Goal: Task Accomplishment & Management: Complete application form

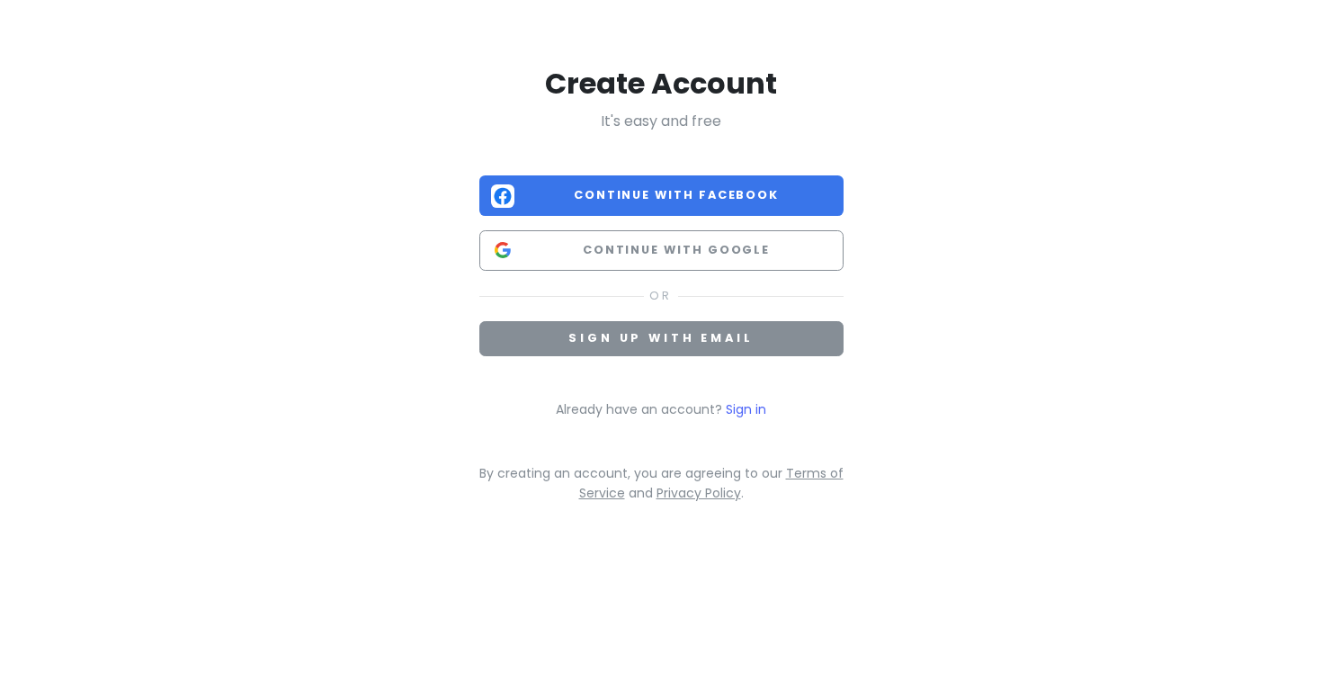
click at [632, 339] on span "Sign up with email" at bounding box center [661, 337] width 184 height 15
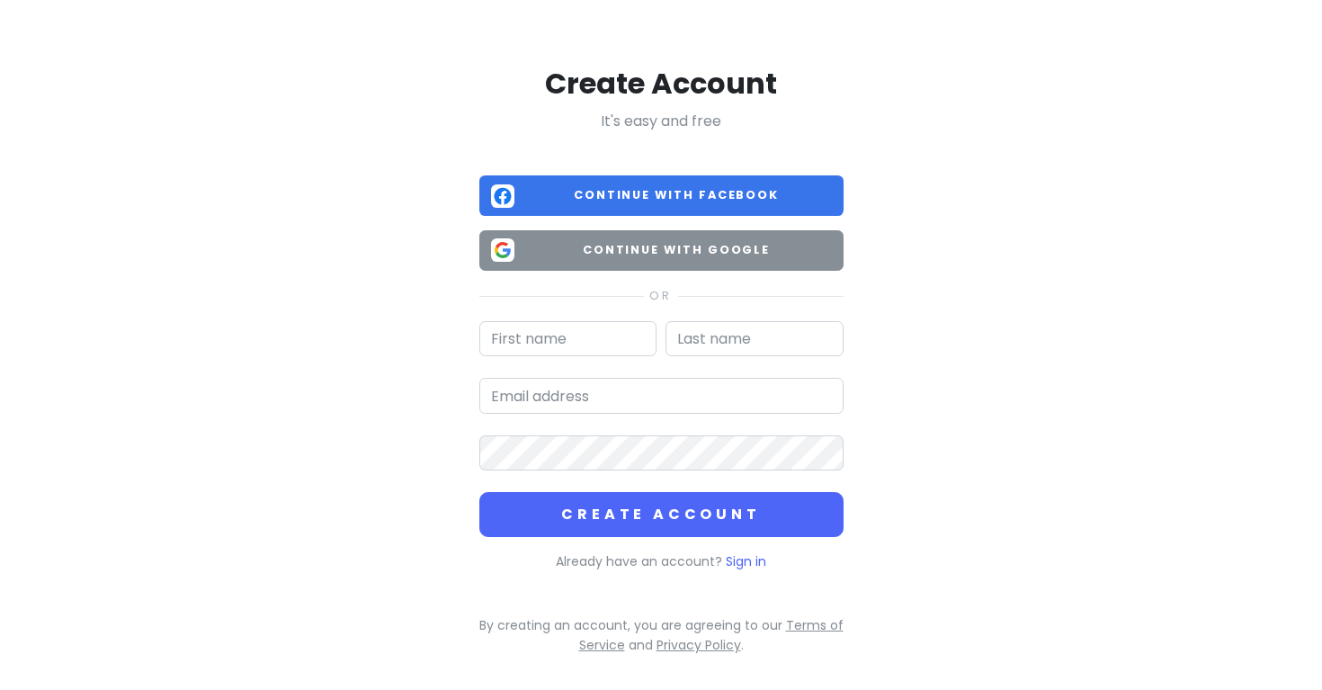
click at [653, 250] on span "Continue with Google" at bounding box center [677, 250] width 310 height 18
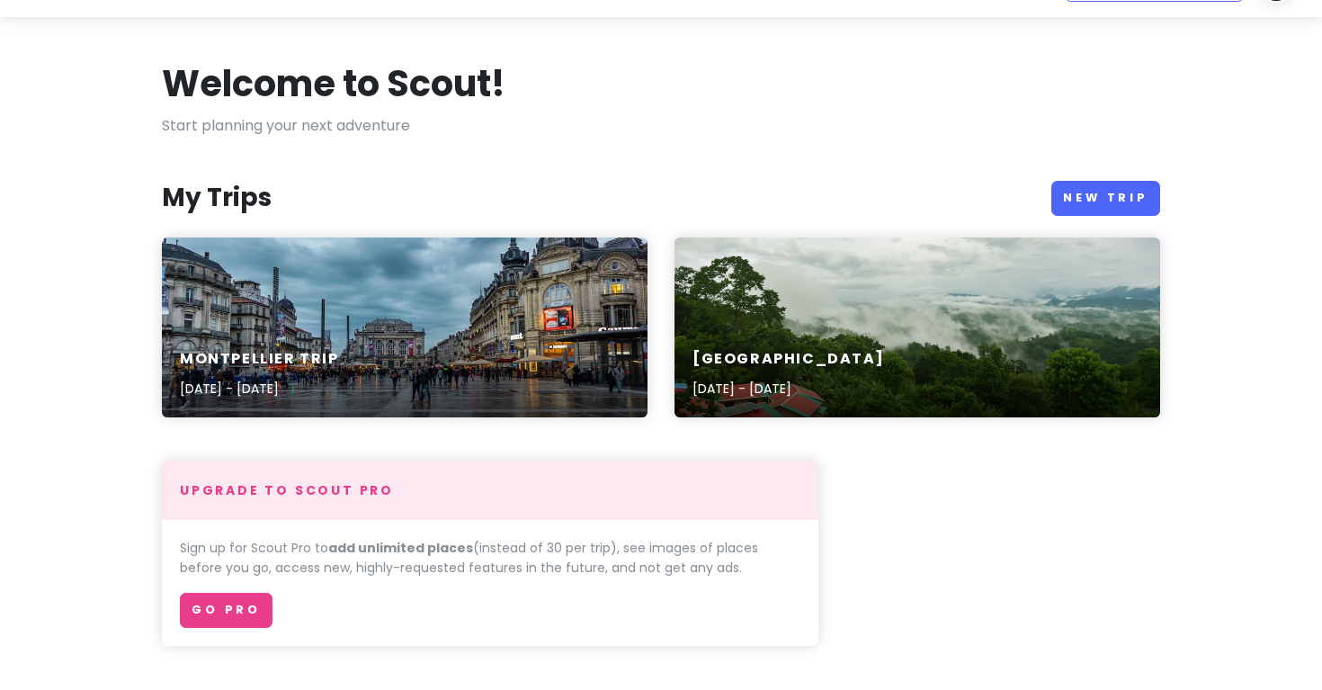
scroll to position [50, 0]
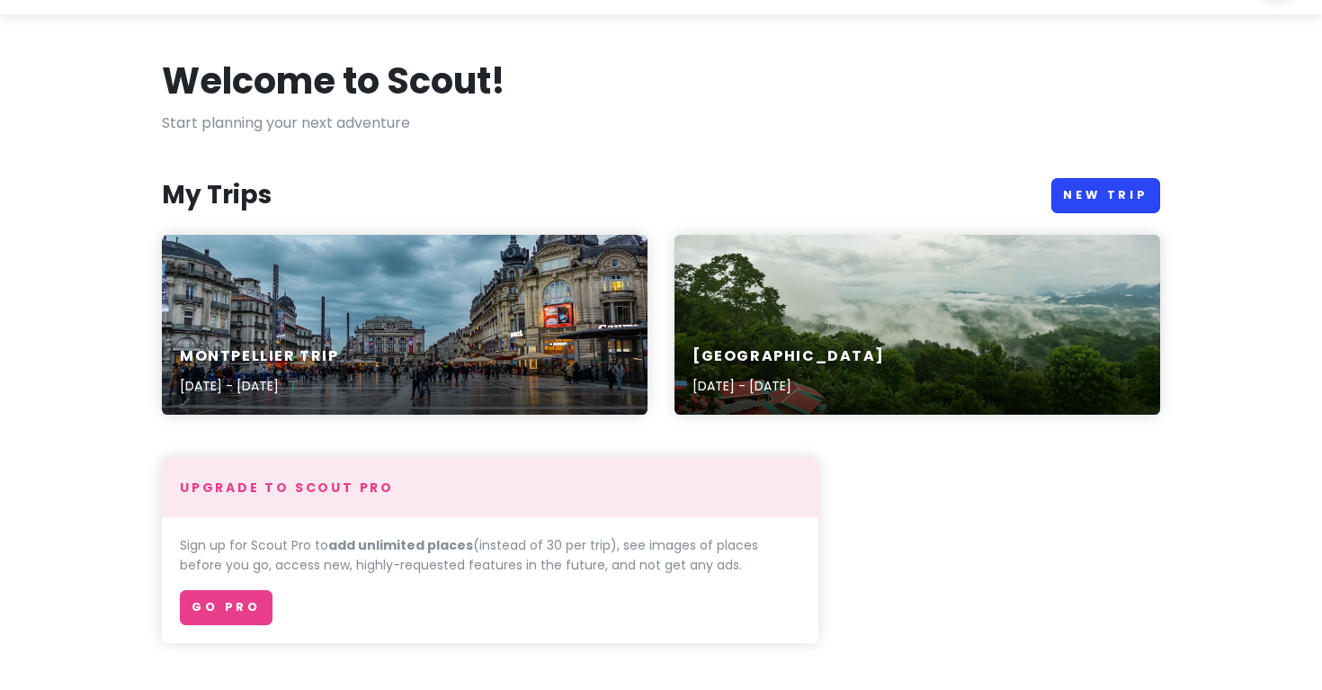
click at [1097, 190] on link "New Trip" at bounding box center [1106, 195] width 109 height 35
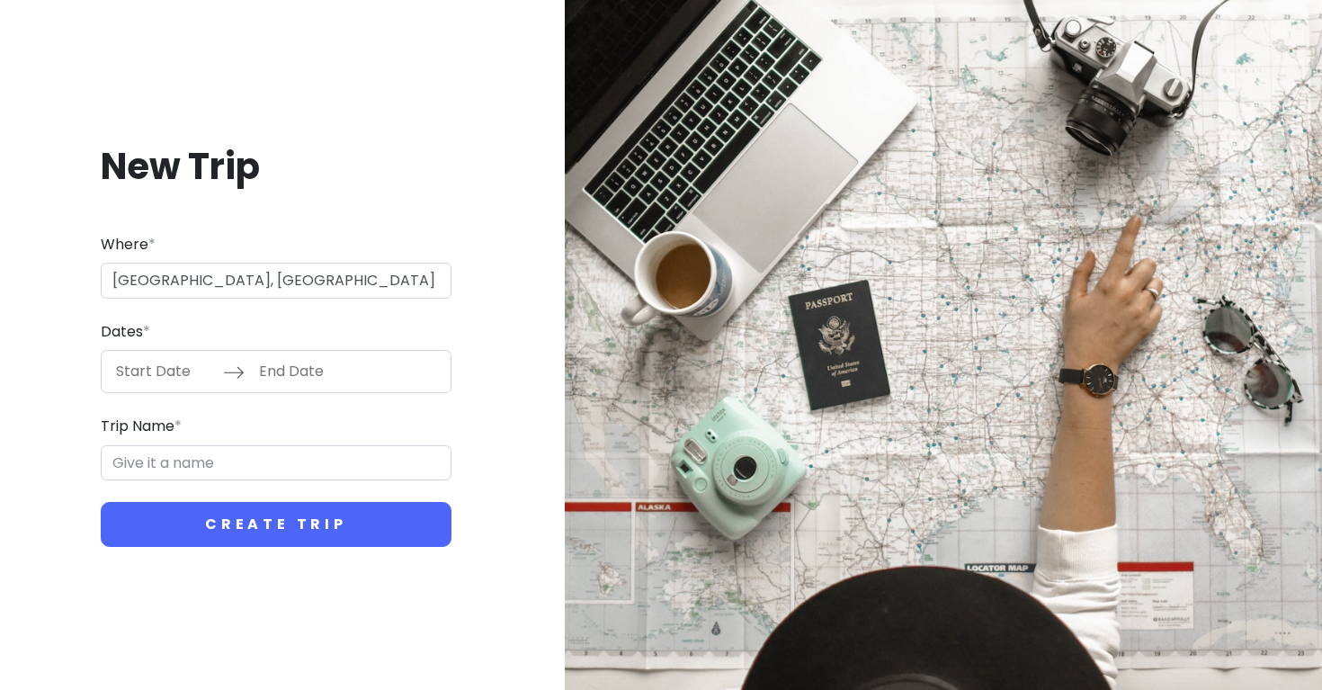
type input "[GEOGRAPHIC_DATA], [GEOGRAPHIC_DATA]"
type input "Austral Trip"
click at [167, 369] on input "Start Date" at bounding box center [164, 371] width 117 height 41
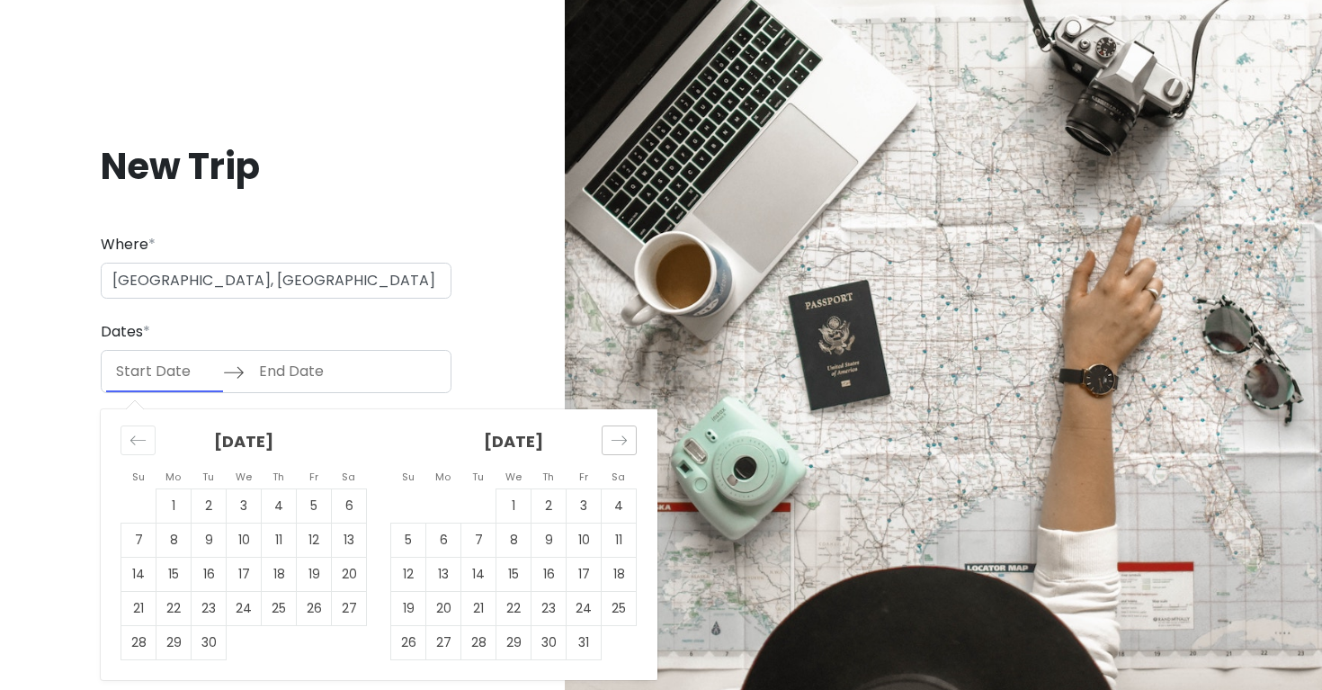
click at [622, 436] on icon "Move forward to switch to the next month." at bounding box center [619, 440] width 17 height 17
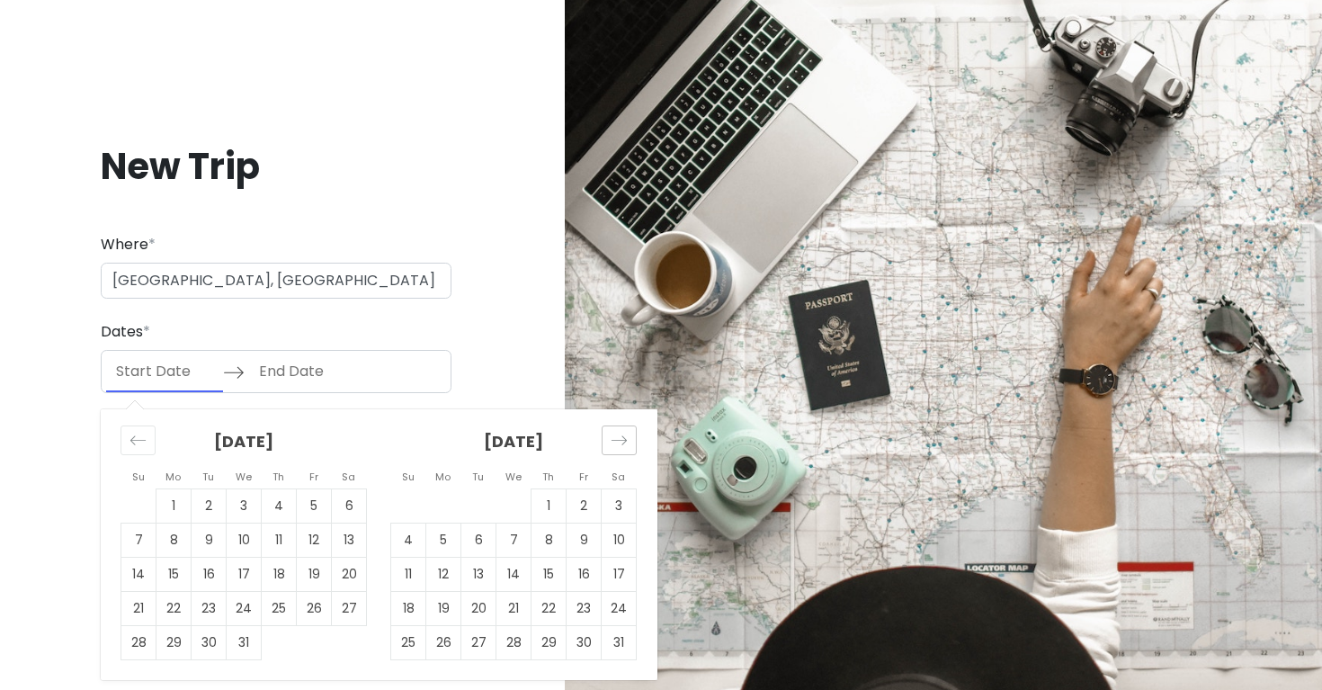
click at [622, 436] on icon "Move forward to switch to the next month." at bounding box center [619, 440] width 17 height 17
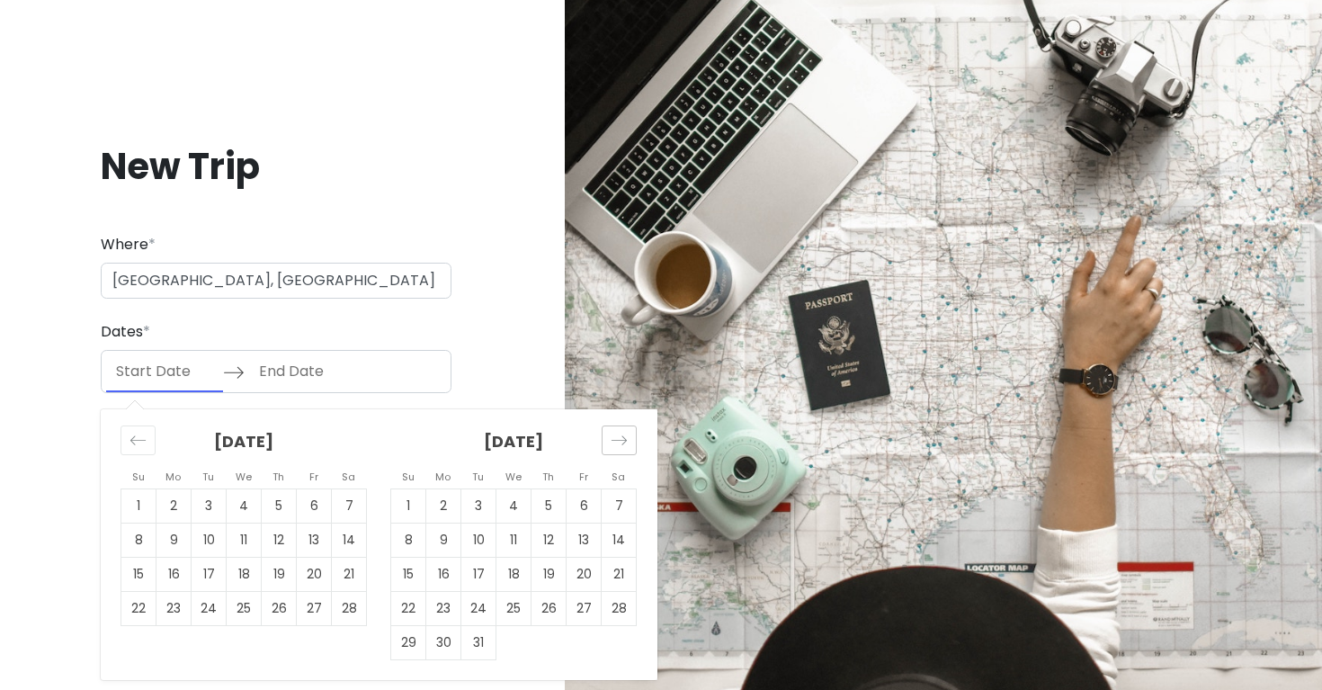
click at [622, 436] on icon "Move forward to switch to the next month." at bounding box center [619, 440] width 17 height 17
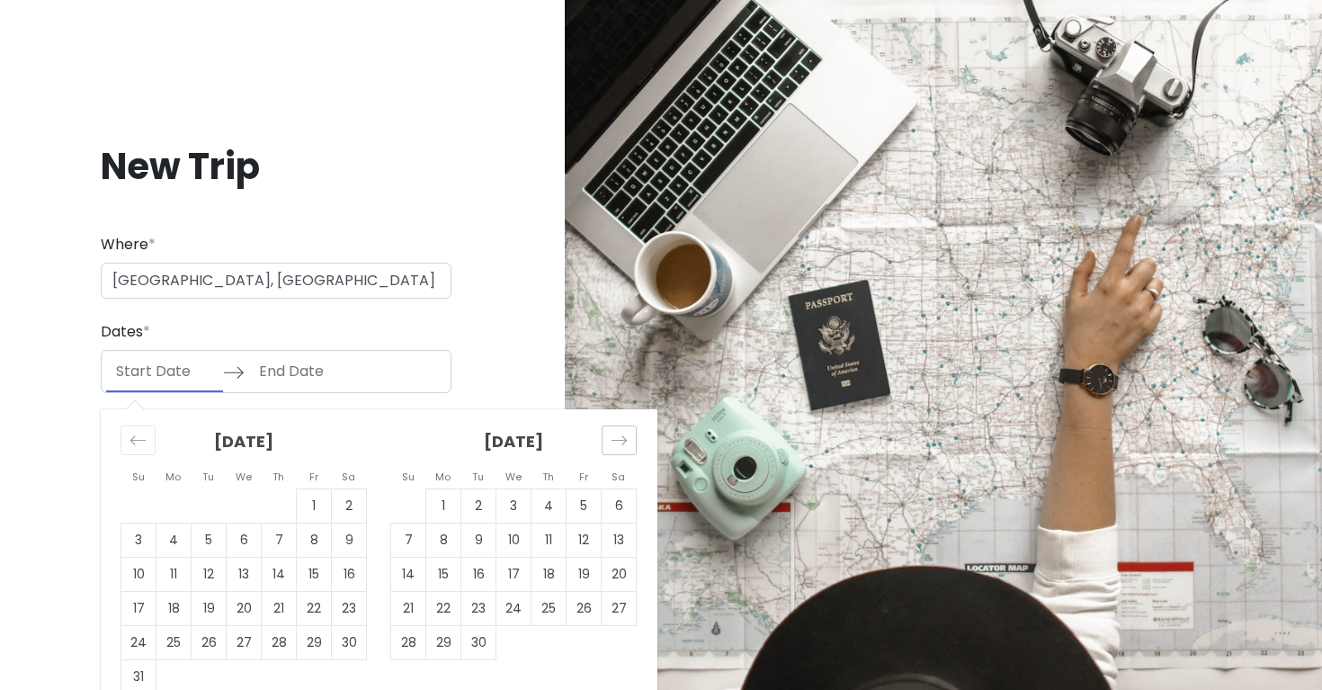
click at [622, 436] on icon "Move forward to switch to the next month." at bounding box center [619, 440] width 17 height 17
click at [138, 438] on icon "Move backward to switch to the previous month." at bounding box center [138, 440] width 17 height 17
click at [311, 599] on td "24" at bounding box center [314, 609] width 35 height 34
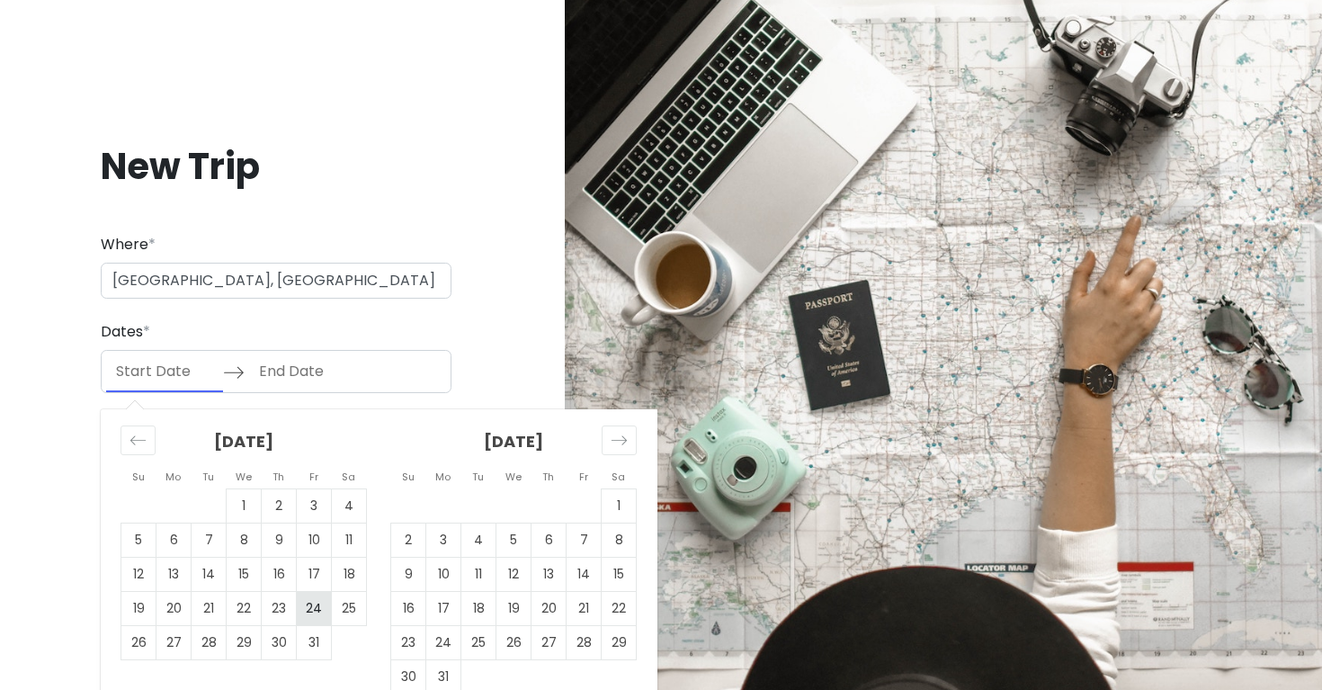
type input "[DATE]"
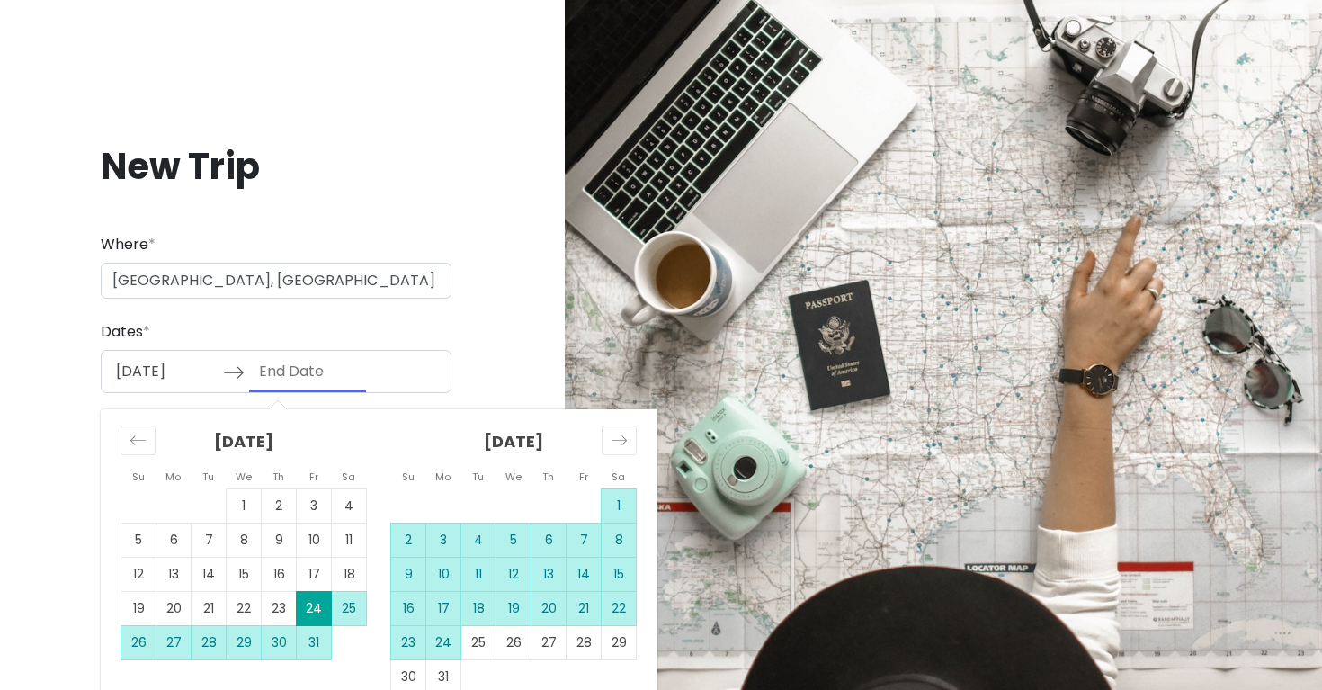
click at [451, 644] on td "24" at bounding box center [443, 643] width 35 height 34
type input "[DATE]"
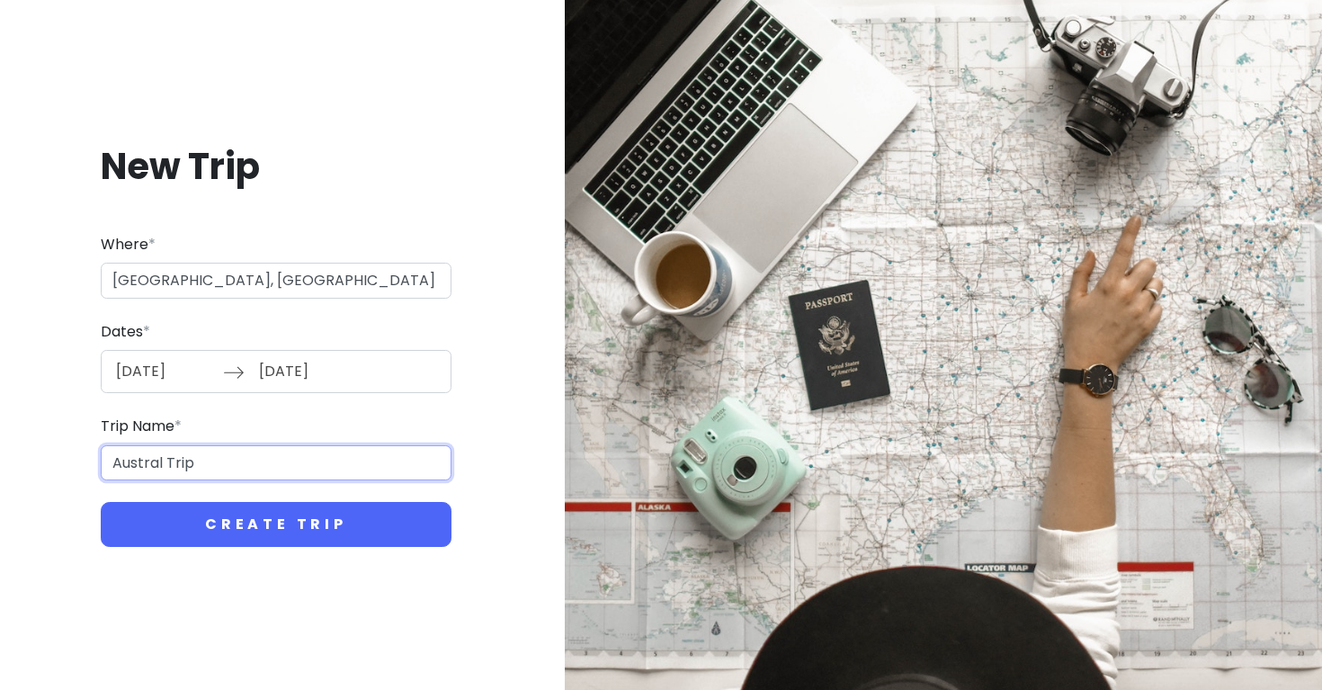
drag, startPoint x: 251, startPoint y: 459, endPoint x: 89, endPoint y: 459, distance: 161.9
click at [89, 459] on div "New Trip Where * [GEOGRAPHIC_DATA], [GEOGRAPHIC_DATA] Dates * [DATE] Navigate f…" at bounding box center [276, 345] width 524 height 491
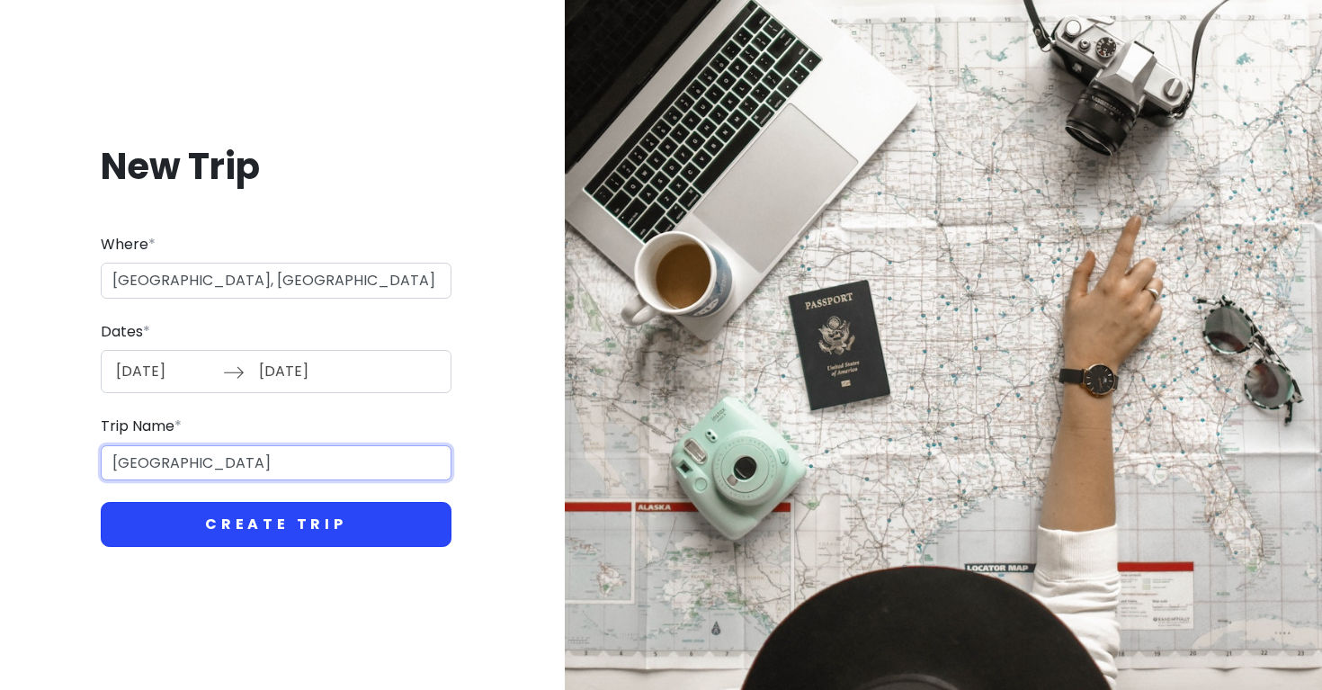
type input "[GEOGRAPHIC_DATA]"
click at [193, 539] on button "Create Trip" at bounding box center [276, 524] width 351 height 45
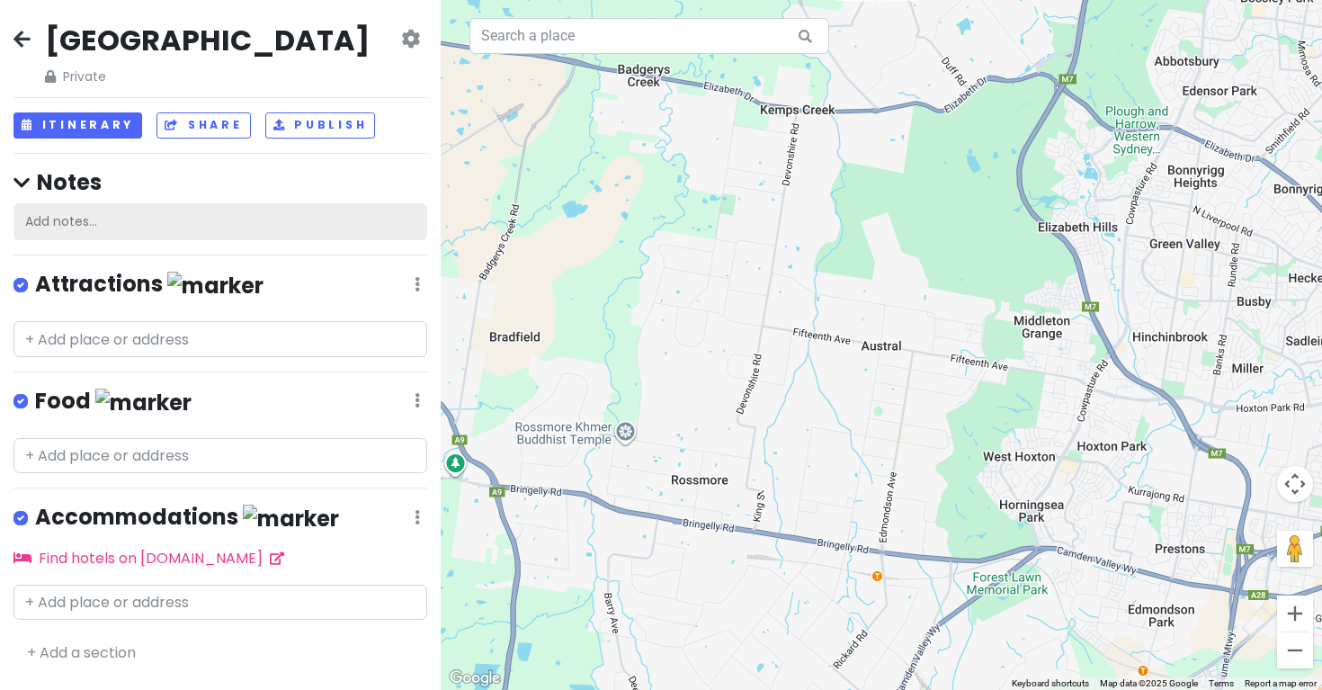
click at [349, 212] on div "Add notes..." at bounding box center [220, 222] width 414 height 38
click at [29, 183] on icon at bounding box center [21, 183] width 16 height 19
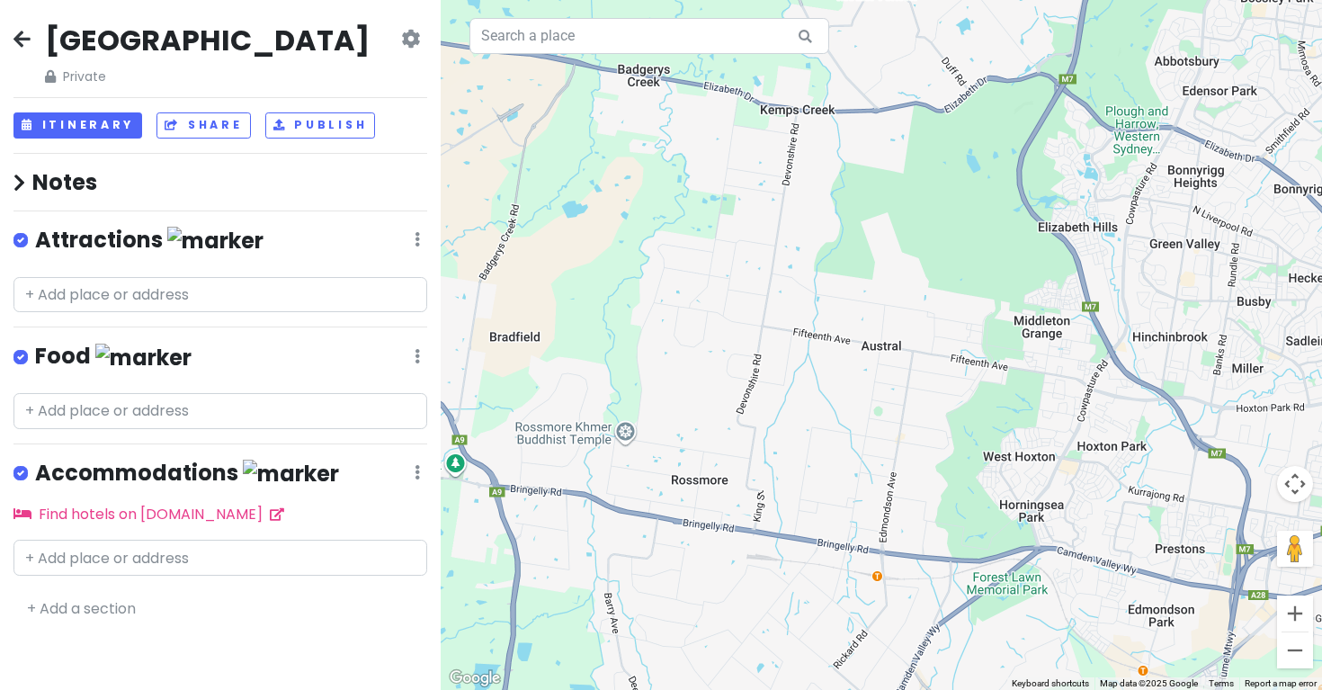
click at [27, 182] on h4 "Notes" at bounding box center [220, 182] width 414 height 28
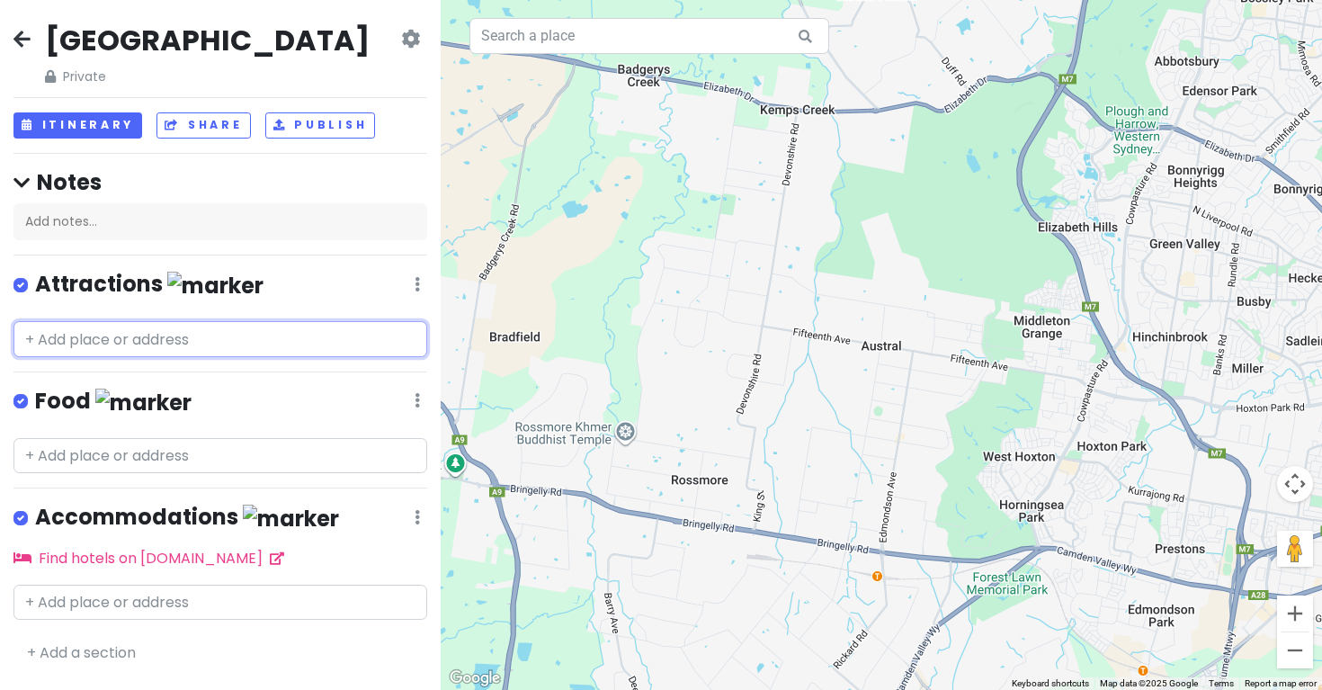
click at [79, 336] on input "text" at bounding box center [220, 339] width 414 height 36
click at [21, 32] on icon at bounding box center [21, 38] width 17 height 14
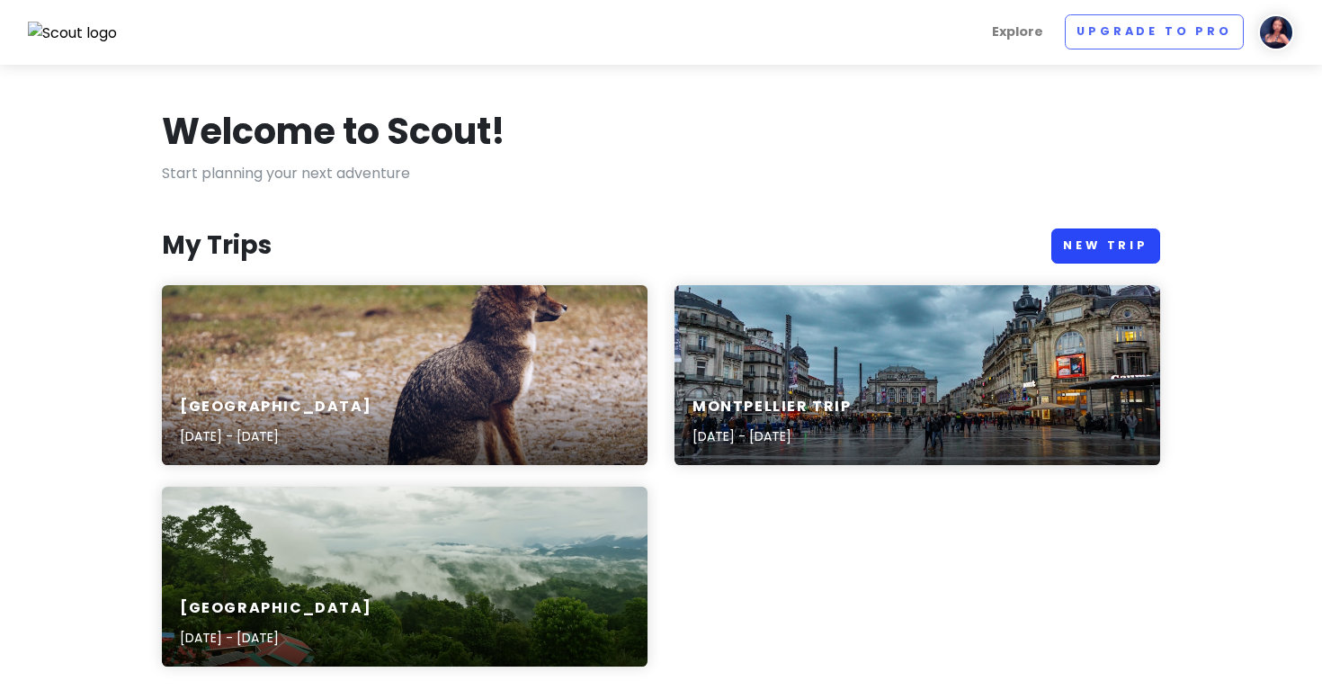
click at [1089, 248] on link "New Trip" at bounding box center [1106, 246] width 109 height 35
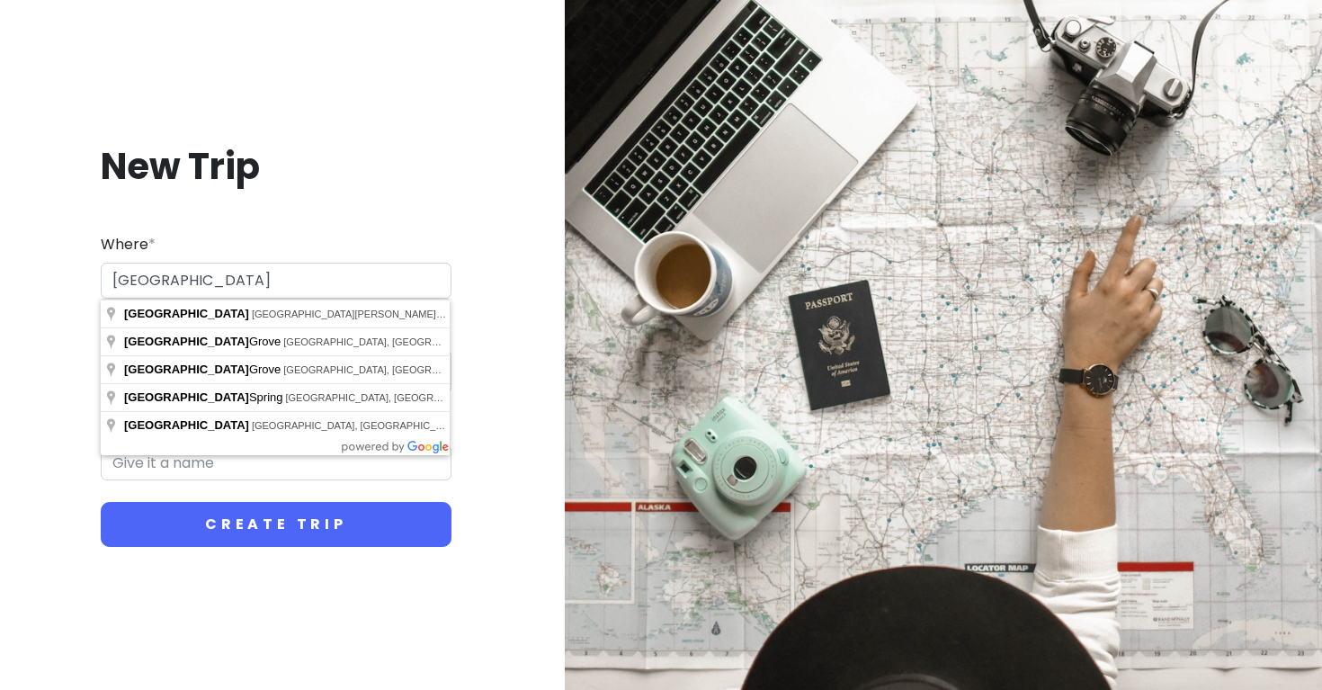
click at [497, 388] on div "New Trip Where * [GEOGRAPHIC_DATA] Dates * Navigate forward to interact with th…" at bounding box center [276, 345] width 524 height 491
click at [189, 289] on input "[GEOGRAPHIC_DATA]" at bounding box center [276, 281] width 351 height 36
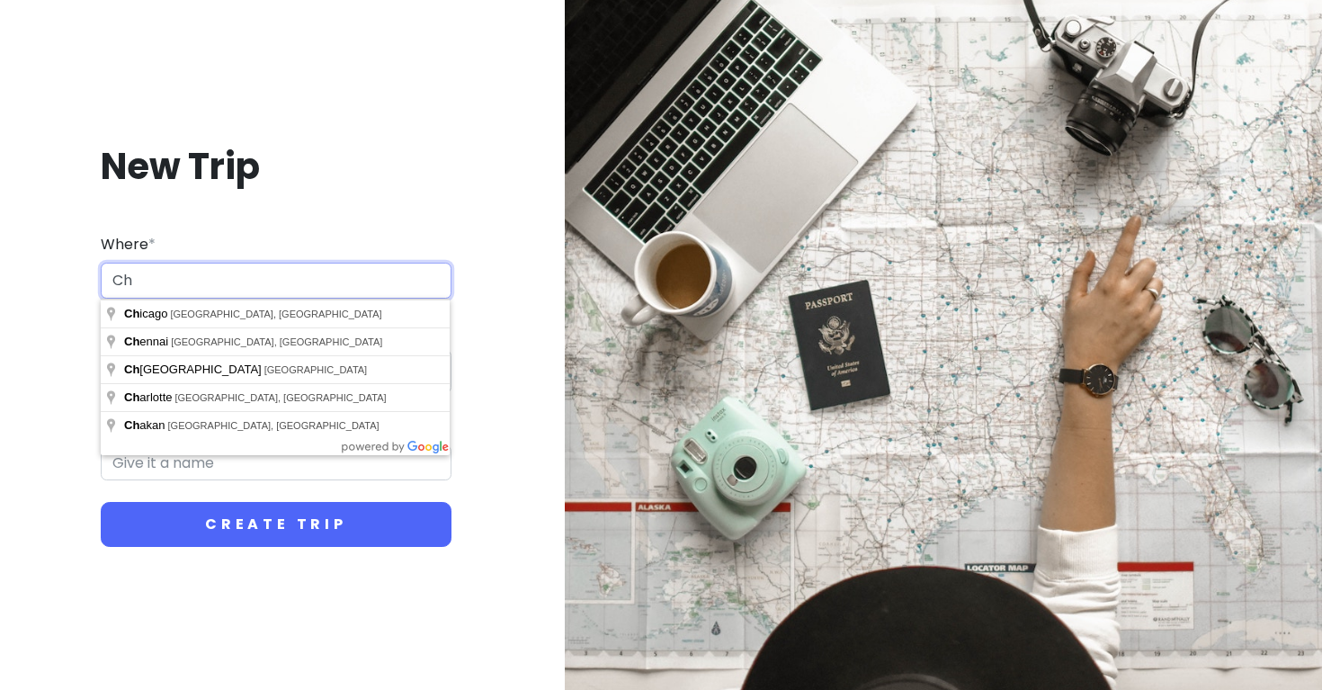
type input "C"
click at [155, 288] on input "Shangha" at bounding box center [276, 281] width 351 height 36
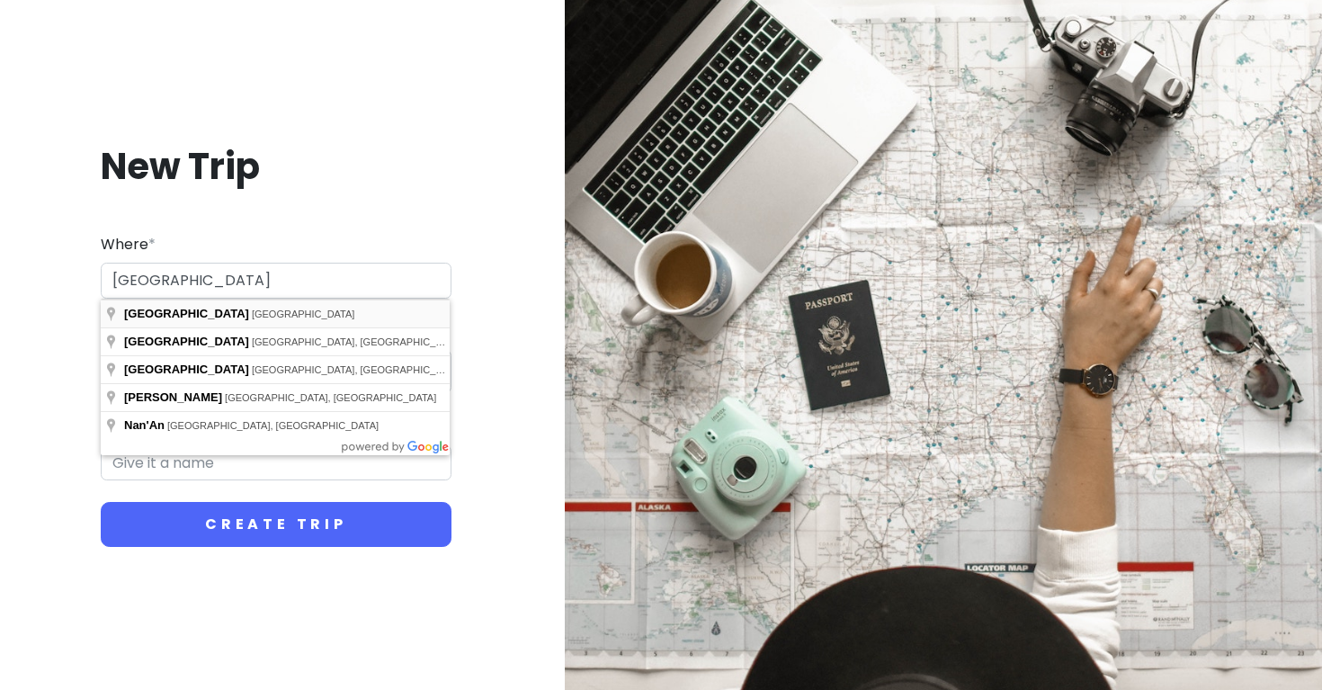
type input "[GEOGRAPHIC_DATA], [GEOGRAPHIC_DATA]"
type input "Chongqing Trip"
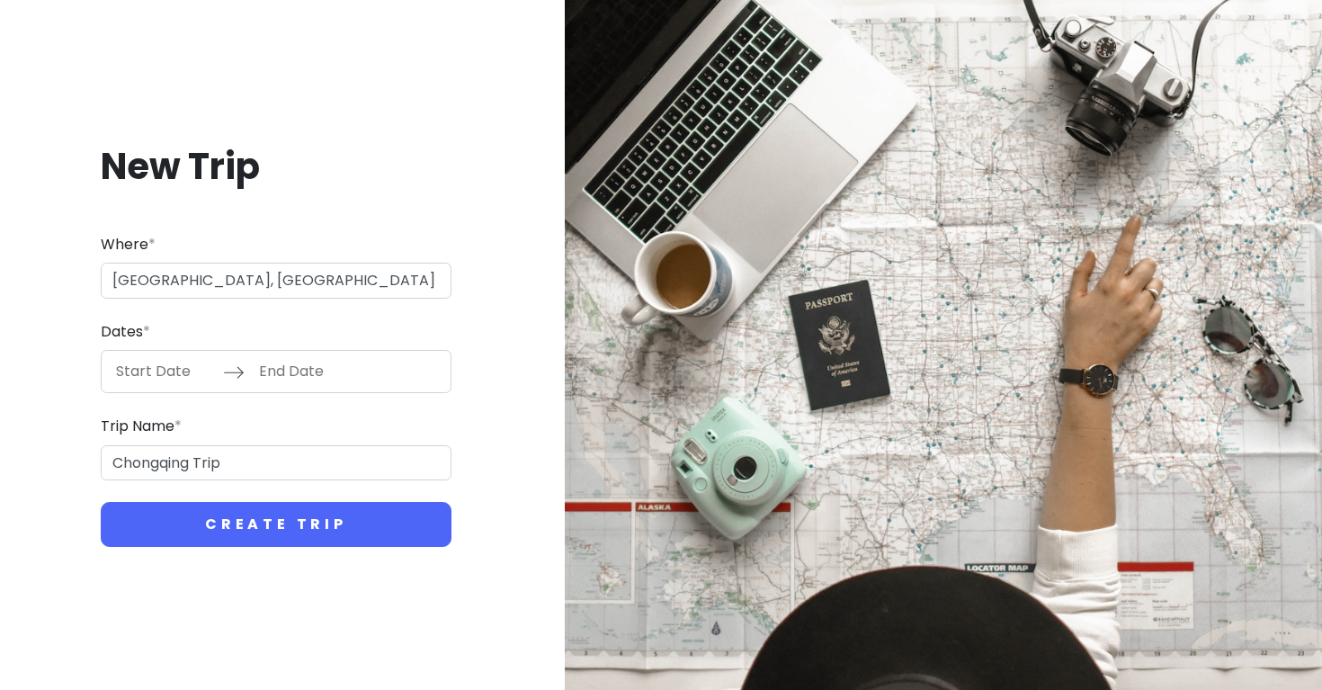
click at [177, 362] on input "Start Date" at bounding box center [164, 371] width 117 height 41
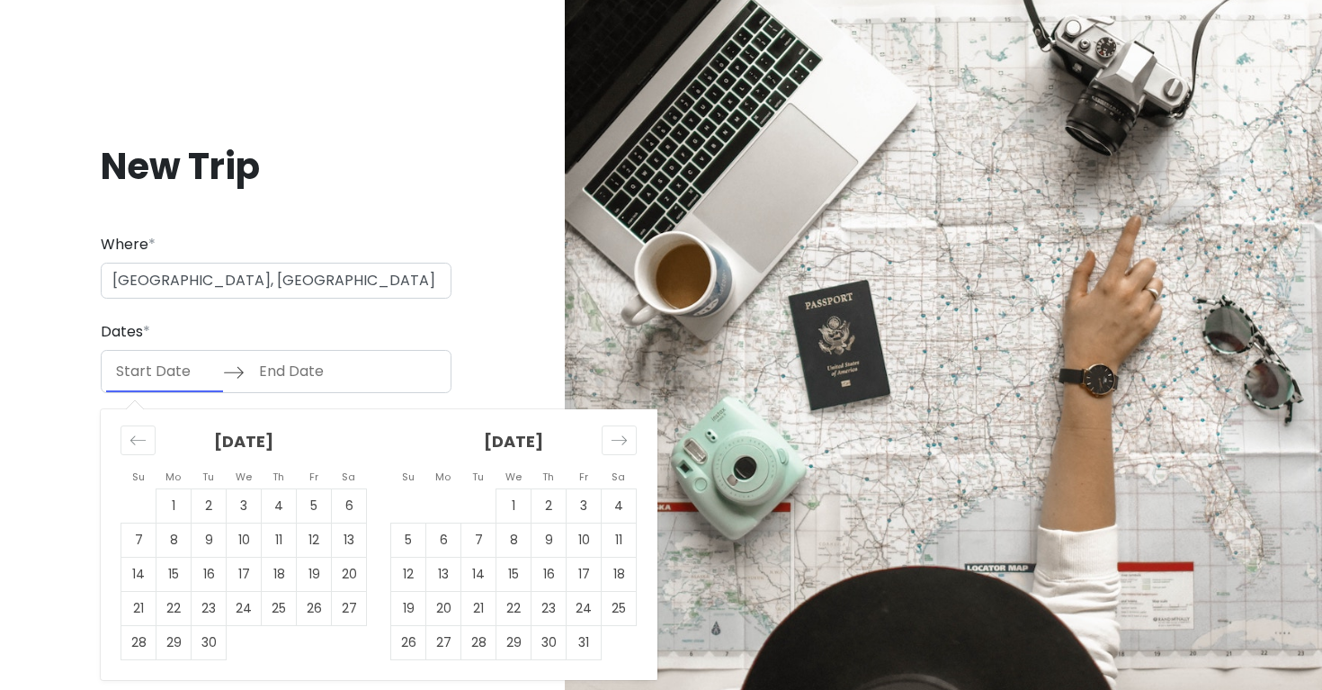
click at [637, 444] on div "[DATE] 1 2 3 4 5 6 7 8 9 10 11 12 13 14 15 16 17 18 19 20 21 22 23 24 25 26 27 …" at bounding box center [514, 534] width 270 height 251
click at [614, 433] on icon "Move forward to switch to the next month." at bounding box center [619, 440] width 17 height 17
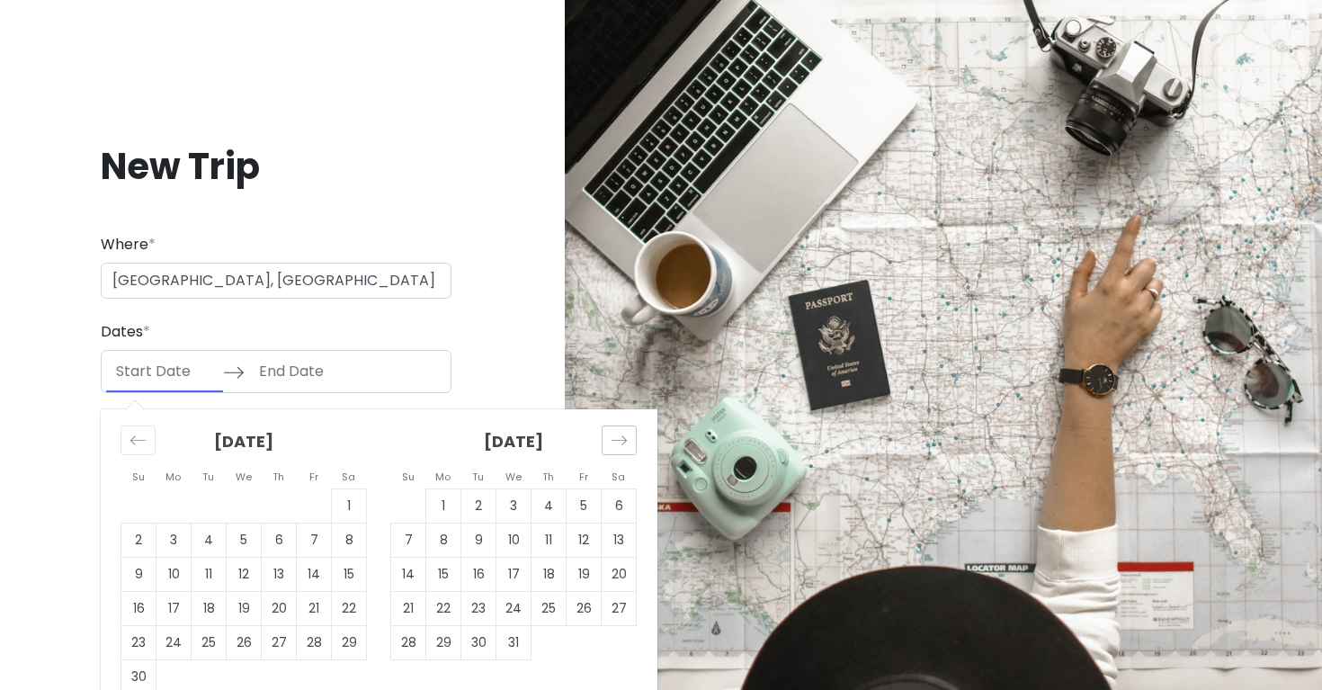
click at [614, 433] on icon "Move forward to switch to the next month." at bounding box center [619, 440] width 17 height 17
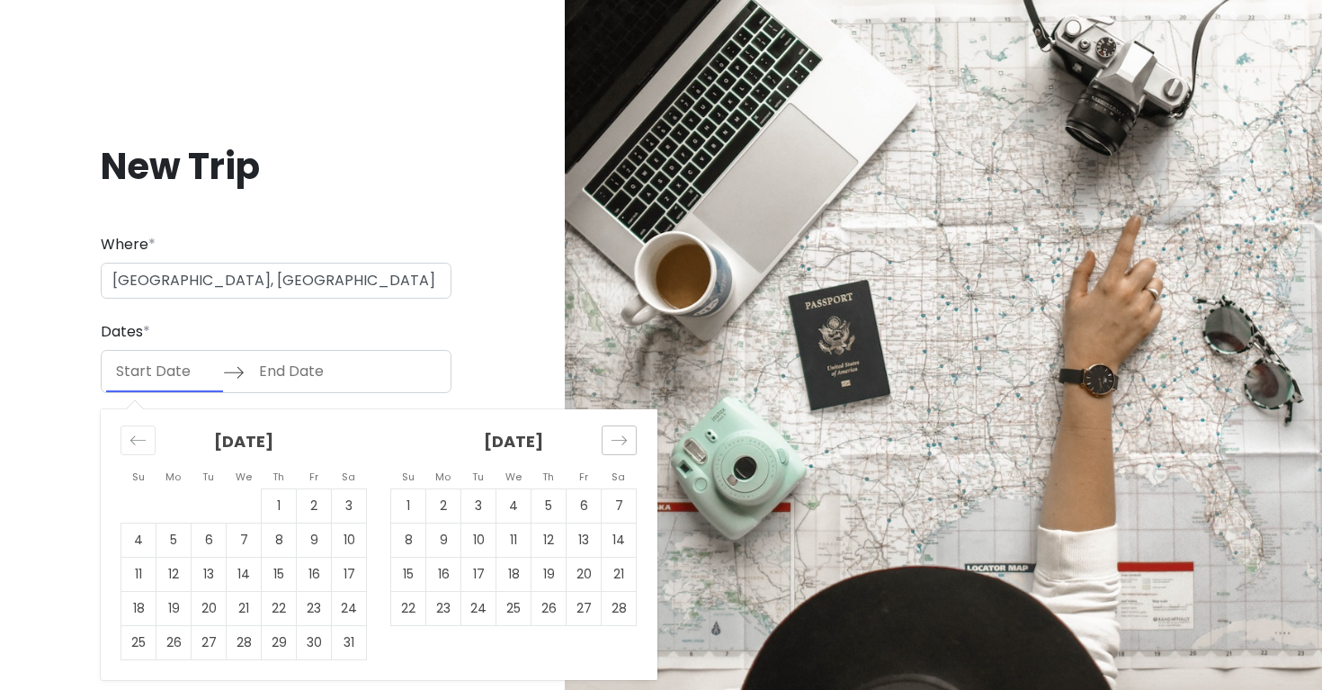
click at [614, 433] on icon "Move forward to switch to the next month." at bounding box center [619, 440] width 17 height 17
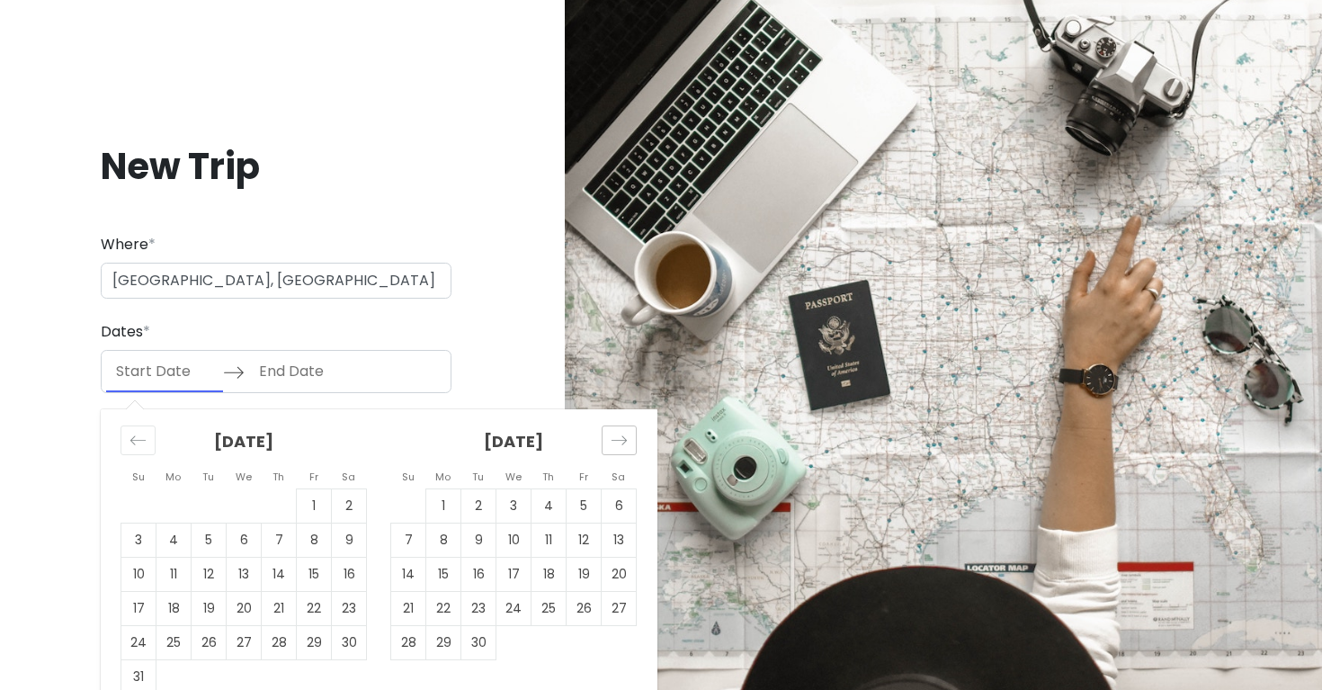
click at [614, 433] on icon "Move forward to switch to the next month." at bounding box center [619, 440] width 17 height 17
click at [183, 527] on td "8" at bounding box center [174, 541] width 35 height 34
type input "[DATE]"
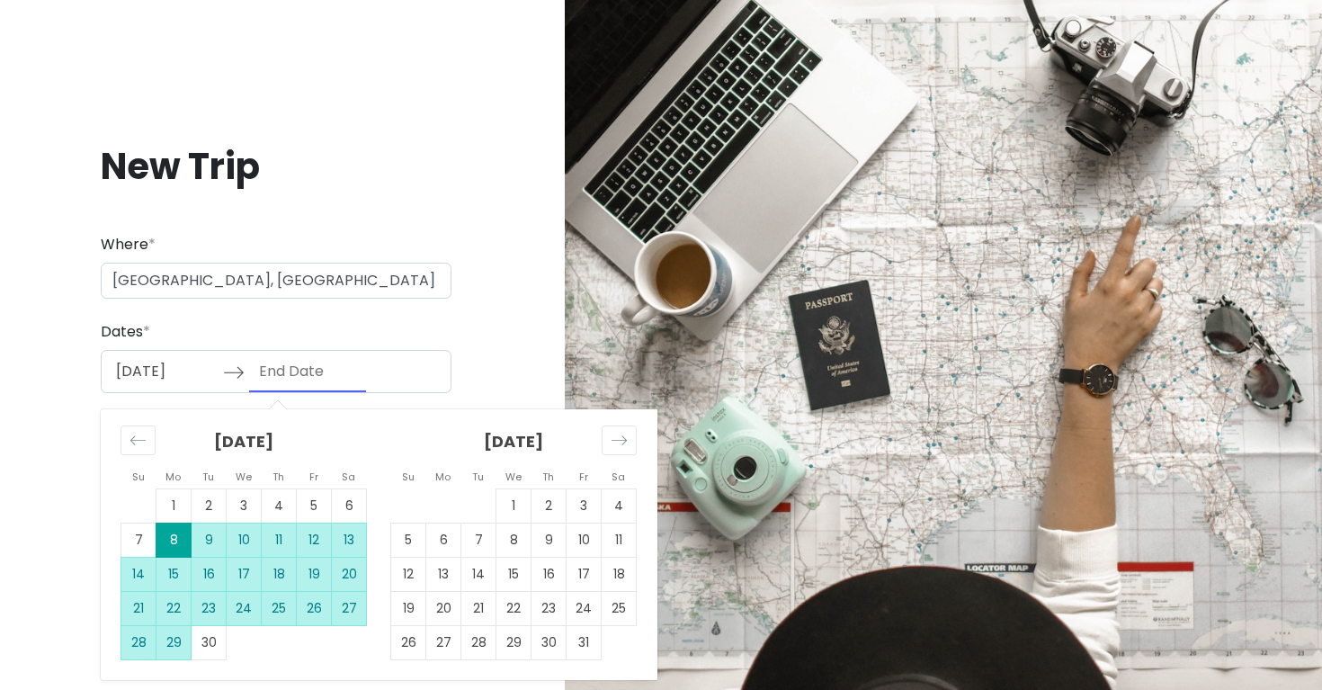
click at [183, 637] on td "29" at bounding box center [174, 643] width 35 height 34
type input "[DATE]"
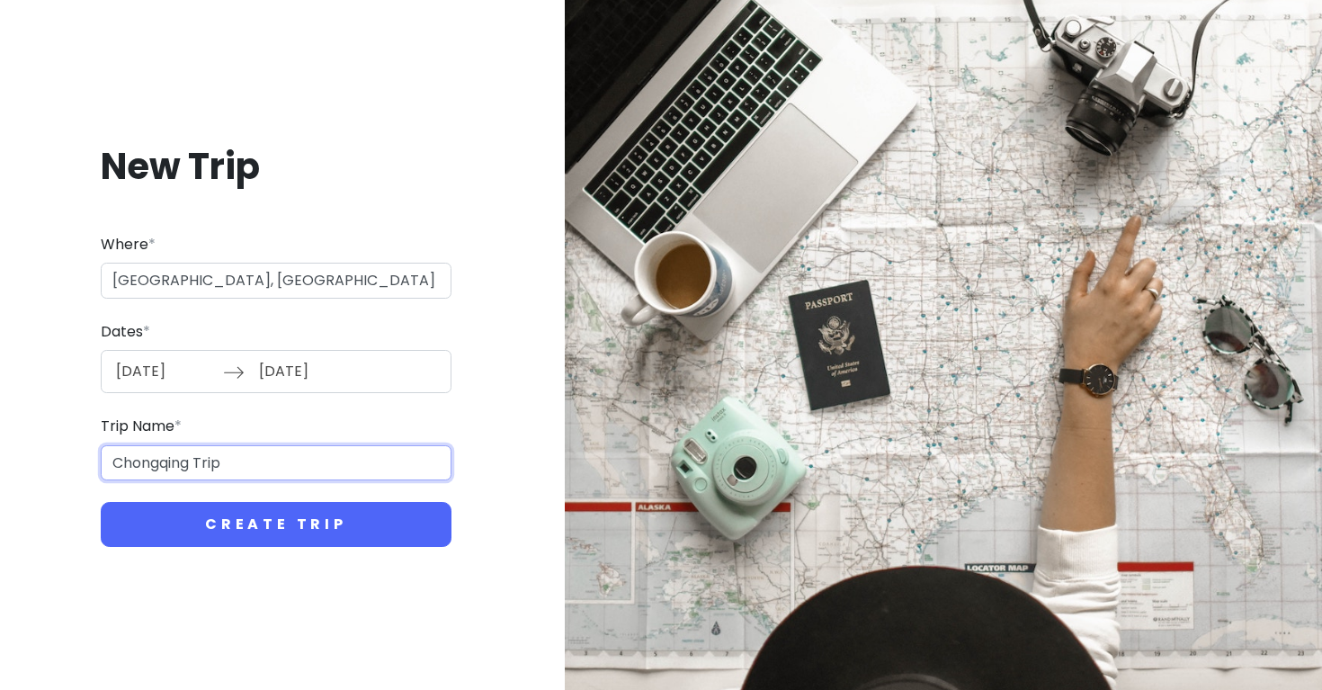
click at [160, 466] on input "Chongqing Trip" at bounding box center [276, 463] width 351 height 36
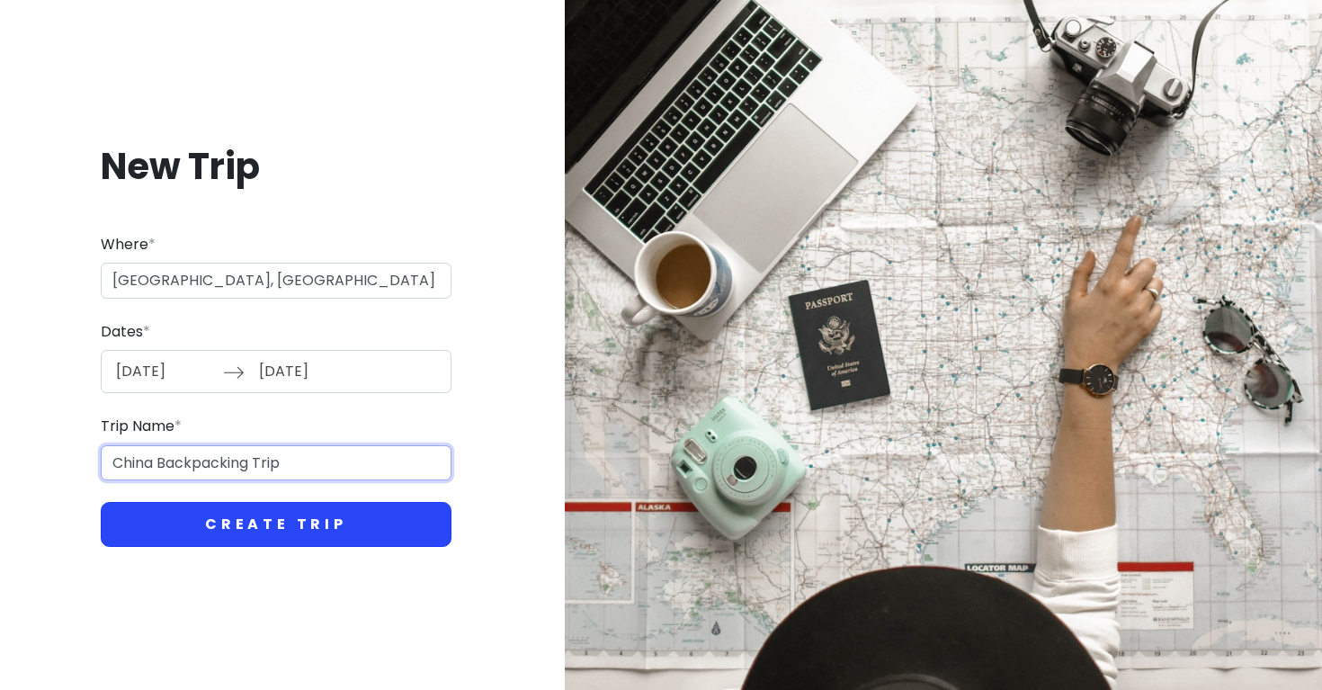
type input "China Backpacking Trip"
click at [274, 532] on button "Create Trip" at bounding box center [276, 524] width 351 height 45
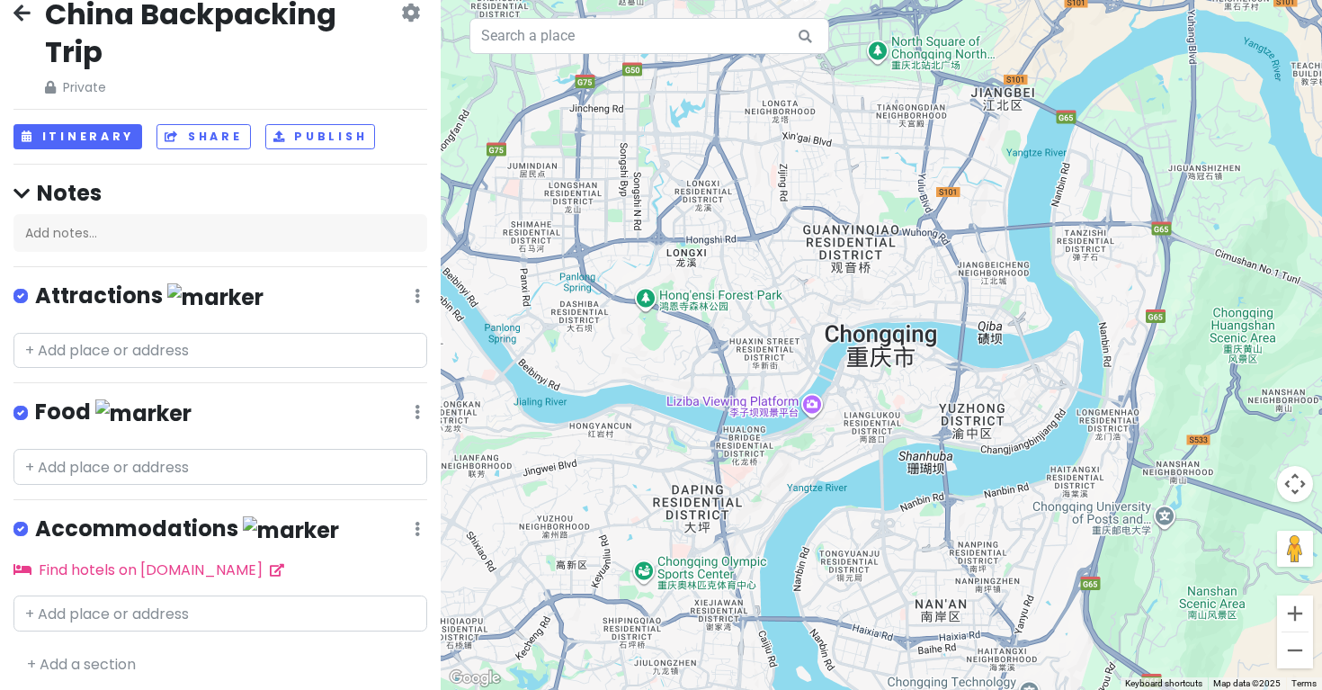
scroll to position [25, 0]
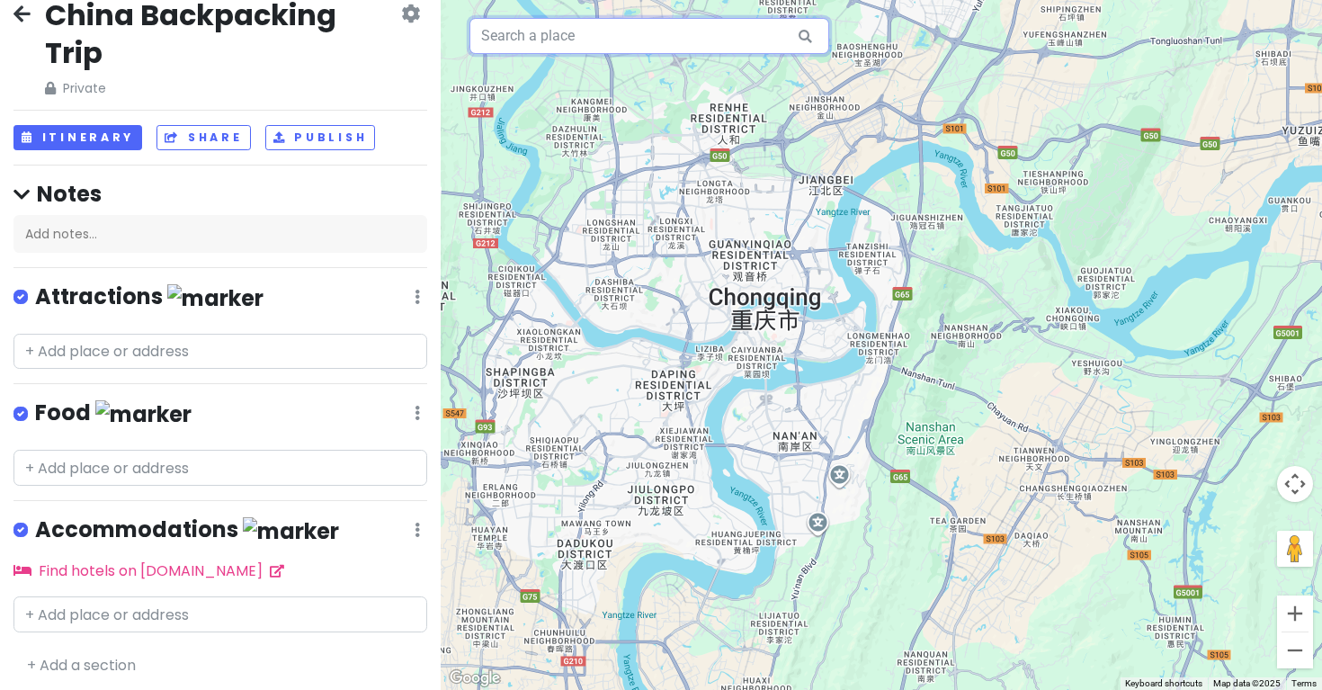
click at [589, 40] on input "text" at bounding box center [650, 36] width 360 height 36
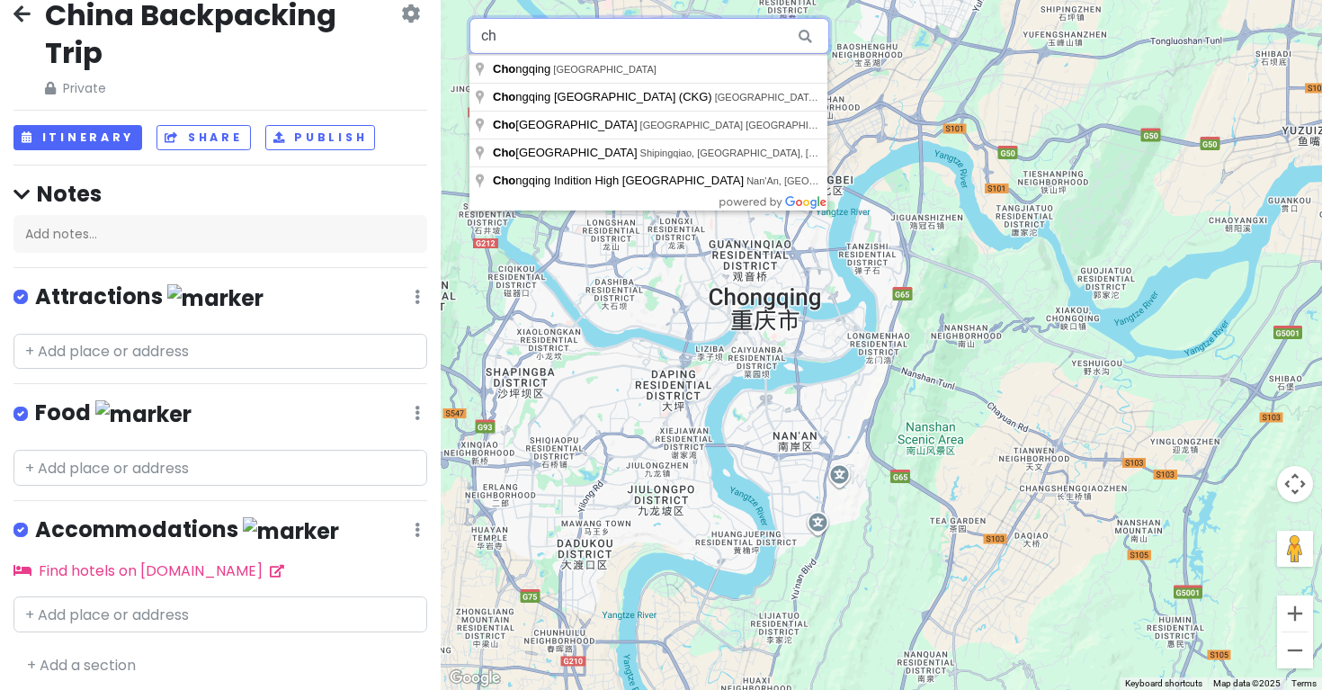
type input "c"
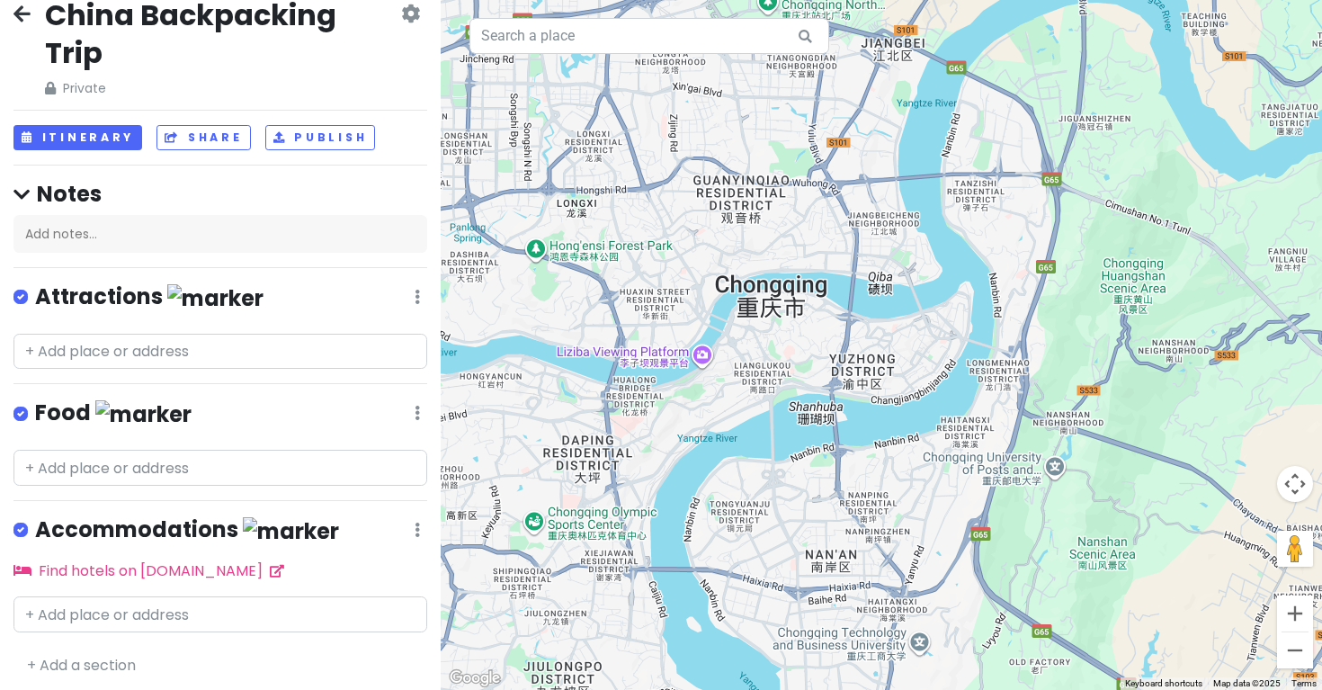
click at [860, 1] on div at bounding box center [882, 345] width 882 height 690
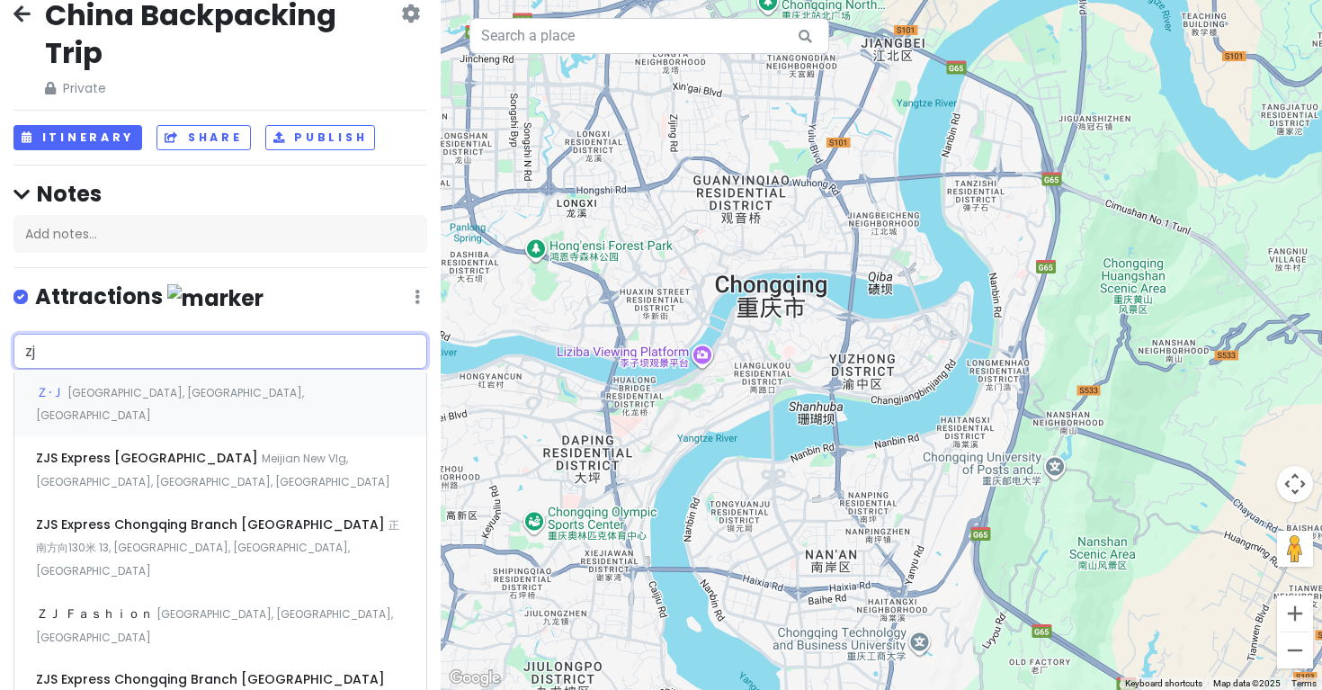
type input "z"
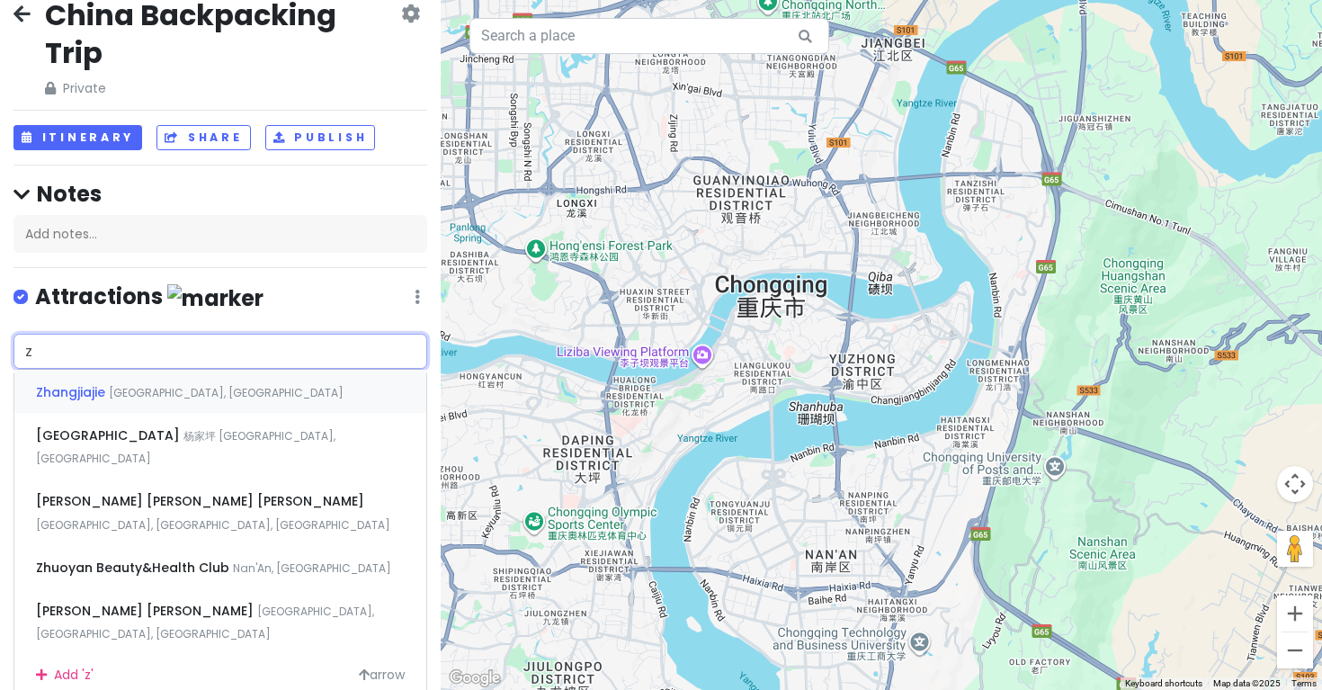
click at [312, 384] on div "[PERSON_NAME], [GEOGRAPHIC_DATA]" at bounding box center [220, 391] width 412 height 43
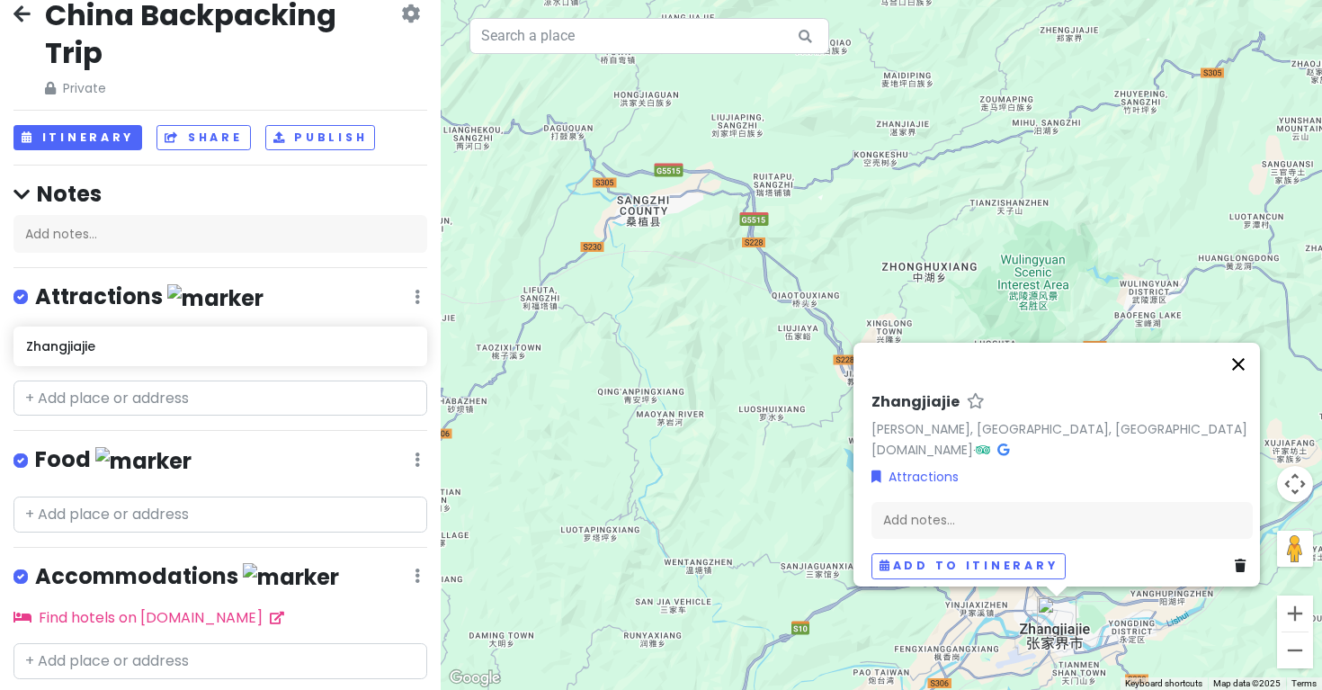
click at [1251, 354] on button "Close" at bounding box center [1238, 364] width 43 height 43
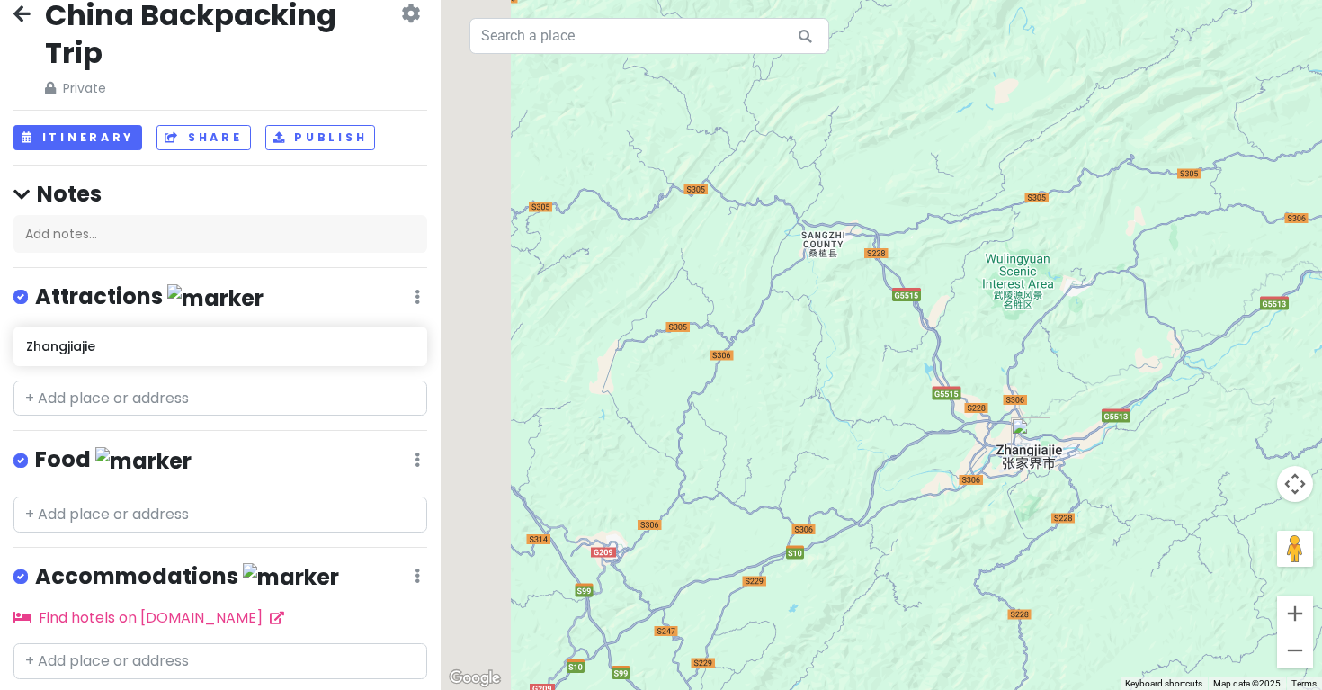
drag, startPoint x: 476, startPoint y: 396, endPoint x: 738, endPoint y: 381, distance: 262.2
click at [738, 381] on div at bounding box center [882, 345] width 882 height 690
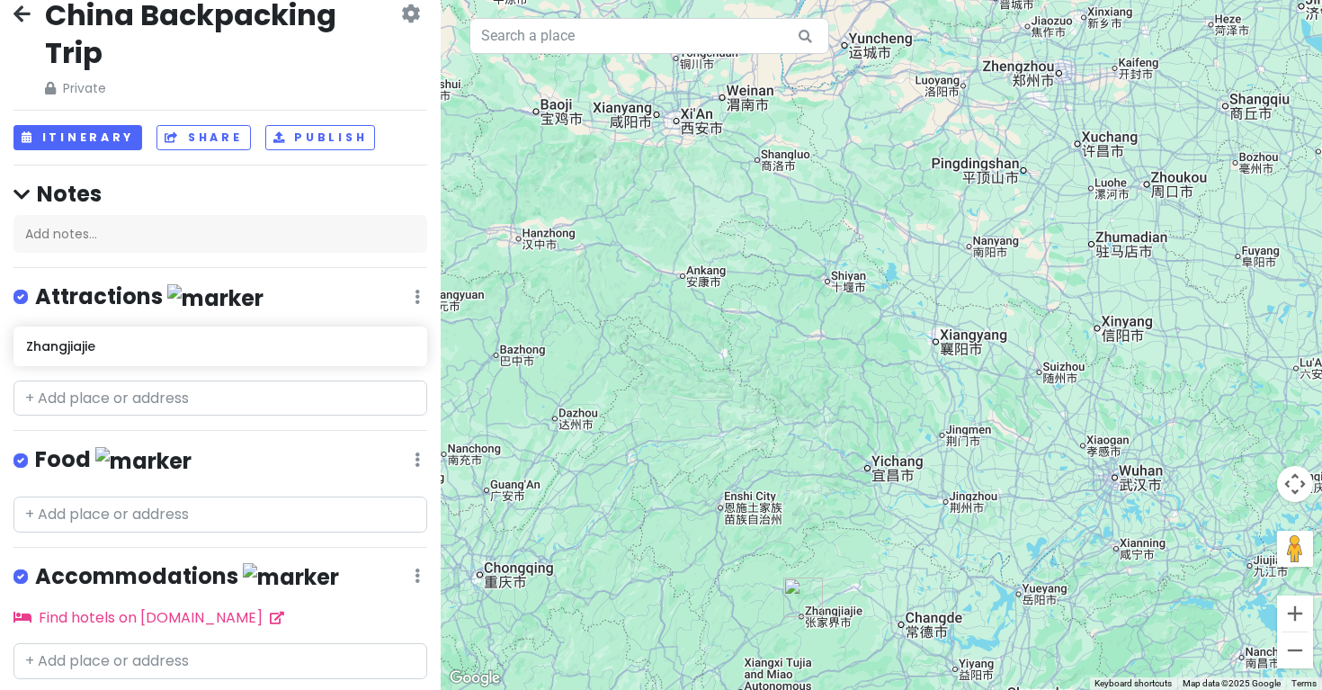
drag, startPoint x: 967, startPoint y: 252, endPoint x: 991, endPoint y: 478, distance: 227.1
click at [991, 478] on div at bounding box center [882, 345] width 882 height 690
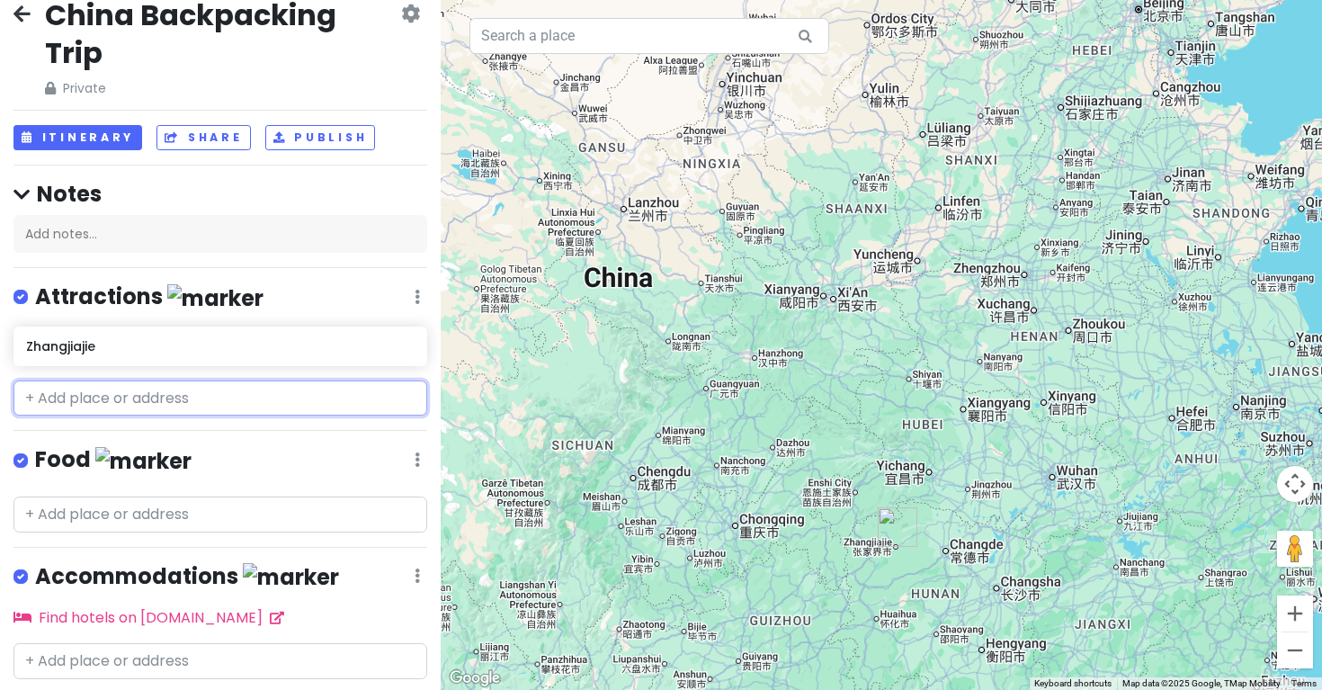
click at [226, 404] on input "text" at bounding box center [220, 399] width 414 height 36
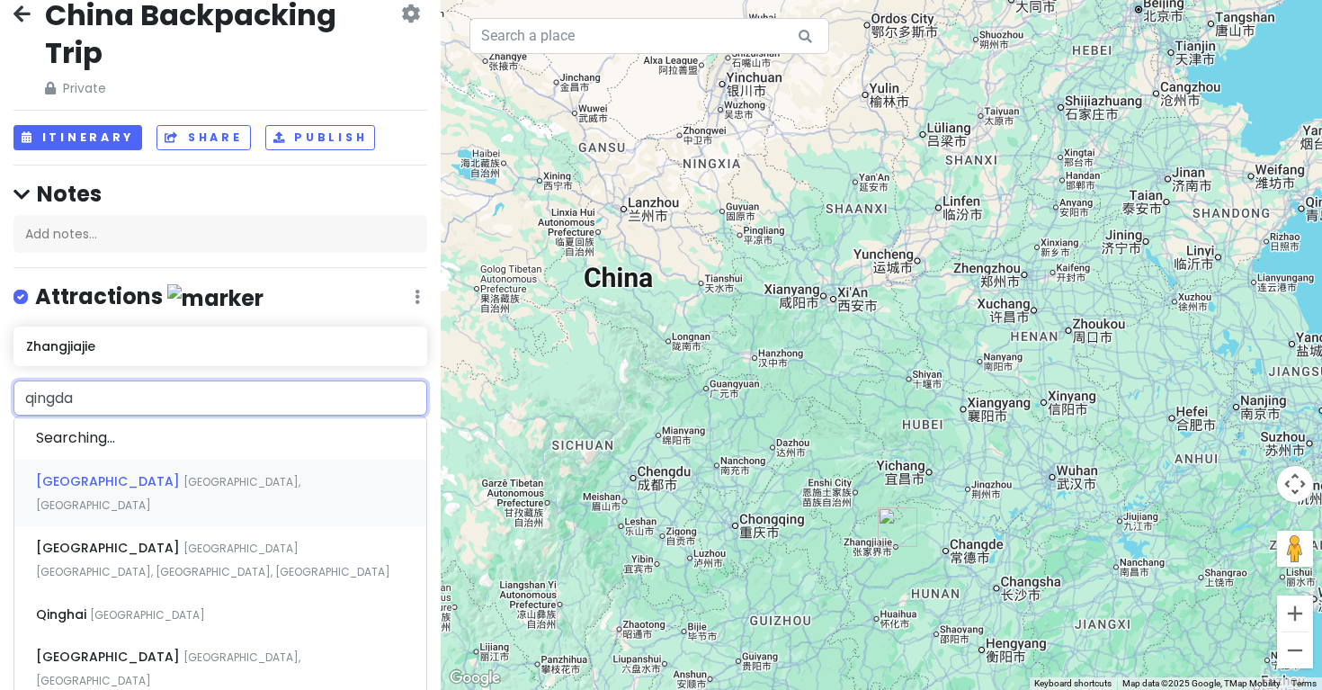
type input "[GEOGRAPHIC_DATA]"
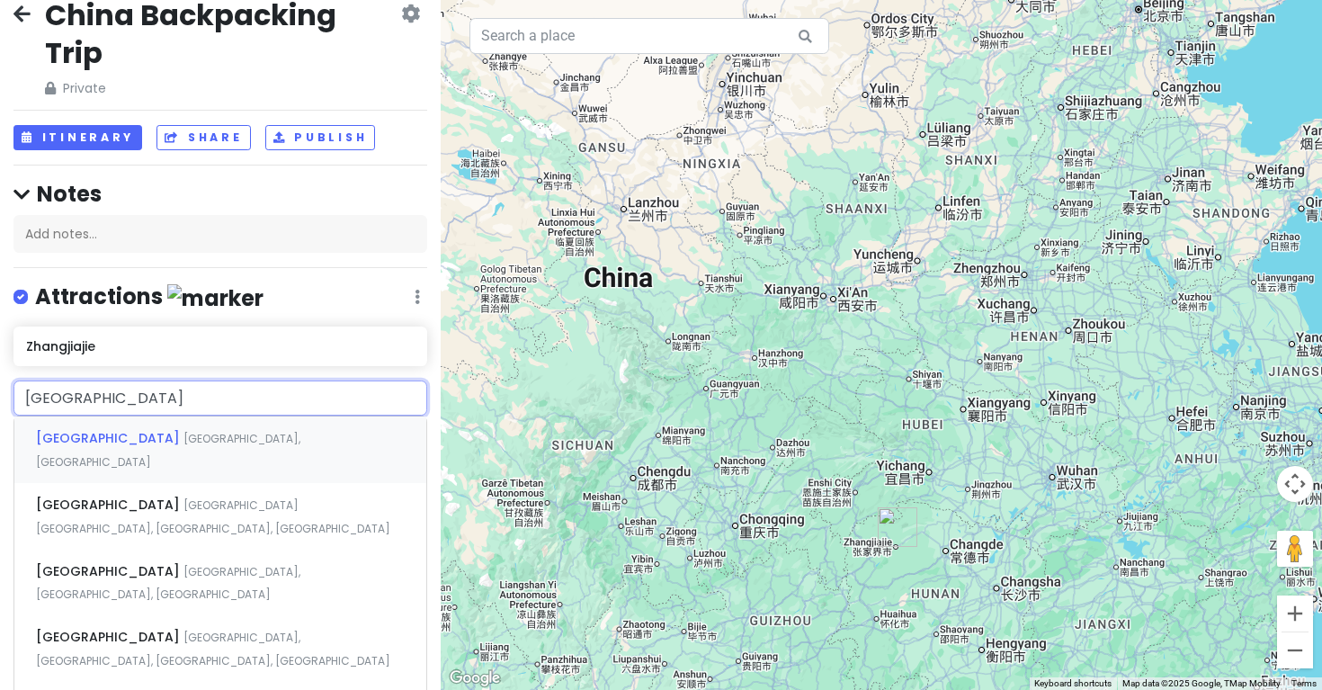
click at [223, 442] on div "Qingdao [GEOGRAPHIC_DATA], [GEOGRAPHIC_DATA]" at bounding box center [220, 450] width 412 height 67
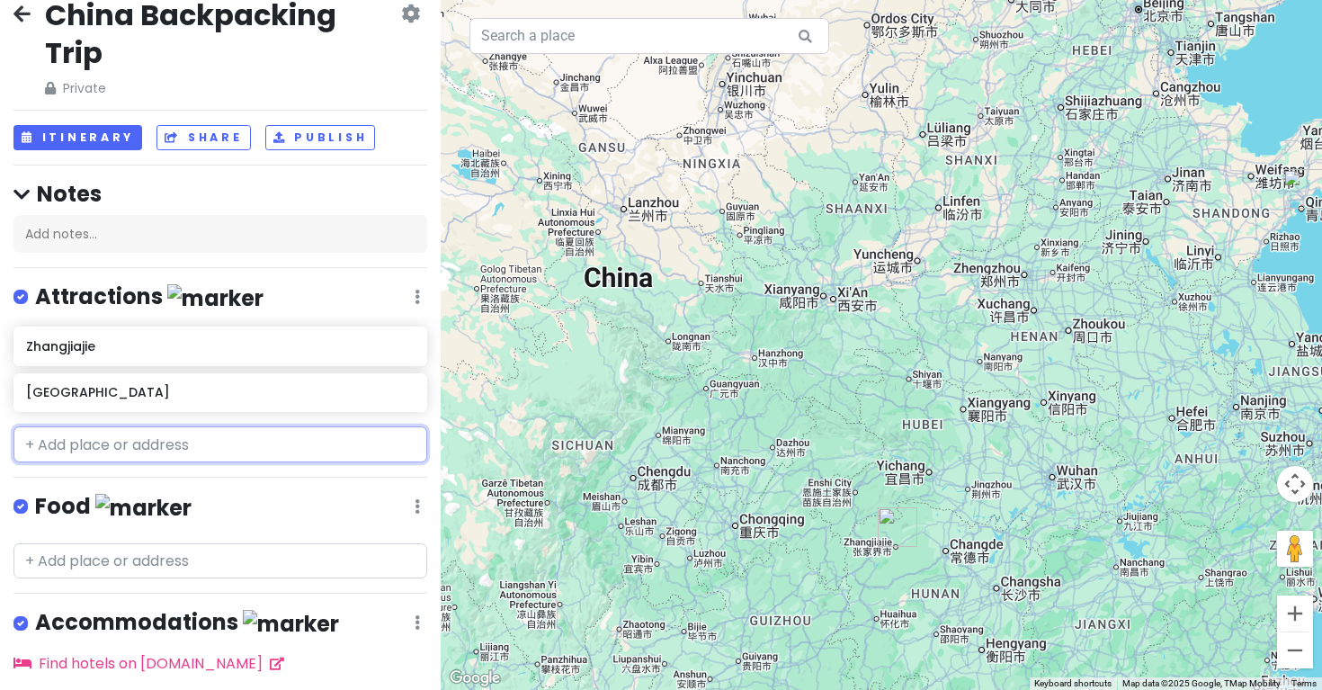
click at [249, 445] on input "text" at bounding box center [220, 444] width 414 height 36
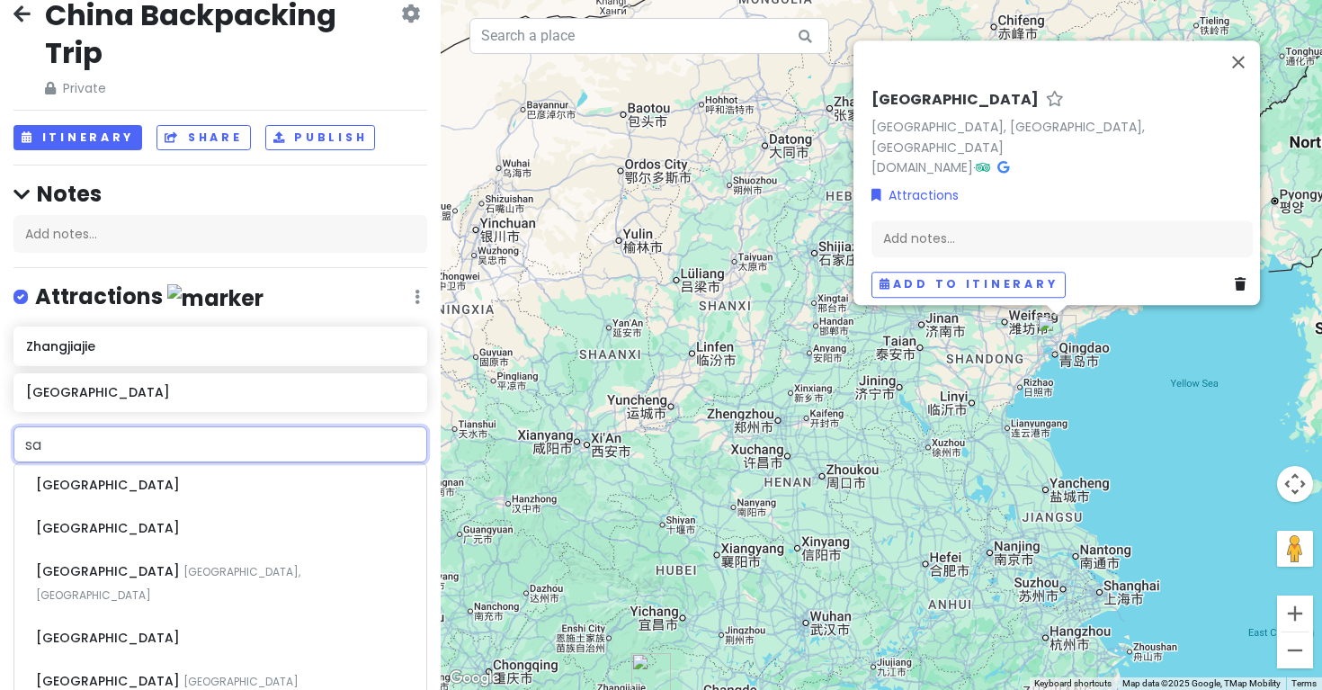
click at [193, 449] on input "sa" at bounding box center [220, 444] width 414 height 36
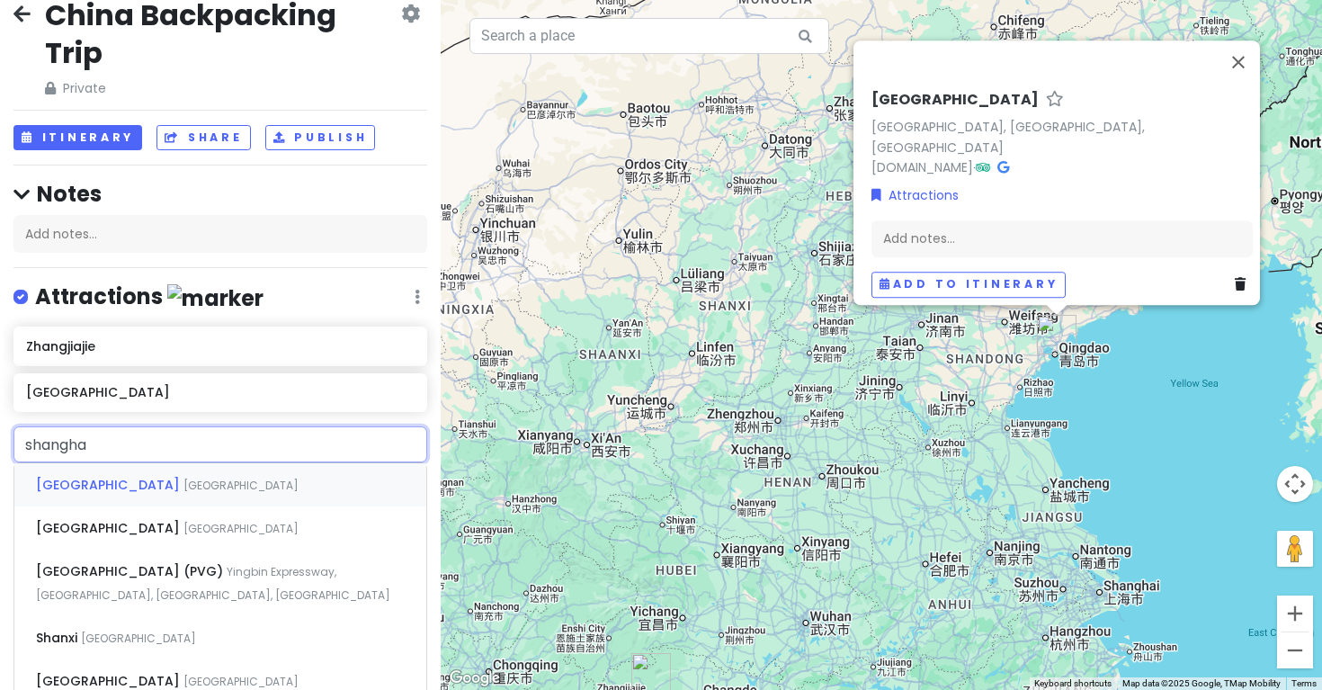
type input "[GEOGRAPHIC_DATA]"
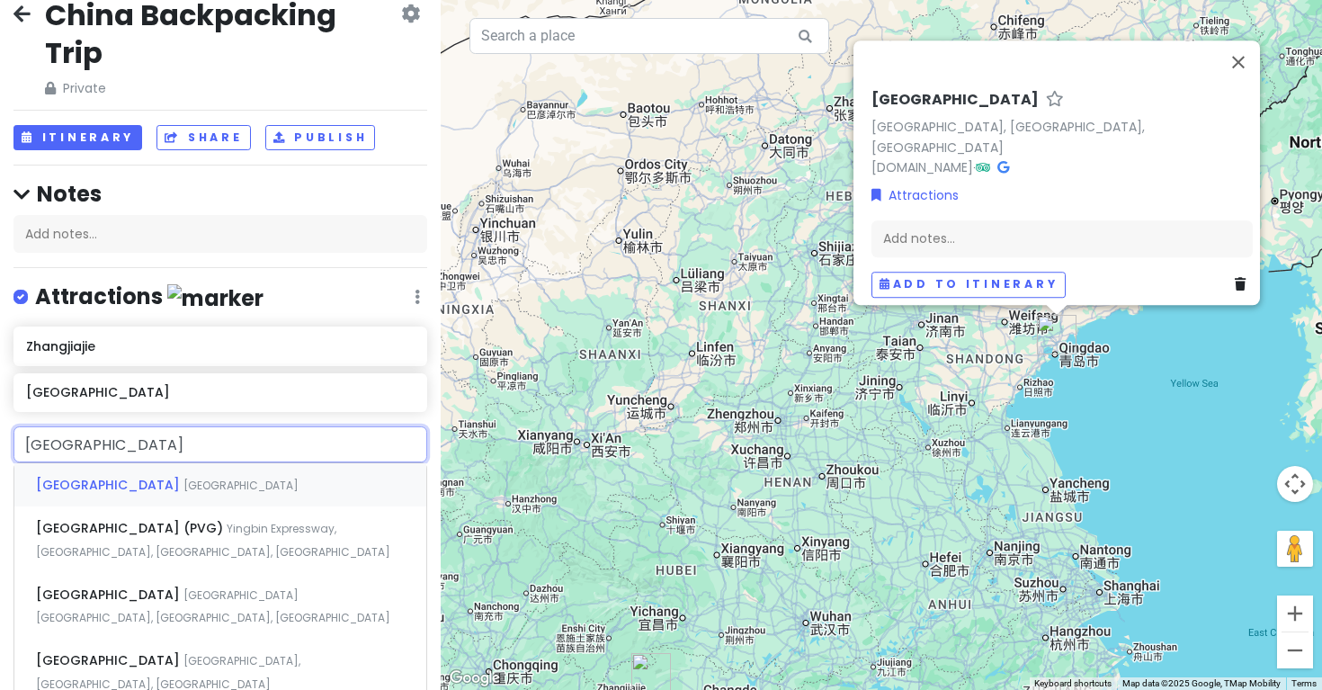
click at [193, 478] on div "Shanghai [GEOGRAPHIC_DATA]" at bounding box center [220, 484] width 412 height 43
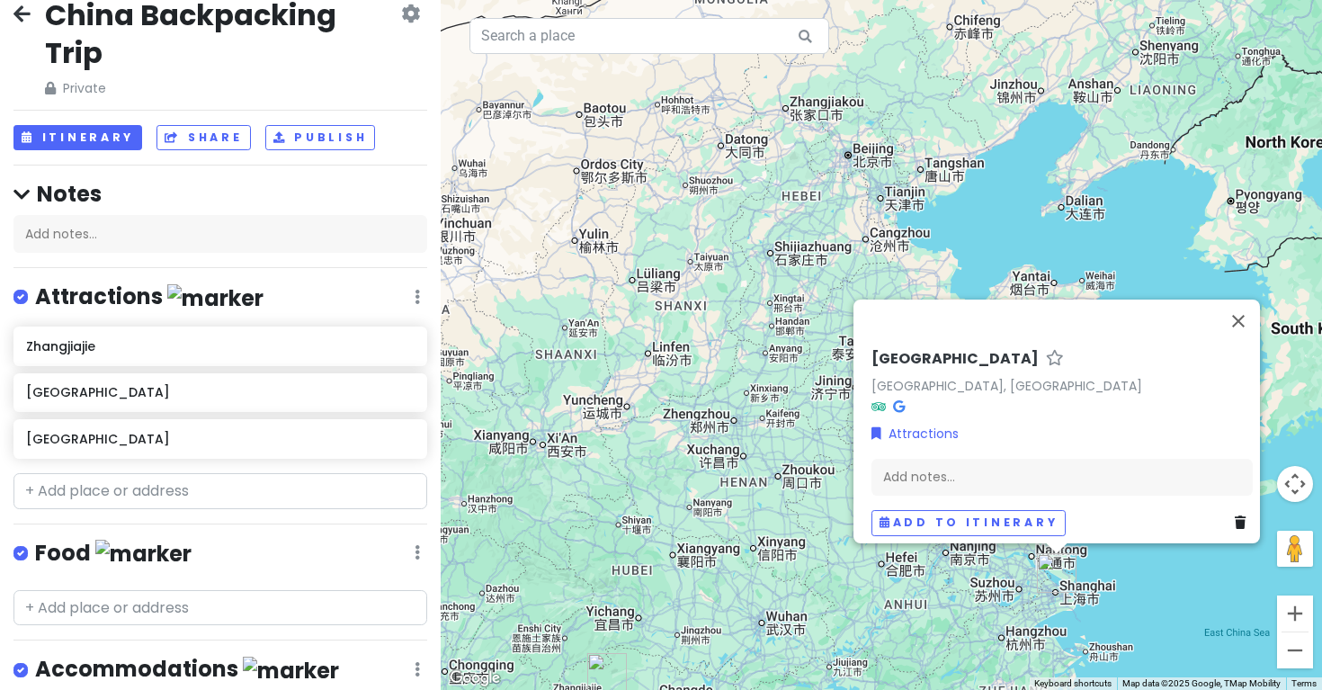
scroll to position [103, 0]
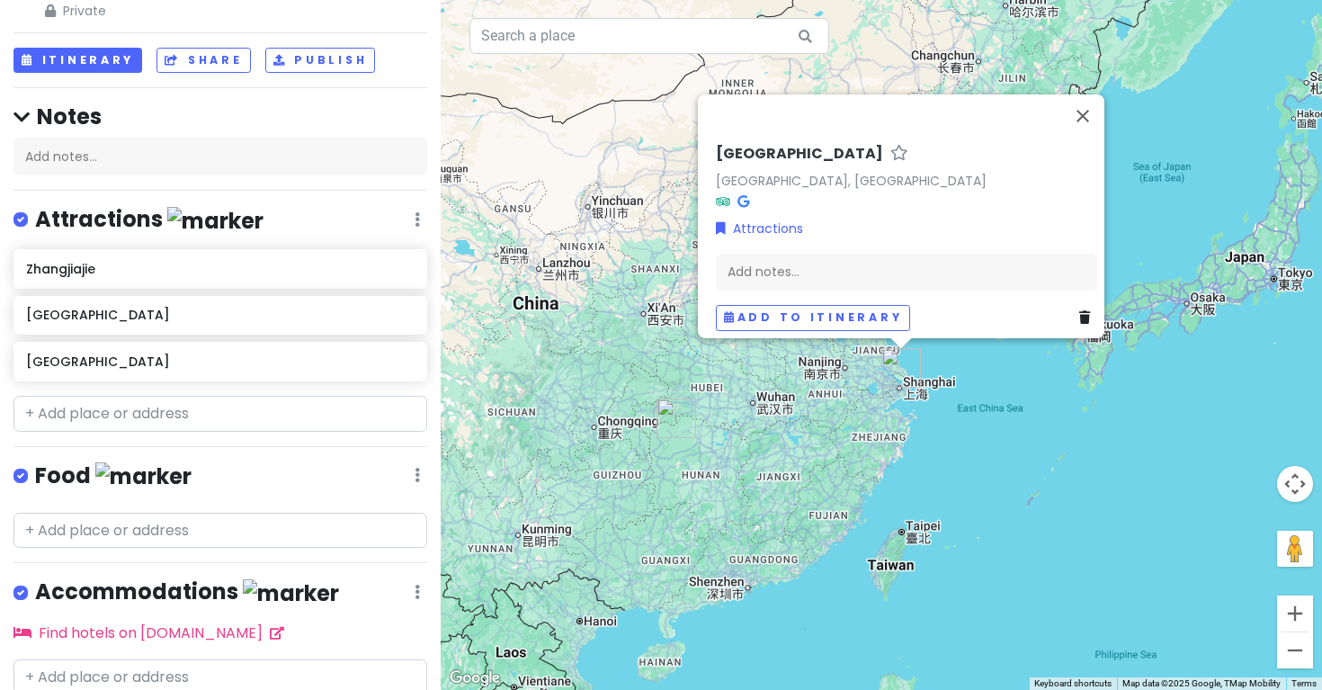
drag, startPoint x: 551, startPoint y: 351, endPoint x: 650, endPoint y: 265, distance: 130.1
click at [650, 265] on div "[GEOGRAPHIC_DATA] [GEOGRAPHIC_DATA], [GEOGRAPHIC_DATA] Attractions Add notes...…" at bounding box center [882, 345] width 882 height 690
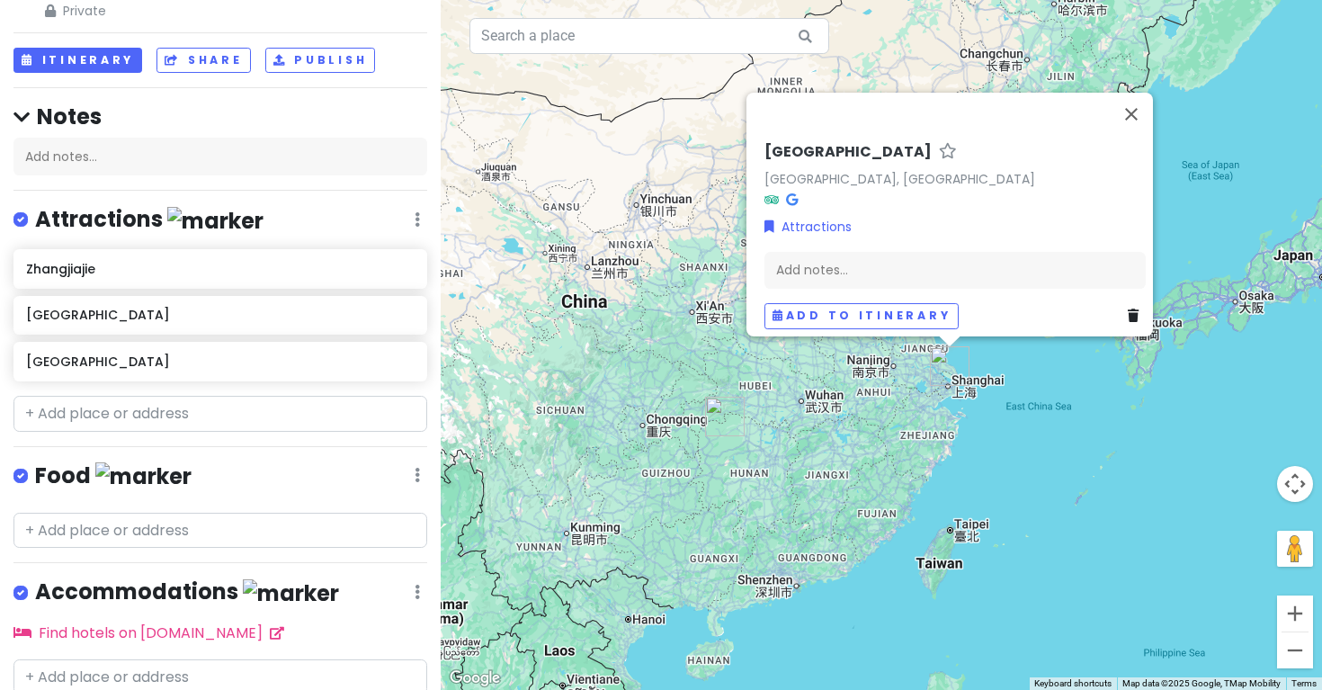
drag, startPoint x: 749, startPoint y: 421, endPoint x: 807, endPoint y: 421, distance: 57.6
click at [807, 421] on div "[GEOGRAPHIC_DATA] [GEOGRAPHIC_DATA], [GEOGRAPHIC_DATA] Attractions Add notes...…" at bounding box center [882, 345] width 882 height 690
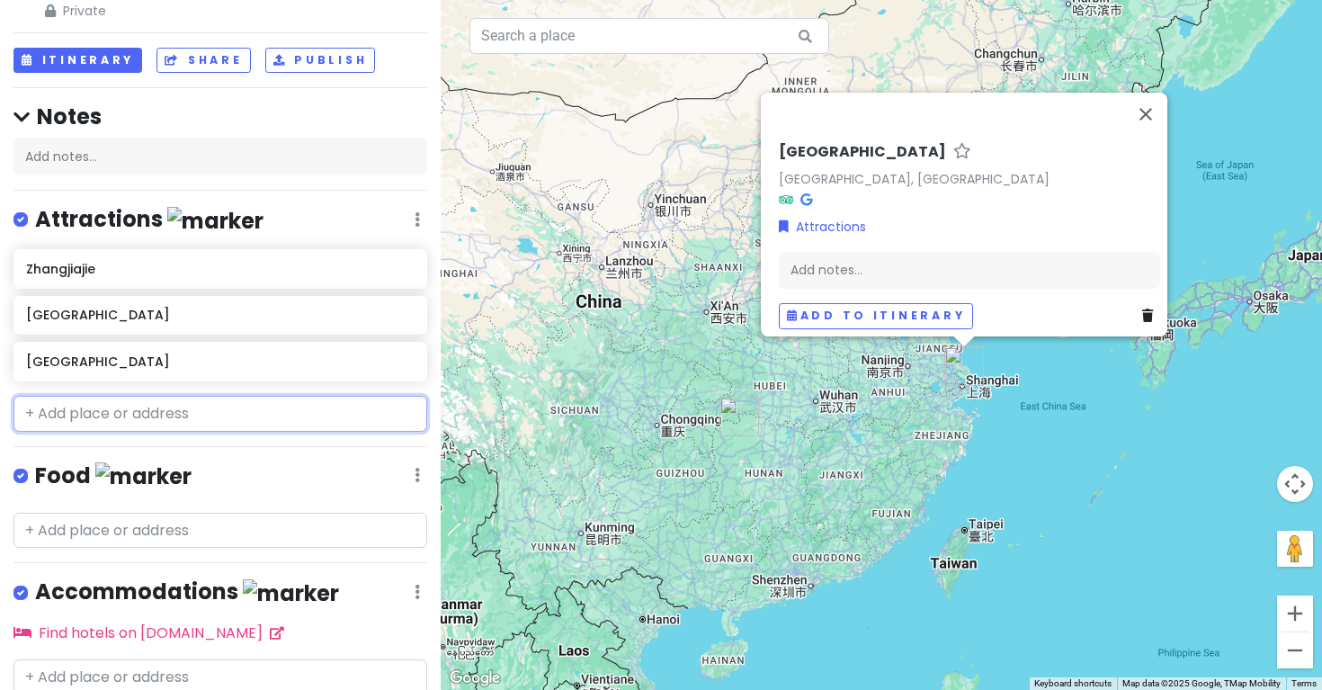
click at [313, 419] on input "text" at bounding box center [220, 414] width 414 height 36
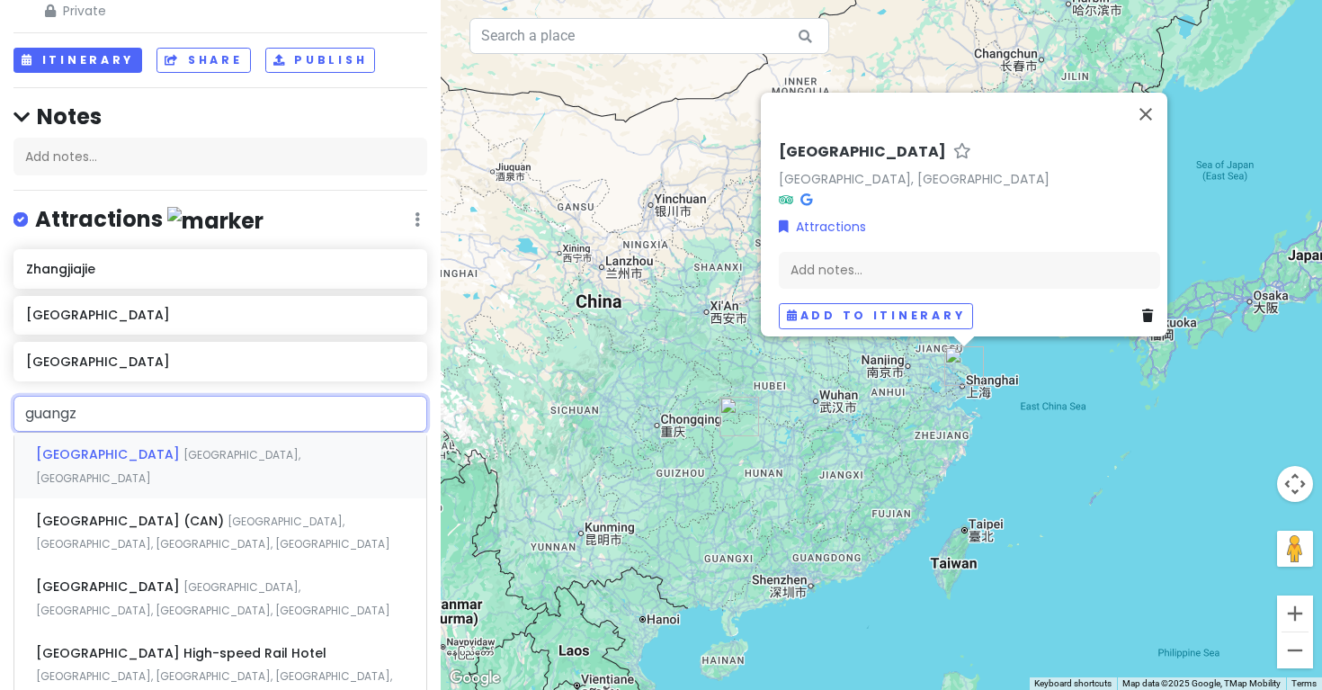
type input "guang"
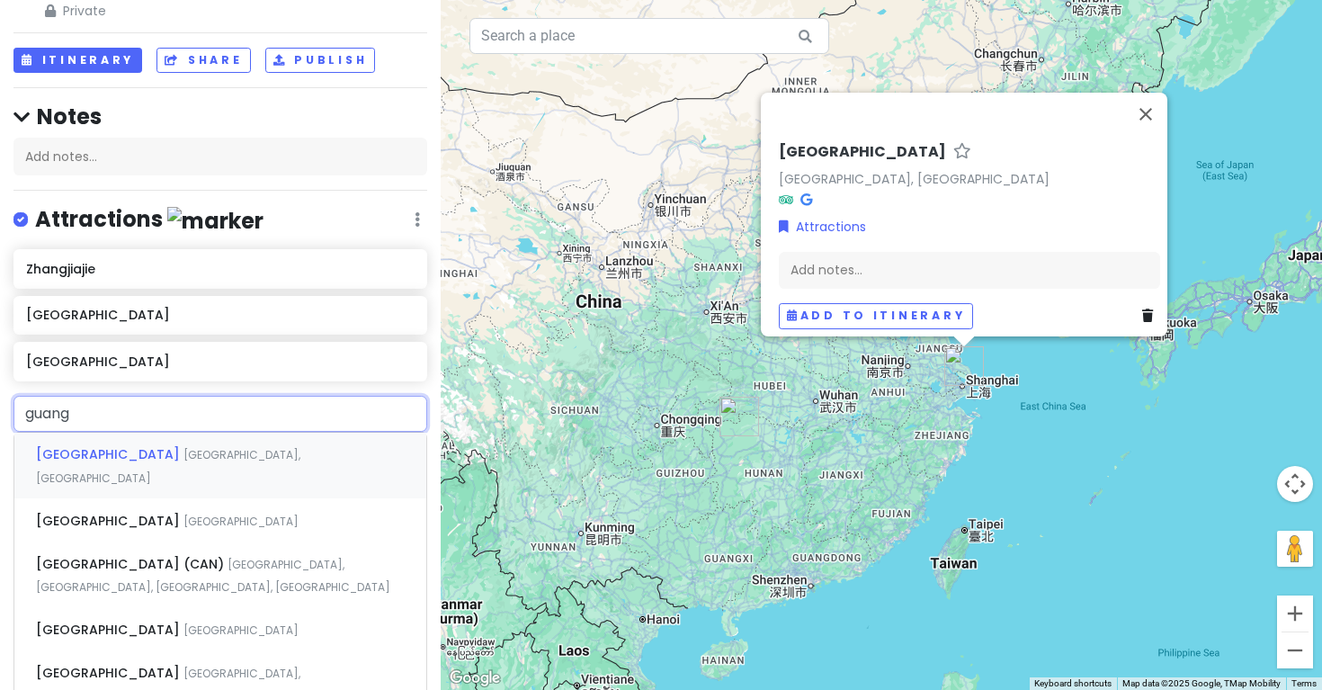
click at [283, 461] on div "[GEOGRAPHIC_DATA] [GEOGRAPHIC_DATA], [GEOGRAPHIC_DATA]" at bounding box center [220, 466] width 412 height 67
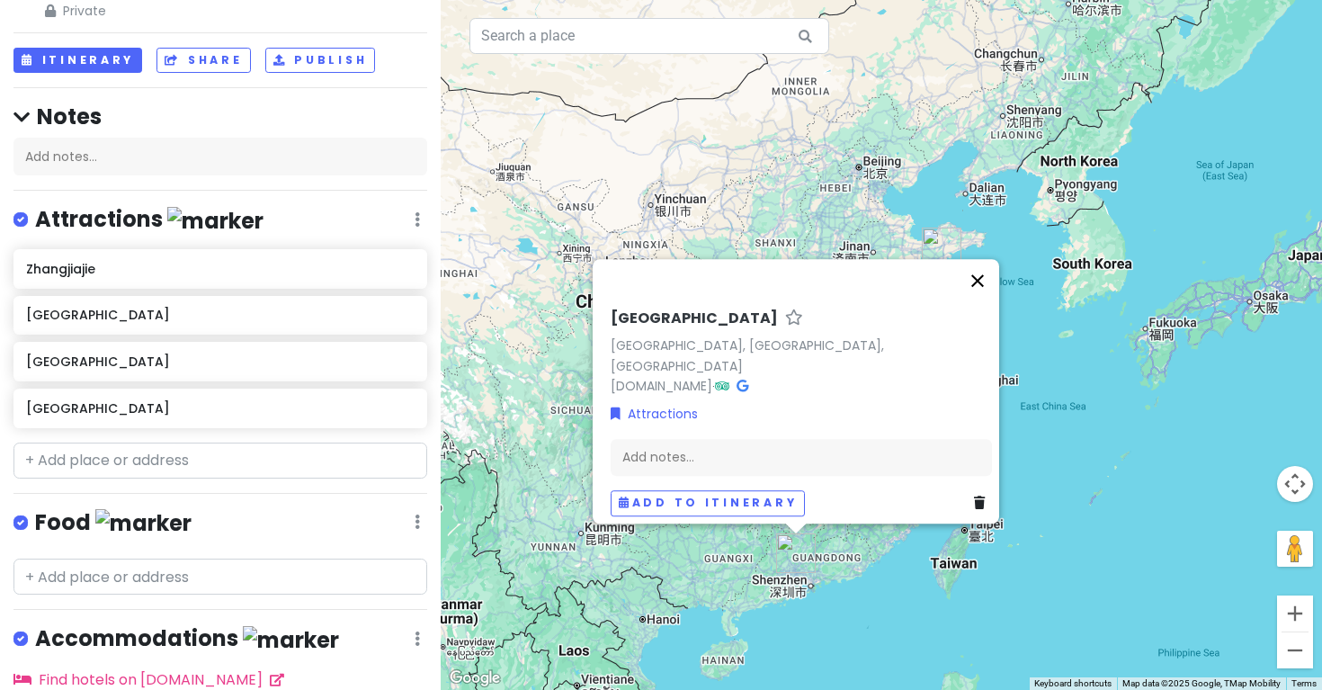
click at [988, 291] on button "Close" at bounding box center [977, 280] width 43 height 43
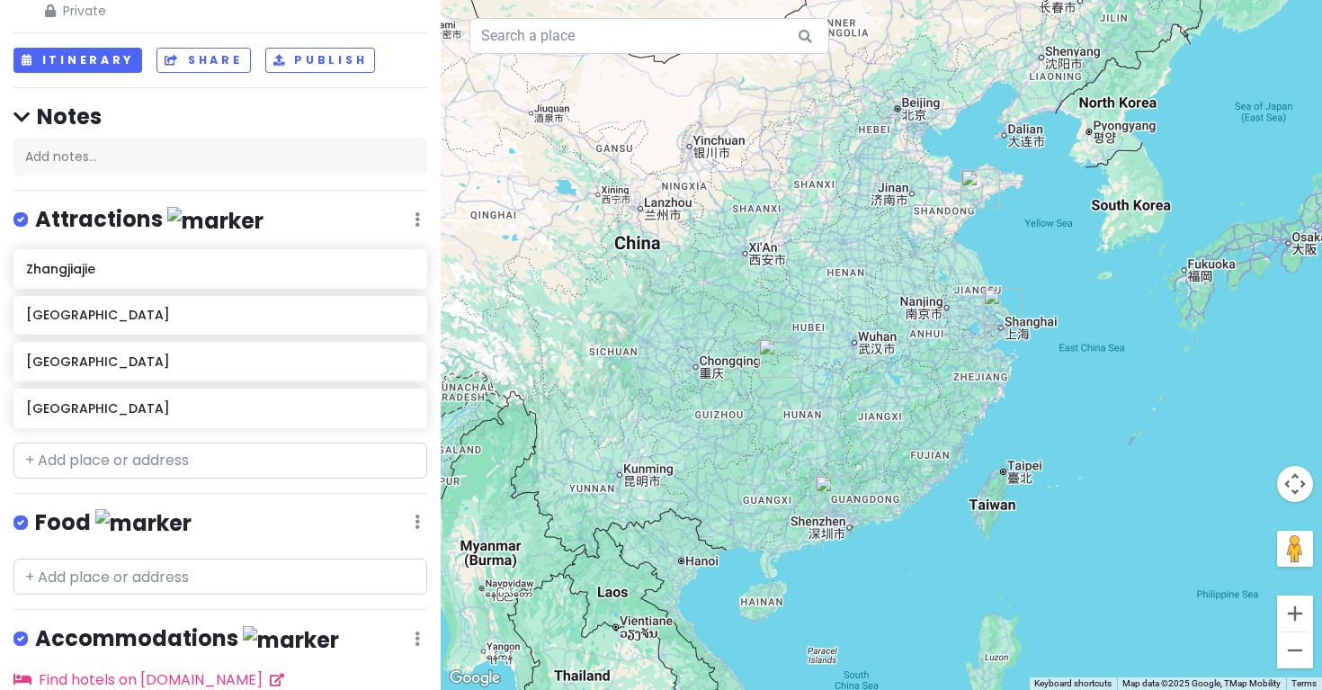
drag, startPoint x: 770, startPoint y: 461, endPoint x: 801, endPoint y: 399, distance: 69.2
click at [803, 399] on div at bounding box center [882, 345] width 882 height 690
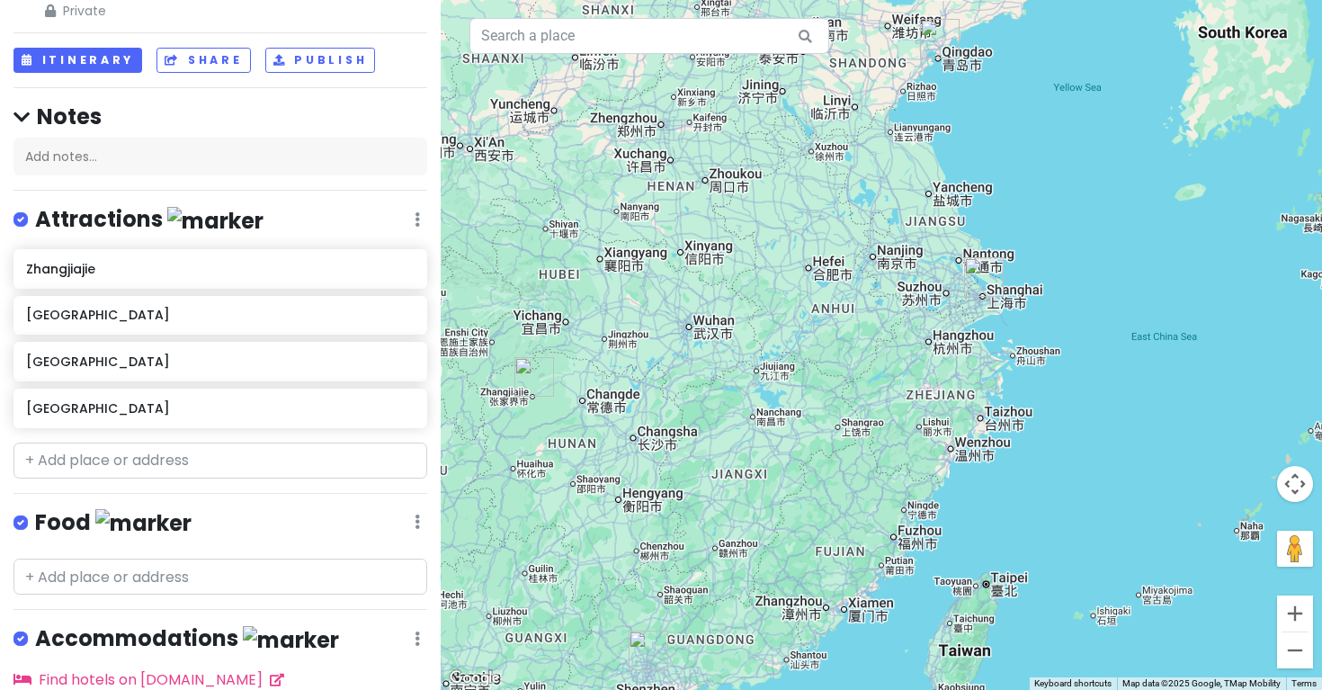
drag, startPoint x: 795, startPoint y: 251, endPoint x: 865, endPoint y: 183, distance: 98.0
click at [865, 183] on div at bounding box center [882, 345] width 882 height 690
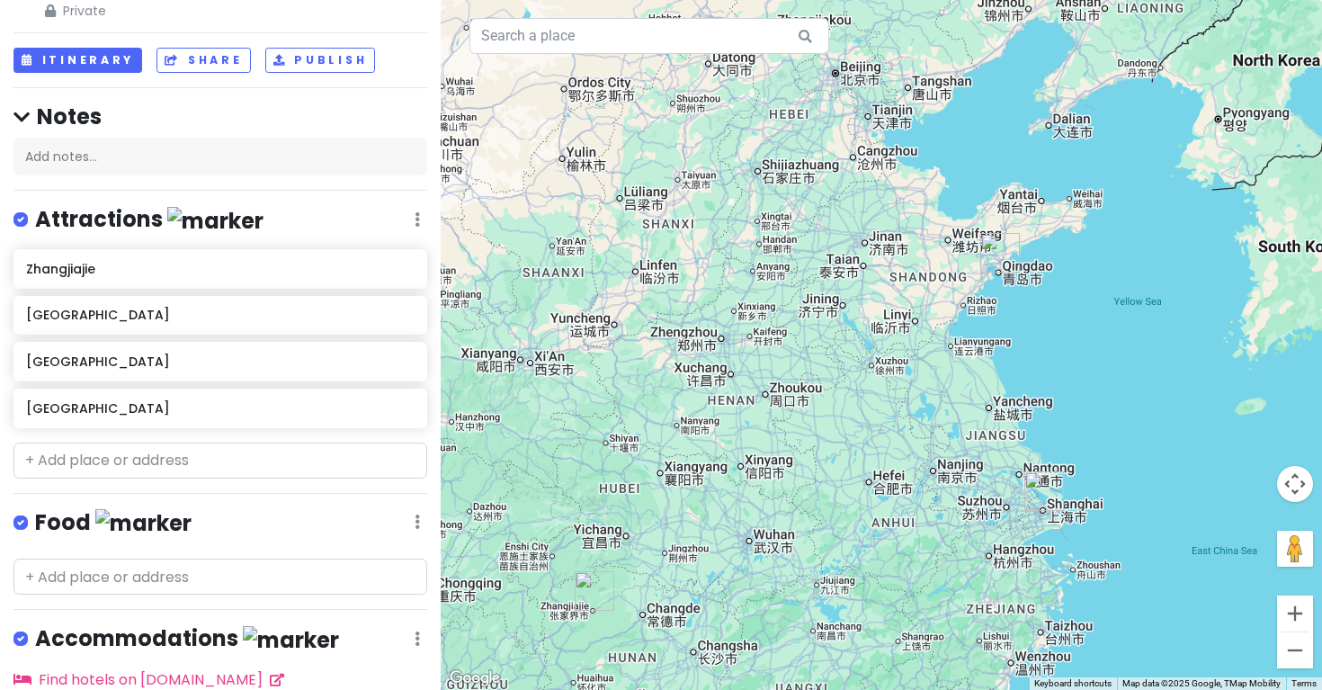
drag, startPoint x: 757, startPoint y: 188, endPoint x: 820, endPoint y: 403, distance: 223.8
click at [820, 403] on div at bounding box center [882, 345] width 882 height 690
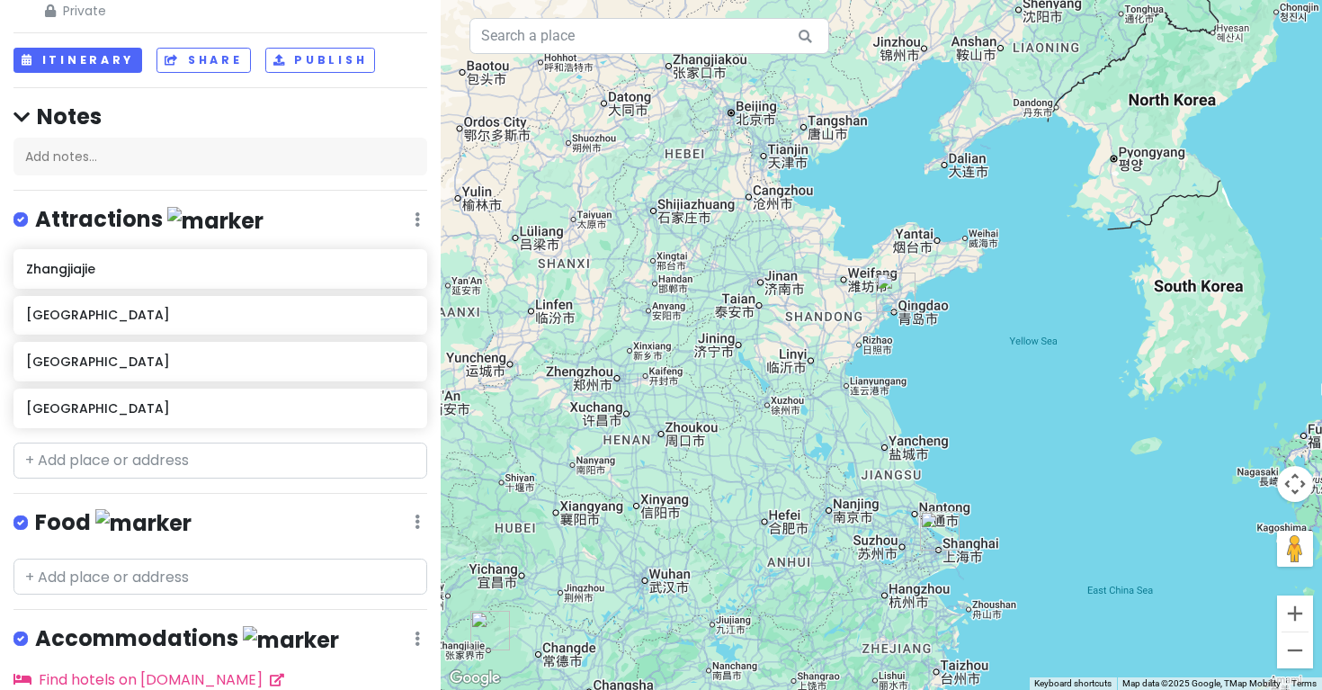
drag, startPoint x: 844, startPoint y: 260, endPoint x: 721, endPoint y: 390, distance: 178.2
click at [721, 390] on div at bounding box center [882, 345] width 882 height 690
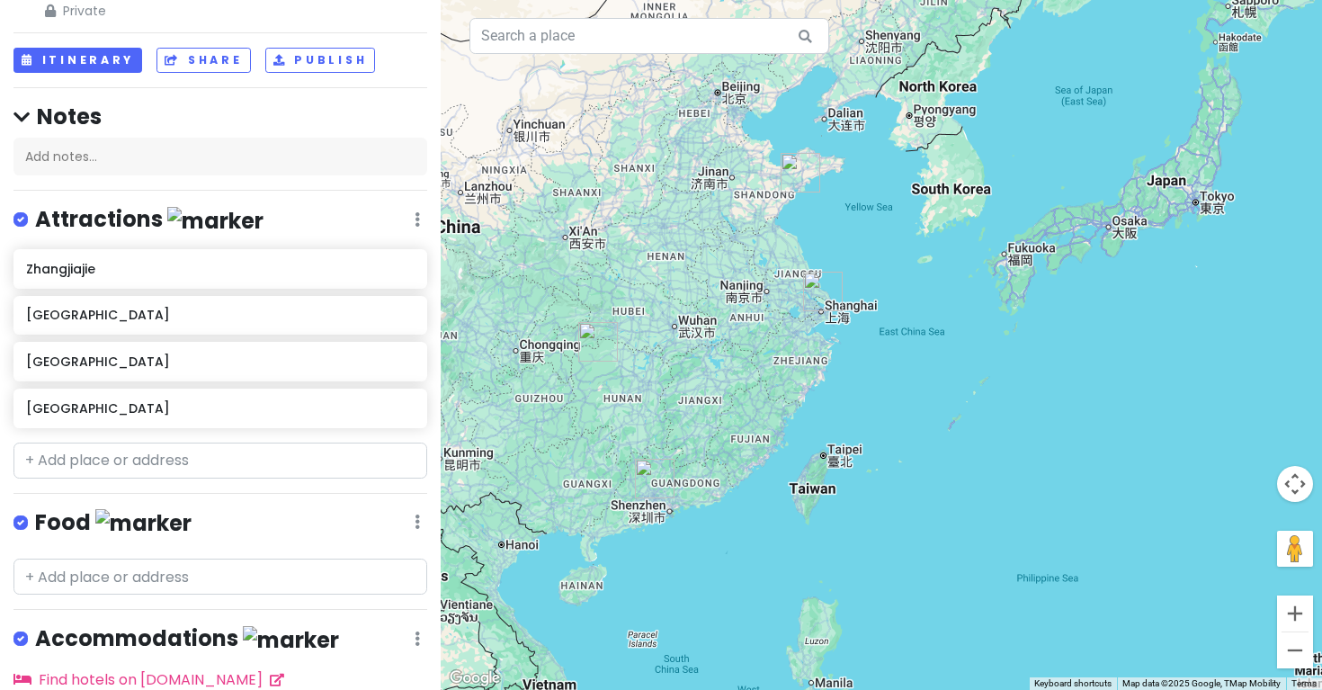
drag, startPoint x: 720, startPoint y: 478, endPoint x: 722, endPoint y: 270, distance: 207.8
click at [722, 270] on div at bounding box center [882, 345] width 882 height 690
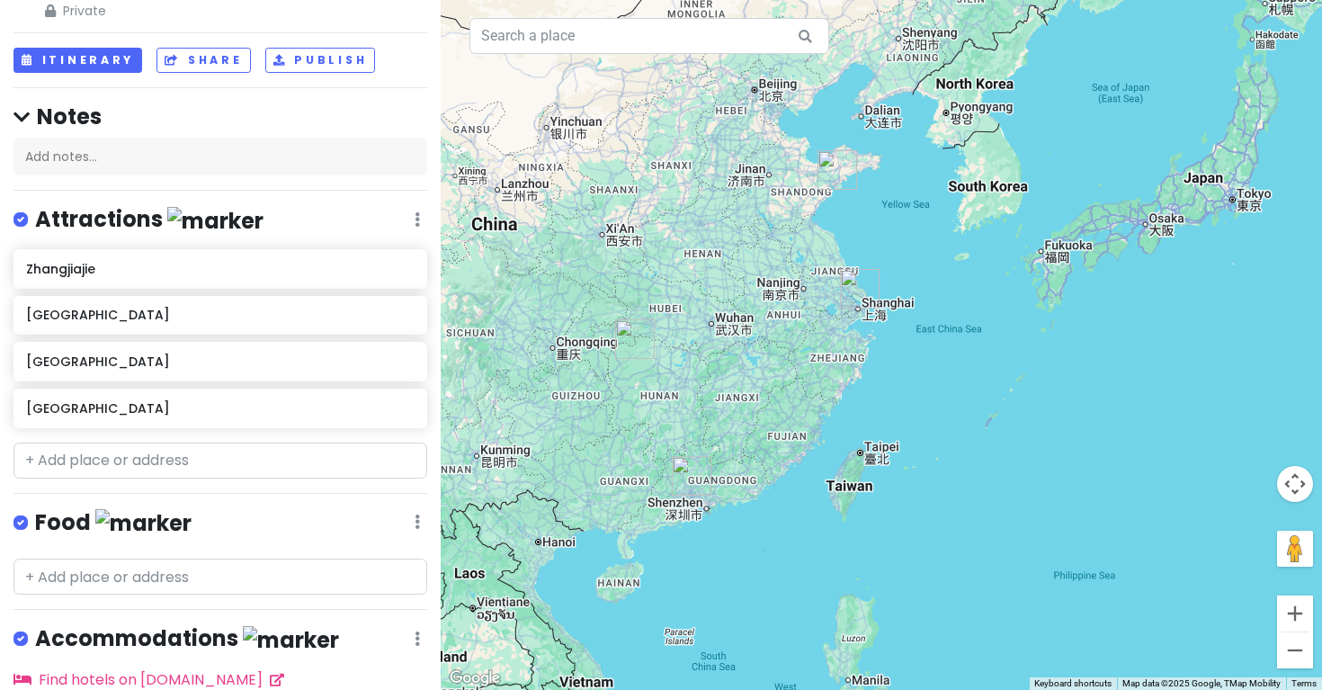
drag, startPoint x: 649, startPoint y: 435, endPoint x: 686, endPoint y: 434, distance: 36.9
click at [686, 434] on div at bounding box center [882, 345] width 882 height 690
click at [143, 454] on input "text" at bounding box center [220, 461] width 414 height 36
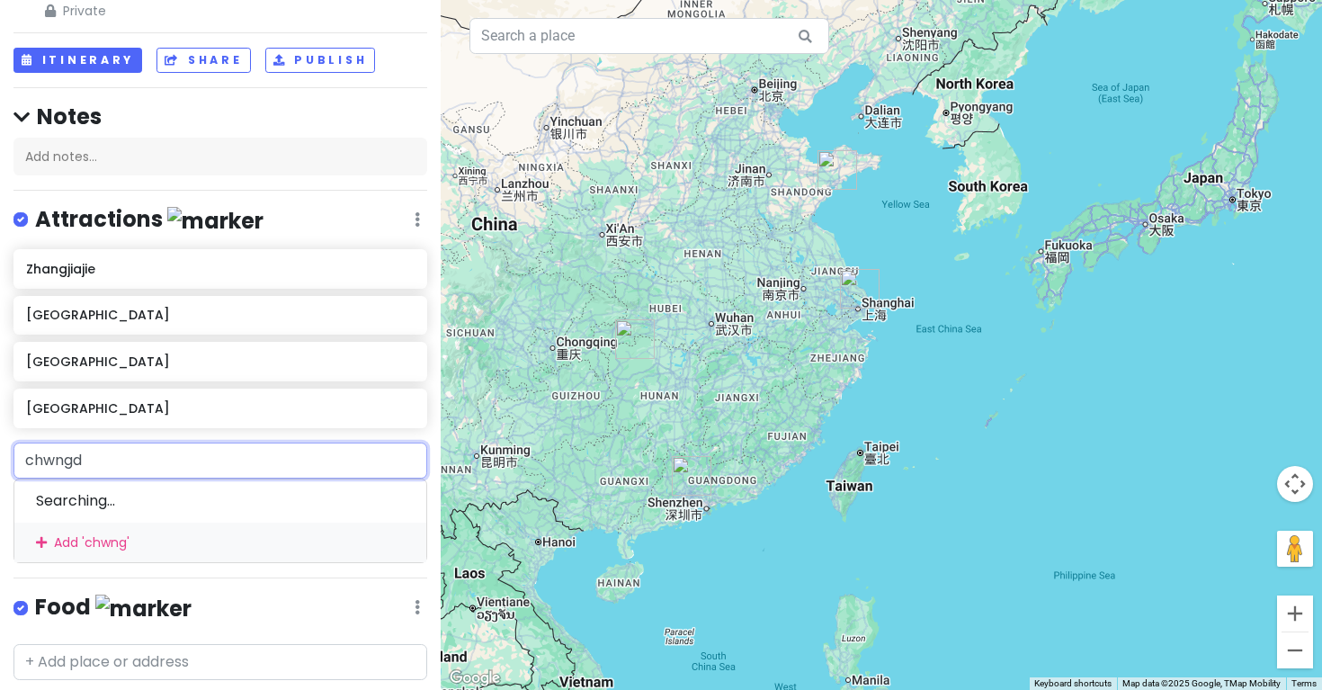
type input "chwngdu"
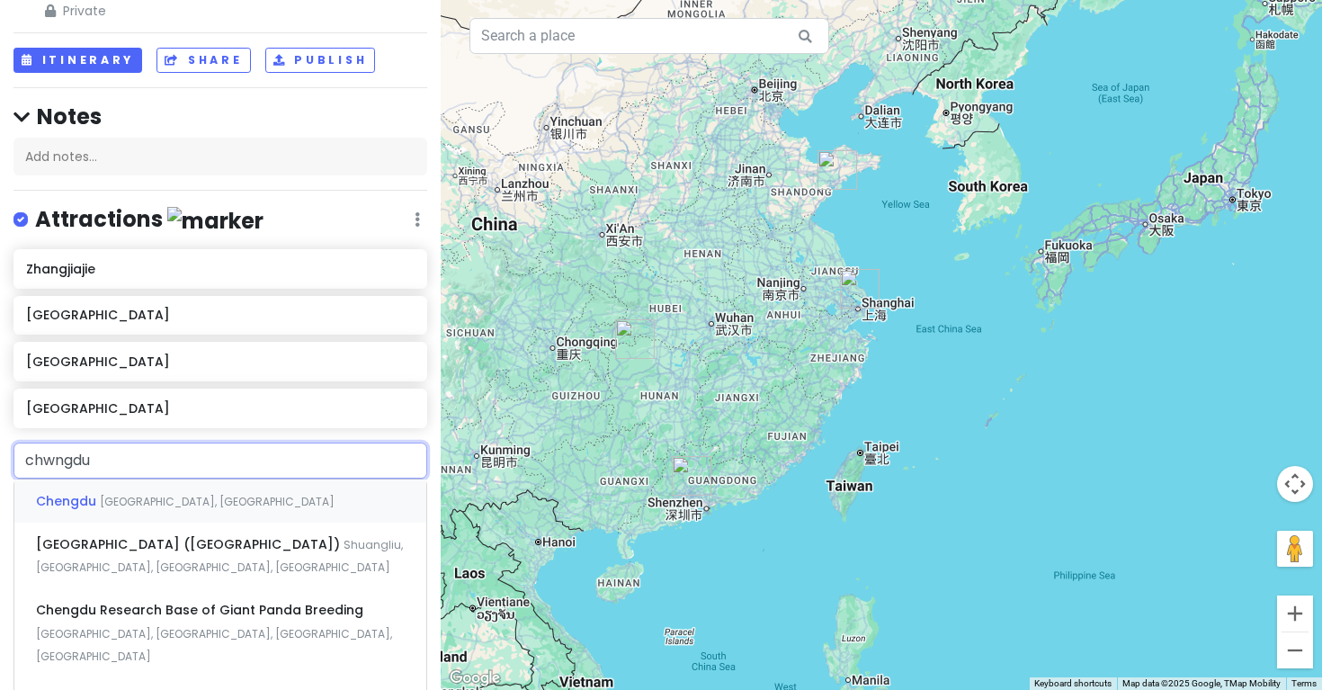
click at [137, 495] on span "[GEOGRAPHIC_DATA], [GEOGRAPHIC_DATA]" at bounding box center [217, 501] width 235 height 15
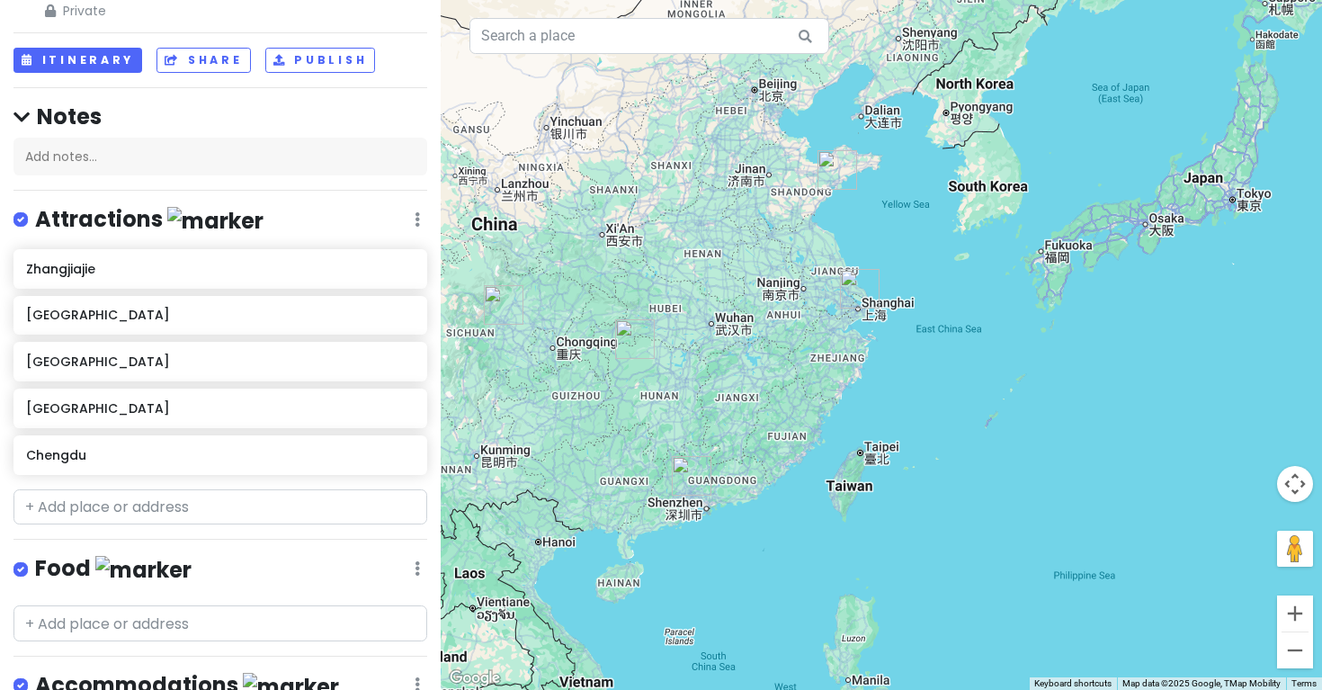
click at [542, 476] on div at bounding box center [882, 345] width 882 height 690
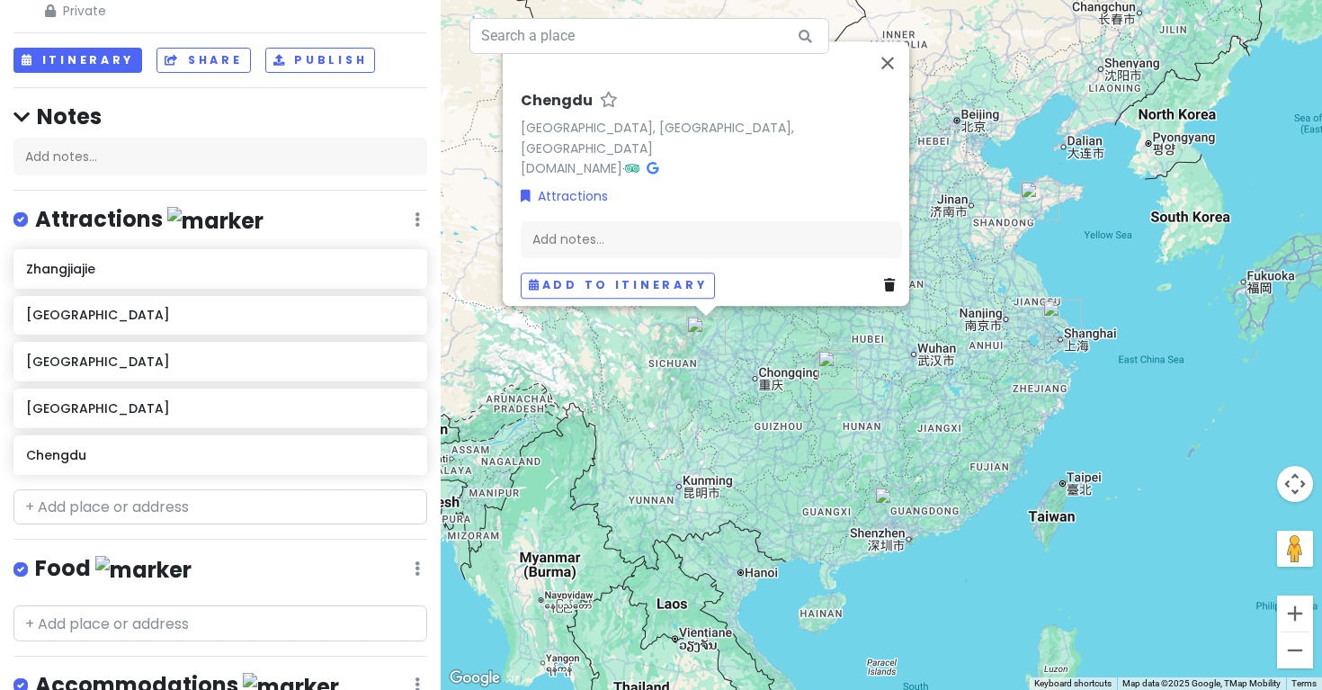
click at [578, 431] on div "[PERSON_NAME][GEOGRAPHIC_DATA], [GEOGRAPHIC_DATA], [GEOGRAPHIC_DATA] [DOMAIN_NA…" at bounding box center [882, 345] width 882 height 690
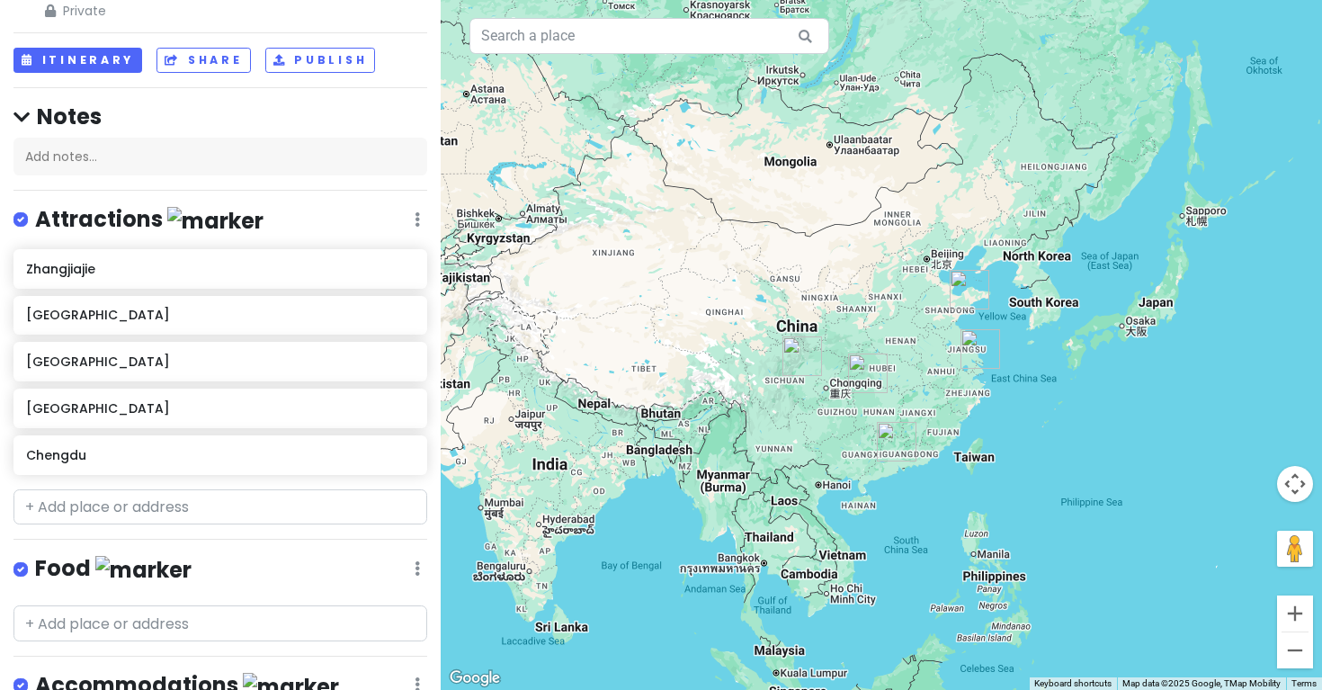
drag, startPoint x: 623, startPoint y: 215, endPoint x: 703, endPoint y: 270, distance: 97.1
click at [703, 270] on div at bounding box center [882, 345] width 882 height 690
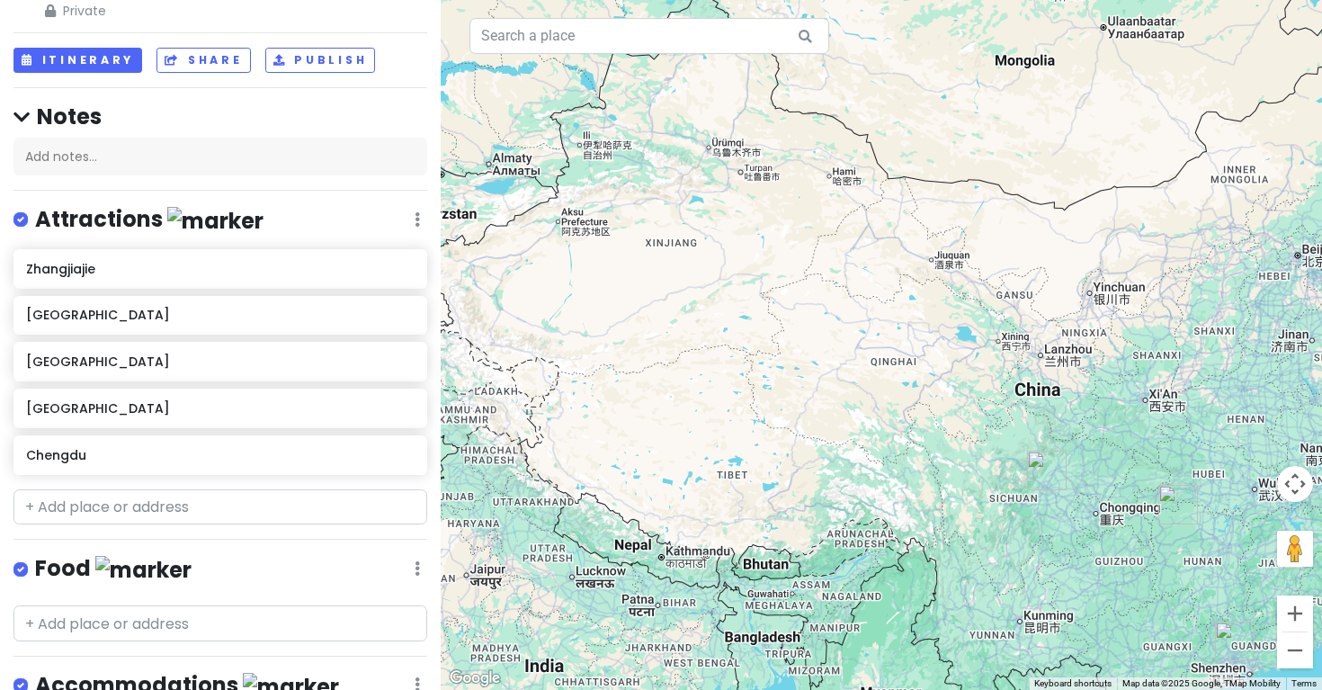
drag, startPoint x: 599, startPoint y: 287, endPoint x: 747, endPoint y: 318, distance: 150.7
click at [747, 318] on div at bounding box center [882, 345] width 882 height 690
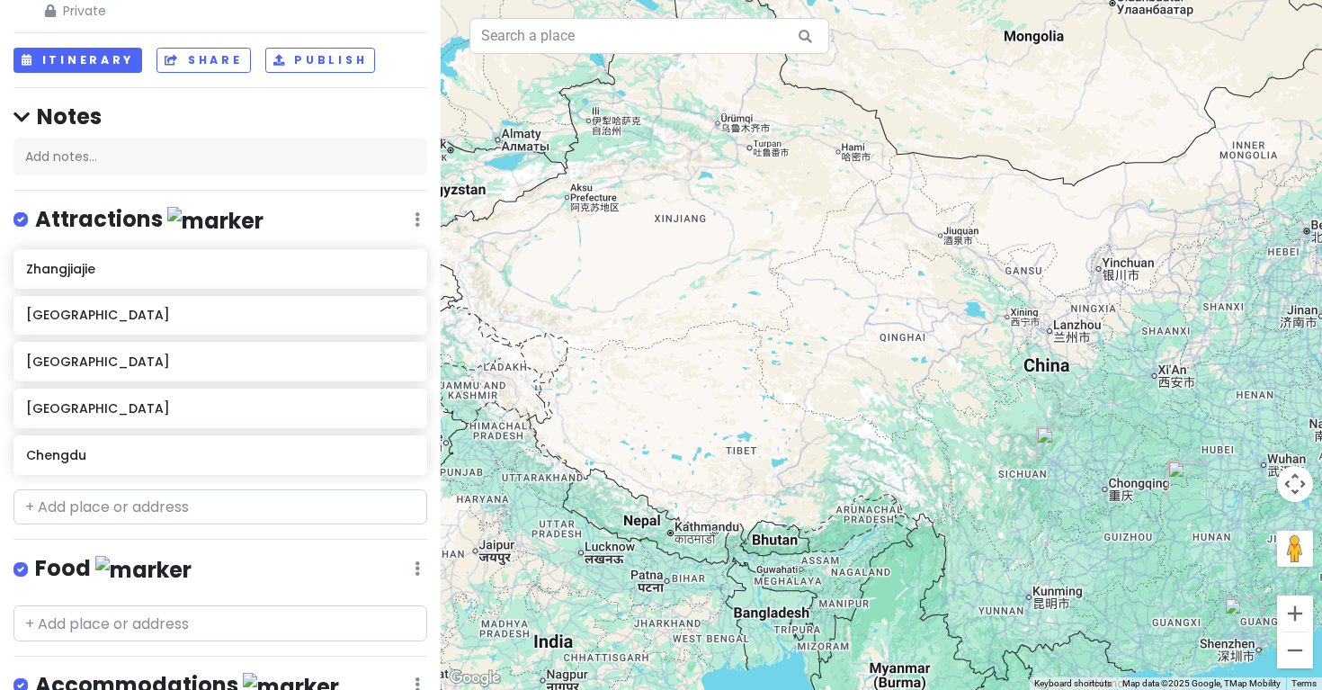
drag, startPoint x: 695, startPoint y: 464, endPoint x: 704, endPoint y: 438, distance: 27.6
click at [704, 438] on div at bounding box center [882, 345] width 882 height 690
click at [172, 510] on input "text" at bounding box center [220, 507] width 414 height 36
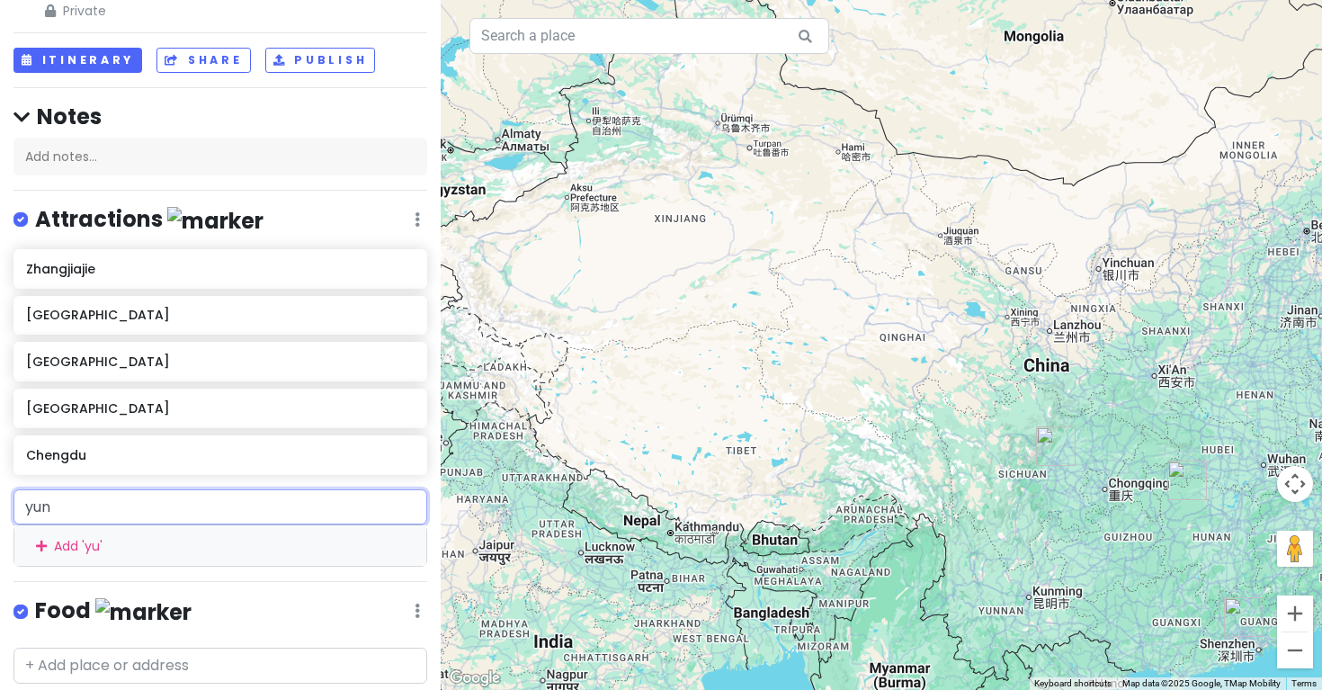
type input "yunn"
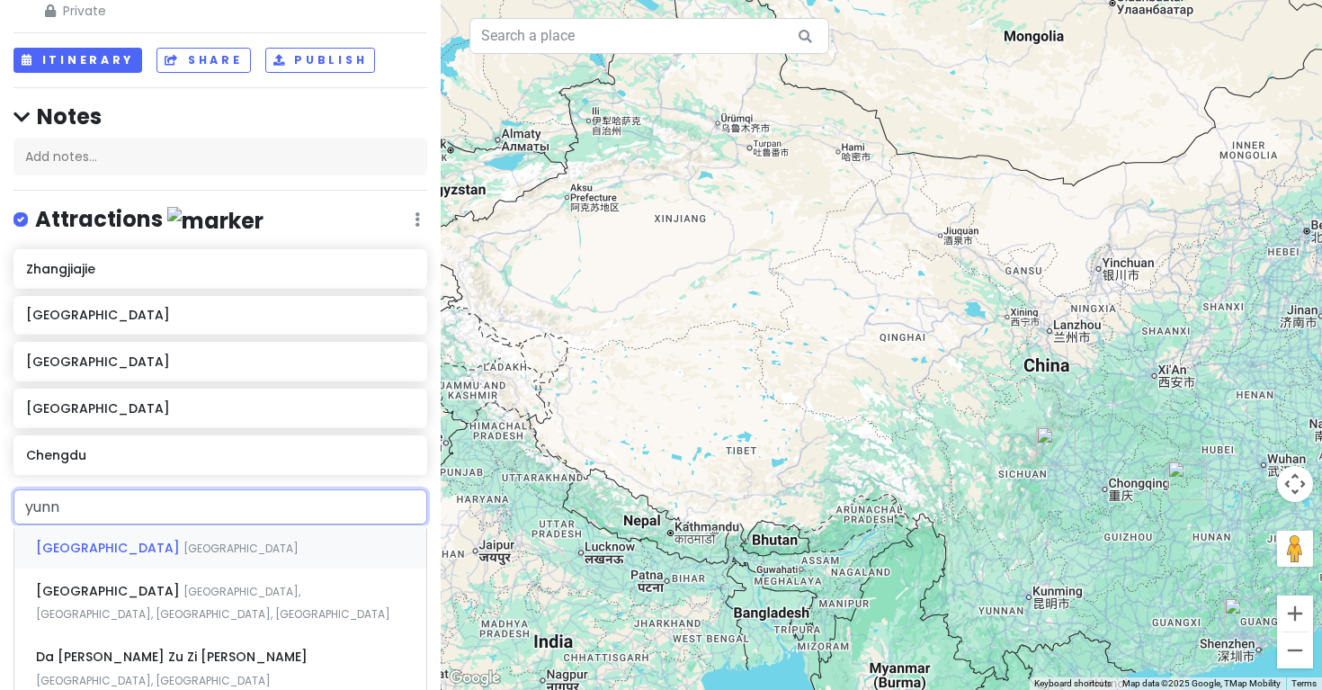
click at [127, 536] on div "Yunnan [GEOGRAPHIC_DATA]" at bounding box center [220, 546] width 412 height 43
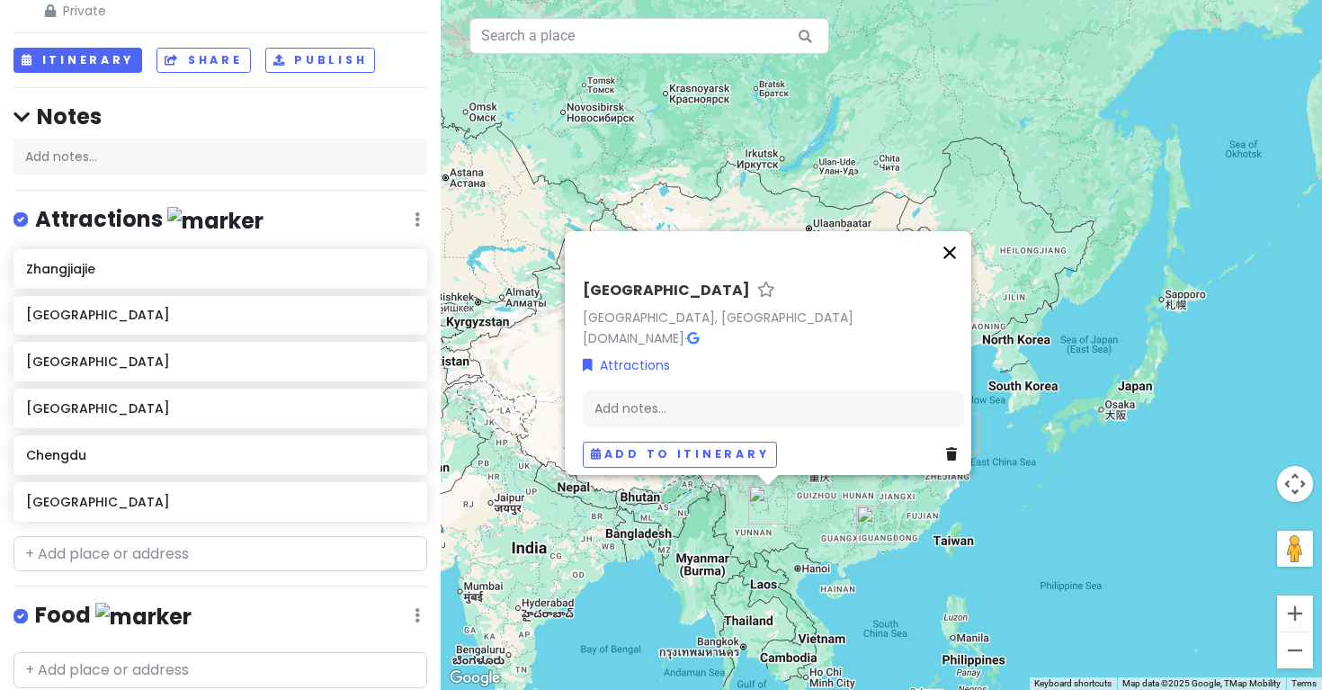
click at [962, 243] on button "Close" at bounding box center [949, 252] width 43 height 43
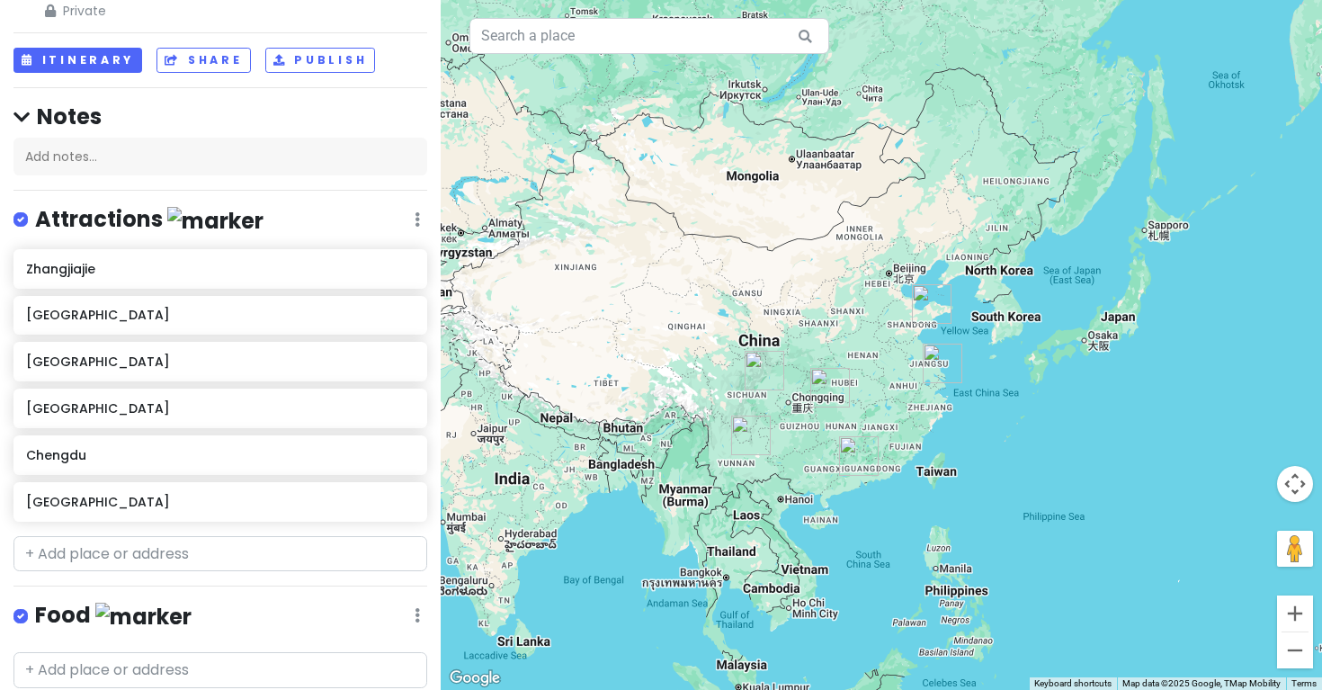
drag, startPoint x: 814, startPoint y: 410, endPoint x: 794, endPoint y: 331, distance: 81.6
click at [794, 331] on div at bounding box center [882, 345] width 882 height 690
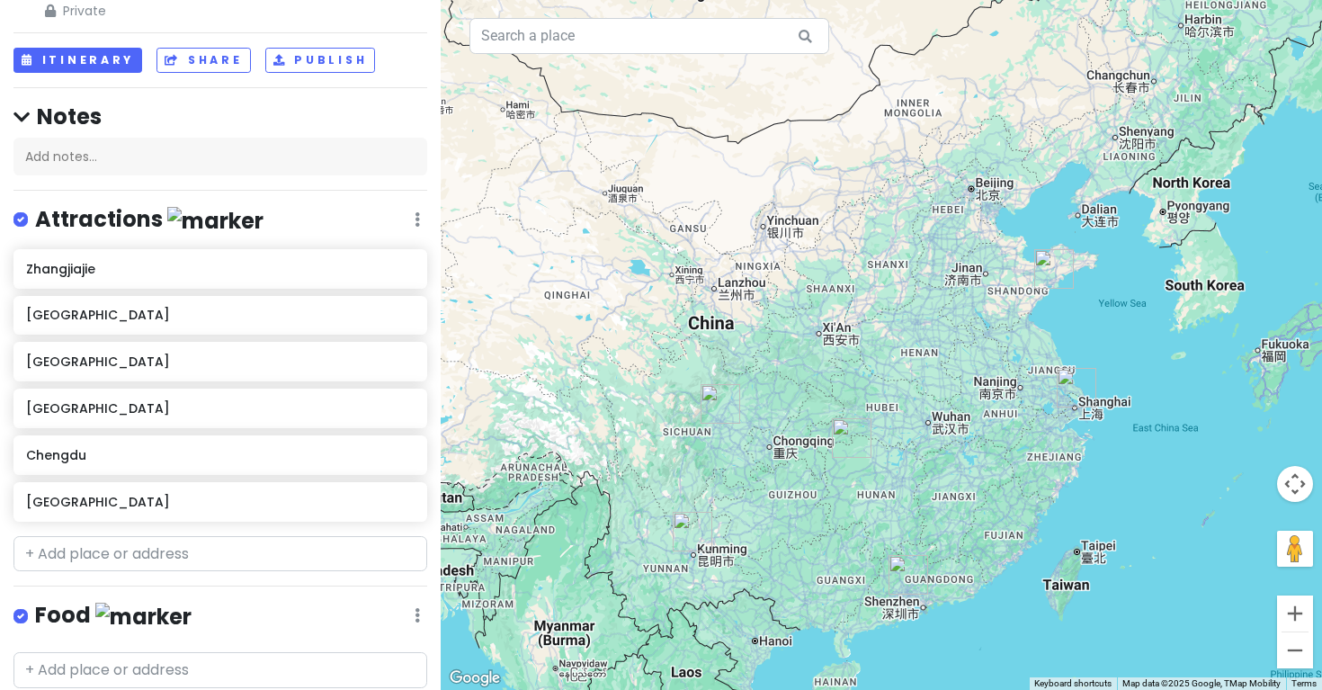
drag, startPoint x: 801, startPoint y: 369, endPoint x: 795, endPoint y: 353, distance: 17.1
click at [795, 353] on div at bounding box center [882, 345] width 882 height 690
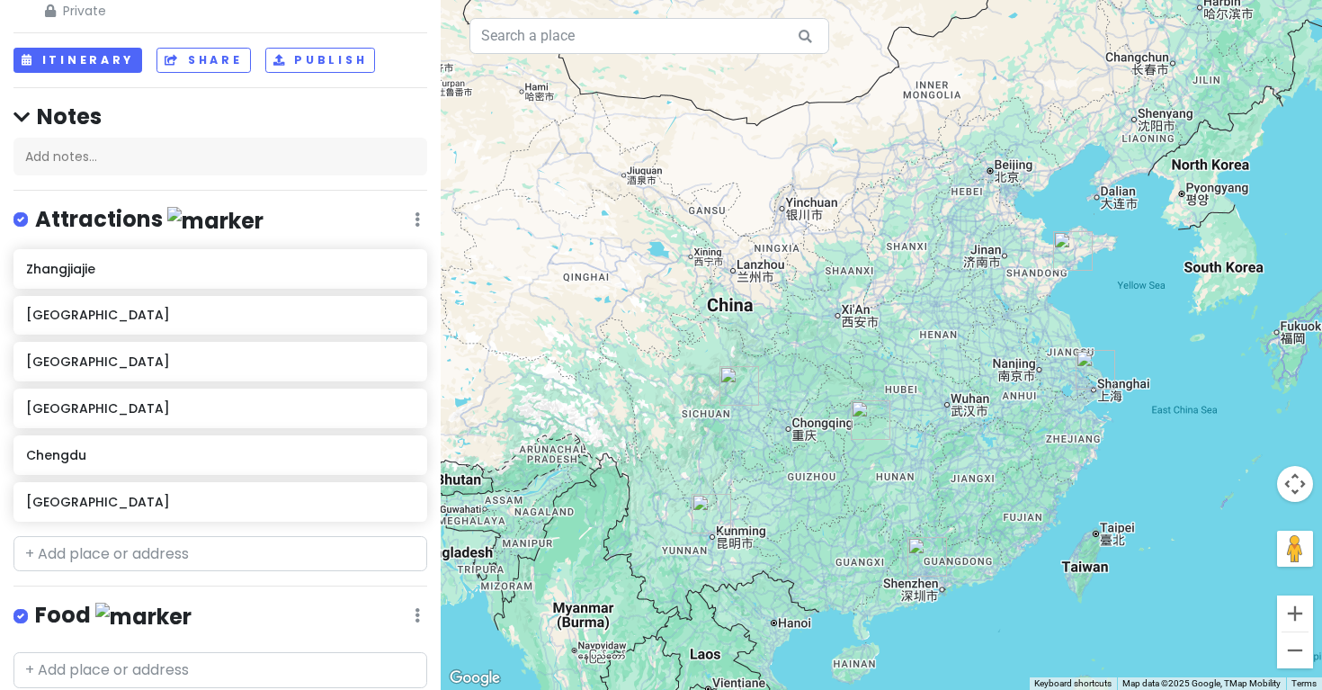
drag, startPoint x: 810, startPoint y: 521, endPoint x: 831, endPoint y: 499, distance: 30.5
click at [831, 499] on div at bounding box center [882, 345] width 882 height 690
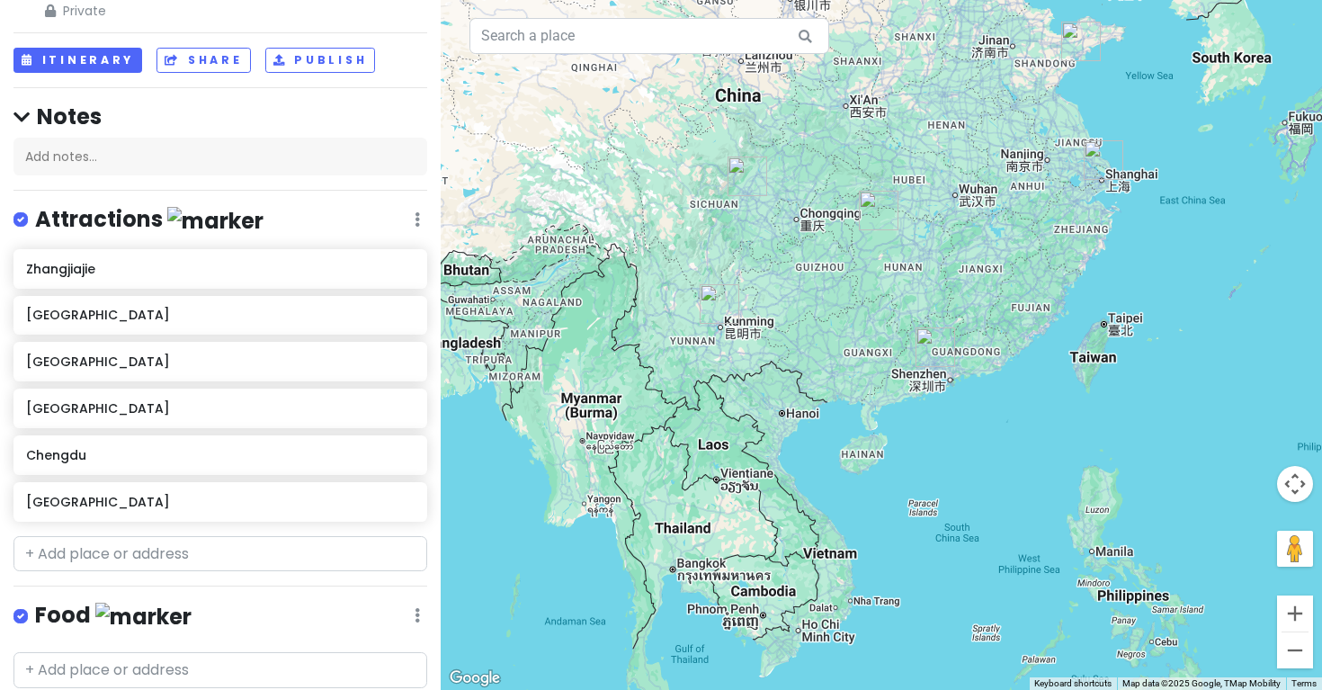
drag, startPoint x: 831, startPoint y: 499, endPoint x: 839, endPoint y: 289, distance: 210.7
click at [838, 289] on div at bounding box center [882, 345] width 882 height 690
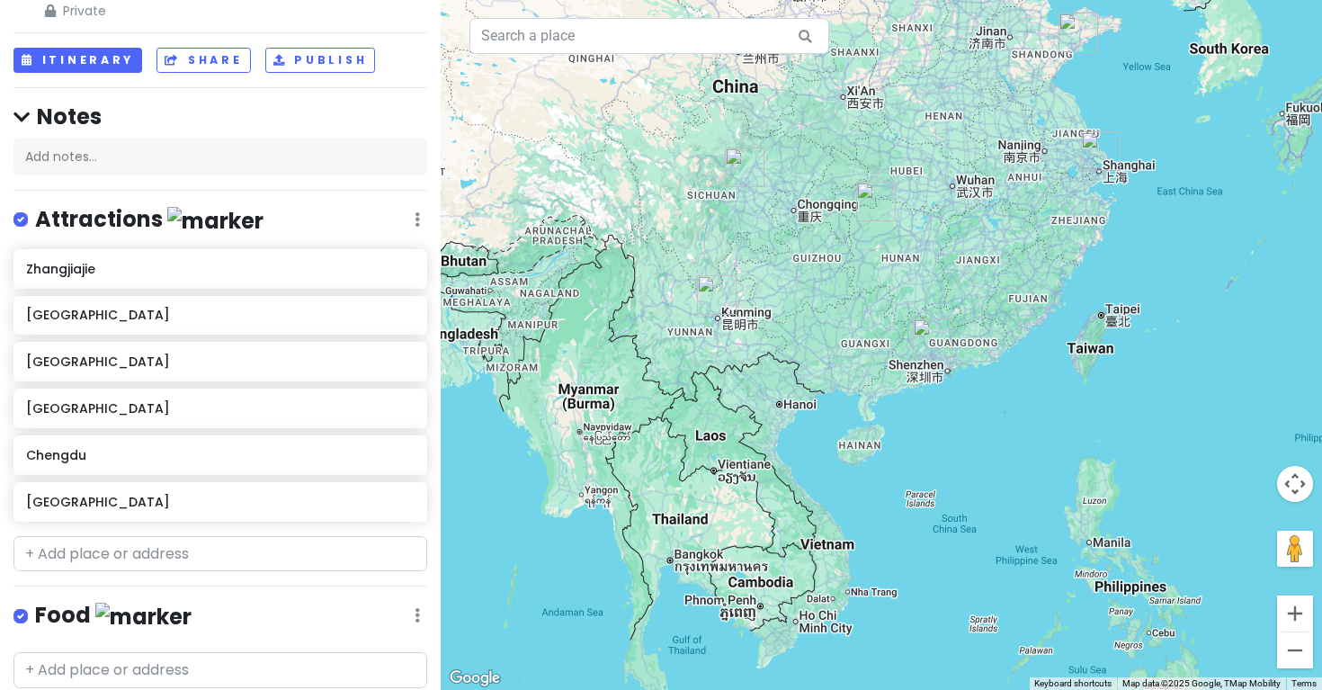
drag, startPoint x: 854, startPoint y: 501, endPoint x: 848, endPoint y: 489, distance: 12.9
click at [848, 489] on div at bounding box center [882, 345] width 882 height 690
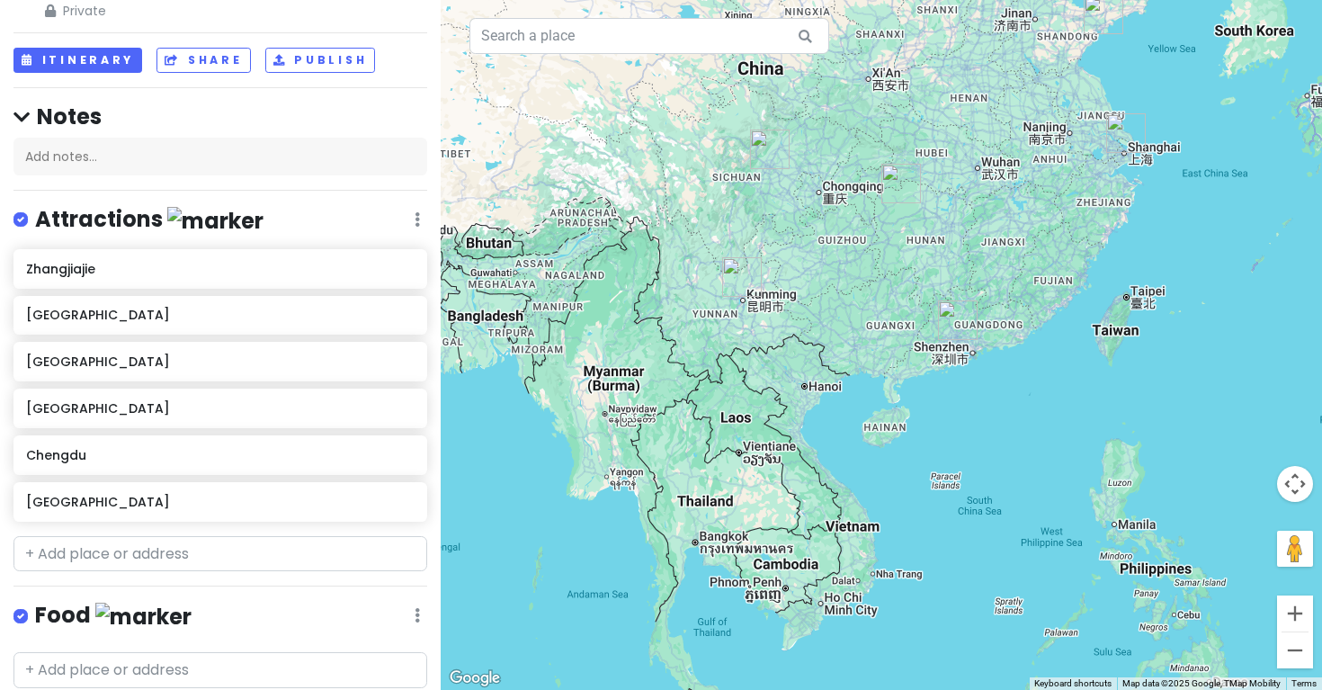
drag, startPoint x: 810, startPoint y: 459, endPoint x: 836, endPoint y: 441, distance: 31.7
click at [836, 441] on div at bounding box center [882, 345] width 882 height 690
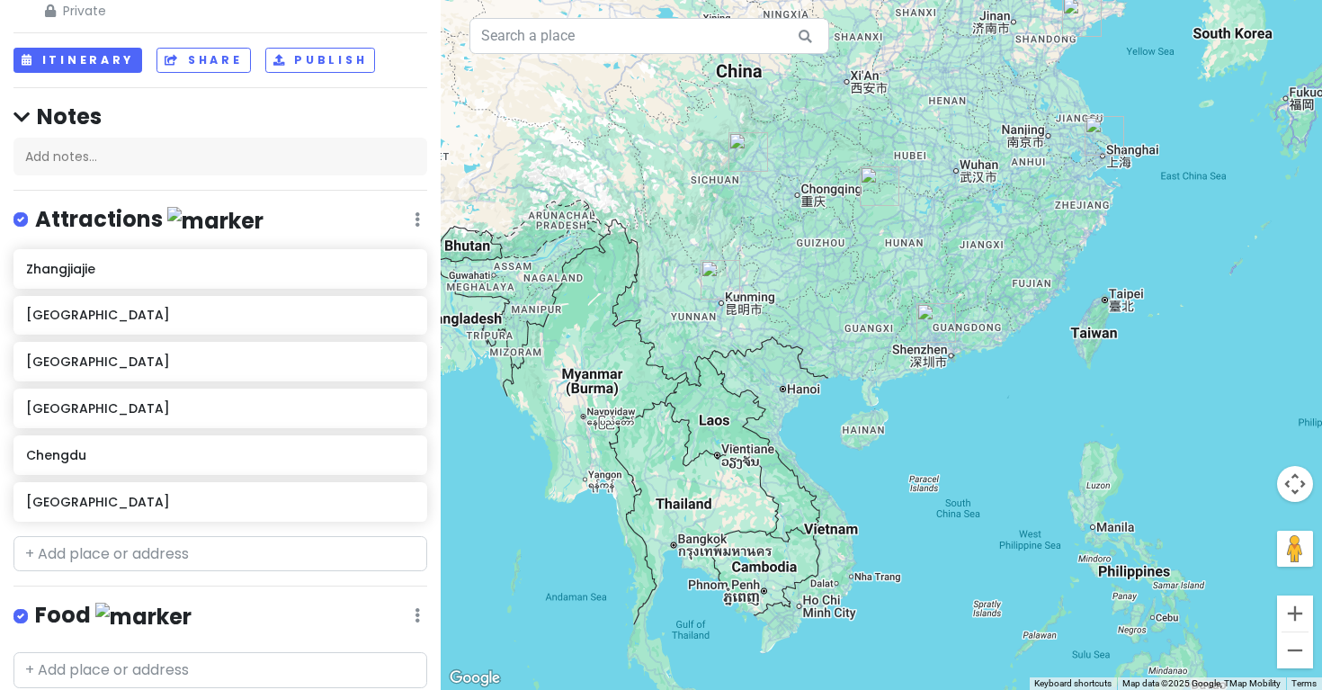
drag, startPoint x: 836, startPoint y: 441, endPoint x: 812, endPoint y: 449, distance: 24.8
click at [812, 449] on div at bounding box center [882, 345] width 882 height 690
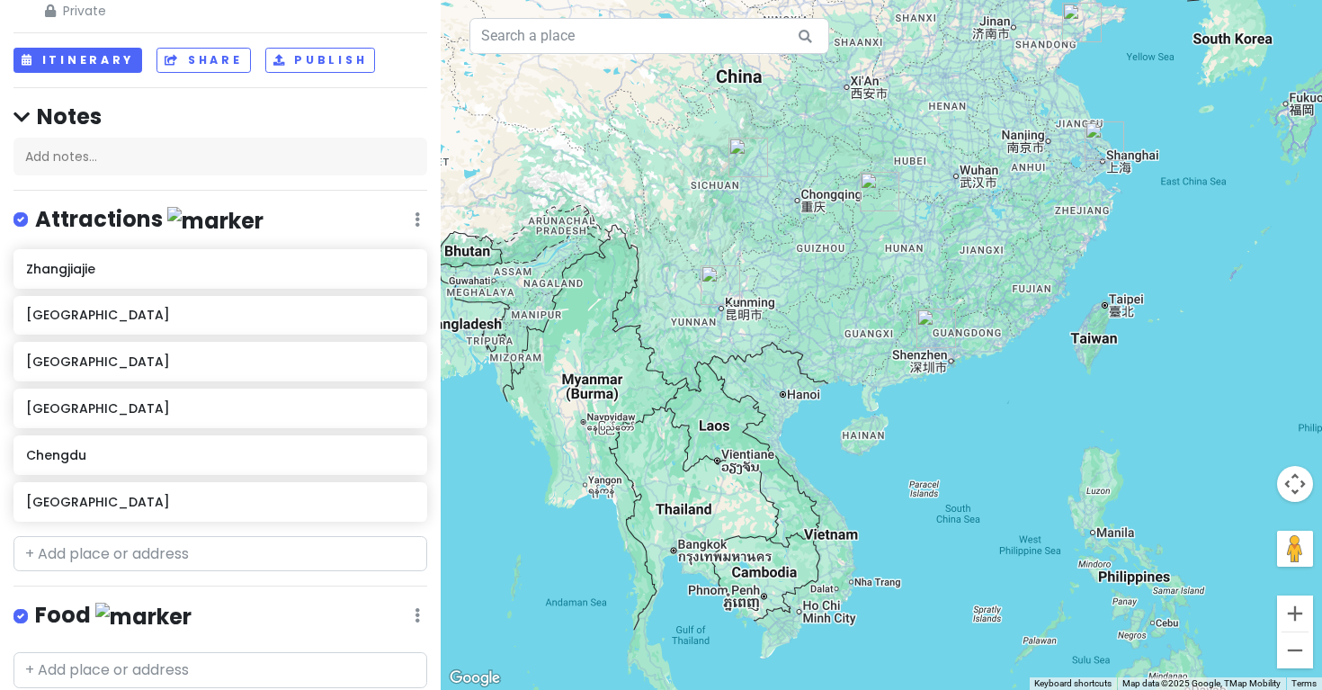
drag, startPoint x: 807, startPoint y: 434, endPoint x: 808, endPoint y: 446, distance: 12.6
click at [808, 446] on div at bounding box center [882, 345] width 882 height 690
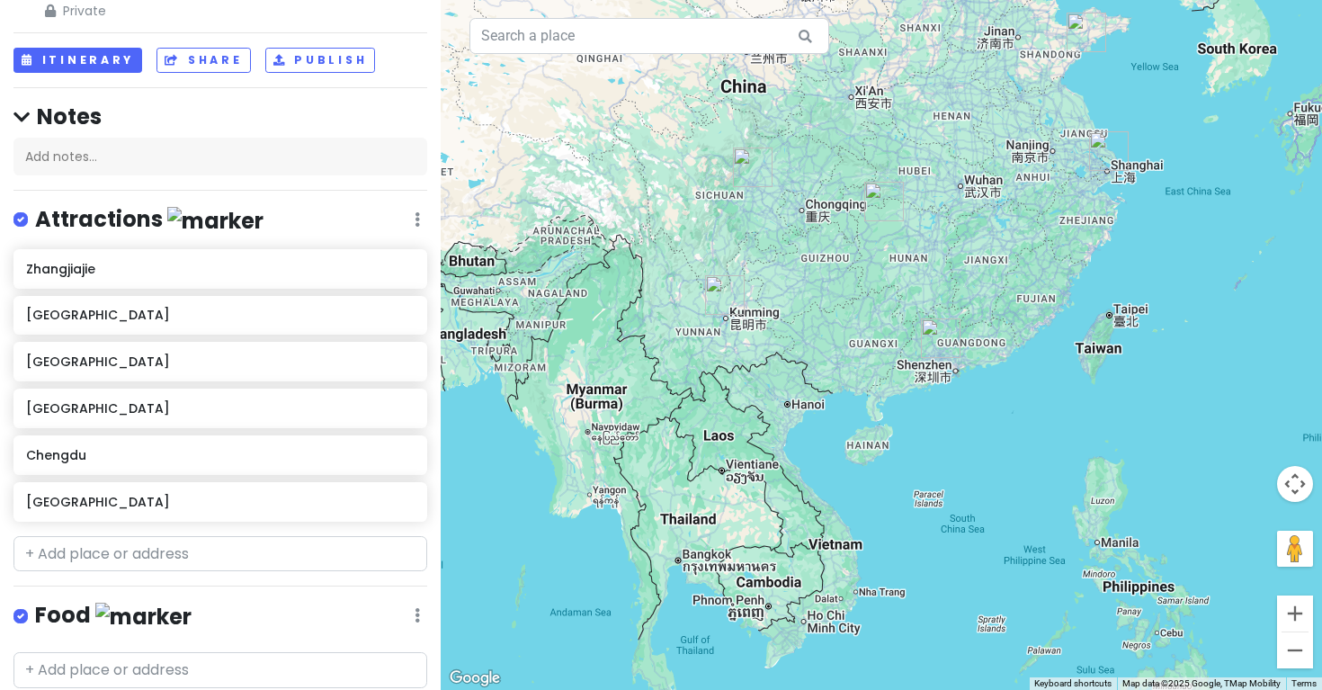
drag, startPoint x: 808, startPoint y: 446, endPoint x: 813, endPoint y: 437, distance: 10.5
click at [813, 437] on div at bounding box center [882, 345] width 882 height 690
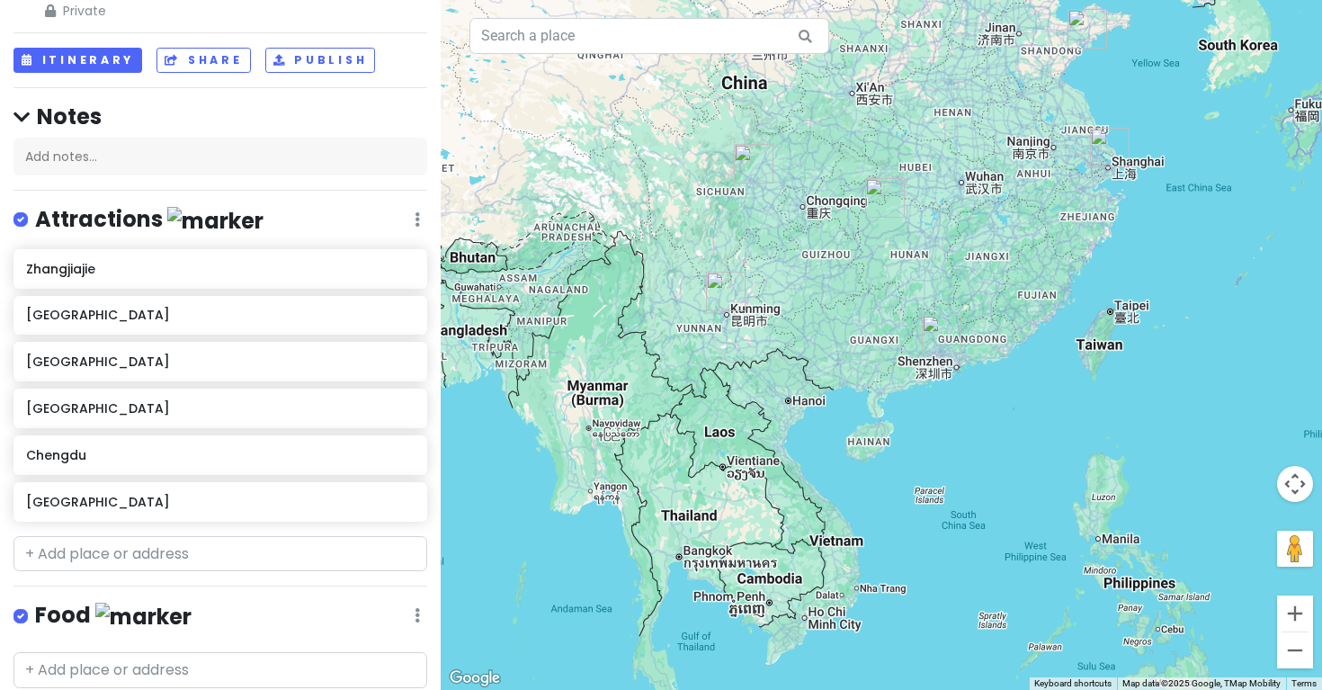
click at [813, 433] on div at bounding box center [882, 345] width 882 height 690
click at [813, 435] on div at bounding box center [882, 345] width 882 height 690
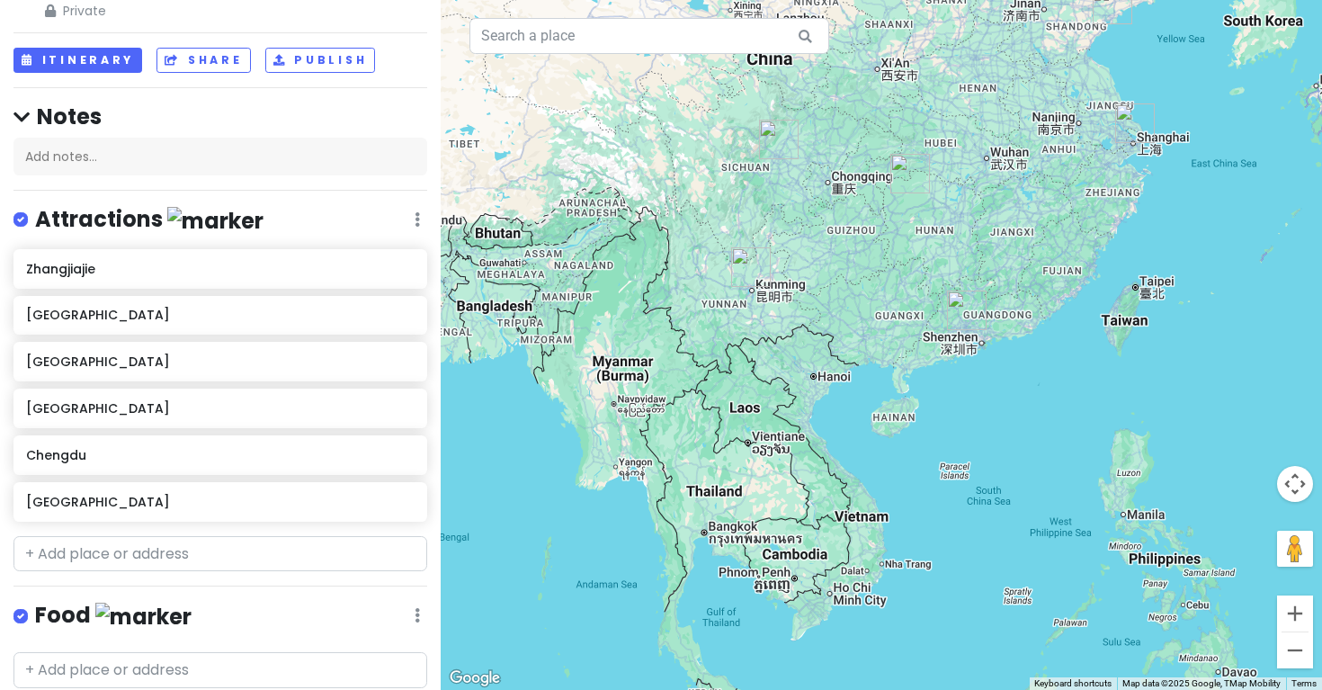
drag, startPoint x: 813, startPoint y: 436, endPoint x: 839, endPoint y: 414, distance: 34.4
click at [839, 414] on div at bounding box center [882, 345] width 882 height 690
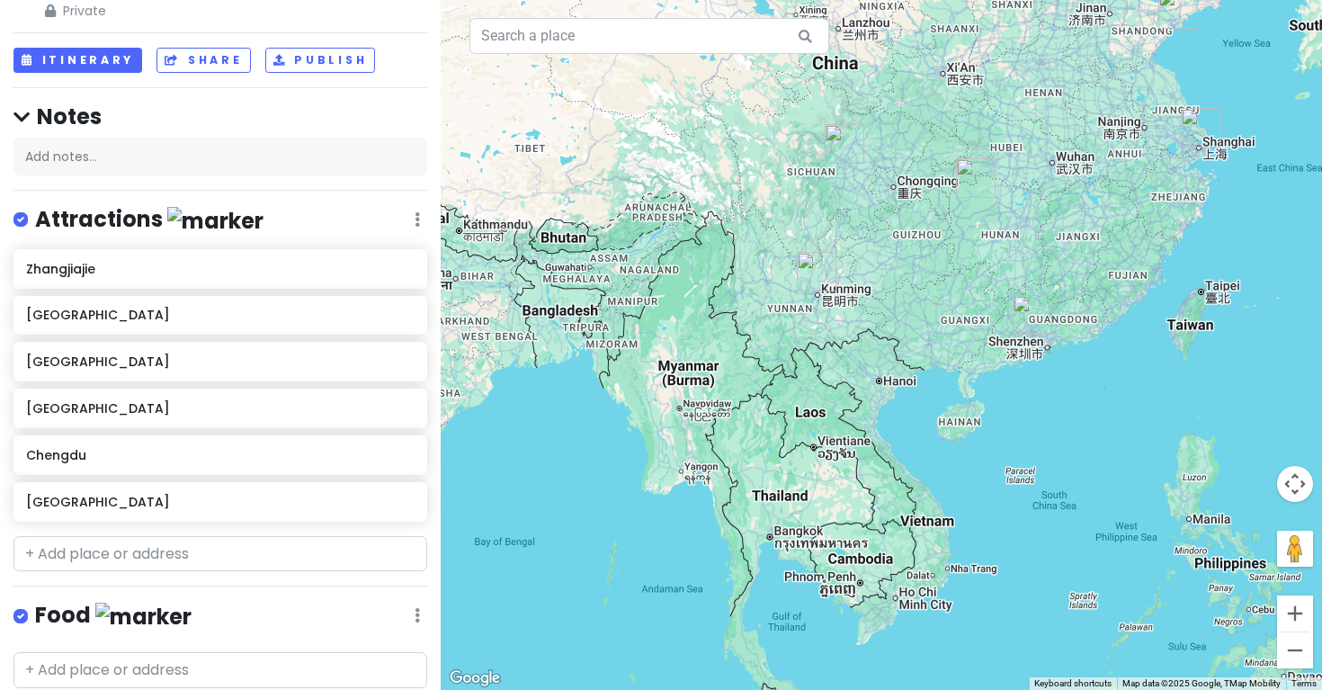
drag, startPoint x: 839, startPoint y: 414, endPoint x: 907, endPoint y: 417, distance: 67.5
click at [908, 417] on div at bounding box center [882, 345] width 882 height 690
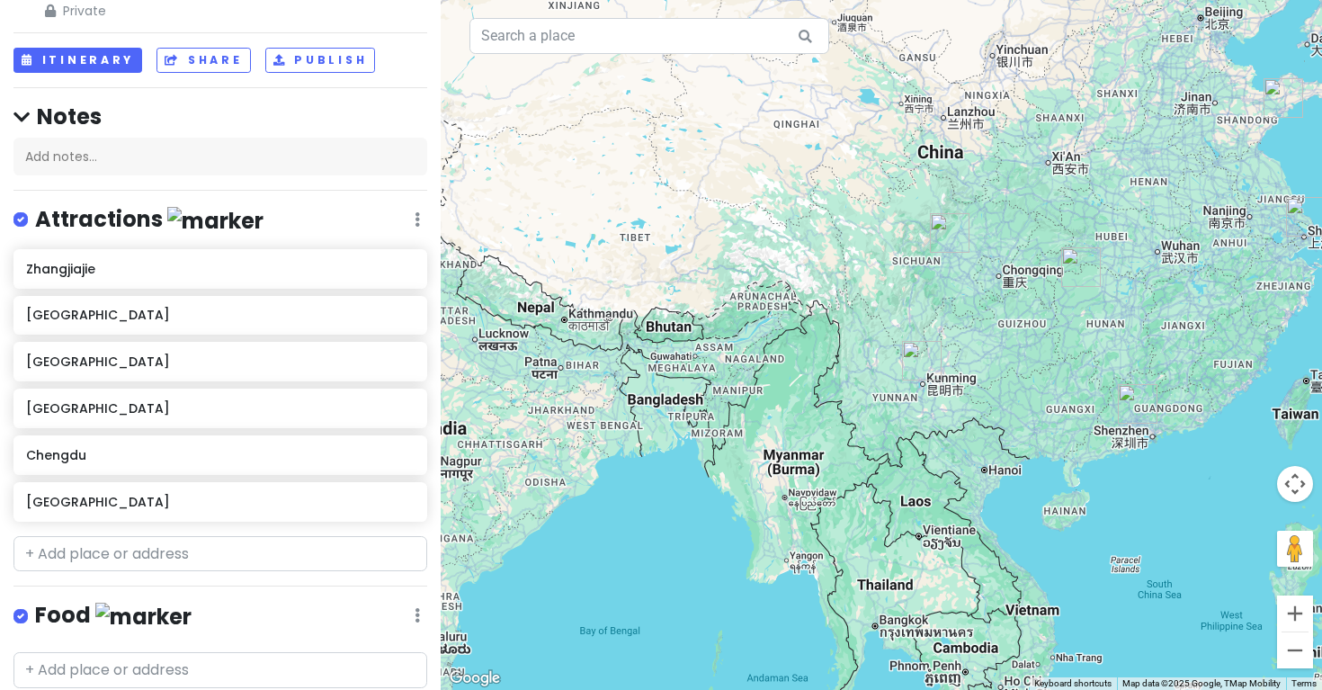
drag, startPoint x: 766, startPoint y: 393, endPoint x: 883, endPoint y: 496, distance: 156.2
click at [883, 496] on div at bounding box center [882, 345] width 882 height 690
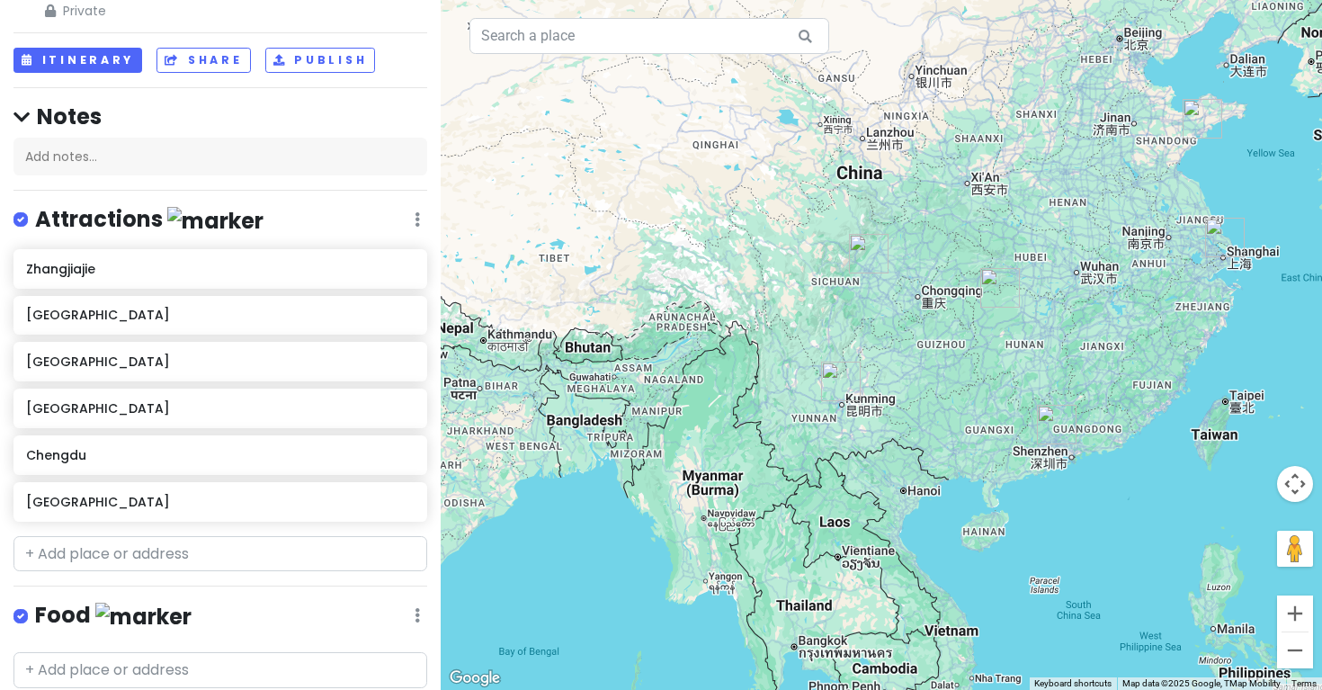
drag, startPoint x: 904, startPoint y: 371, endPoint x: 773, endPoint y: 433, distance: 145.3
click at [775, 428] on div at bounding box center [882, 345] width 882 height 690
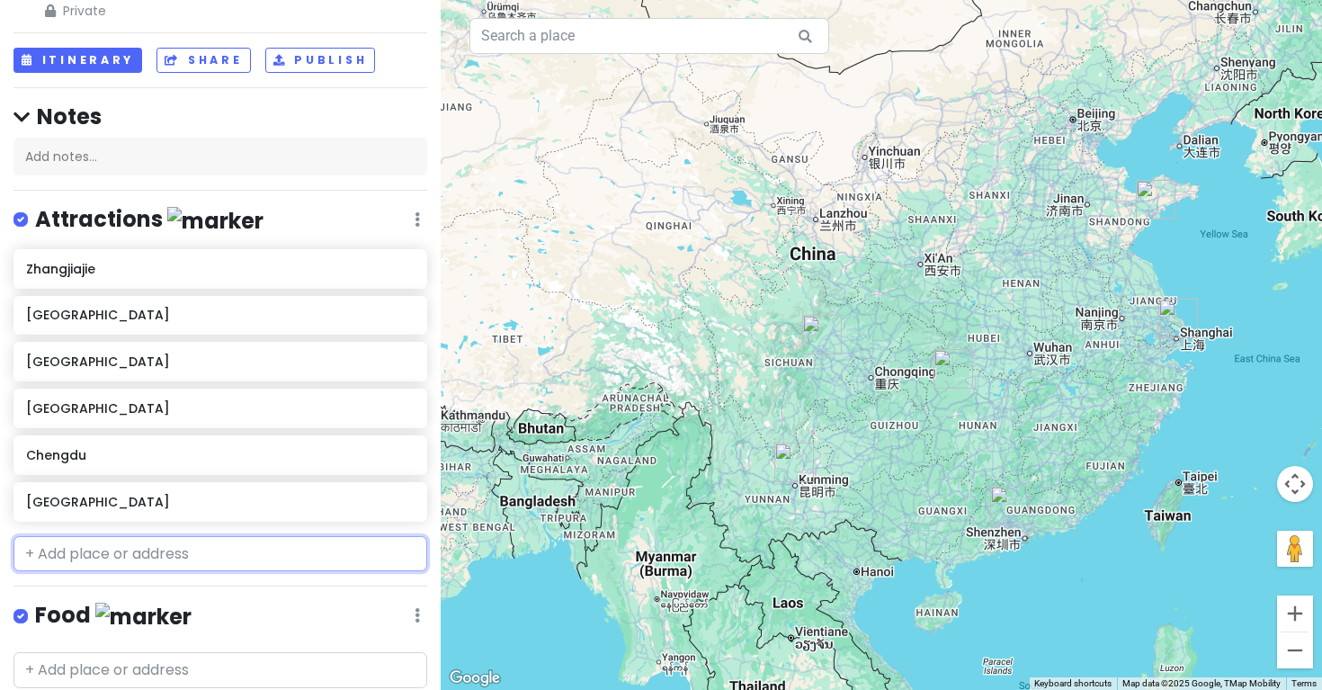
click at [261, 552] on input "text" at bounding box center [220, 554] width 414 height 36
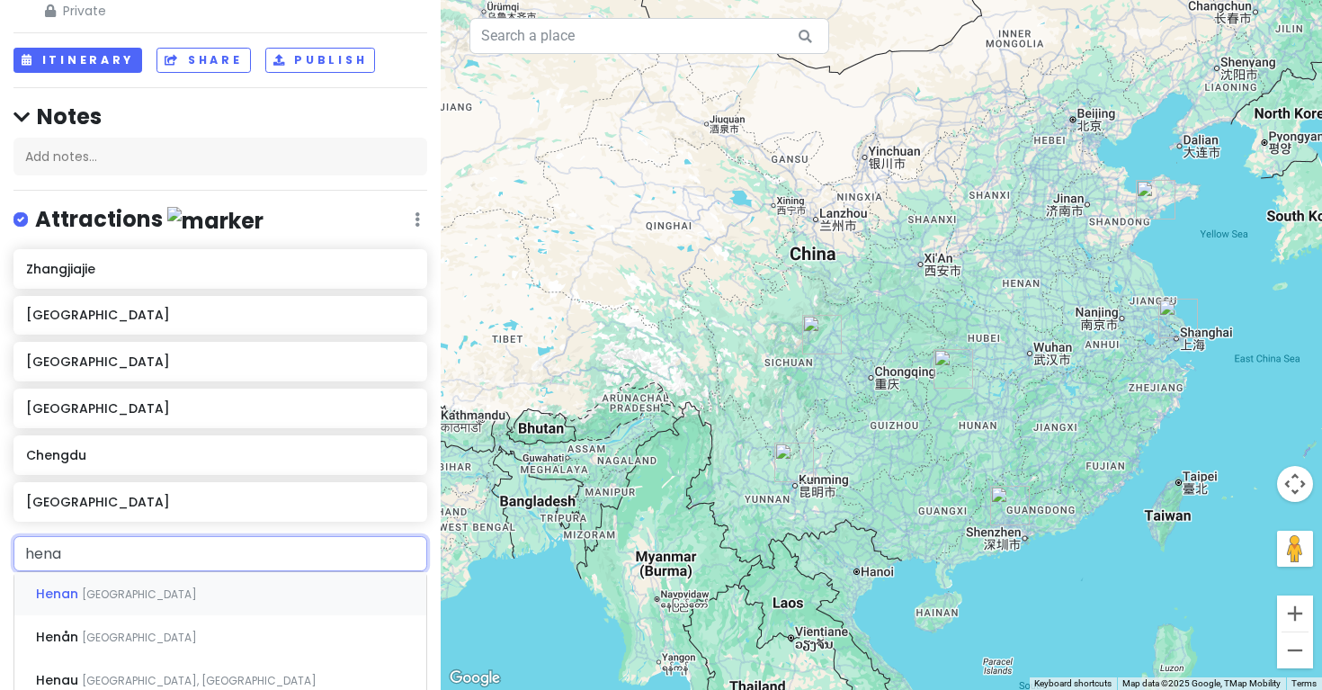
type input "henan"
click at [259, 596] on div "Henan [GEOGRAPHIC_DATA]" at bounding box center [220, 593] width 412 height 43
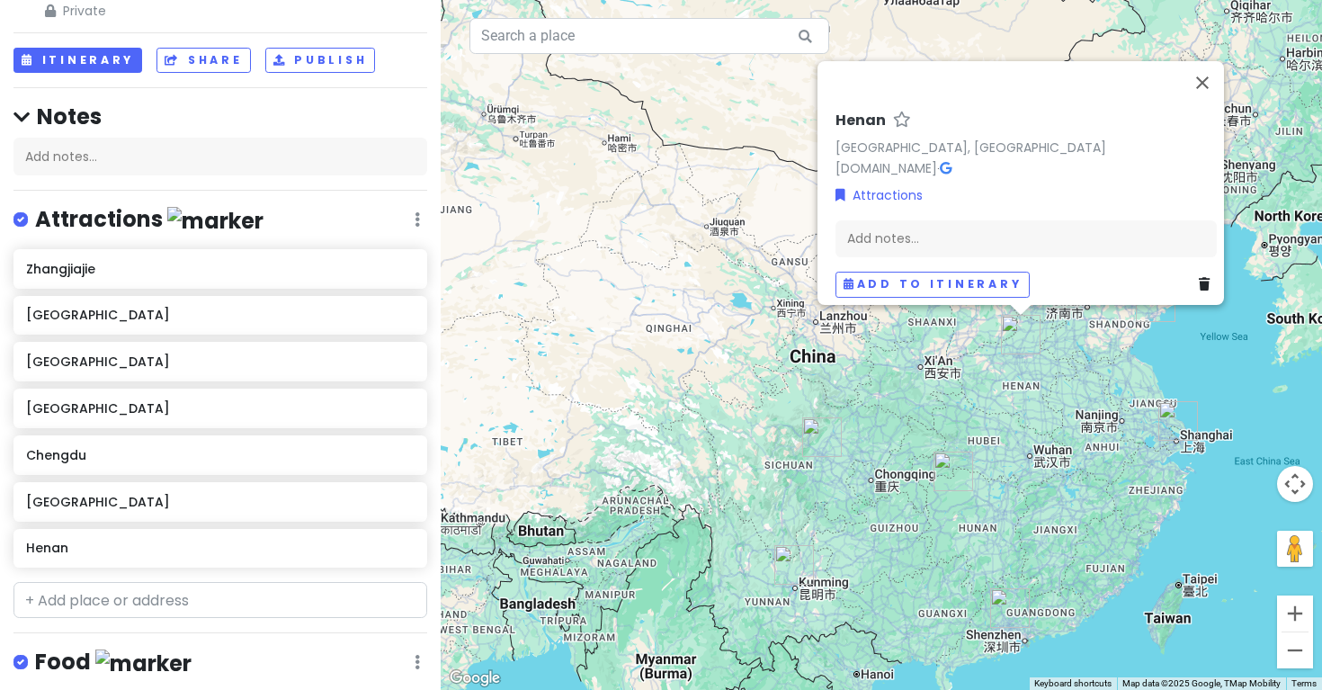
click at [714, 413] on div "[PERSON_NAME], [GEOGRAPHIC_DATA] [DOMAIN_NAME] · Attractions Add notes... Add t…" at bounding box center [882, 345] width 882 height 690
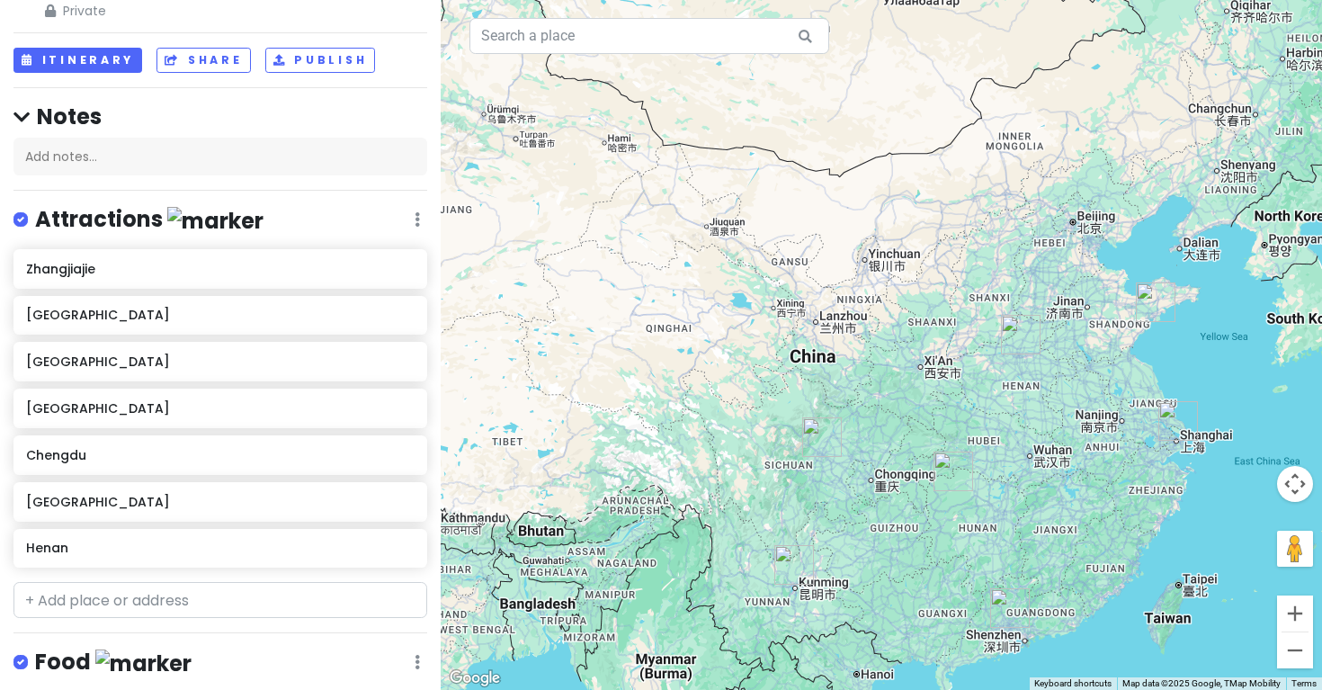
click at [926, 369] on div at bounding box center [882, 345] width 882 height 690
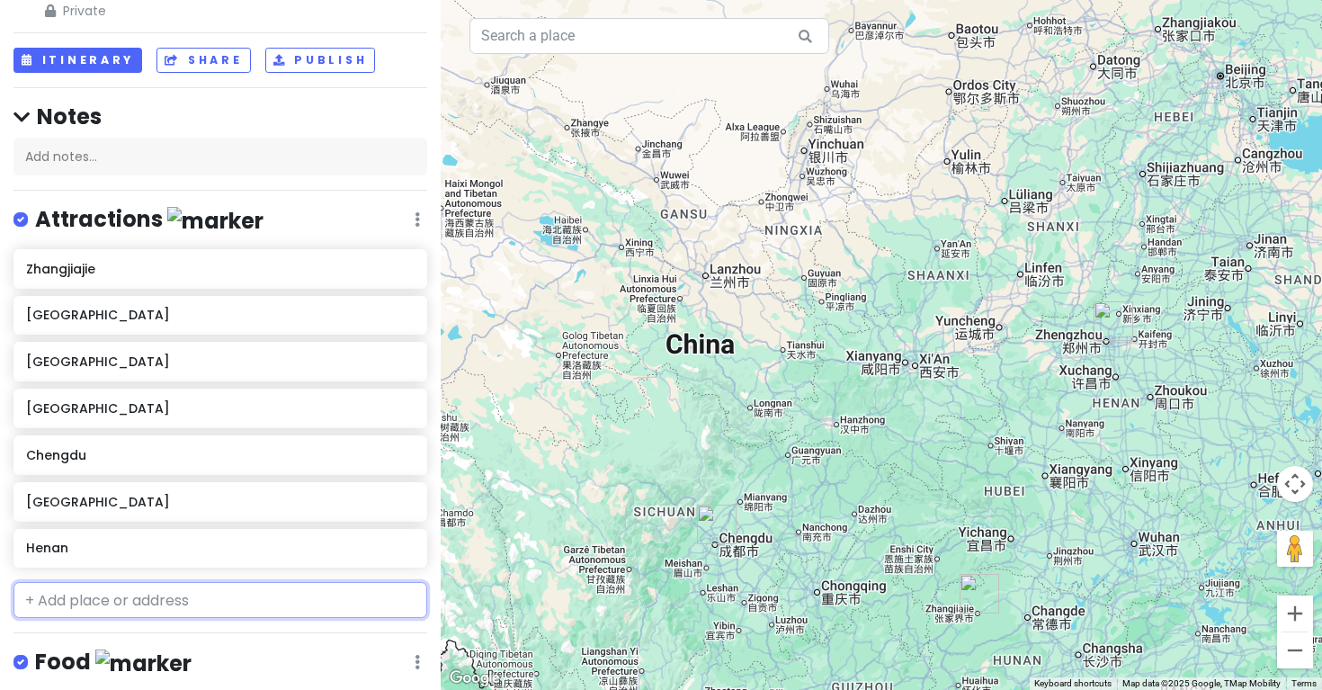
click at [120, 590] on input "text" at bounding box center [220, 600] width 414 height 36
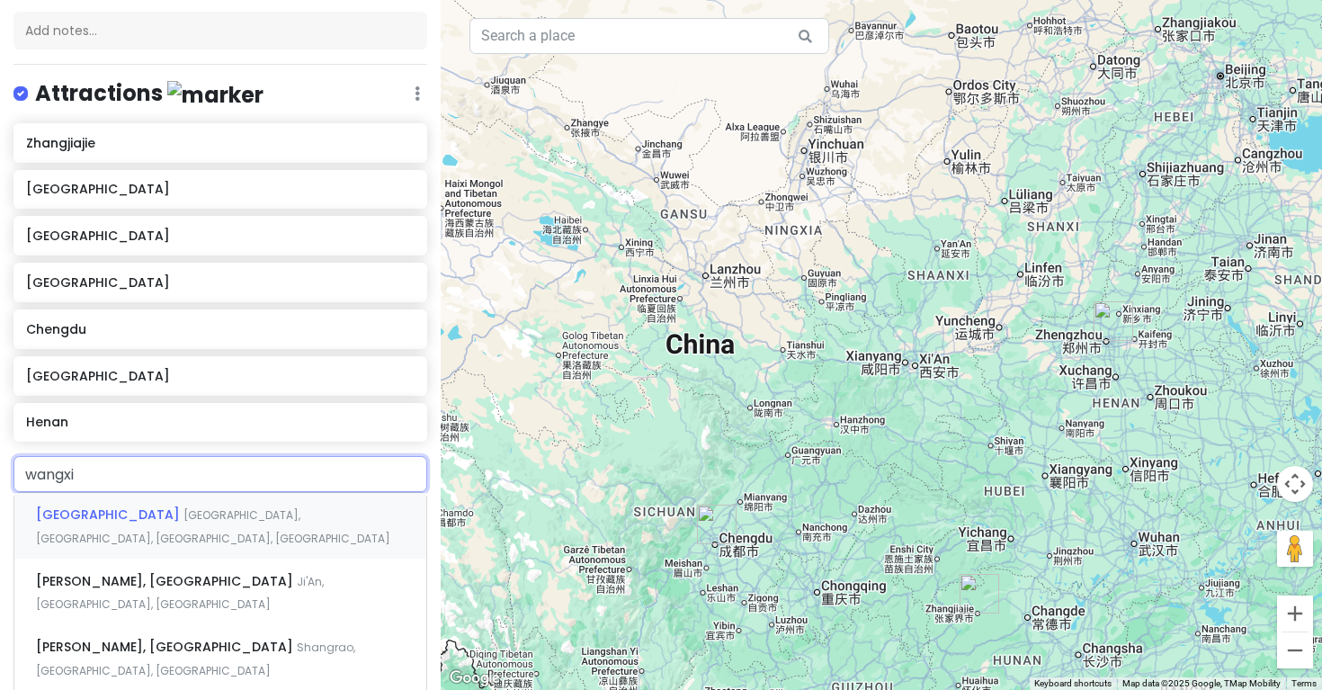
scroll to position [231, 0]
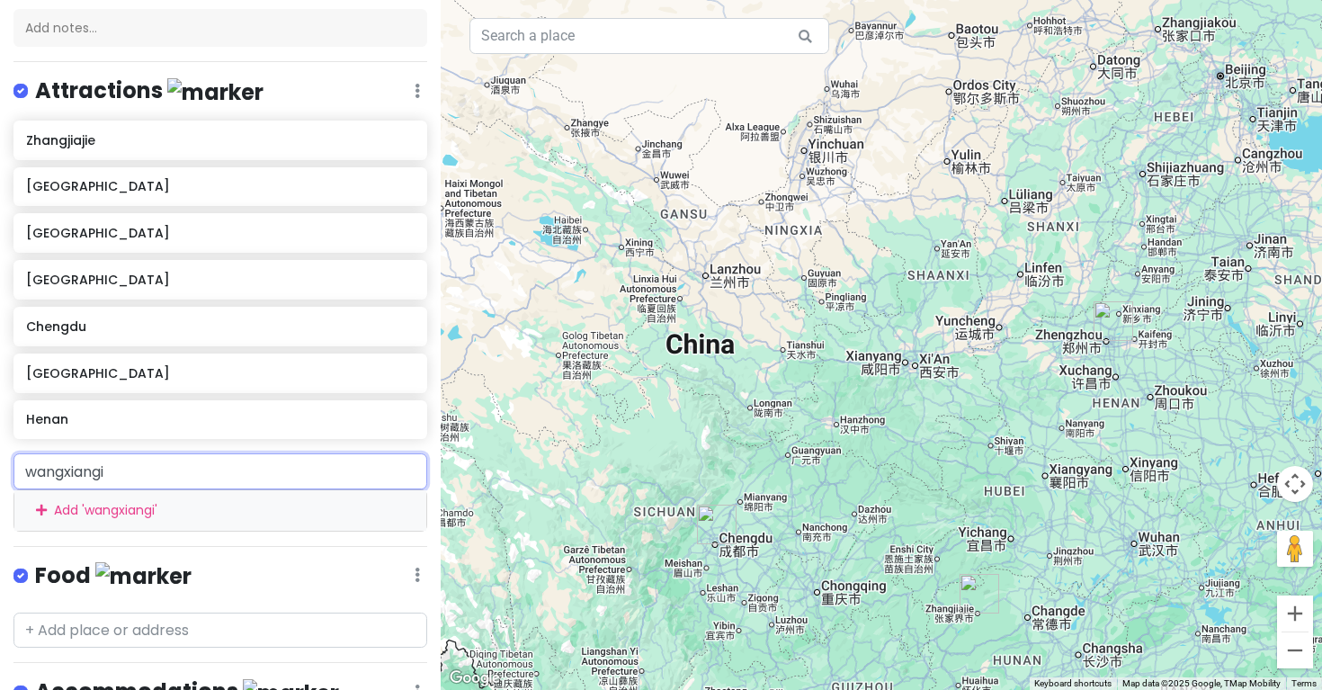
click at [300, 470] on input "wangxiangi" at bounding box center [220, 471] width 414 height 36
type input "wangxiang"
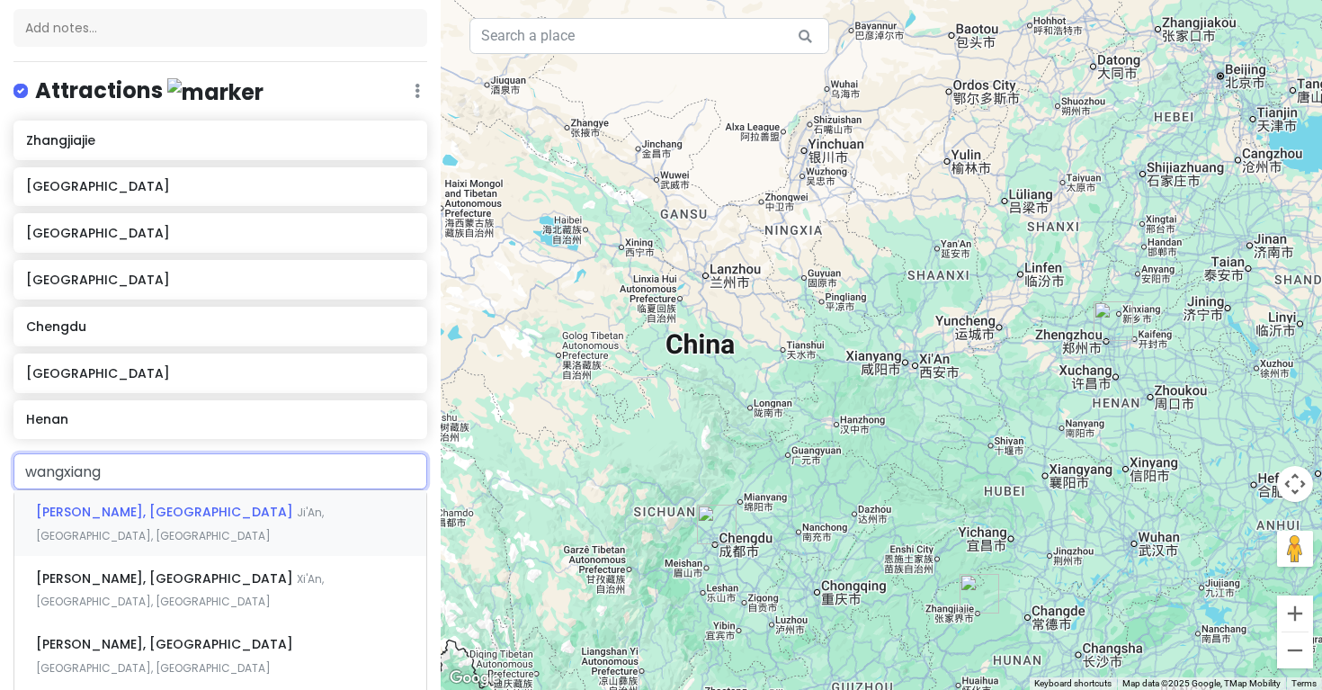
click at [319, 497] on div "[PERSON_NAME], [GEOGRAPHIC_DATA] Ji'An, [GEOGRAPHIC_DATA], [GEOGRAPHIC_DATA]" at bounding box center [220, 523] width 412 height 67
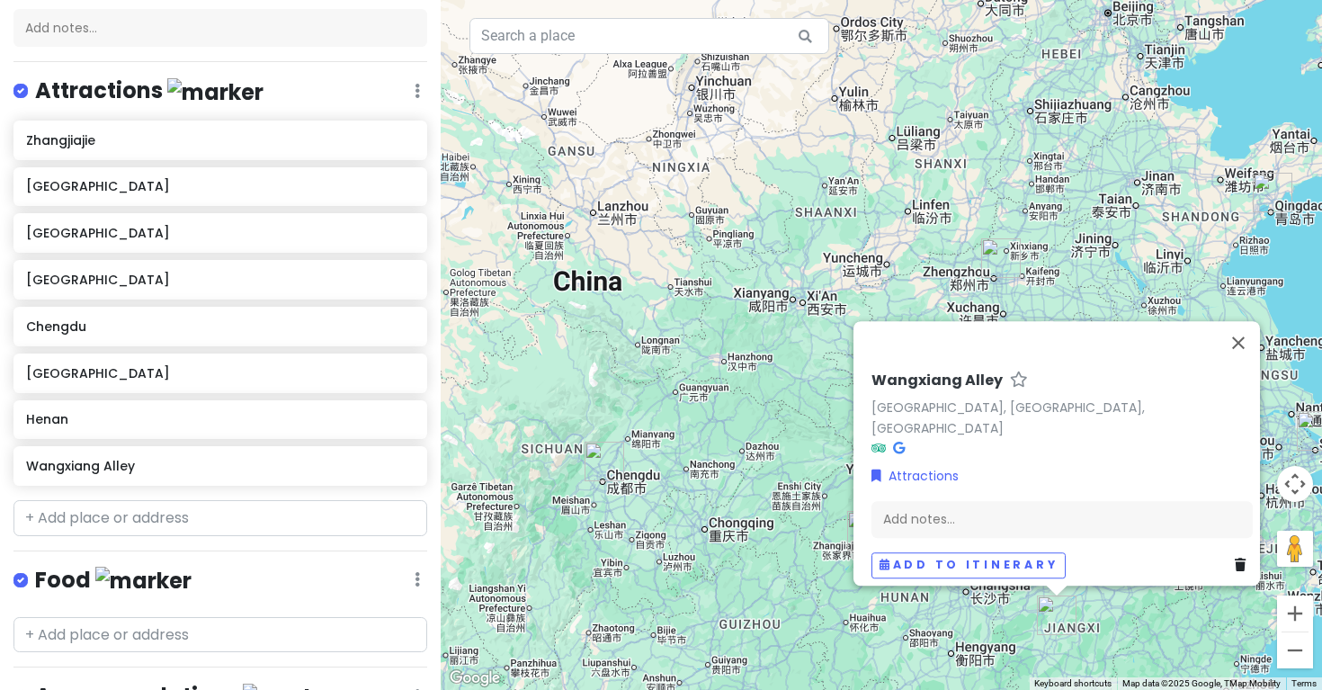
drag, startPoint x: 696, startPoint y: 444, endPoint x: 599, endPoint y: 336, distance: 145.2
click at [599, 336] on div "Wangxiang Alley [GEOGRAPHIC_DATA], [GEOGRAPHIC_DATA], [GEOGRAPHIC_DATA] Attract…" at bounding box center [882, 345] width 882 height 690
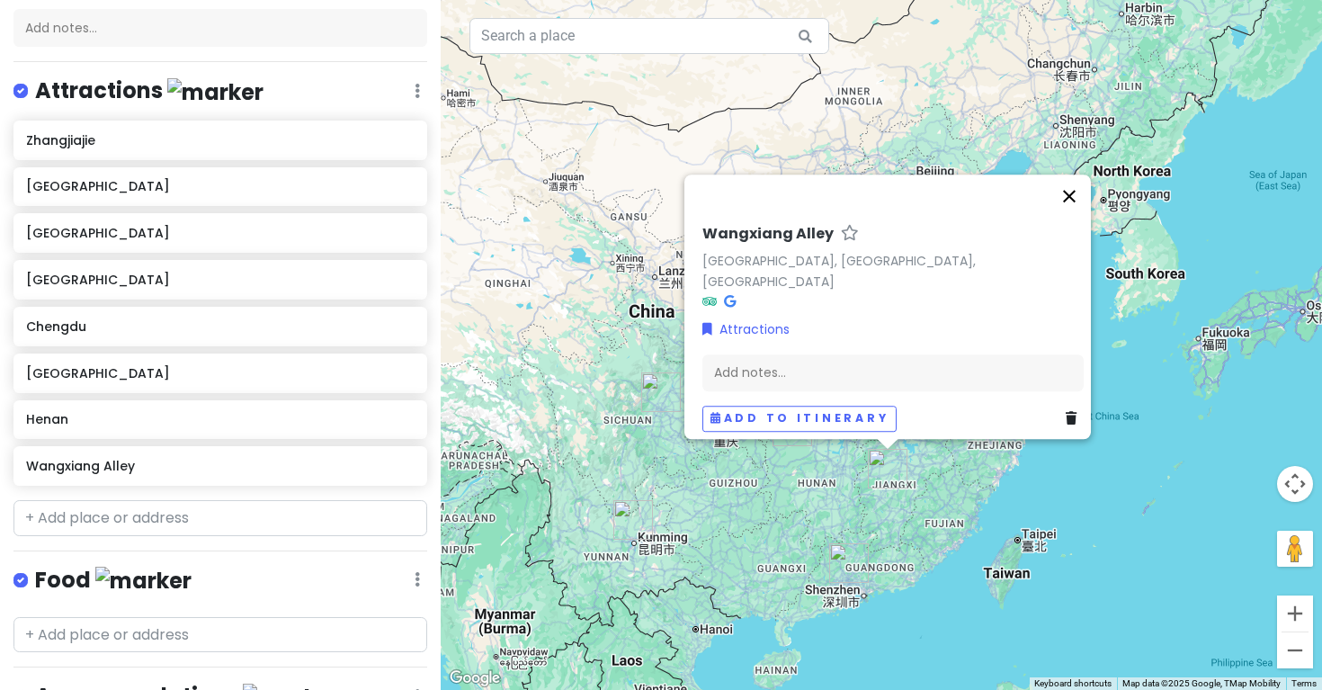
click at [1084, 217] on button "Close" at bounding box center [1069, 196] width 43 height 43
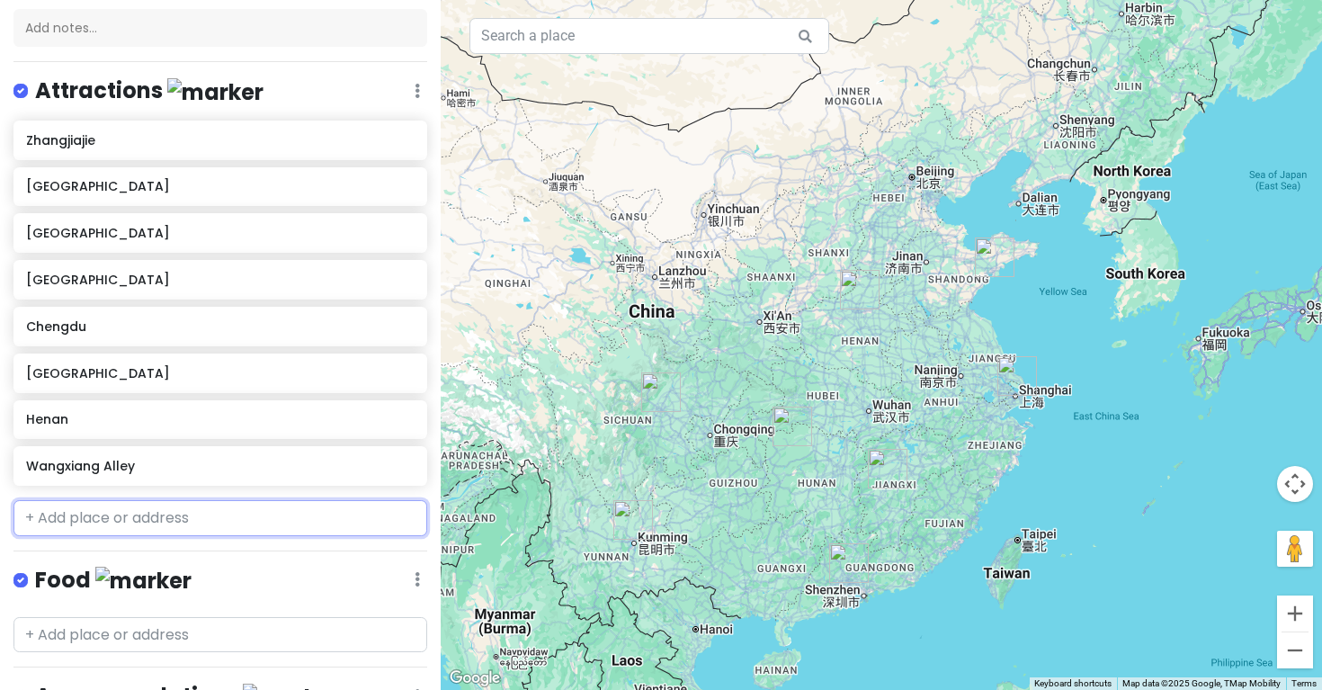
click at [281, 507] on input "text" at bounding box center [220, 518] width 414 height 36
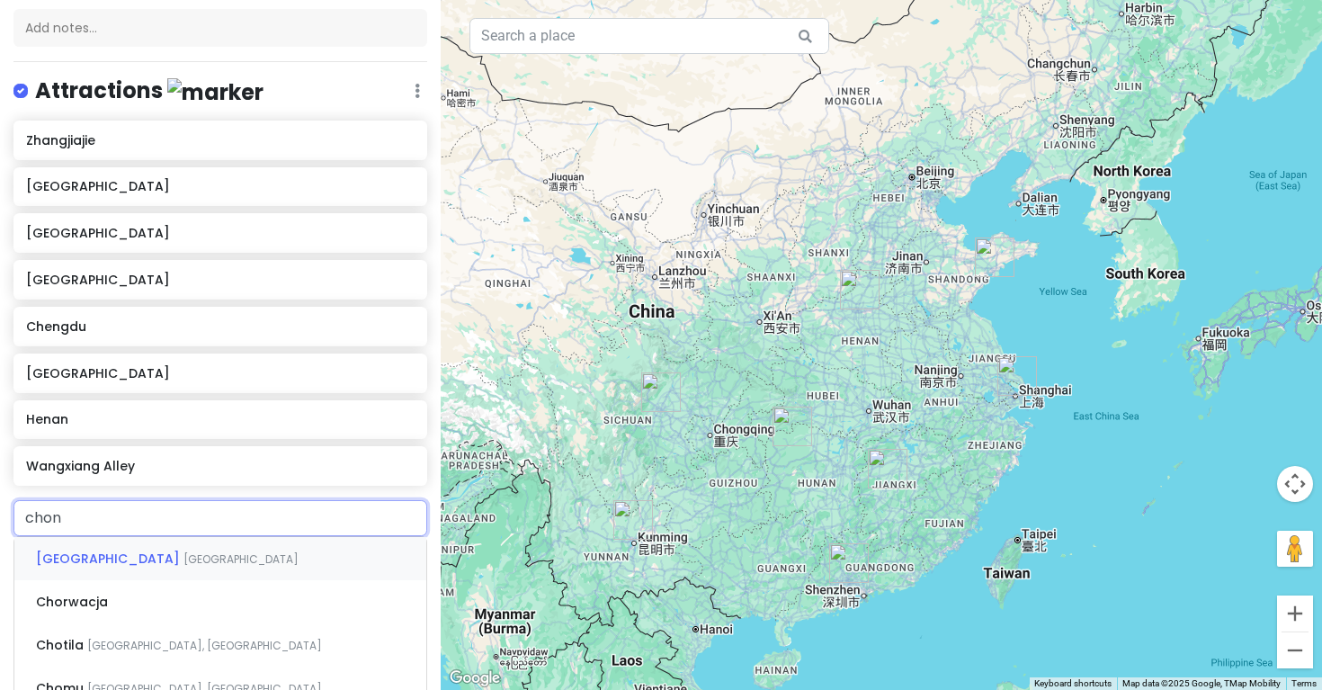
type input "chong"
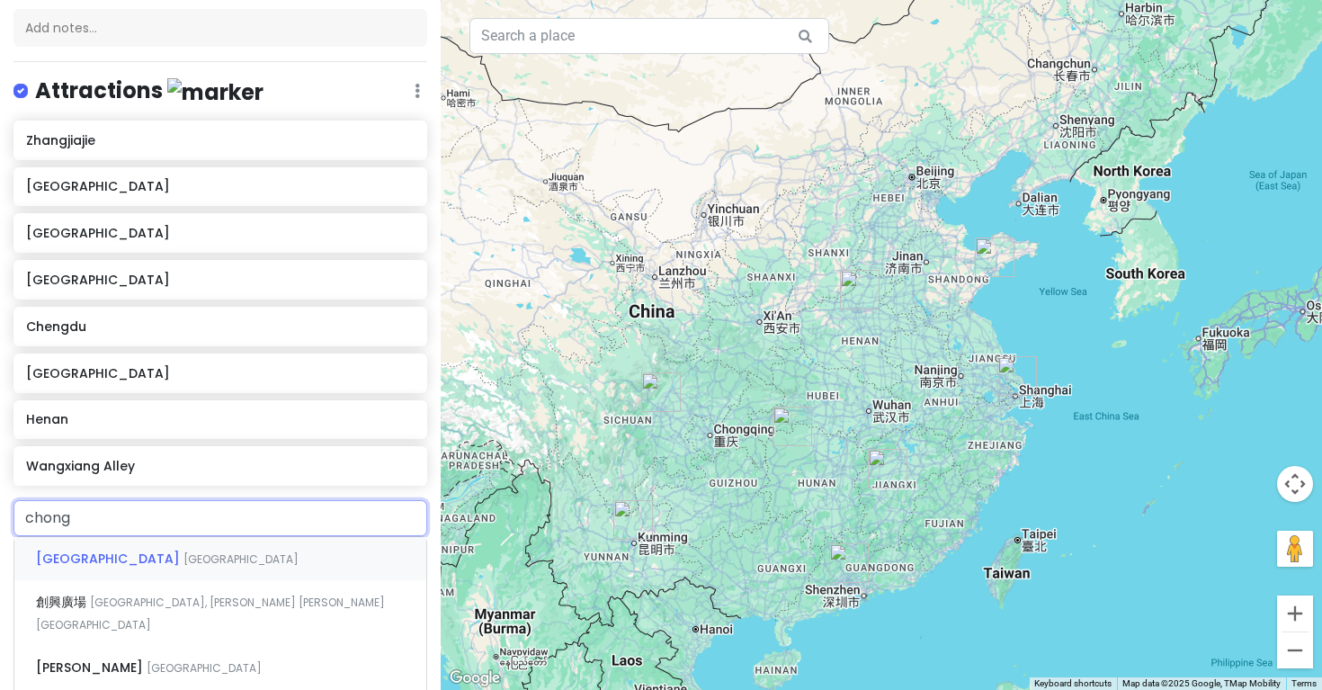
click at [259, 542] on div "Chongqing [GEOGRAPHIC_DATA]" at bounding box center [220, 558] width 412 height 43
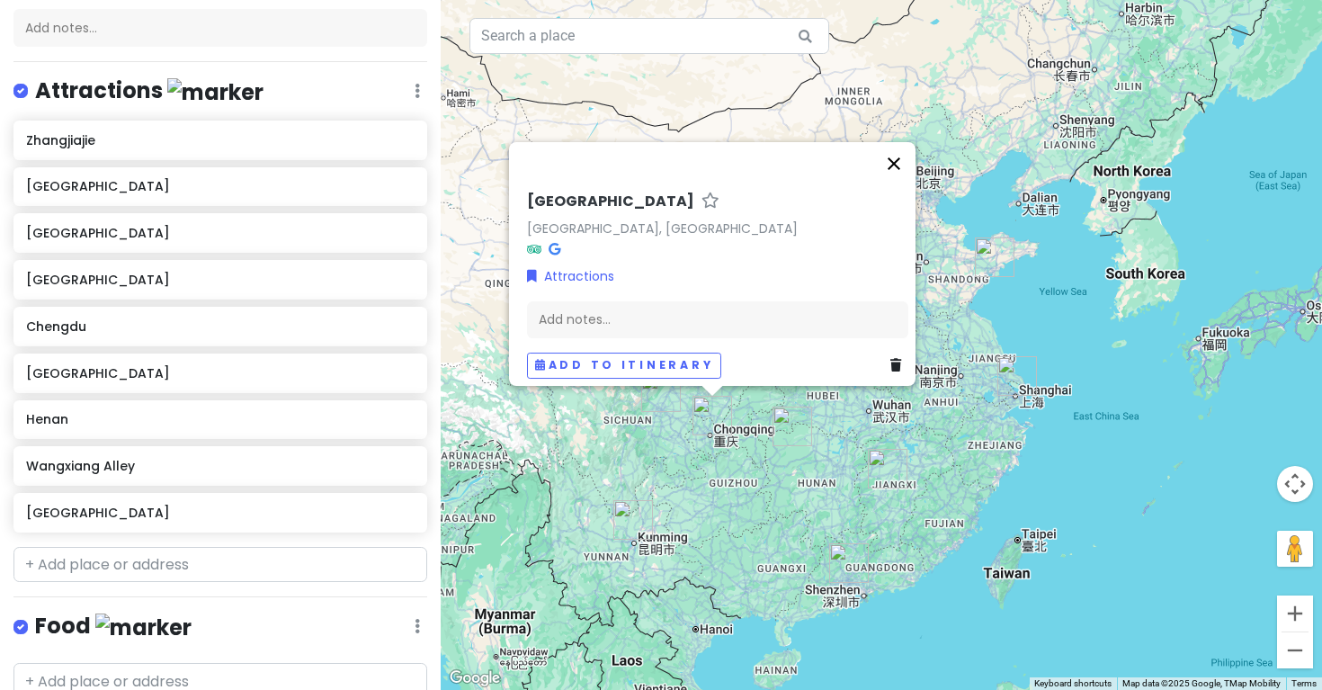
click at [900, 168] on button "Close" at bounding box center [894, 163] width 43 height 43
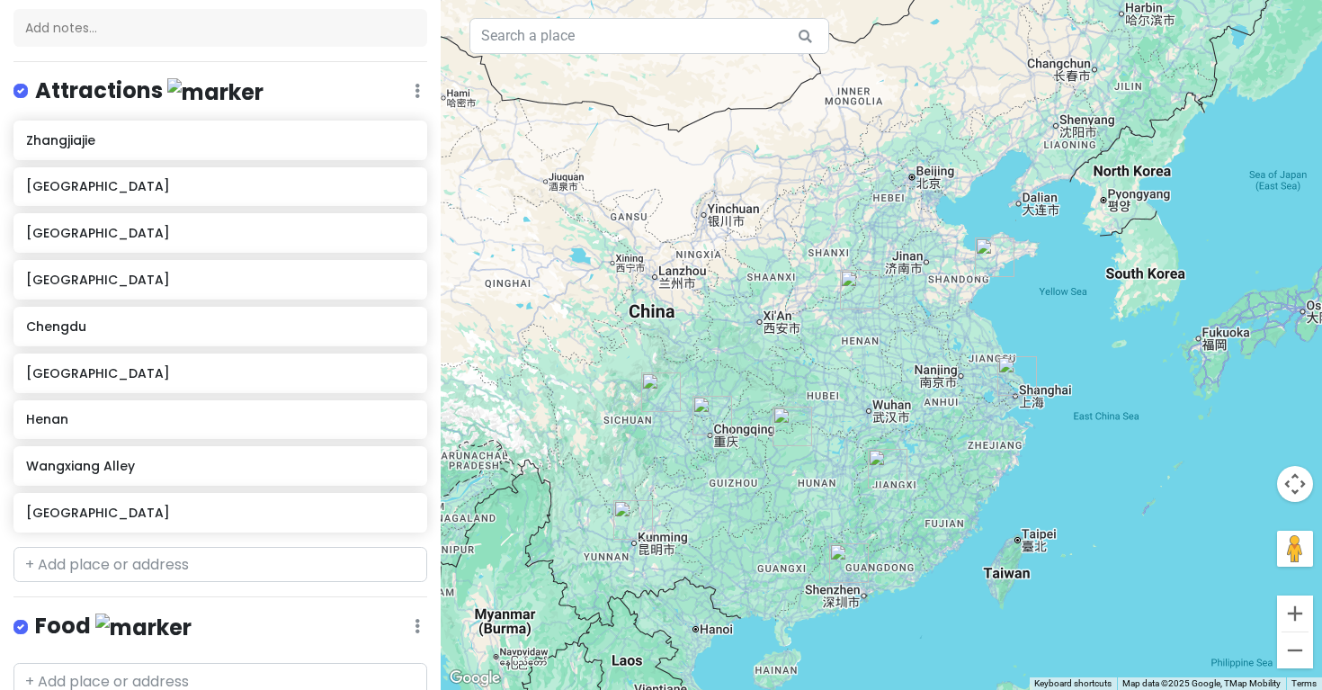
click at [633, 524] on img "Yunnan" at bounding box center [634, 520] width 40 height 40
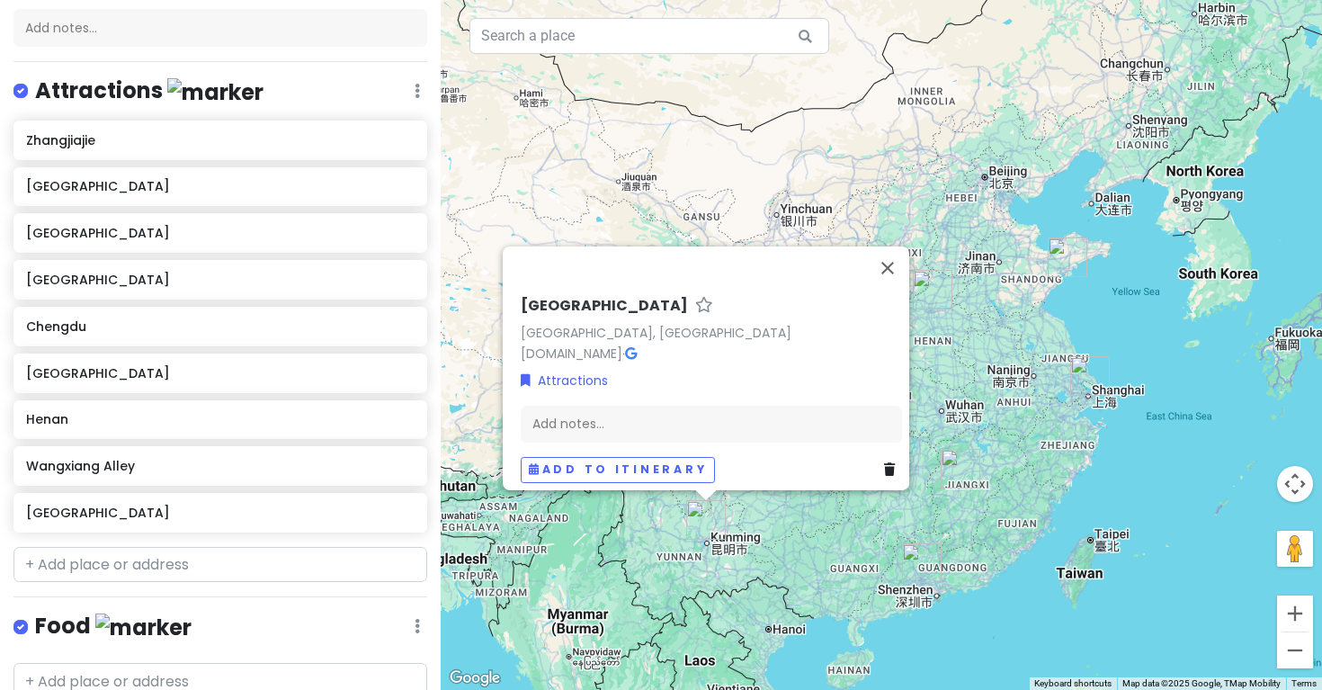
click at [767, 530] on div "[GEOGRAPHIC_DATA] [GEOGRAPHIC_DATA], [GEOGRAPHIC_DATA] [DOMAIN_NAME] · Attracti…" at bounding box center [882, 345] width 882 height 690
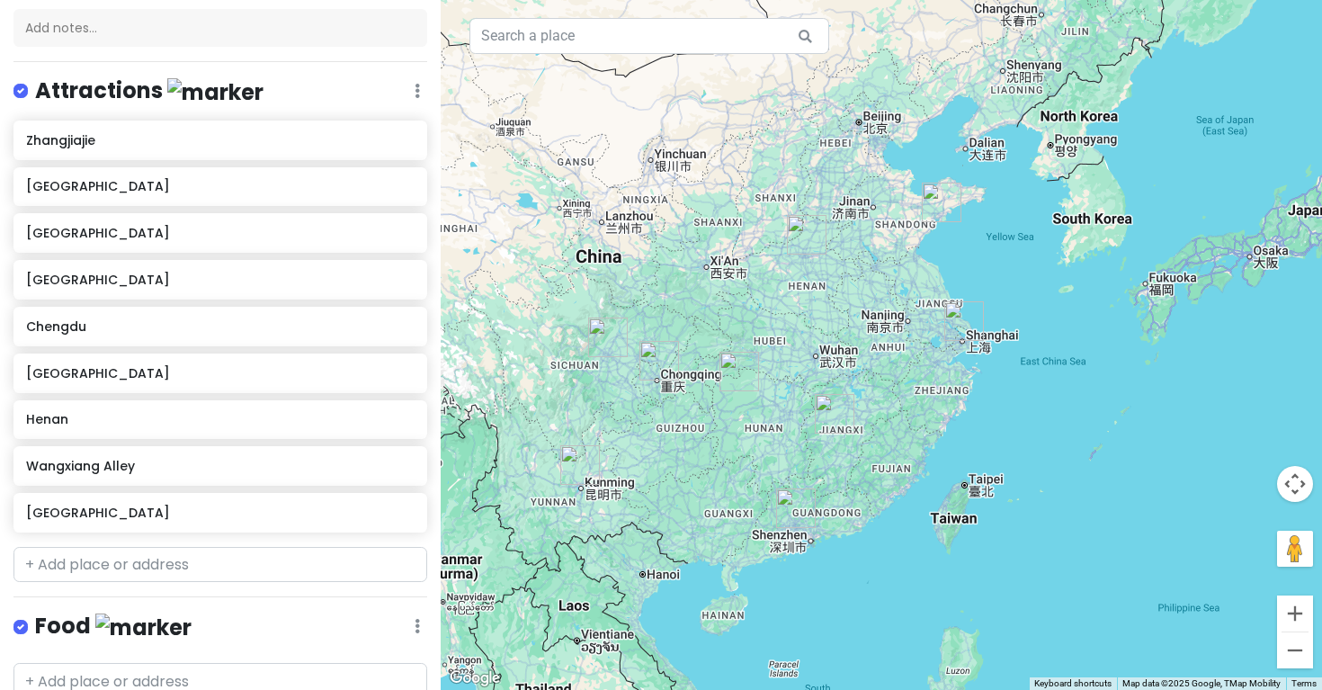
drag, startPoint x: 1149, startPoint y: 277, endPoint x: 1019, endPoint y: 222, distance: 140.7
click at [1019, 222] on div at bounding box center [882, 345] width 882 height 690
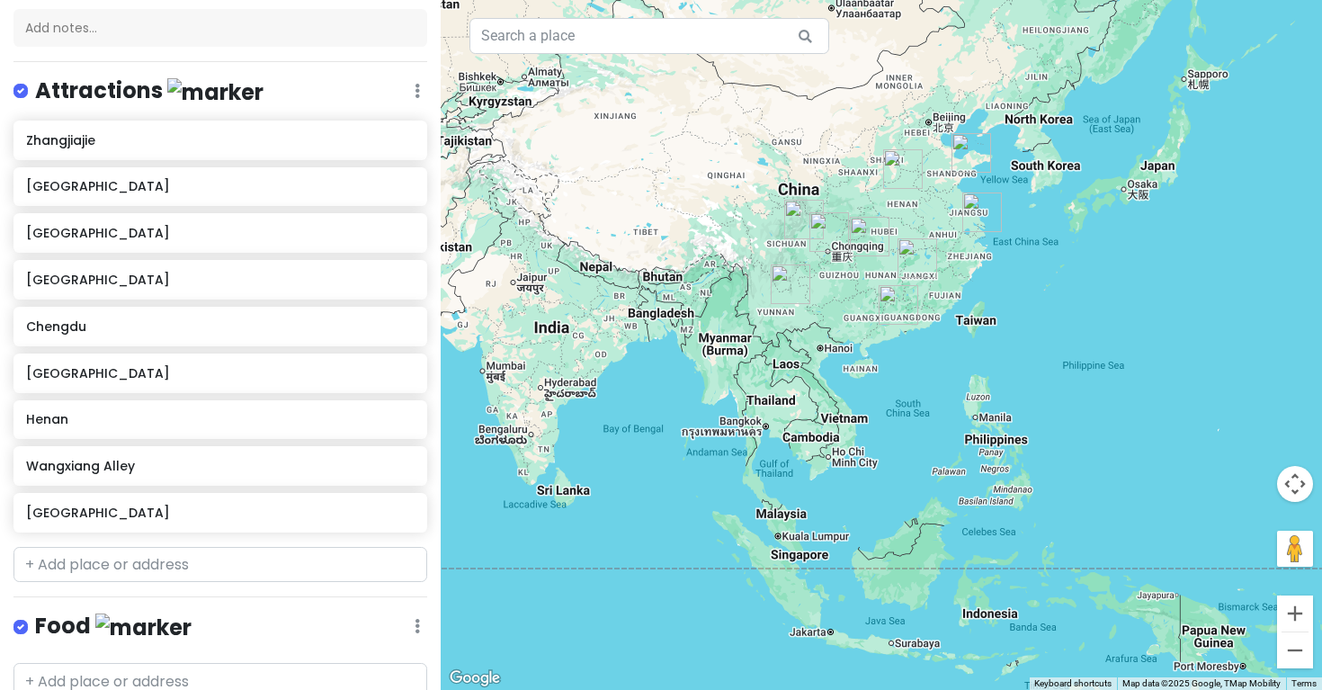
drag, startPoint x: 1047, startPoint y: 196, endPoint x: 1010, endPoint y: 228, distance: 48.5
click at [1010, 228] on div at bounding box center [882, 345] width 882 height 690
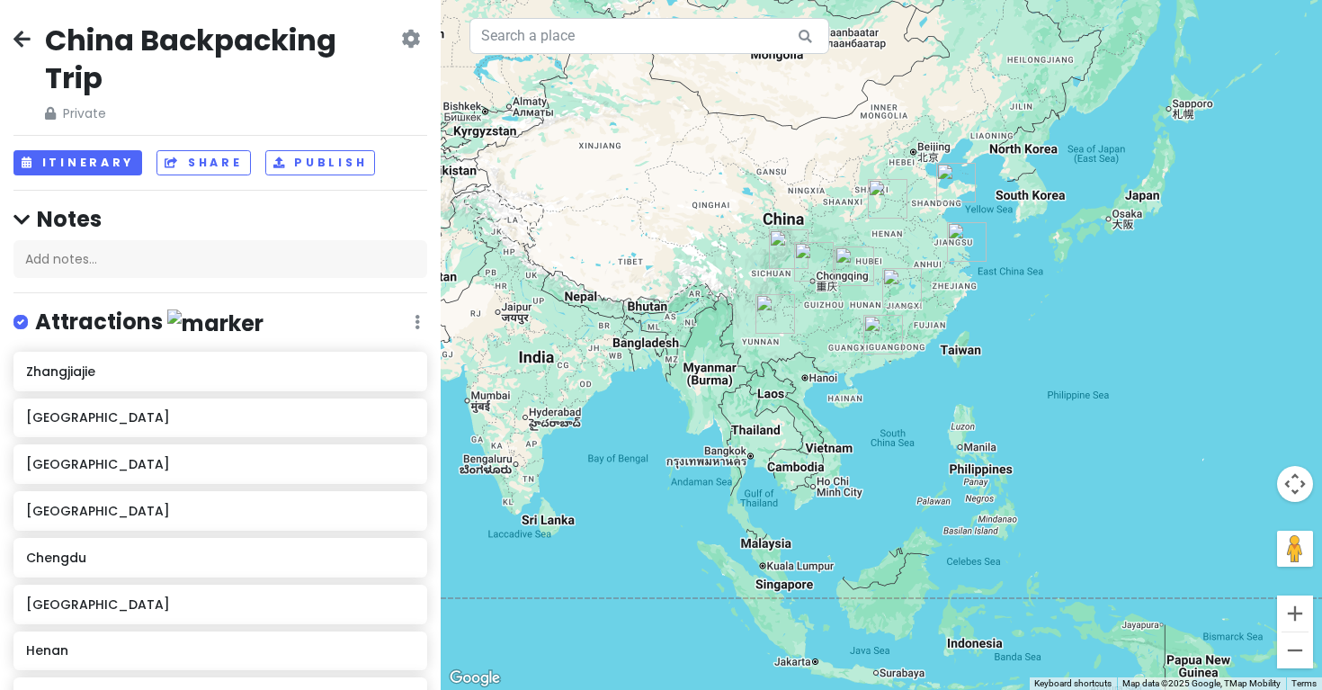
scroll to position [0, 0]
click at [22, 37] on icon at bounding box center [21, 38] width 17 height 14
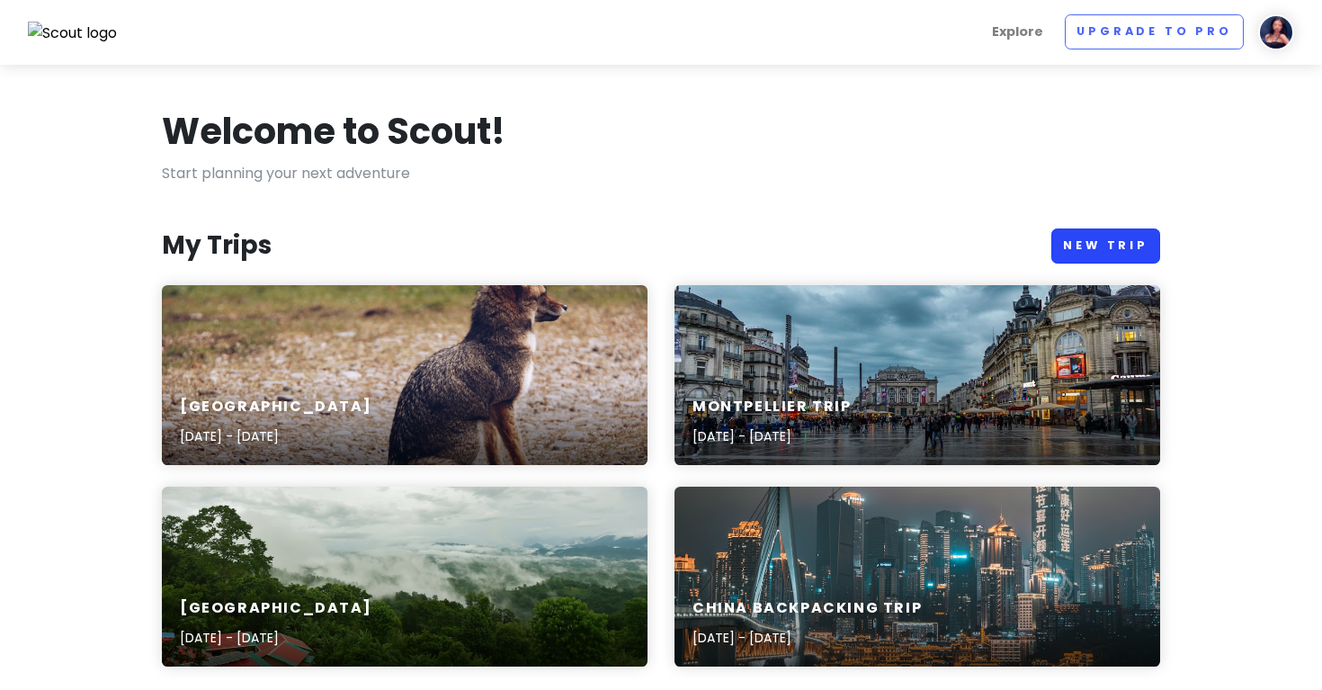
click at [1099, 247] on link "New Trip" at bounding box center [1106, 246] width 109 height 35
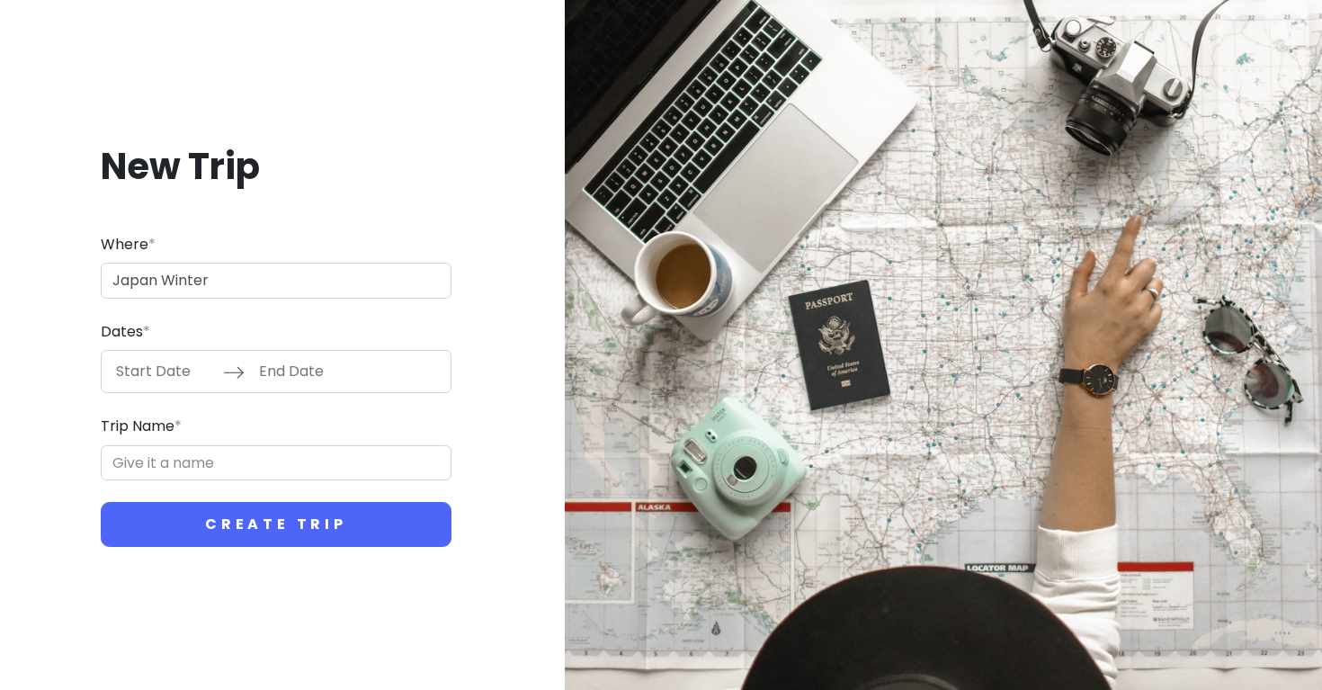
type input "Japan Winter"
click at [169, 379] on input "Start Date" at bounding box center [164, 371] width 117 height 41
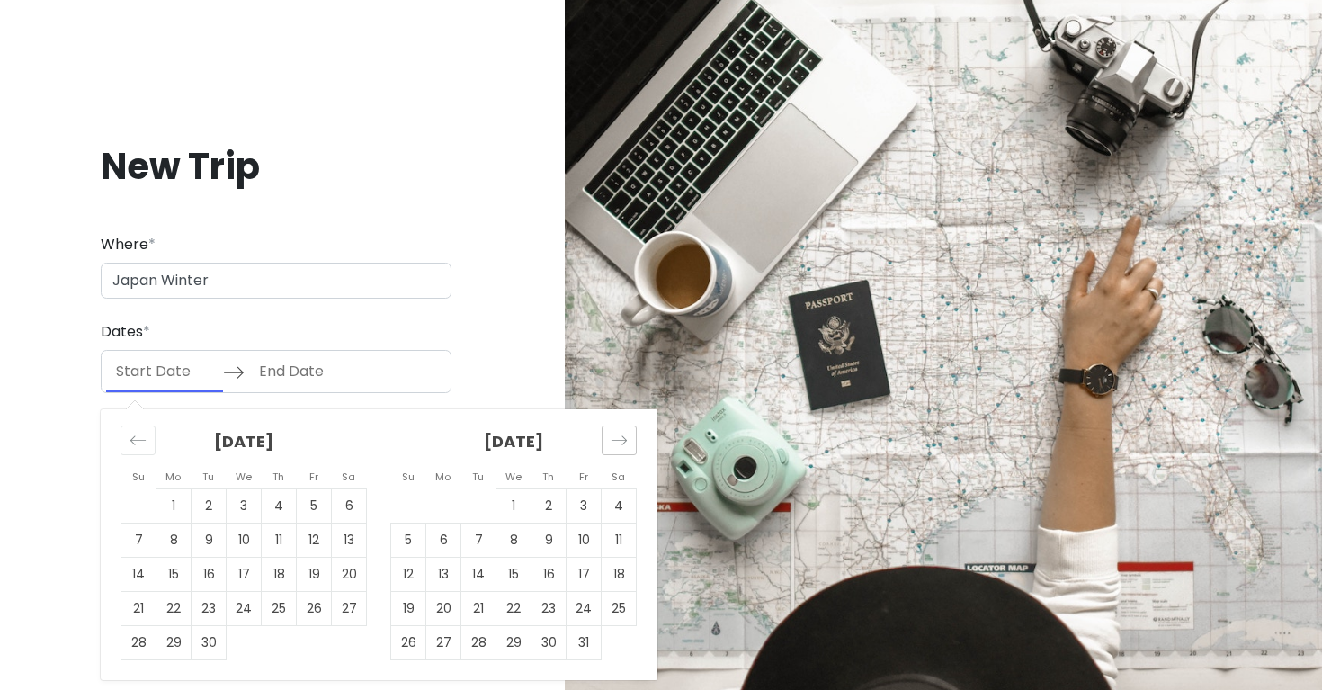
click at [618, 443] on icon "Move forward to switch to the next month." at bounding box center [619, 440] width 17 height 17
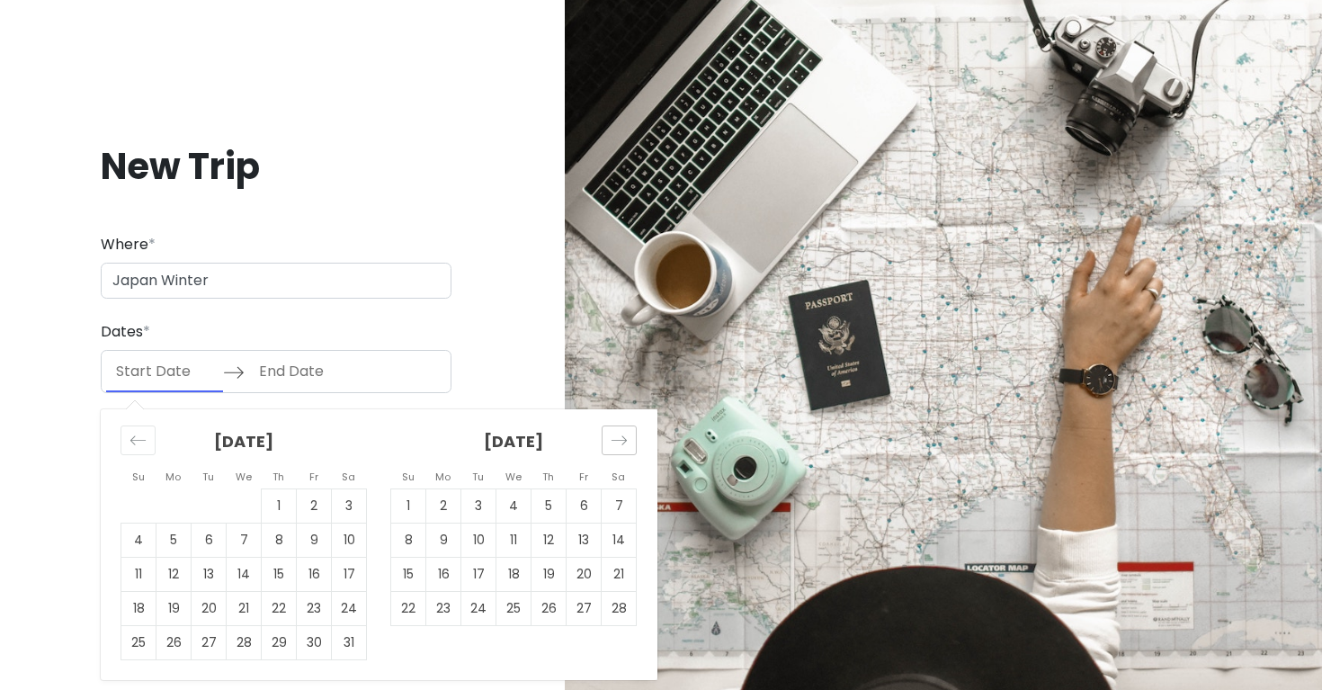
click at [618, 443] on icon "Move forward to switch to the next month." at bounding box center [619, 440] width 17 height 17
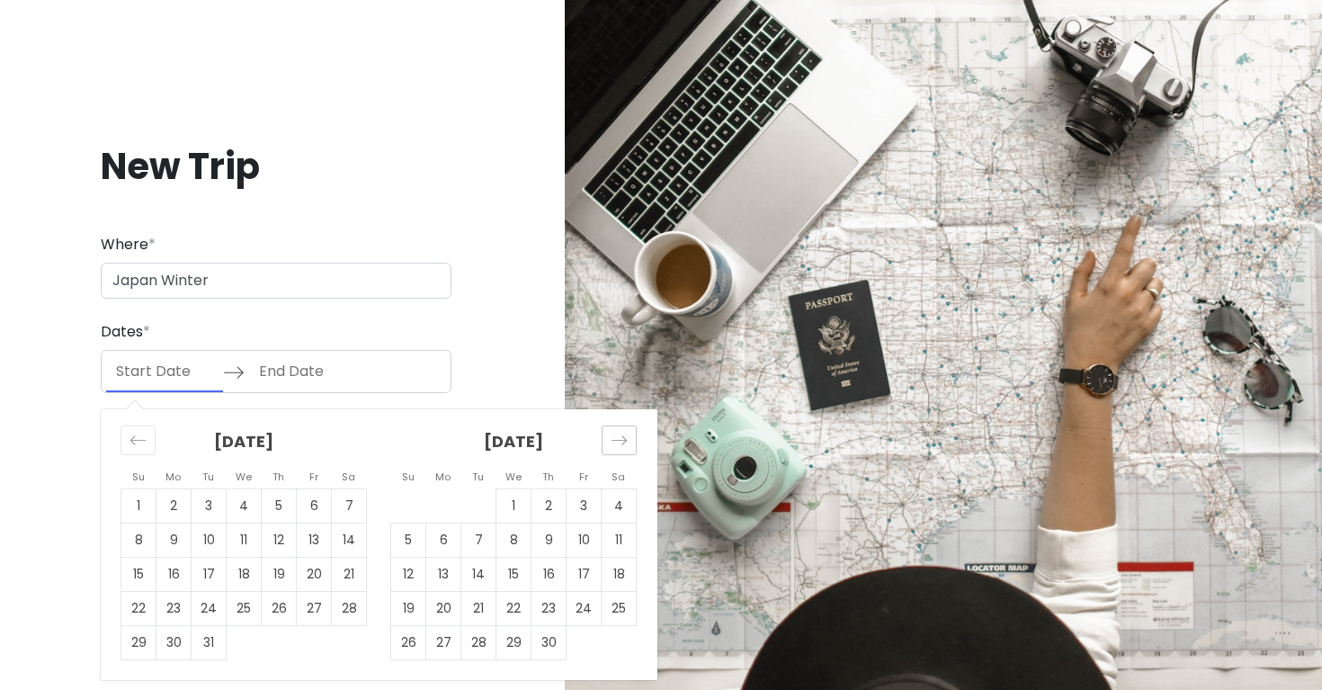
click at [618, 443] on icon "Move forward to switch to the next month." at bounding box center [619, 440] width 17 height 17
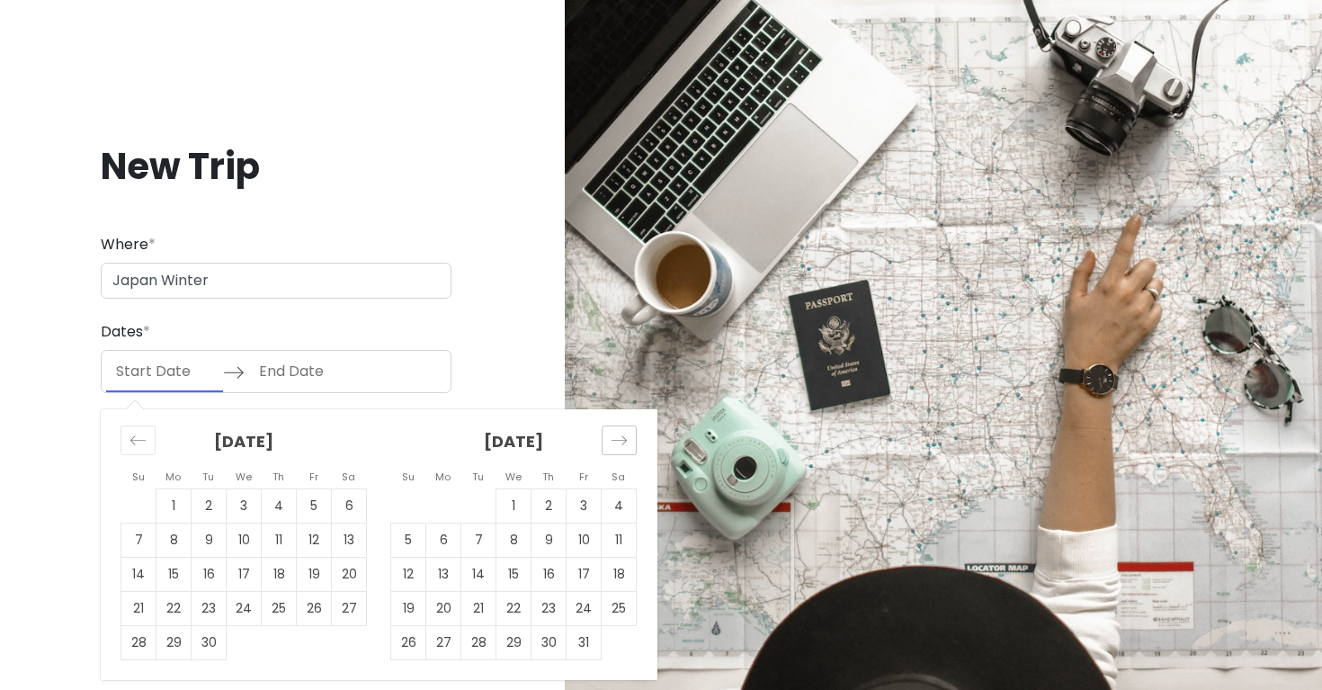
click at [618, 443] on icon "Move forward to switch to the next month." at bounding box center [619, 440] width 17 height 17
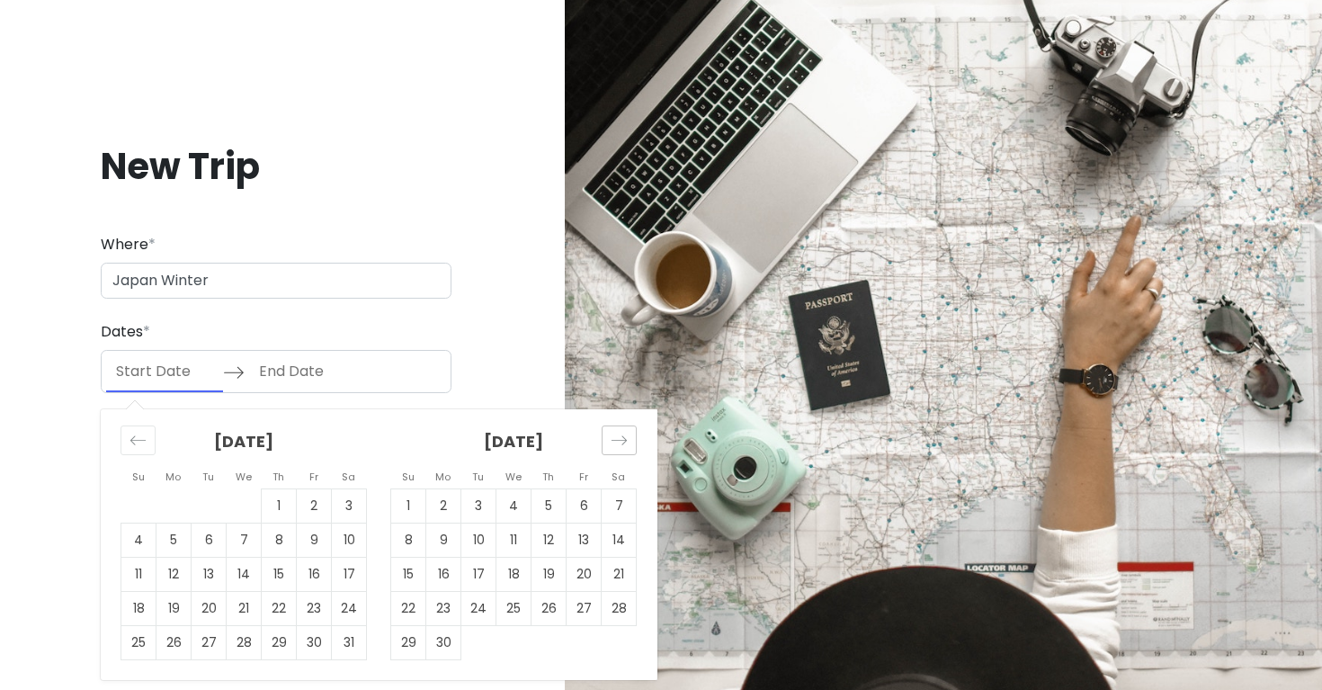
click at [618, 443] on icon "Move forward to switch to the next month." at bounding box center [619, 440] width 17 height 17
click at [620, 443] on icon "Move forward to switch to the next month." at bounding box center [619, 440] width 17 height 17
click at [630, 429] on div "Move forward to switch to the next month." at bounding box center [619, 441] width 35 height 30
click at [282, 544] on td "7" at bounding box center [279, 541] width 35 height 34
type input "[DATE]"
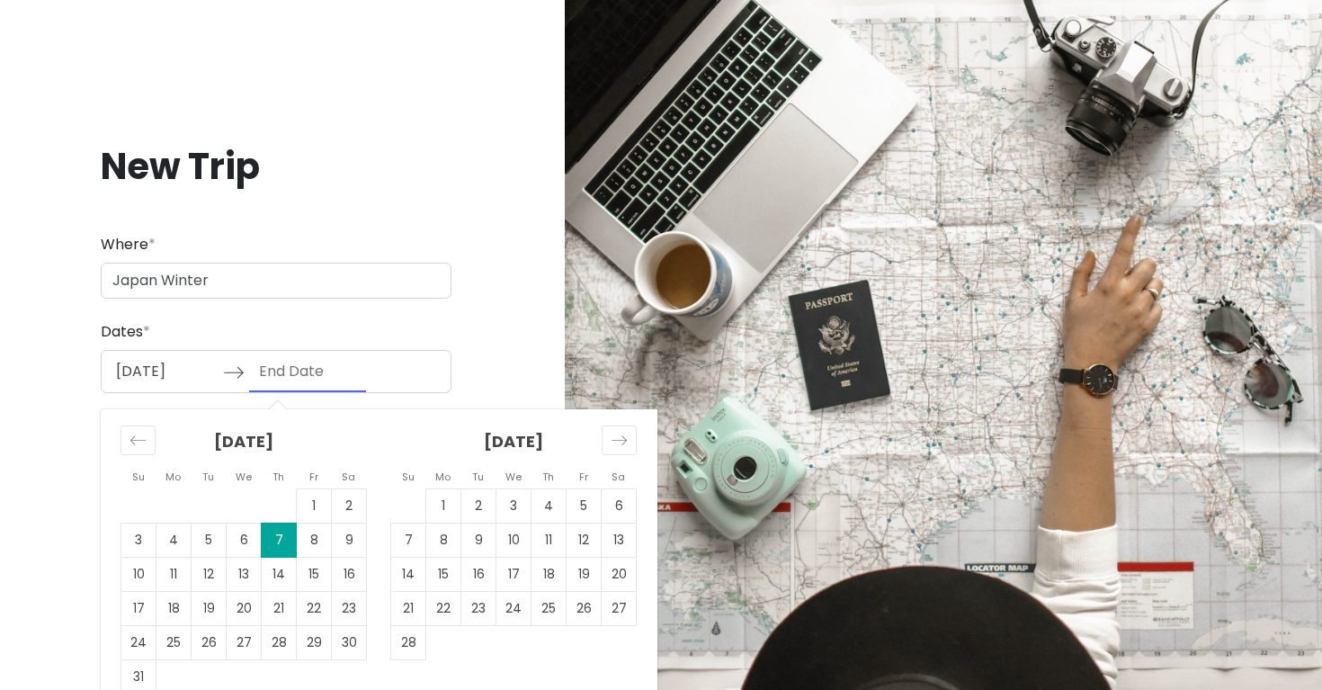
click at [282, 533] on td "7" at bounding box center [279, 541] width 35 height 34
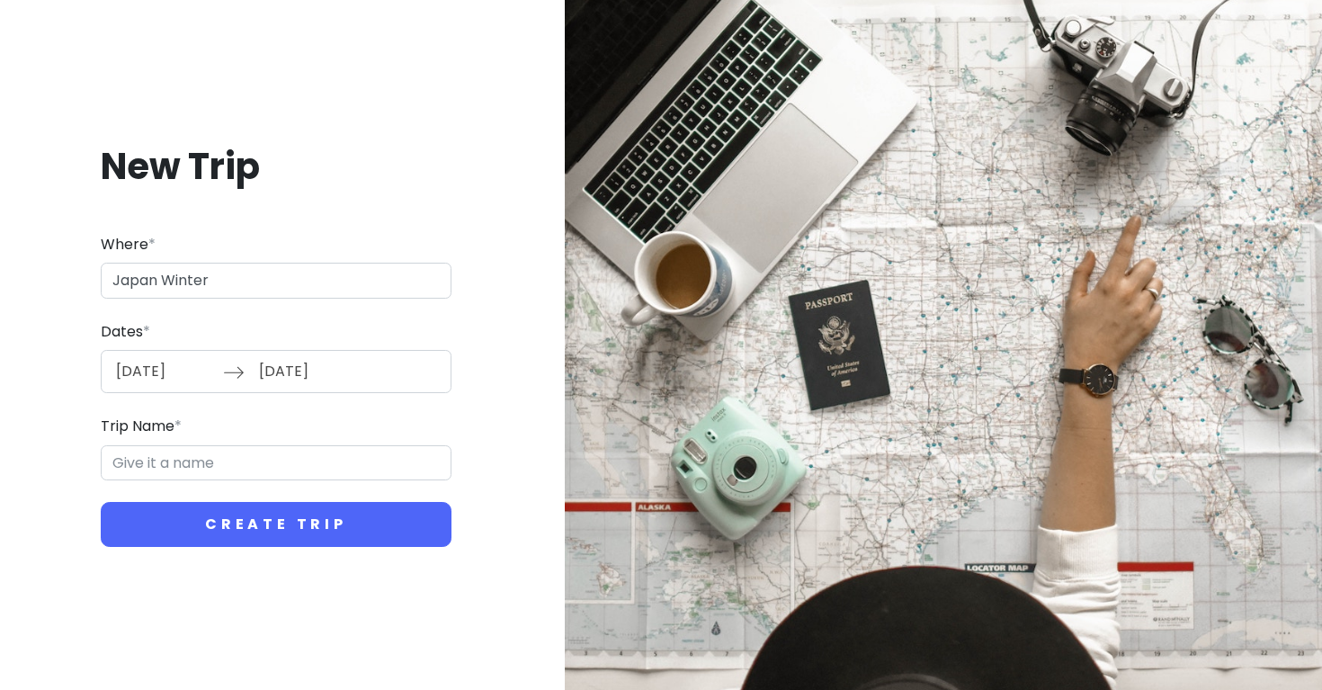
click at [363, 371] on input "[DATE]" at bounding box center [307, 371] width 117 height 41
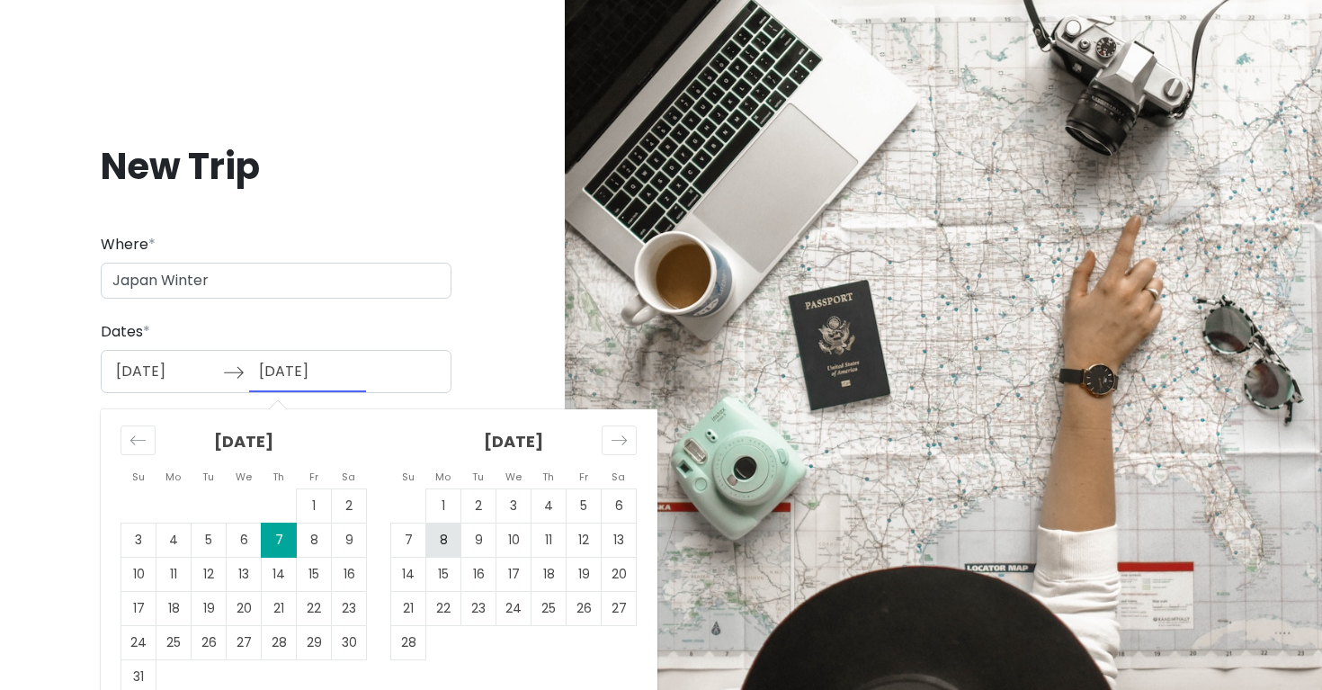
click at [452, 540] on td "8" at bounding box center [443, 541] width 35 height 34
type input "[DATE]"
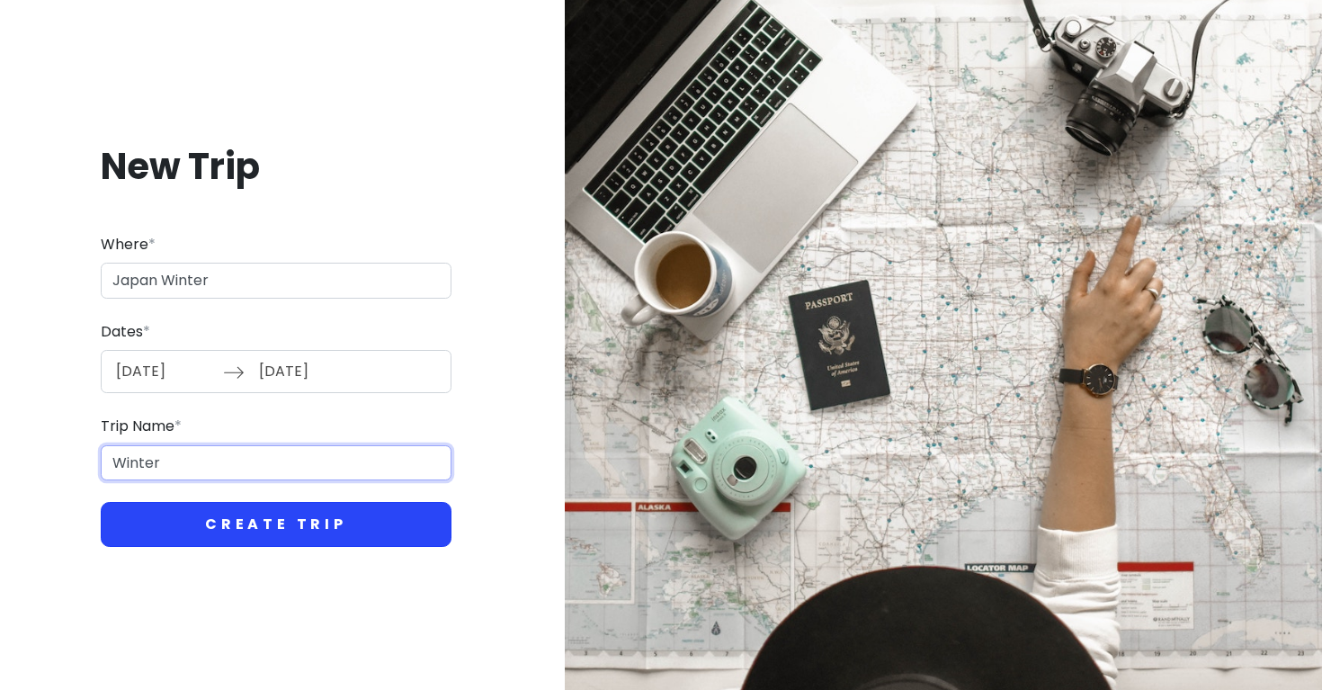
type input "Winter"
click at [376, 505] on button "Create Trip" at bounding box center [276, 524] width 351 height 45
click at [389, 517] on button "Create Trip" at bounding box center [276, 524] width 351 height 45
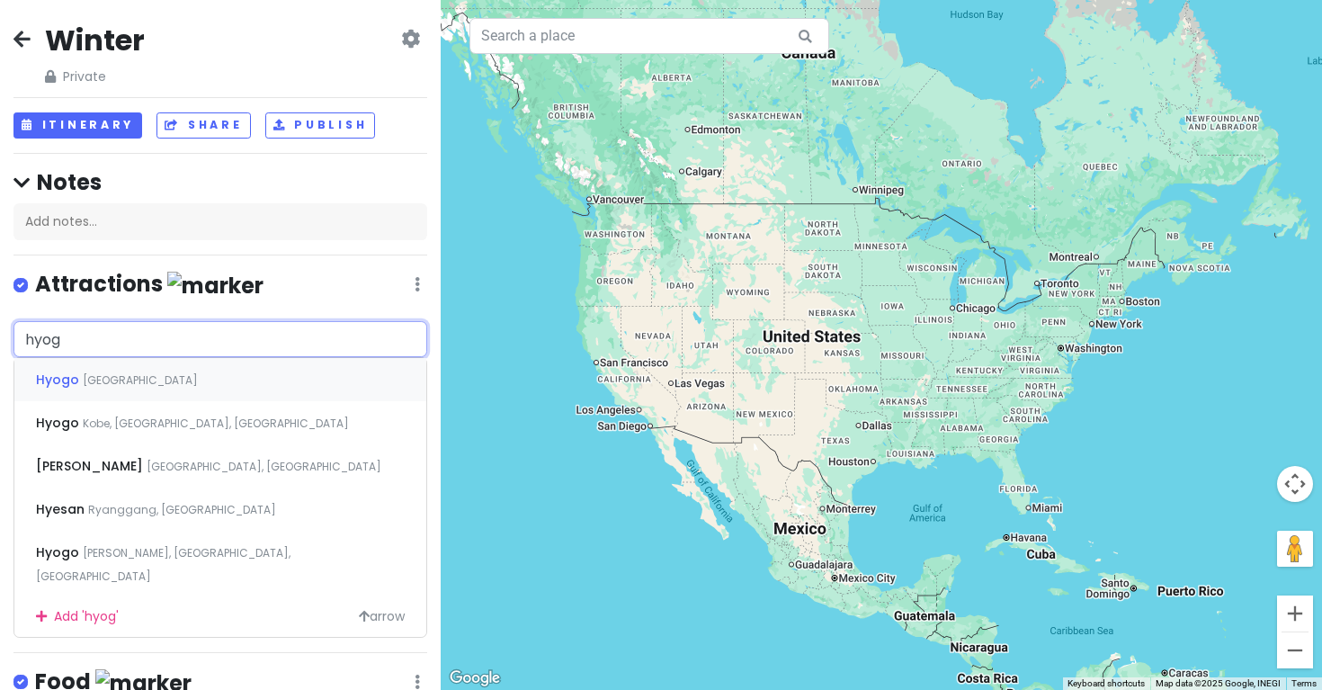
type input "hyogo"
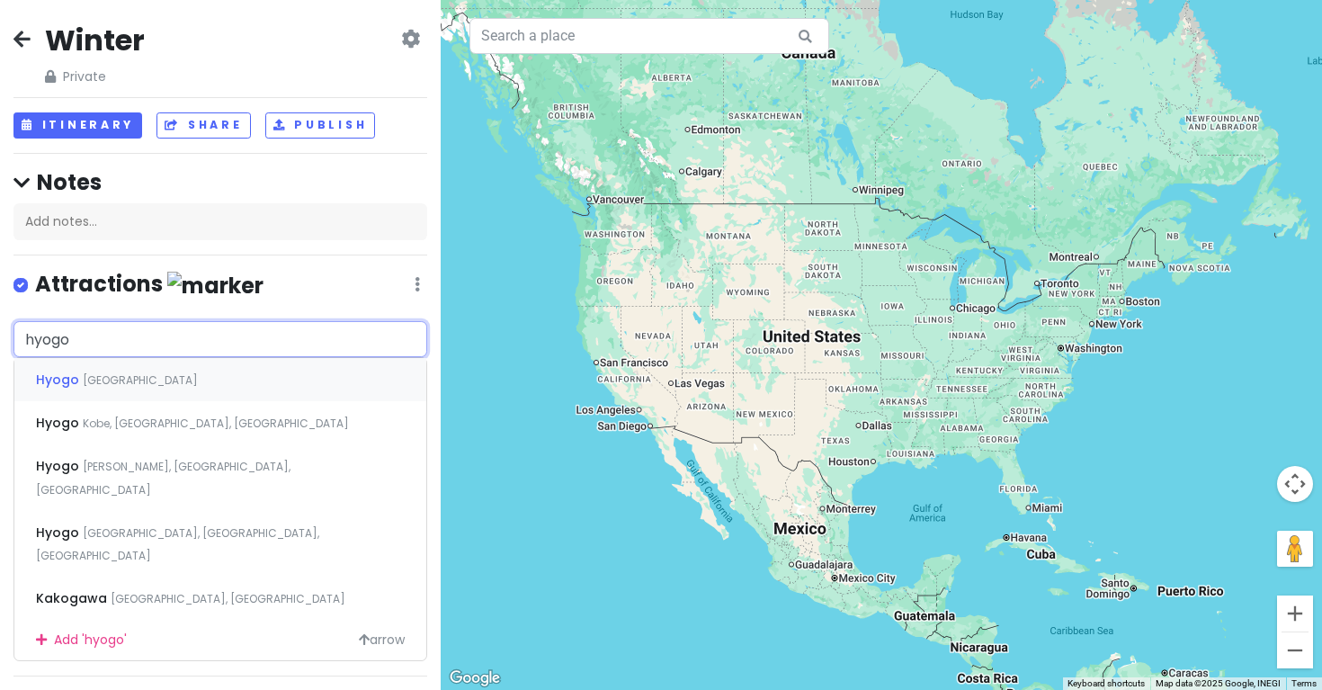
click at [212, 364] on div "Hyogo [GEOGRAPHIC_DATA]" at bounding box center [220, 379] width 412 height 43
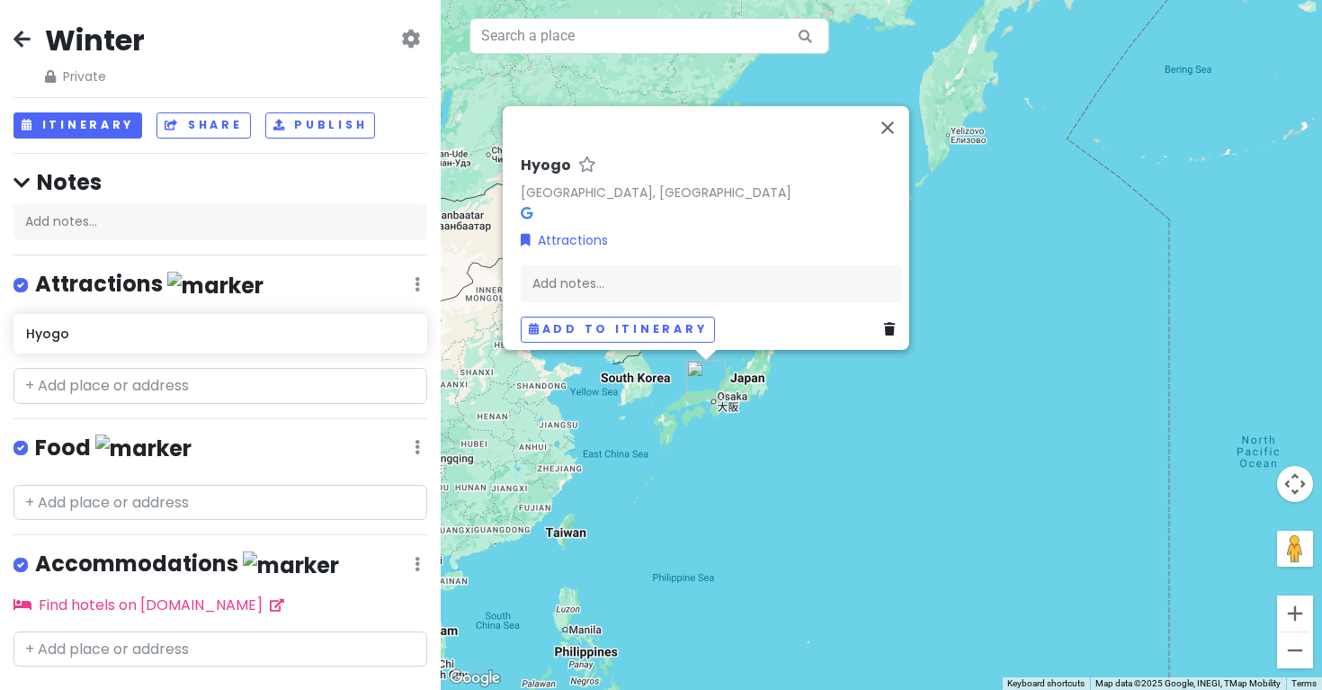
click at [832, 477] on div "Hyogo Hyogo, [GEOGRAPHIC_DATA] Attractions Add notes... Add to itinerary" at bounding box center [882, 345] width 882 height 690
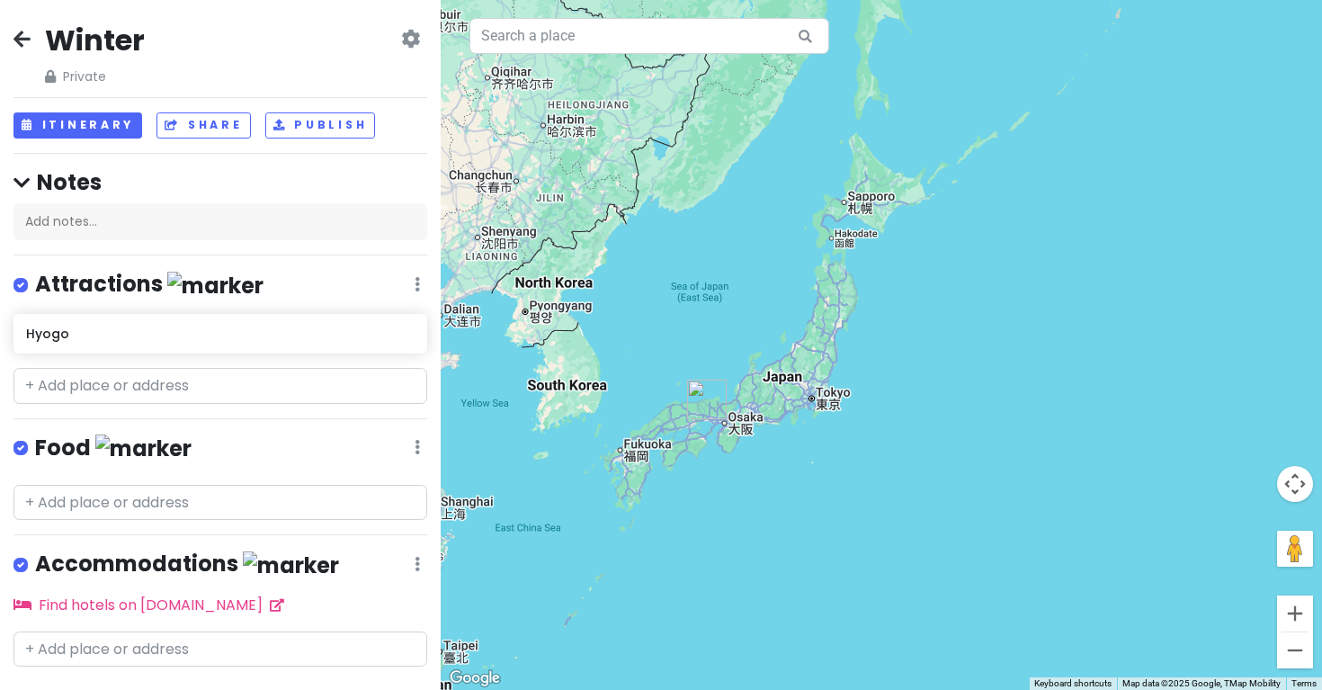
drag, startPoint x: 729, startPoint y: 431, endPoint x: 860, endPoint y: 529, distance: 163.9
click at [861, 529] on div at bounding box center [882, 345] width 882 height 690
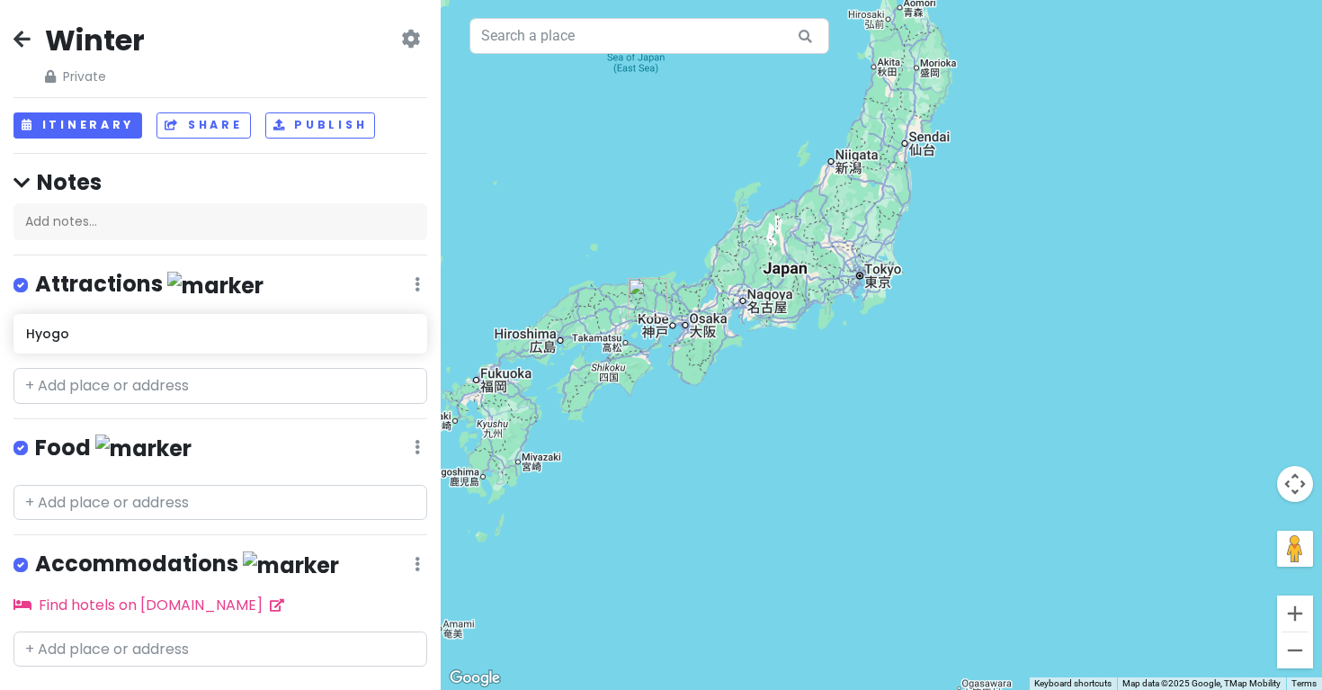
drag, startPoint x: 773, startPoint y: 461, endPoint x: 935, endPoint y: 544, distance: 181.9
click at [936, 544] on div at bounding box center [882, 345] width 882 height 690
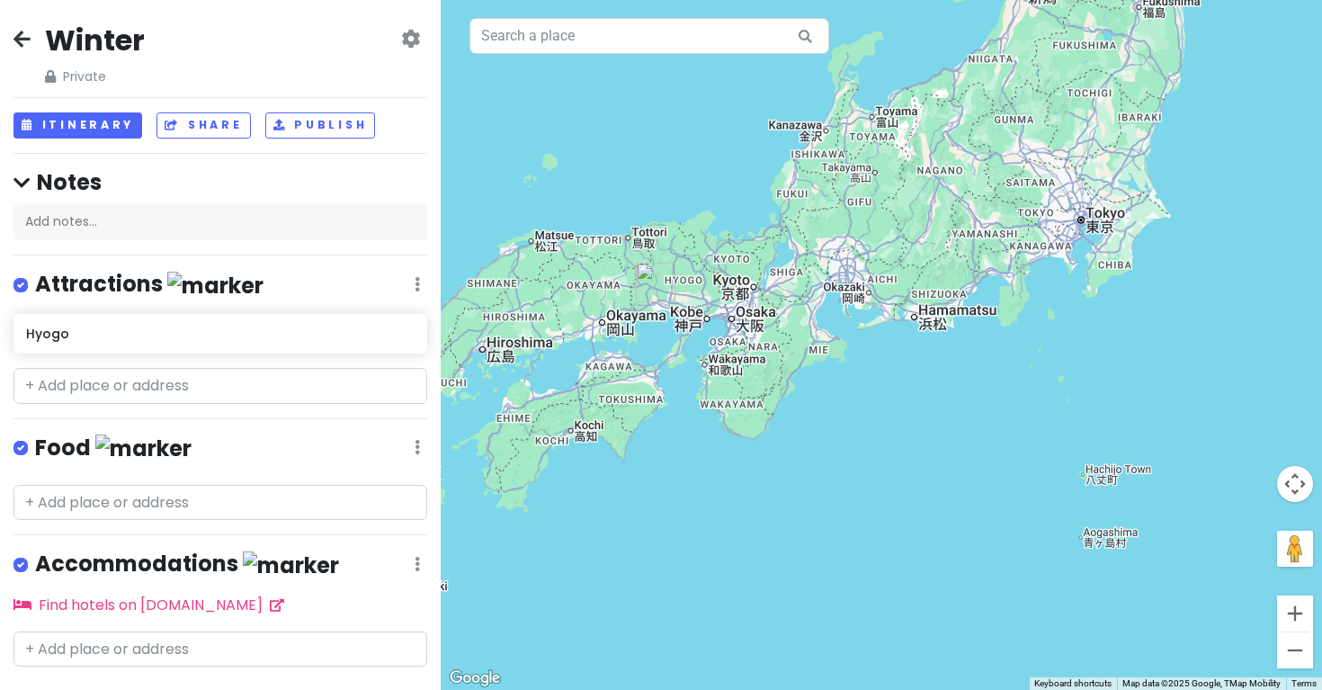
drag, startPoint x: 1050, startPoint y: 212, endPoint x: 1218, endPoint y: 277, distance: 180.3
click at [1218, 277] on div at bounding box center [882, 345] width 882 height 690
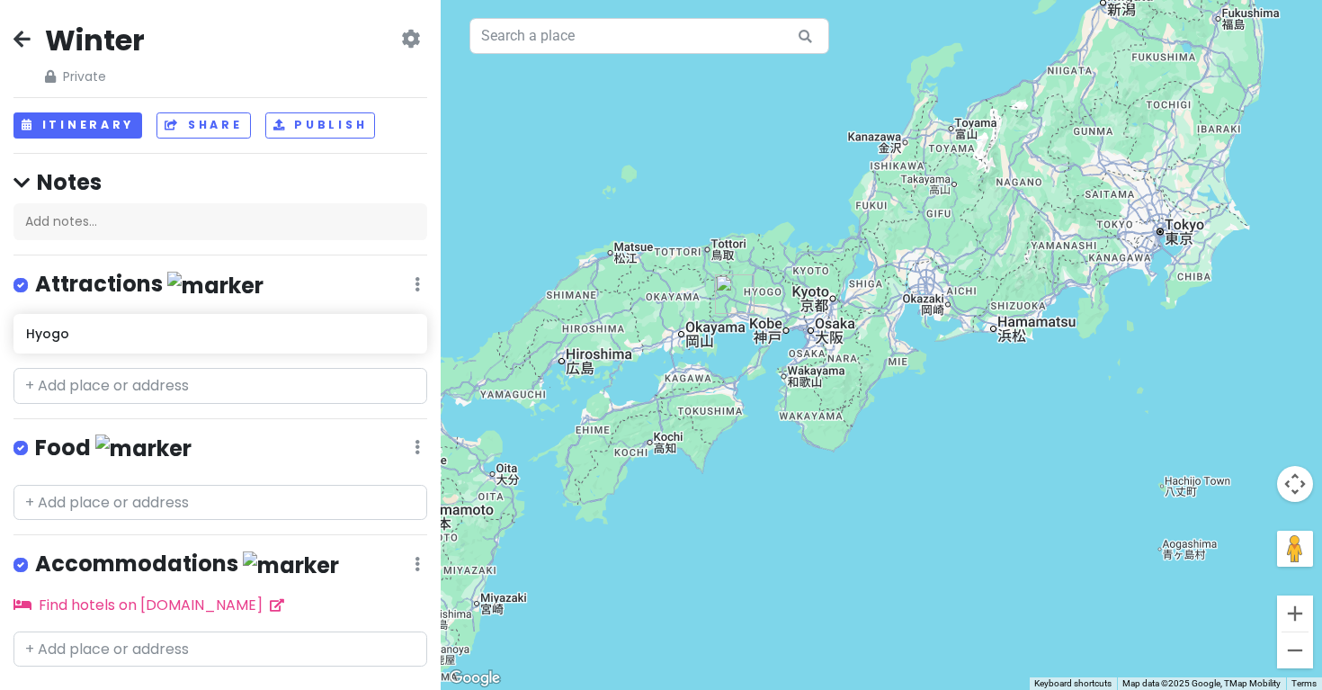
drag, startPoint x: 940, startPoint y: 415, endPoint x: 1015, endPoint y: 424, distance: 75.2
click at [1016, 424] on div at bounding box center [882, 345] width 882 height 690
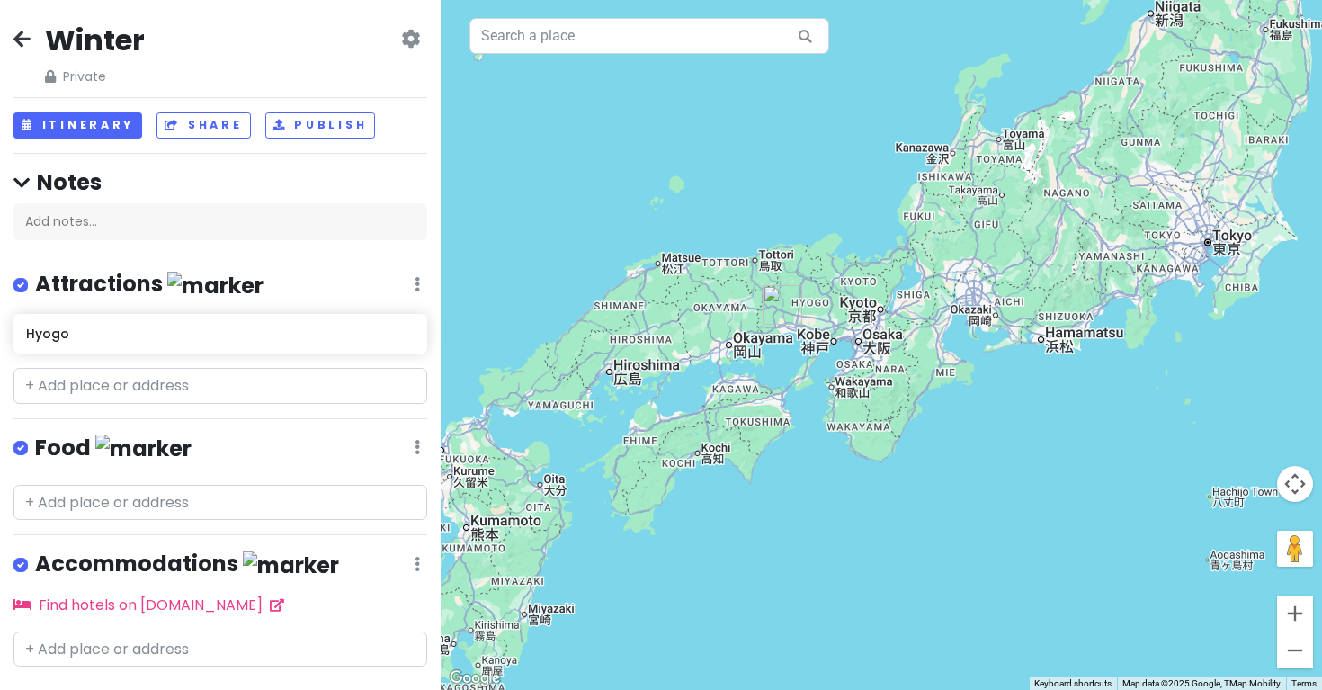
drag, startPoint x: 1015, startPoint y: 424, endPoint x: 1076, endPoint y: 441, distance: 63.5
click at [1076, 441] on div at bounding box center [882, 345] width 882 height 690
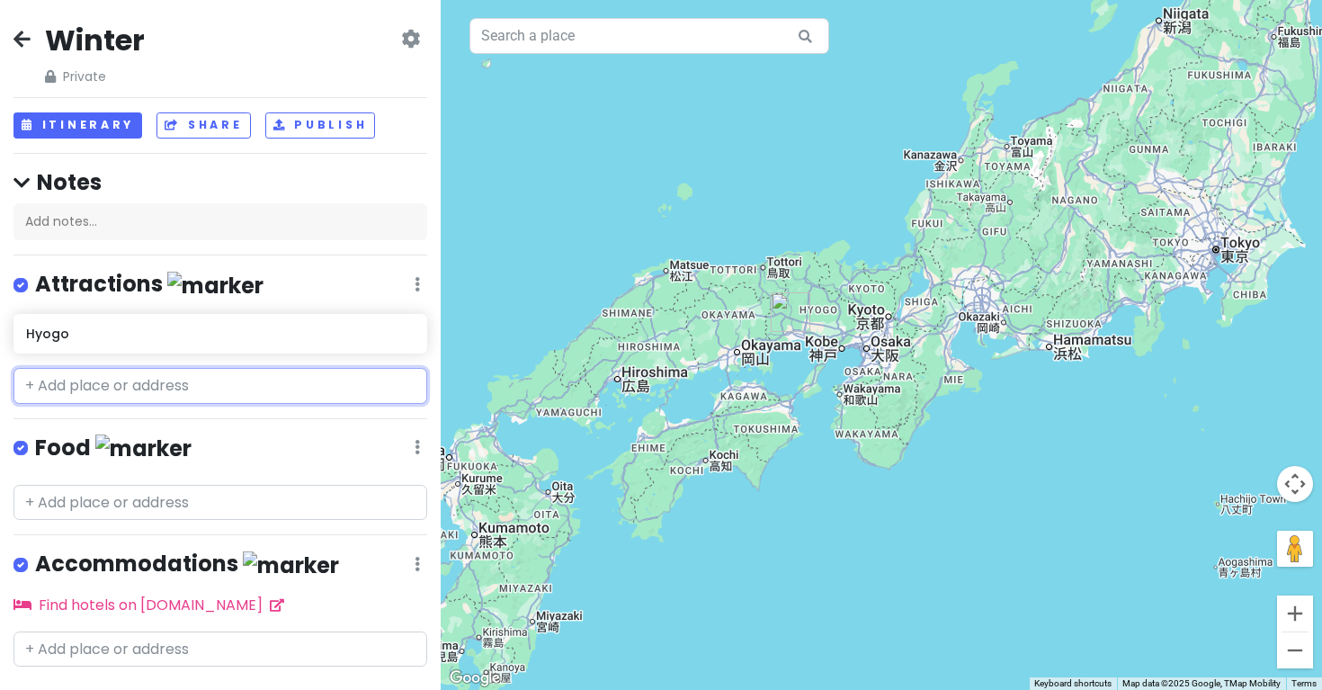
click at [285, 384] on input "text" at bounding box center [220, 386] width 414 height 36
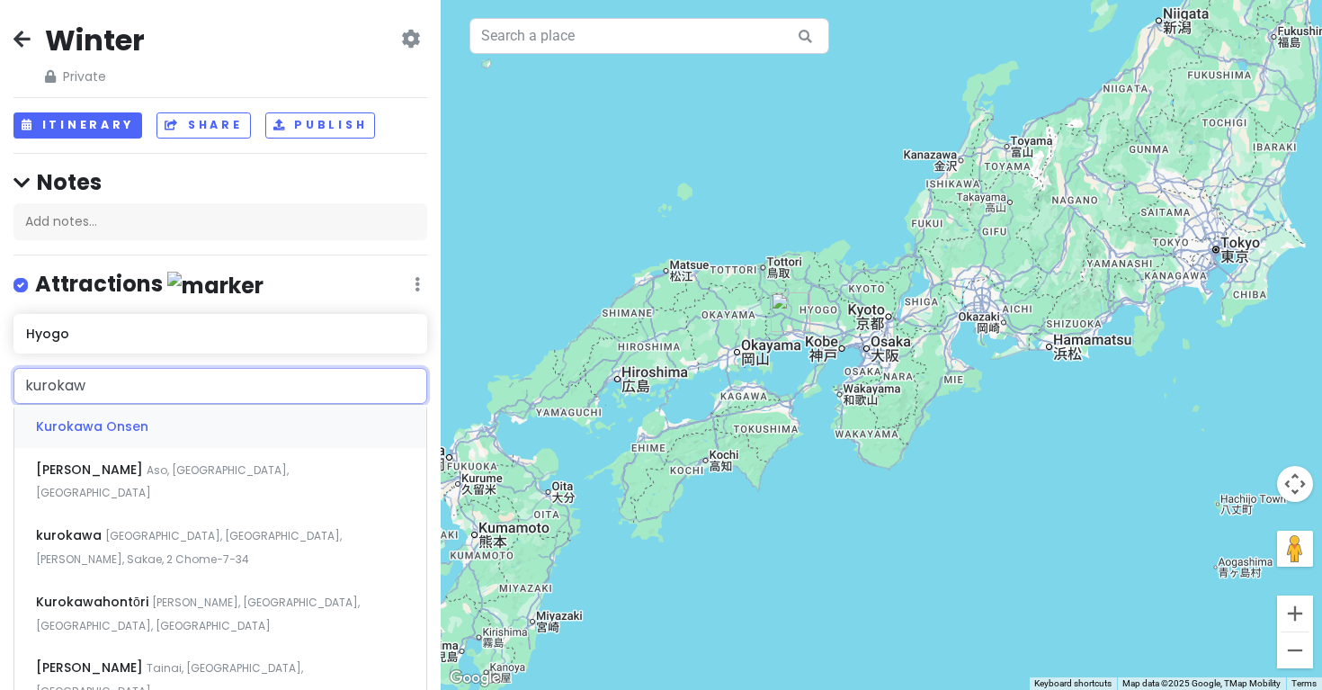
type input "kurokawa"
click at [305, 419] on div "Kurokawa Onsen" at bounding box center [220, 426] width 412 height 43
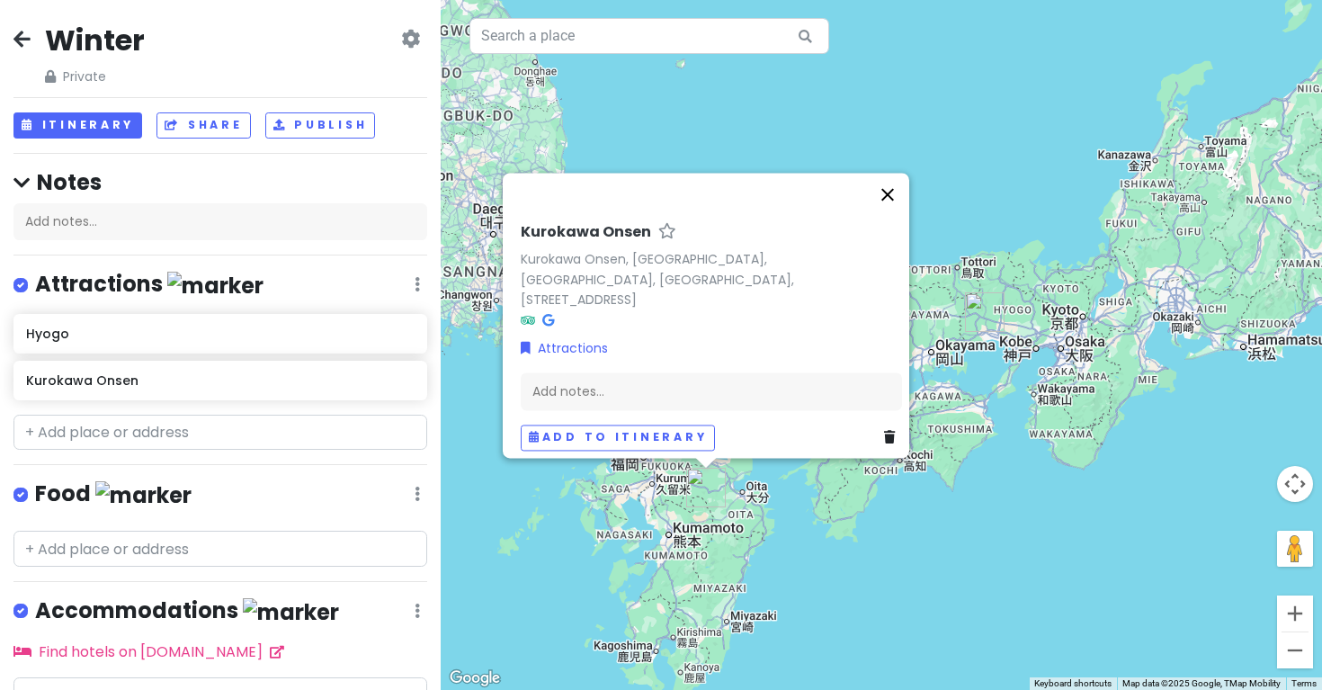
click at [895, 211] on button "Close" at bounding box center [887, 194] width 43 height 43
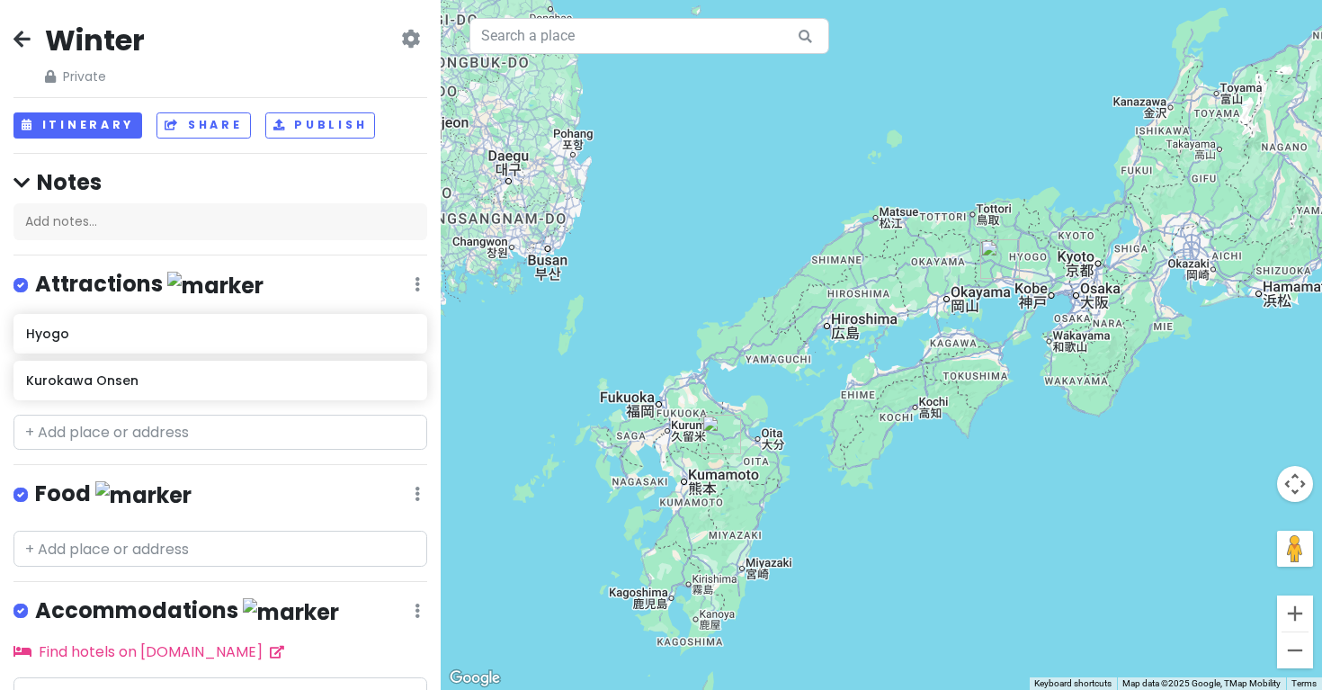
drag, startPoint x: 753, startPoint y: 327, endPoint x: 768, endPoint y: 273, distance: 57.0
click at [768, 273] on div at bounding box center [882, 345] width 882 height 690
click at [216, 434] on input "text" at bounding box center [220, 433] width 414 height 36
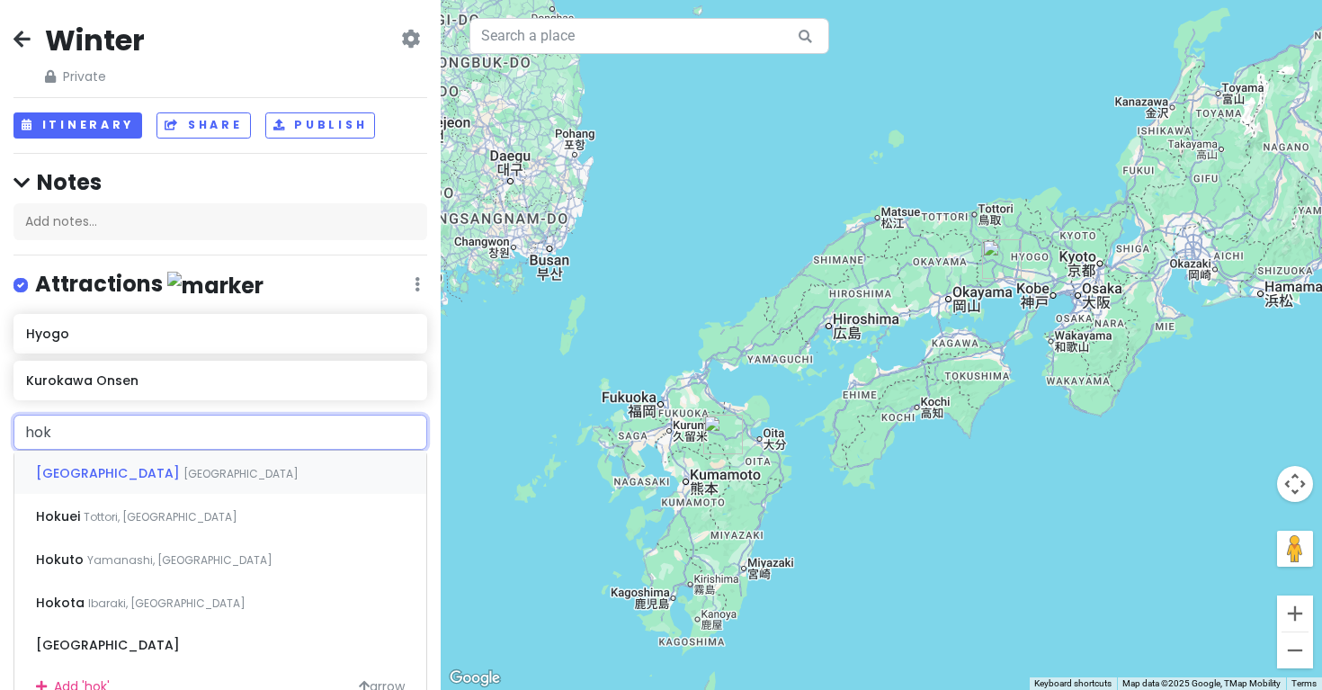
type input "hoka"
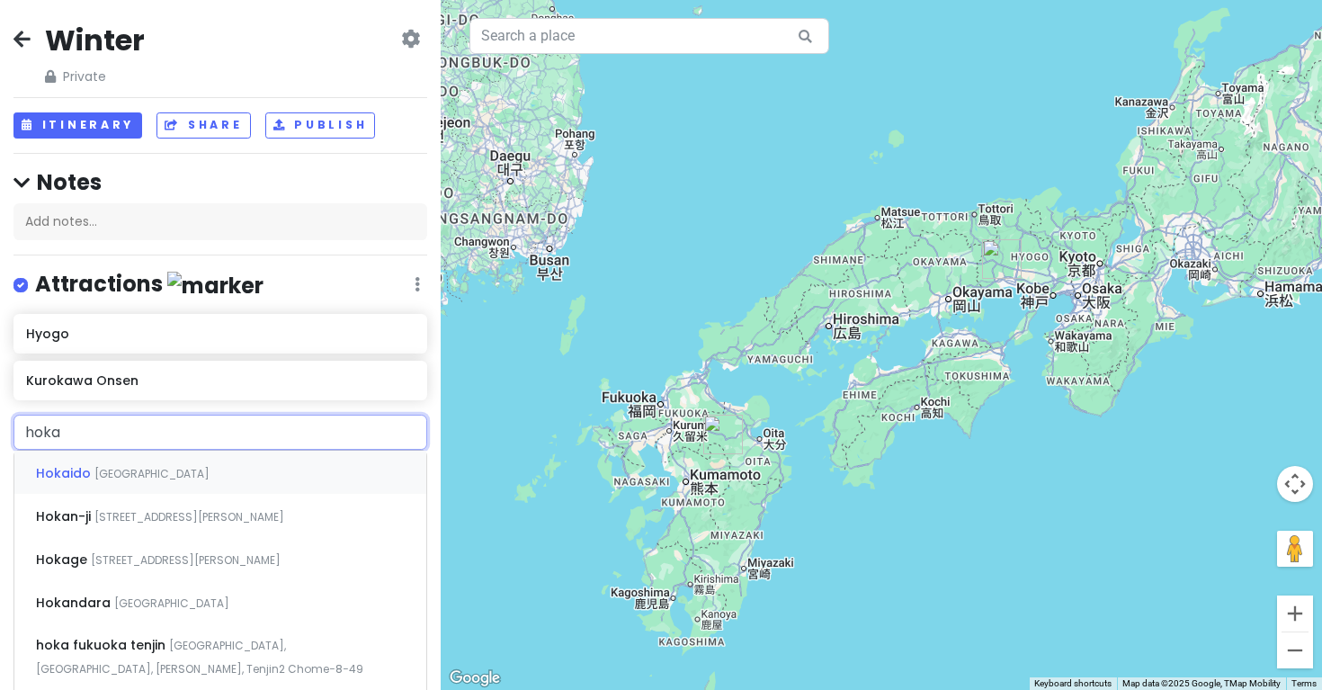
click at [122, 477] on span "[GEOGRAPHIC_DATA]" at bounding box center [151, 473] width 115 height 15
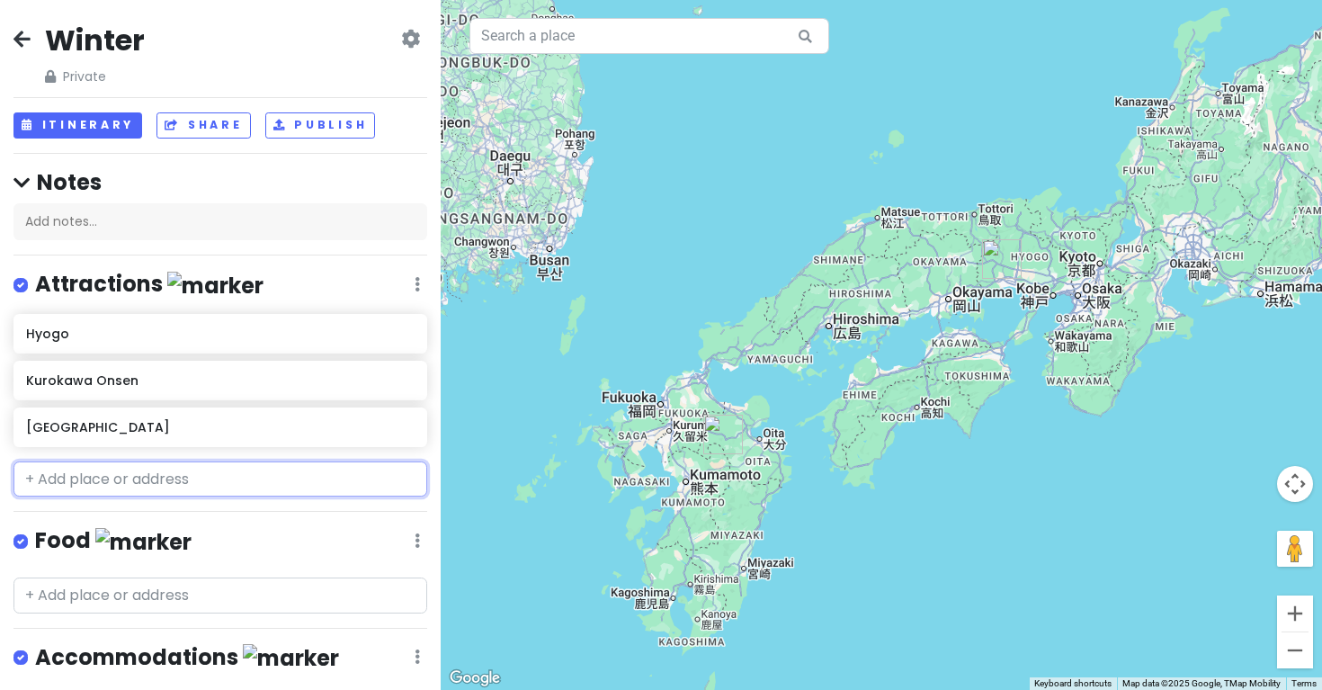
click at [165, 477] on input "text" at bounding box center [220, 479] width 414 height 36
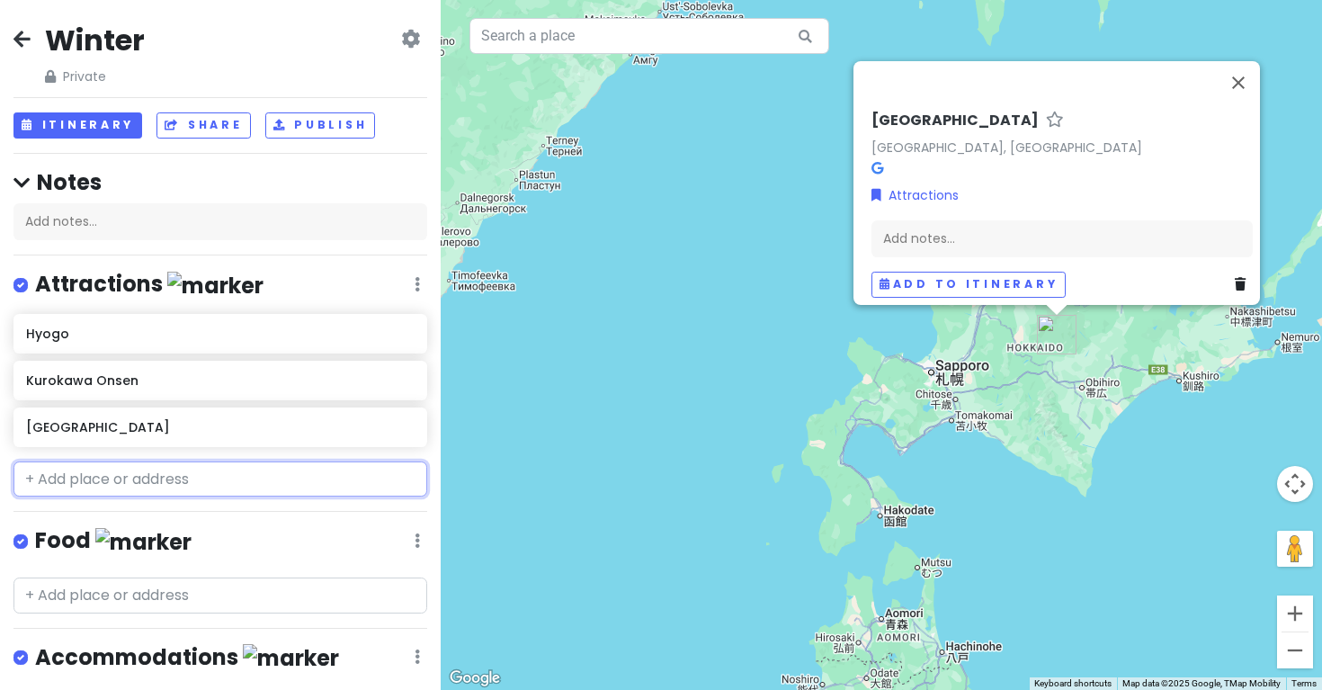
click at [163, 478] on input "text" at bounding box center [220, 479] width 414 height 36
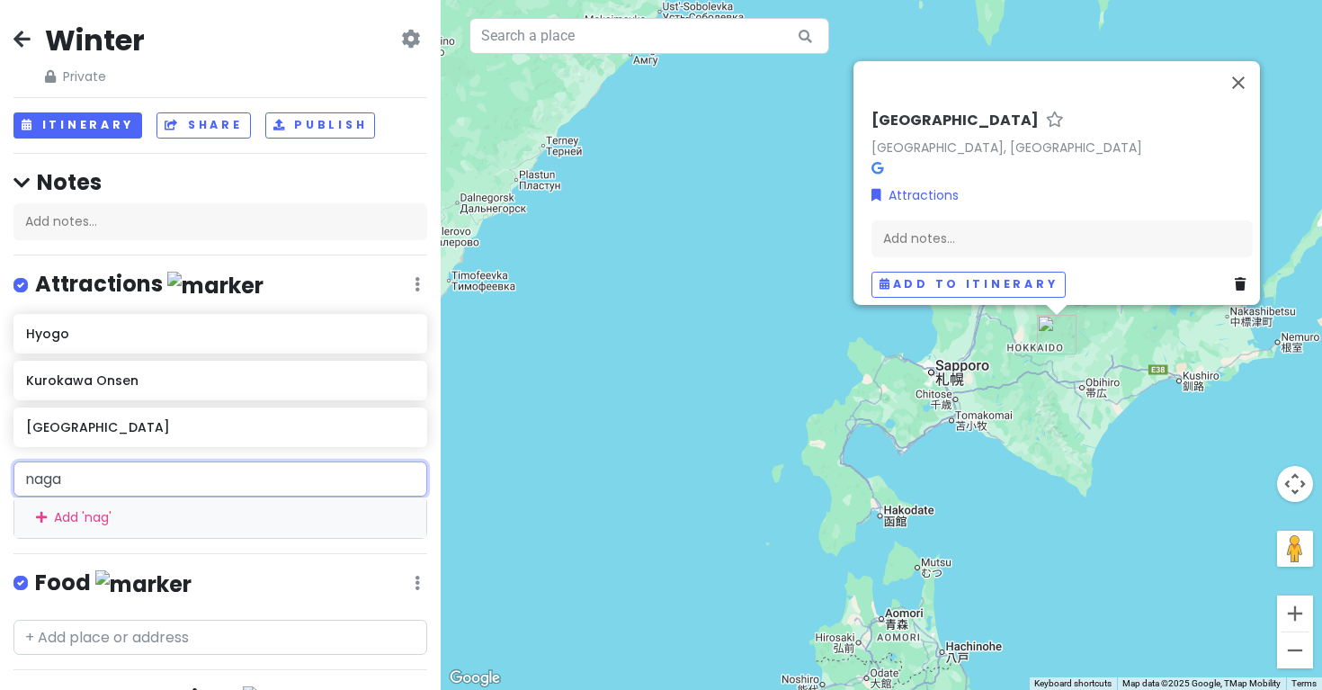
type input "nagan"
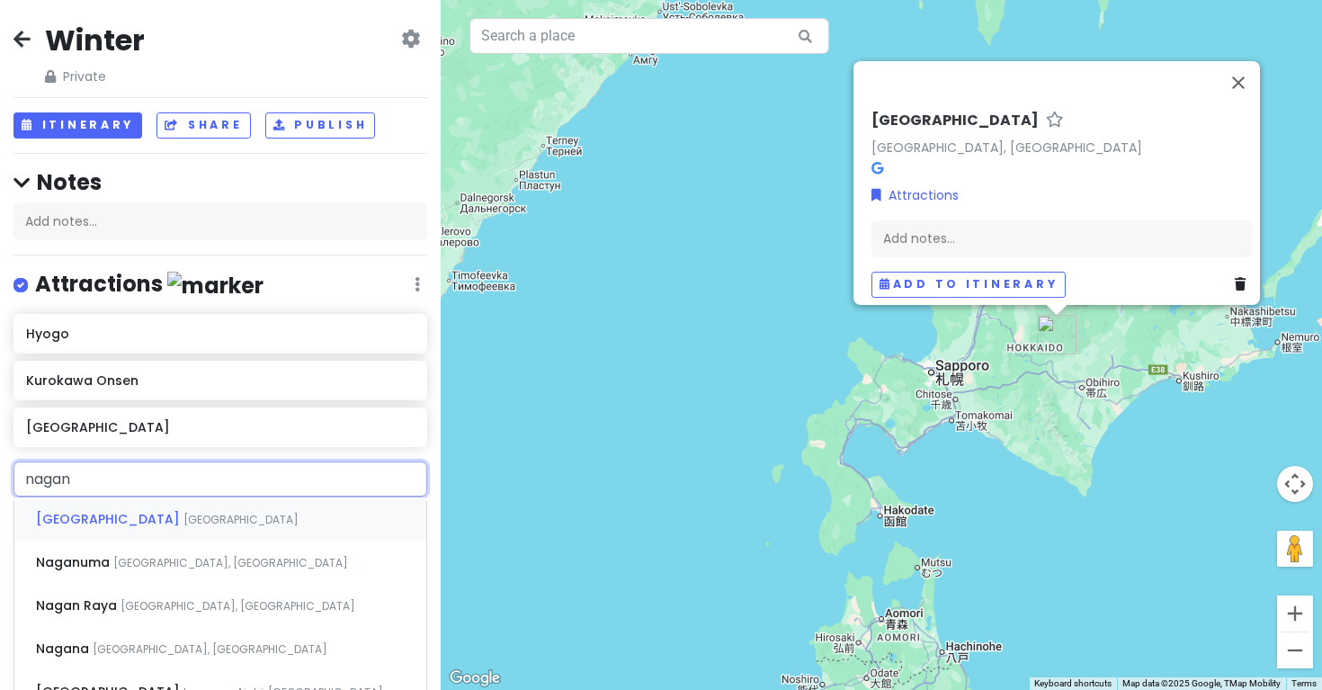
click at [197, 510] on div "Nagano [GEOGRAPHIC_DATA]" at bounding box center [220, 518] width 412 height 43
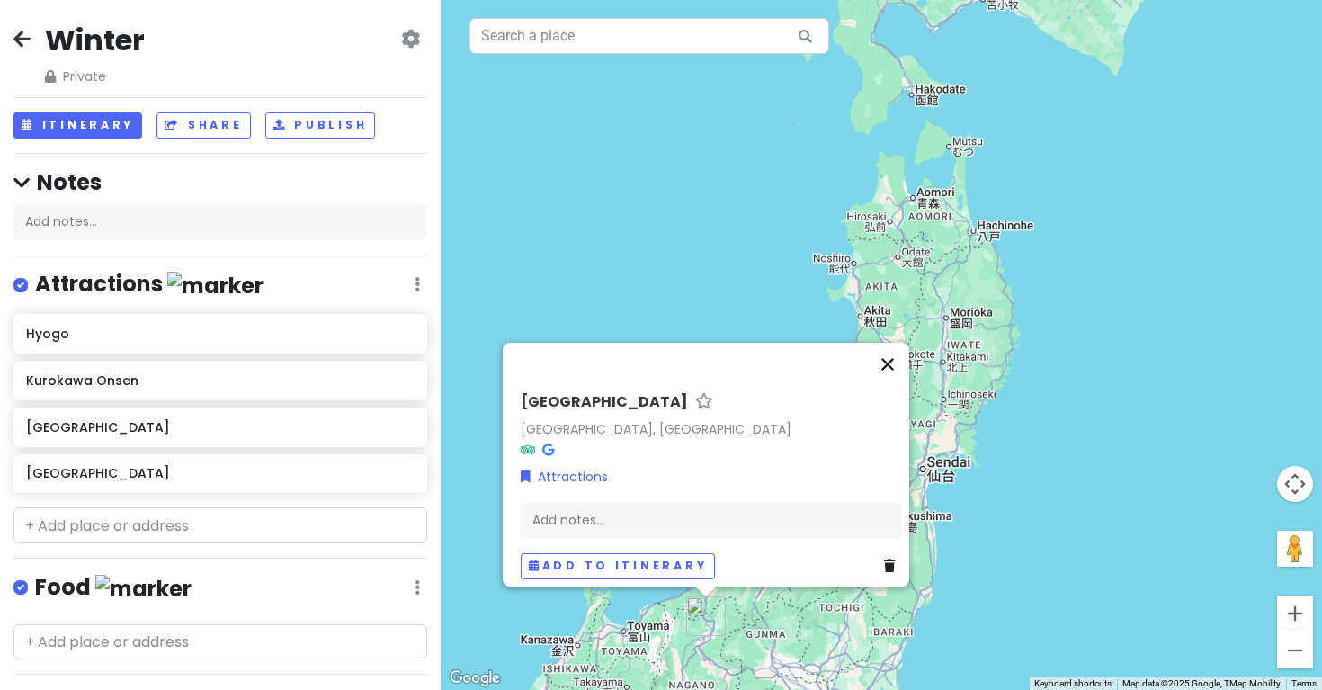
click at [899, 354] on button "Close" at bounding box center [887, 364] width 43 height 43
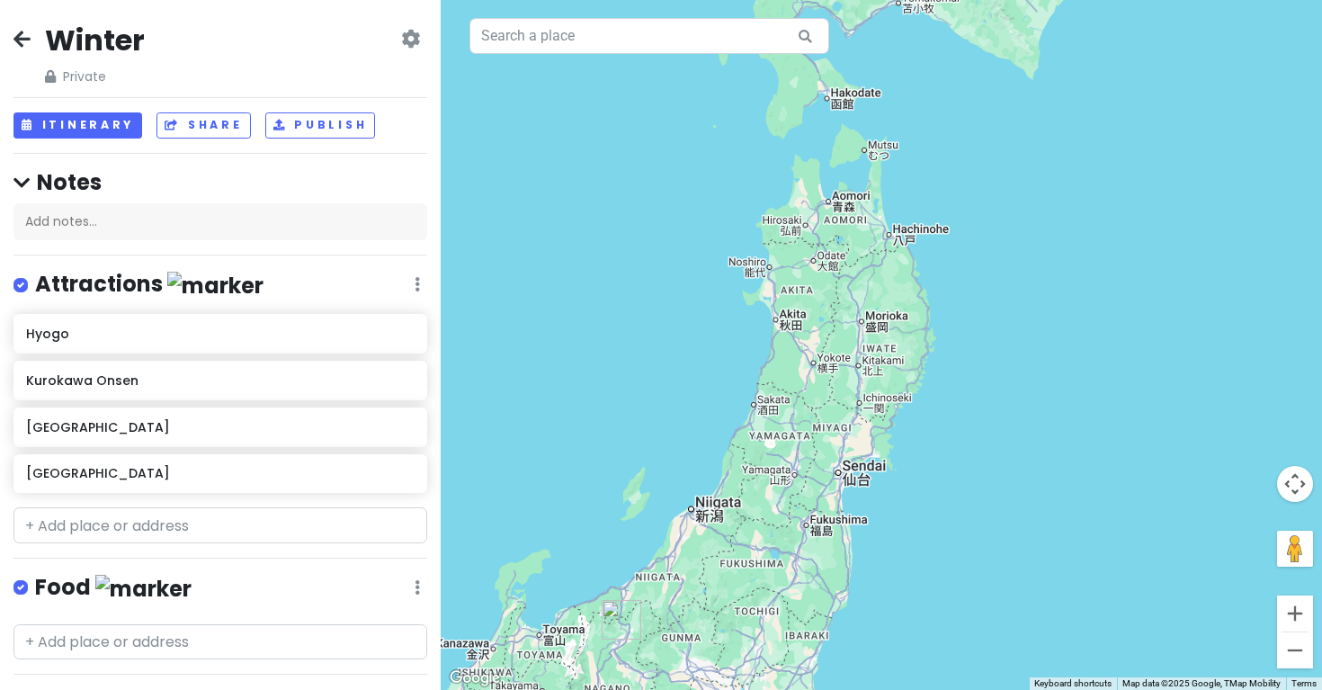
drag, startPoint x: 1142, startPoint y: 262, endPoint x: 1055, endPoint y: 265, distance: 86.4
click at [1055, 265] on div at bounding box center [882, 345] width 882 height 690
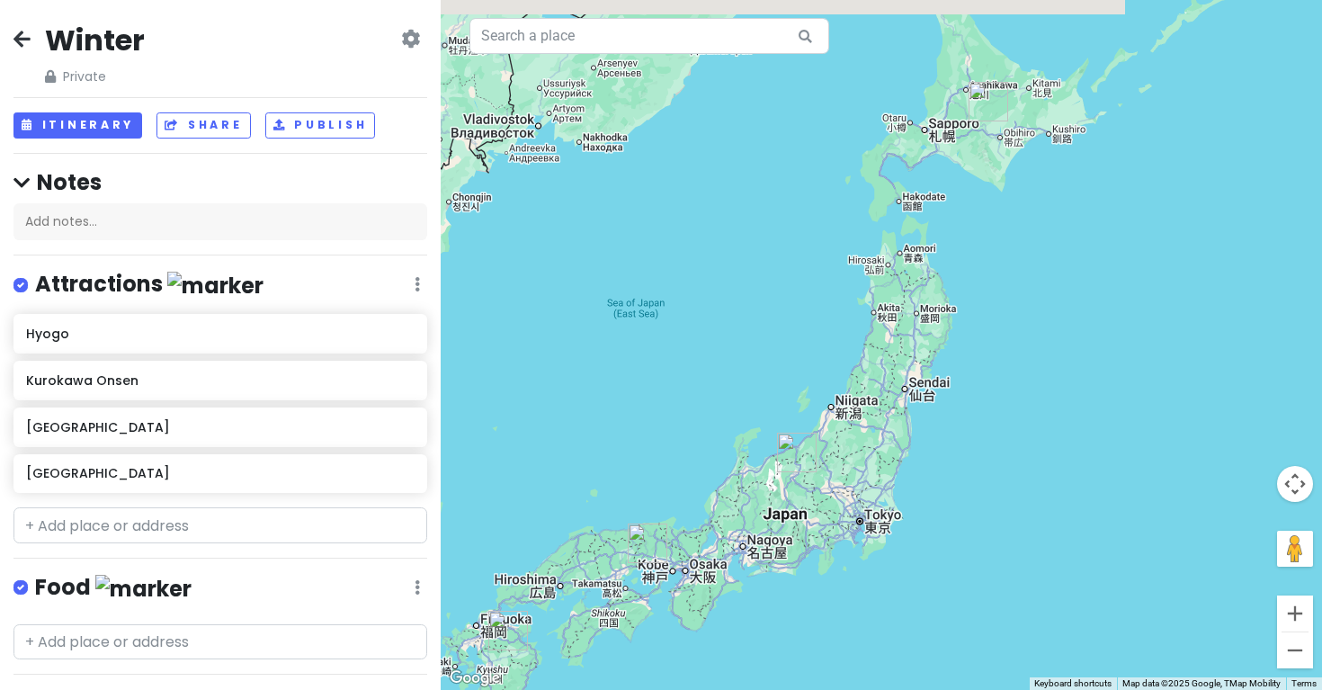
drag, startPoint x: 1101, startPoint y: 267, endPoint x: 1060, endPoint y: 289, distance: 46.7
click at [1060, 289] on div at bounding box center [882, 345] width 882 height 690
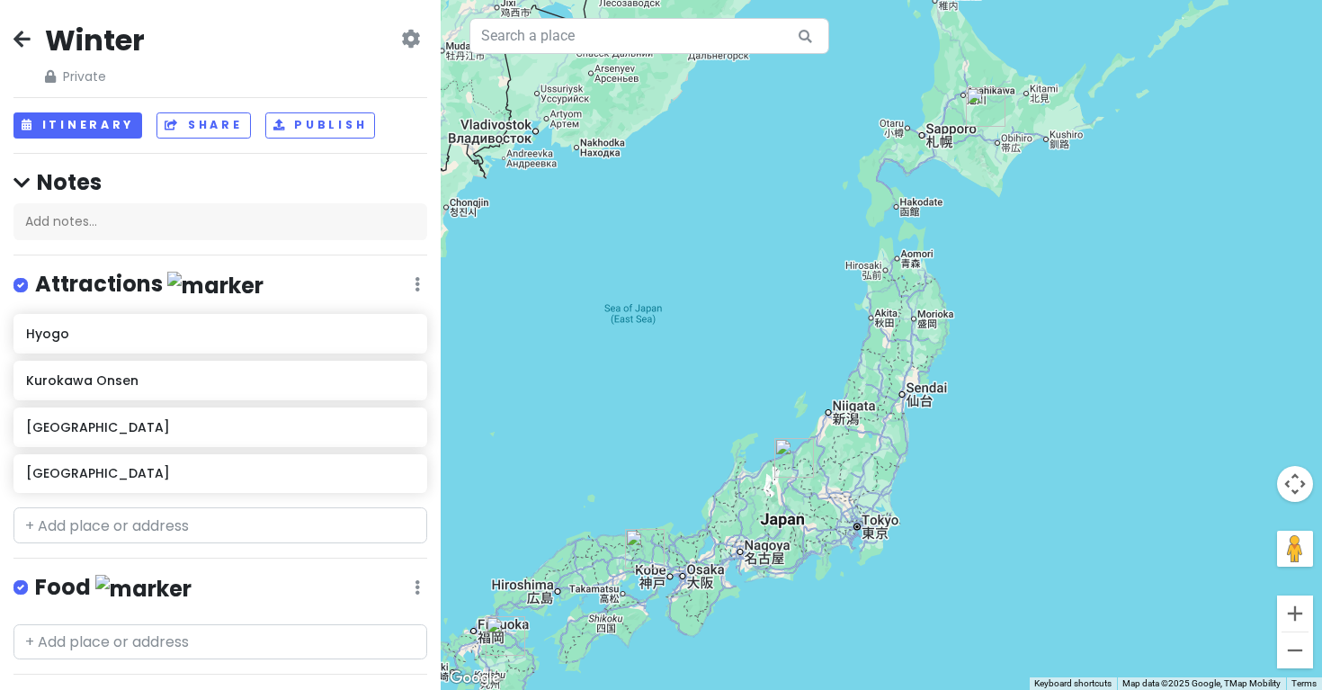
click at [797, 456] on img "Nagano" at bounding box center [795, 458] width 40 height 40
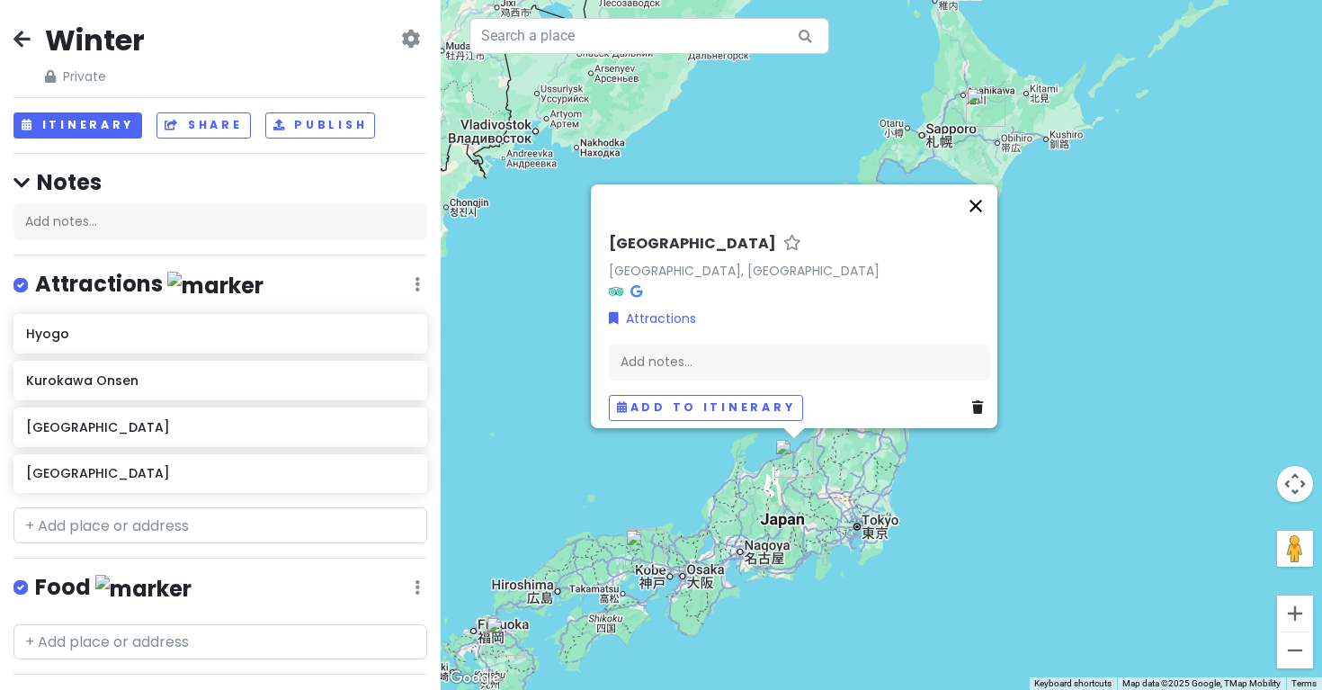
click at [976, 193] on button "Close" at bounding box center [975, 205] width 43 height 43
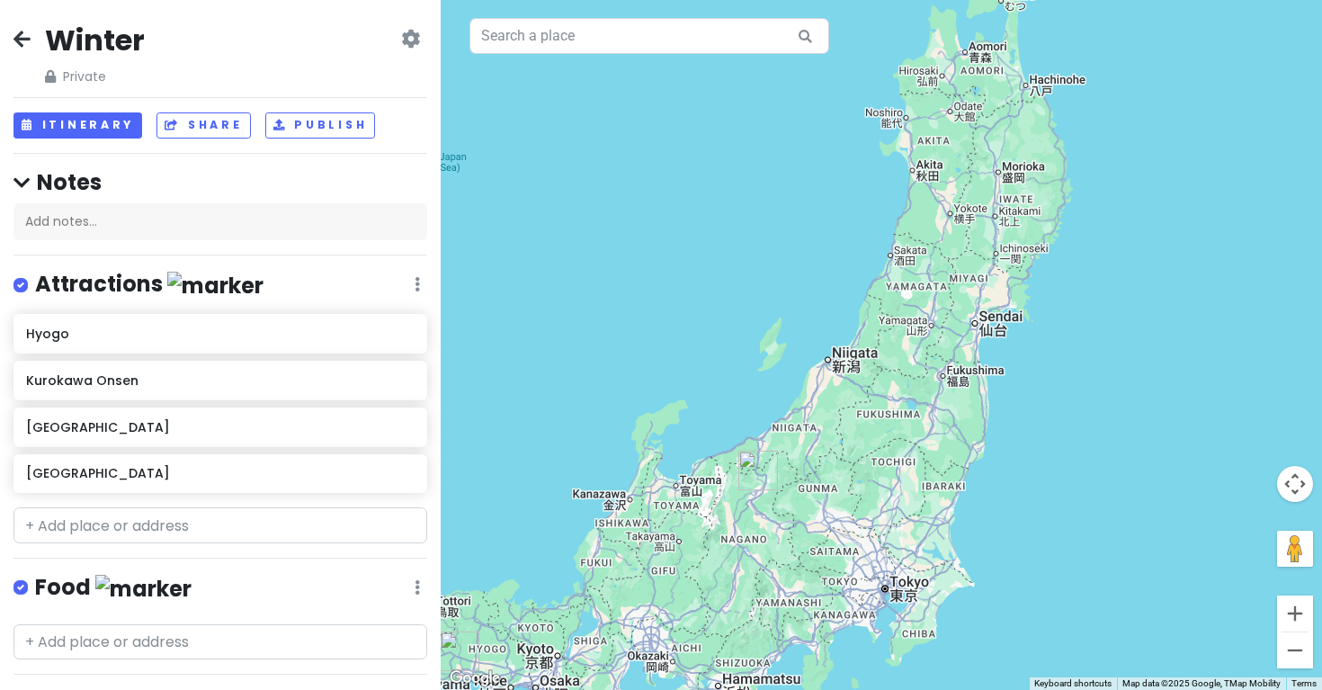
drag, startPoint x: 845, startPoint y: 440, endPoint x: 860, endPoint y: 413, distance: 31.0
click at [860, 413] on div at bounding box center [882, 345] width 882 height 690
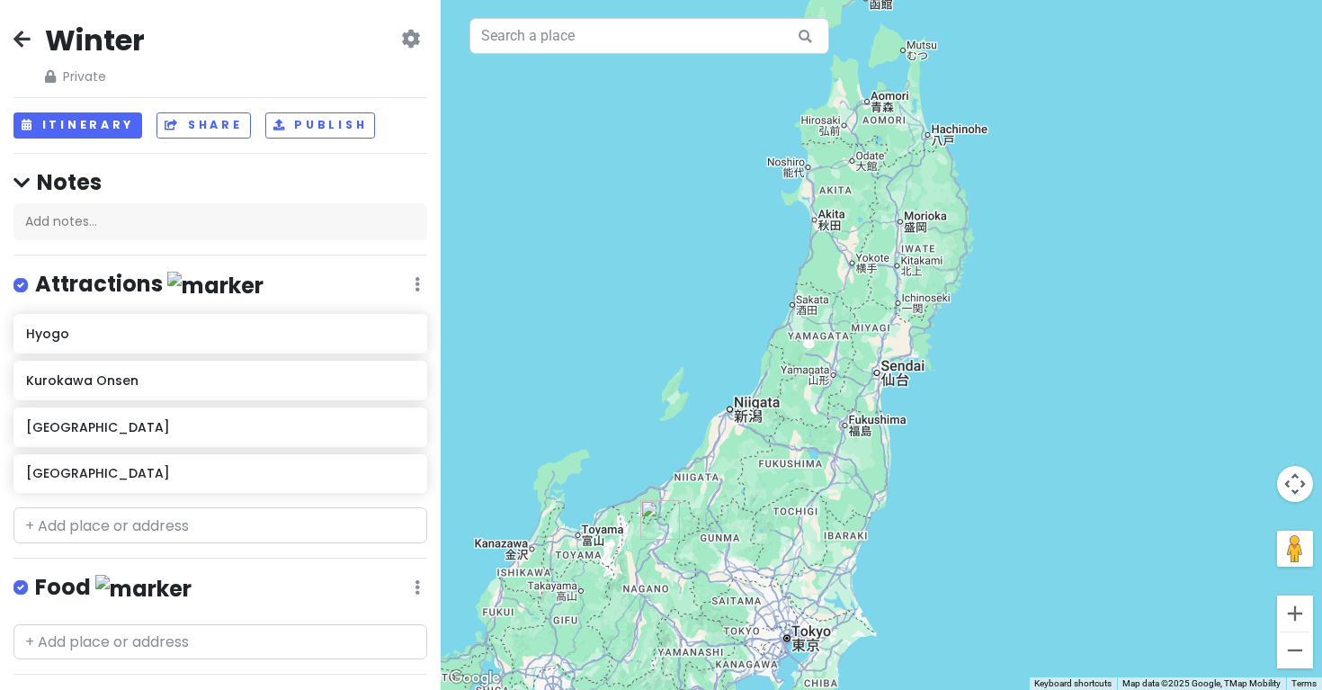
drag, startPoint x: 886, startPoint y: 444, endPoint x: 784, endPoint y: 532, distance: 134.7
click at [784, 530] on div at bounding box center [882, 345] width 882 height 690
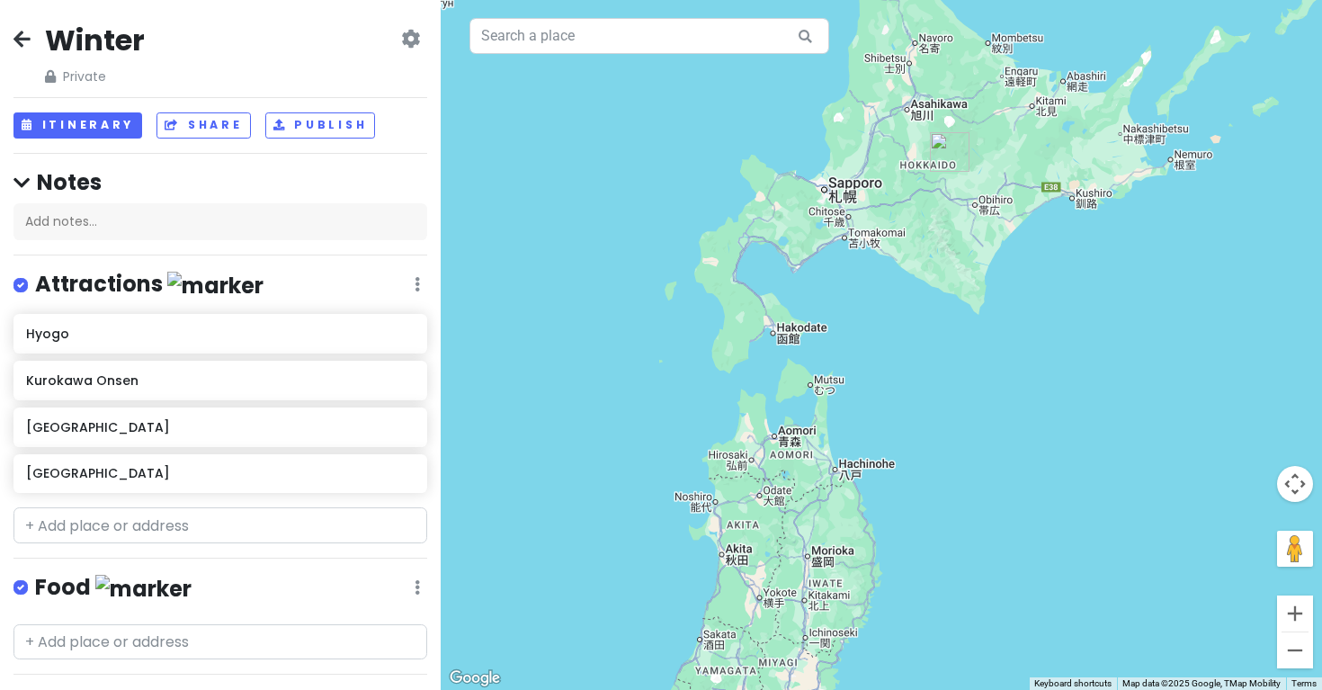
drag, startPoint x: 1049, startPoint y: 241, endPoint x: 957, endPoint y: 535, distance: 308.2
click at [957, 535] on div at bounding box center [882, 345] width 882 height 690
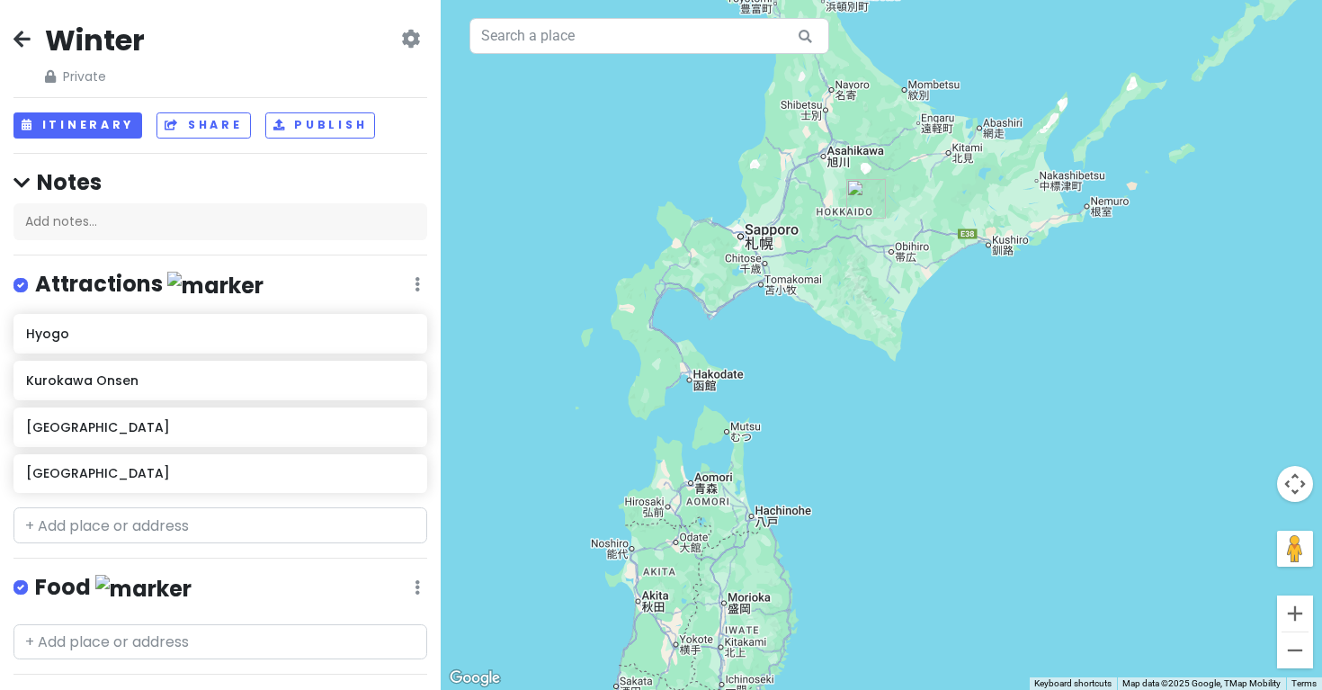
drag, startPoint x: 1034, startPoint y: 426, endPoint x: 948, endPoint y: 473, distance: 97.9
click at [948, 473] on div at bounding box center [882, 345] width 882 height 690
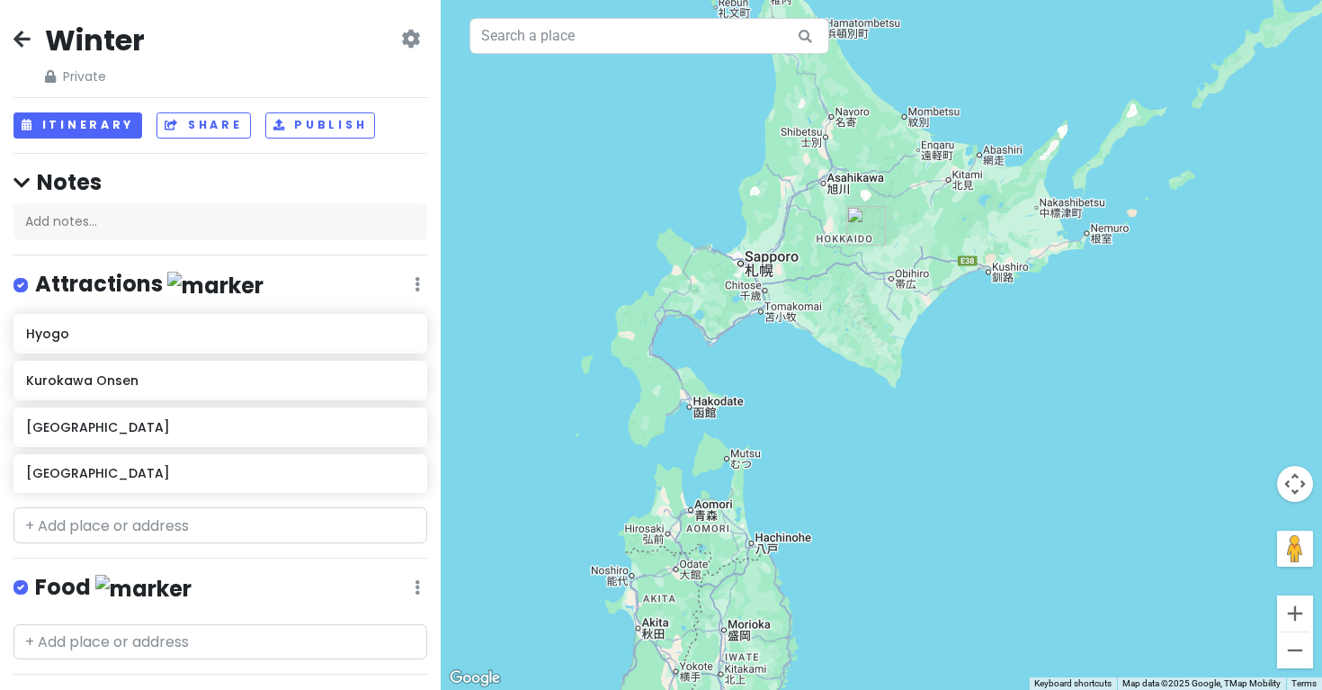
drag, startPoint x: 865, startPoint y: 237, endPoint x: 865, endPoint y: 268, distance: 30.6
click at [865, 268] on div at bounding box center [882, 345] width 882 height 690
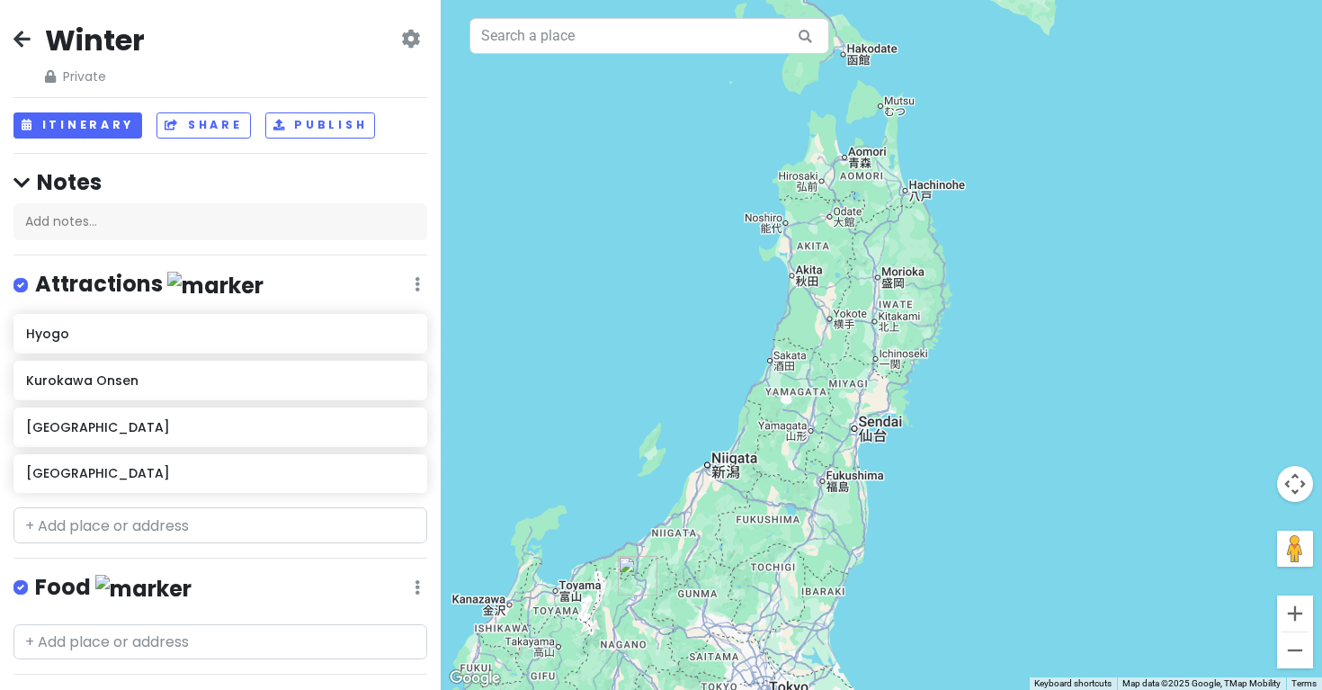
drag, startPoint x: 1006, startPoint y: 357, endPoint x: 1157, endPoint y: -4, distance: 392.0
click at [1157, 0] on html "Winter Private Change Dates Make a Copy Delete Trip Go Pro ⚡️ Give Feedback 💡 S…" at bounding box center [661, 345] width 1322 height 690
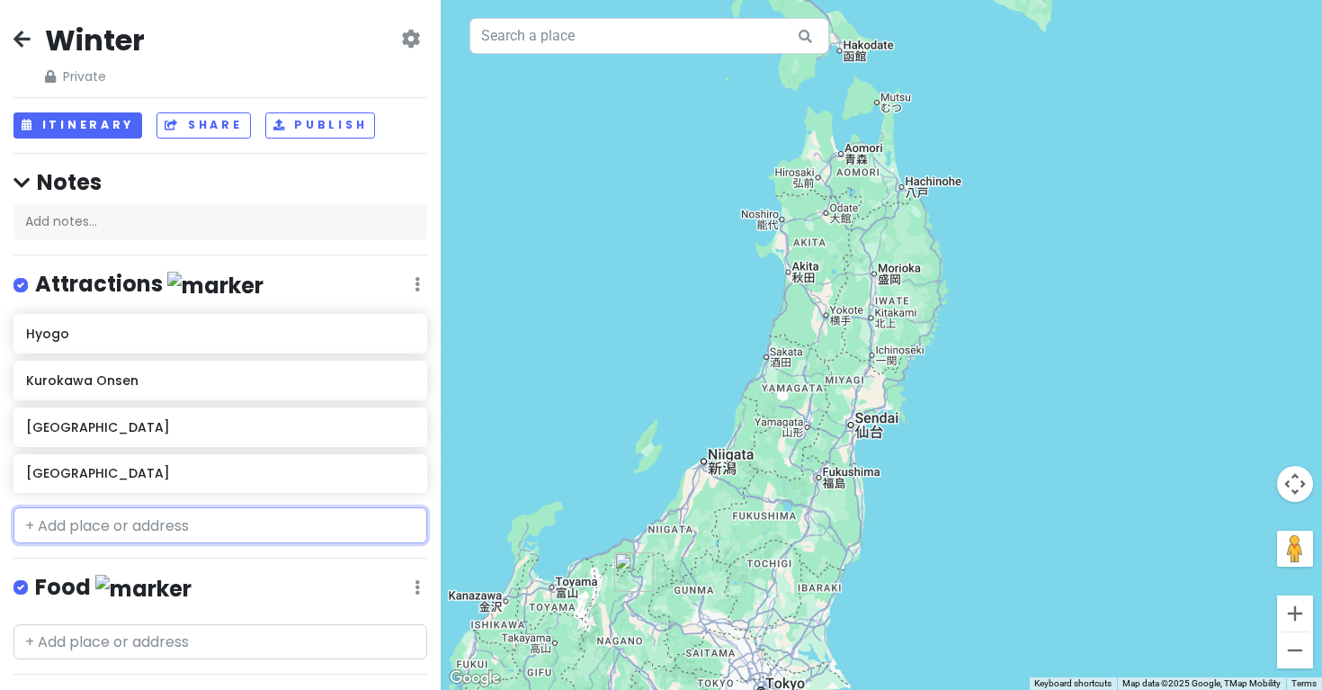
click at [261, 517] on input "text" at bounding box center [220, 525] width 414 height 36
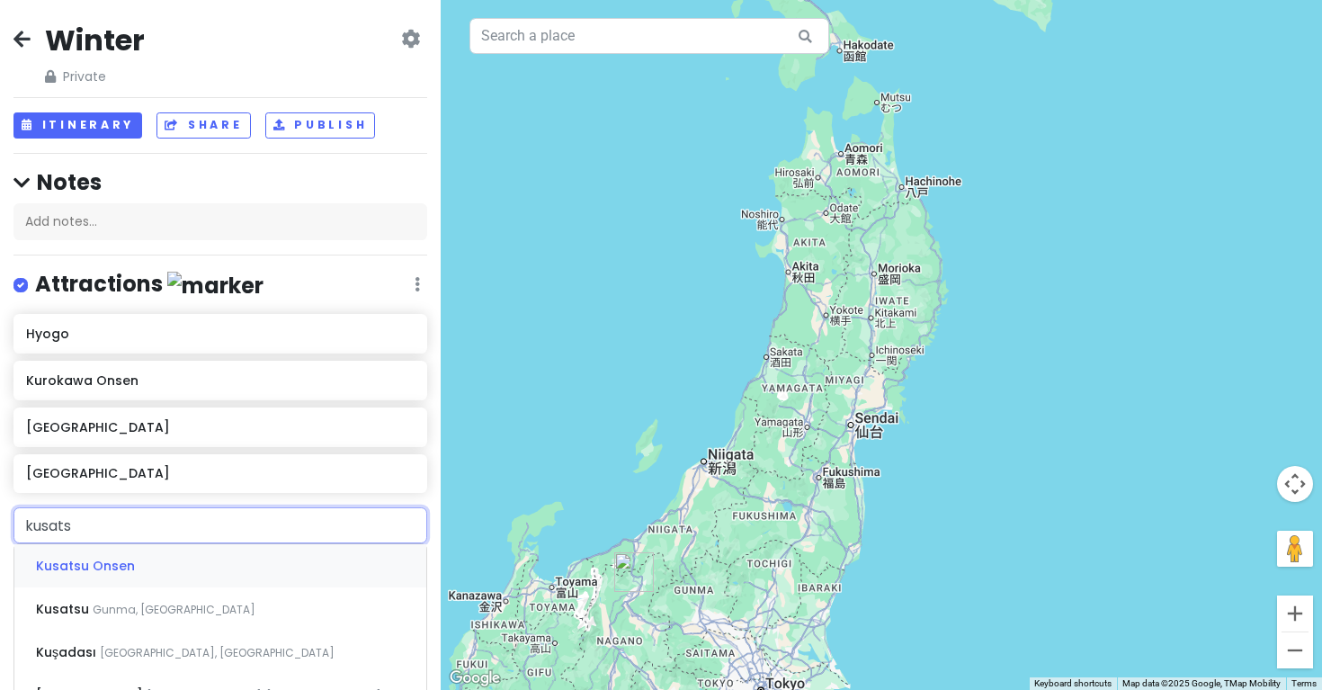
type input "kusatsu"
click at [240, 559] on div "Kusatsu Onsen" at bounding box center [220, 565] width 412 height 43
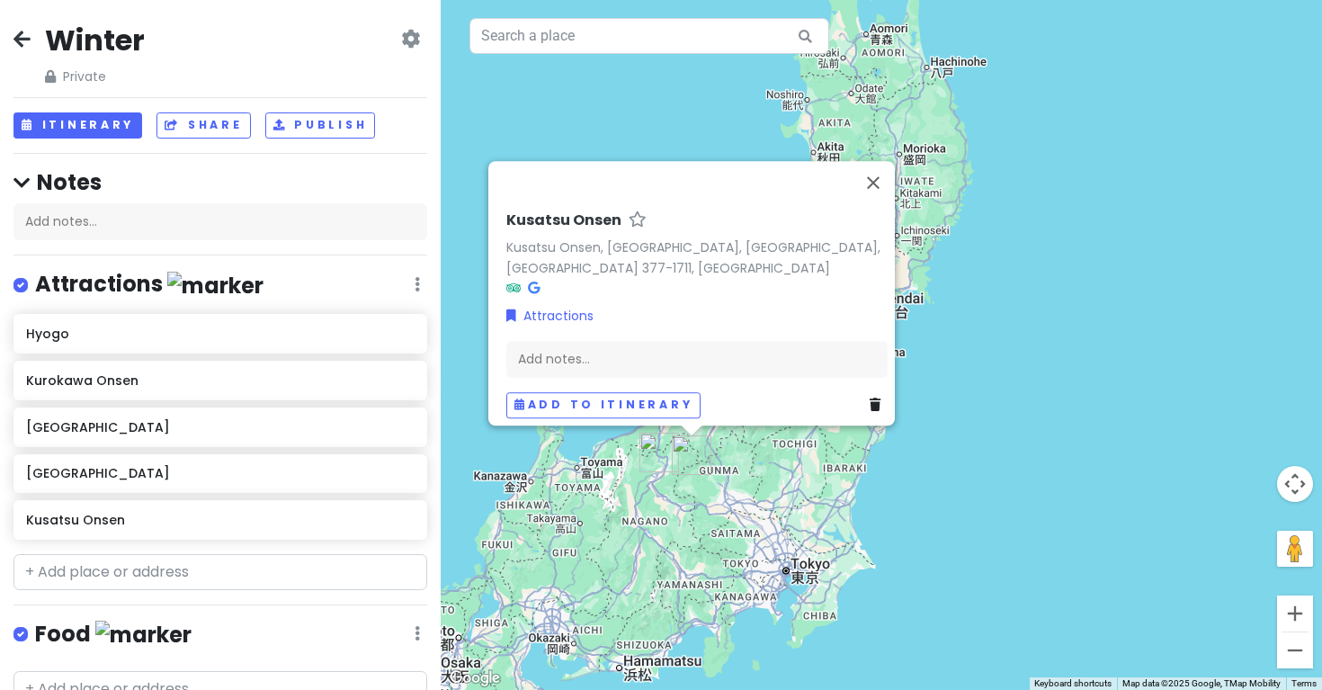
drag, startPoint x: 575, startPoint y: 493, endPoint x: 598, endPoint y: 372, distance: 123.7
click at [599, 372] on div "Kusatsu Onsen Kusatsu Onsen, [GEOGRAPHIC_DATA], [GEOGRAPHIC_DATA], [GEOGRAPHIC_…" at bounding box center [882, 345] width 882 height 690
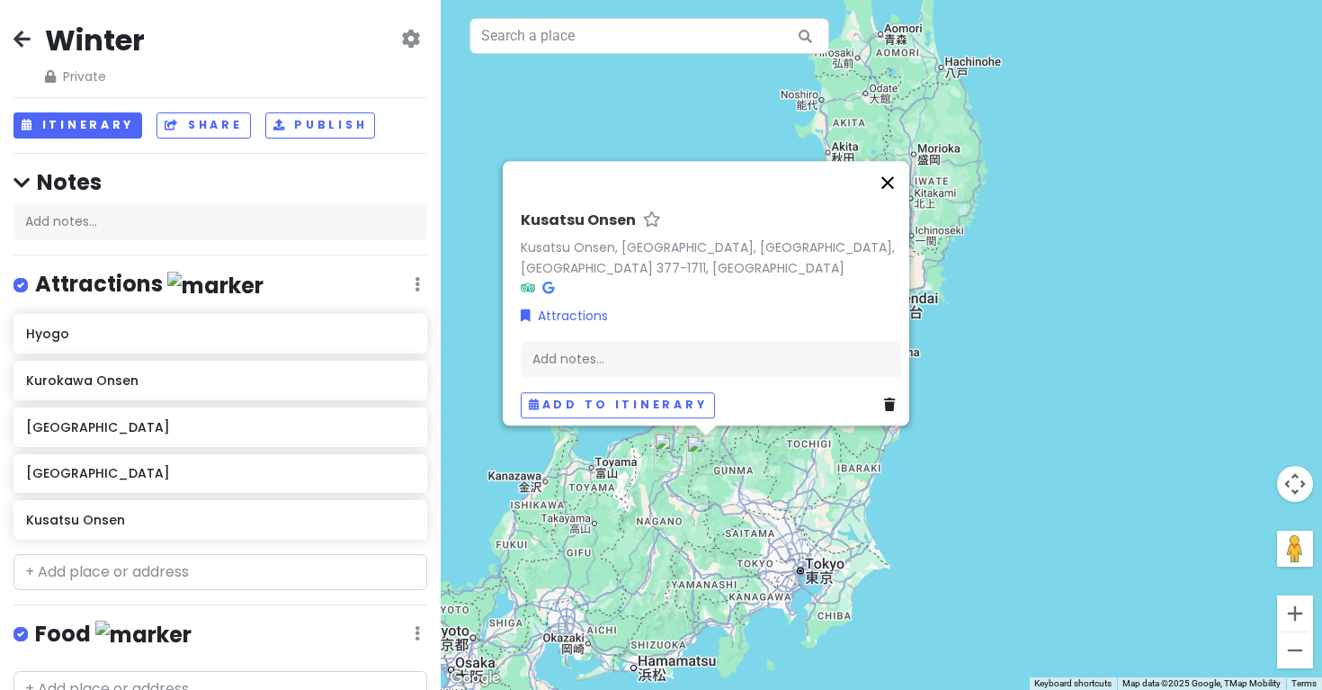
click at [889, 173] on button "Close" at bounding box center [887, 182] width 43 height 43
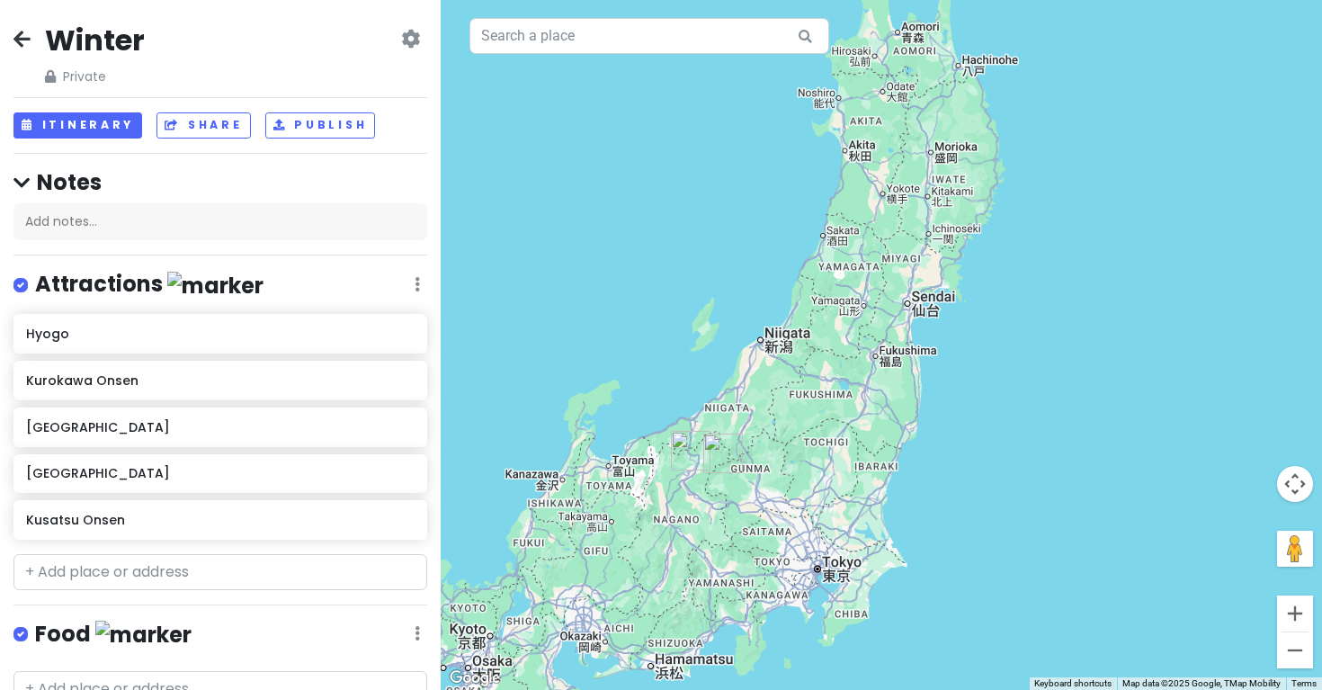
drag, startPoint x: 629, startPoint y: 410, endPoint x: 649, endPoint y: 407, distance: 20.1
click at [648, 407] on div at bounding box center [882, 345] width 882 height 690
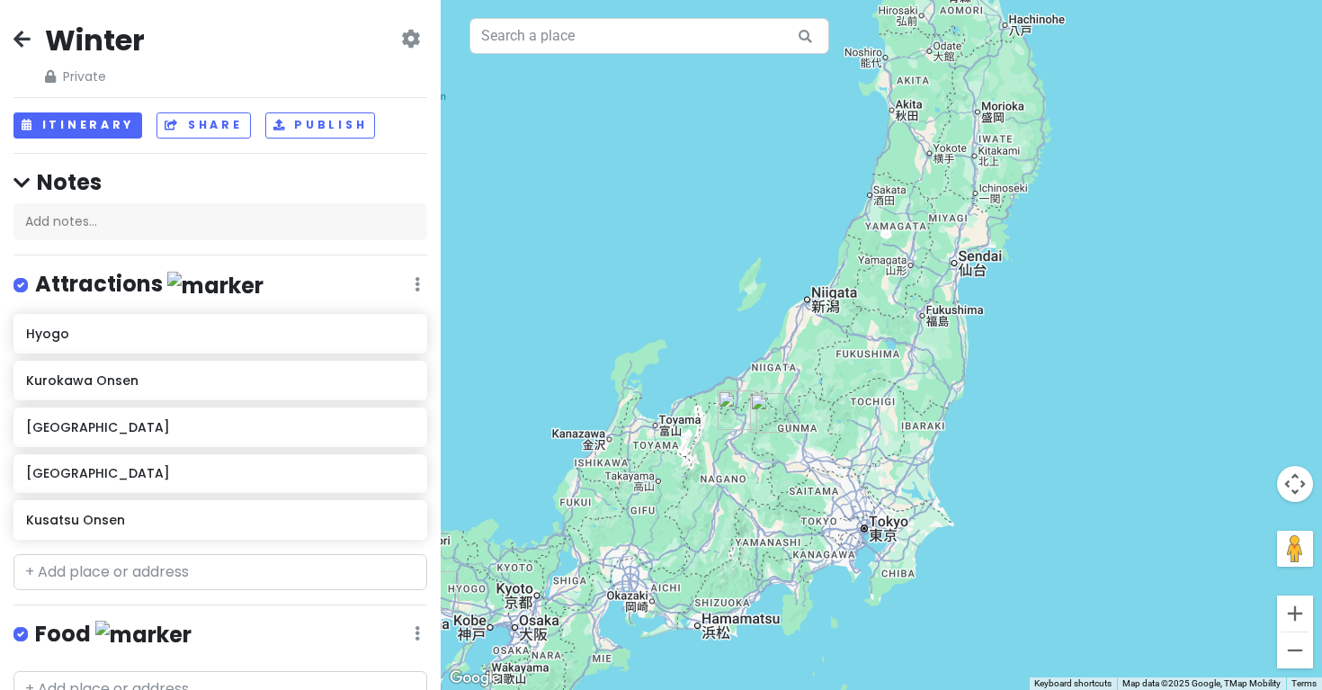
drag, startPoint x: 655, startPoint y: 401, endPoint x: 703, endPoint y: 362, distance: 62.0
click at [703, 362] on div at bounding box center [882, 345] width 882 height 690
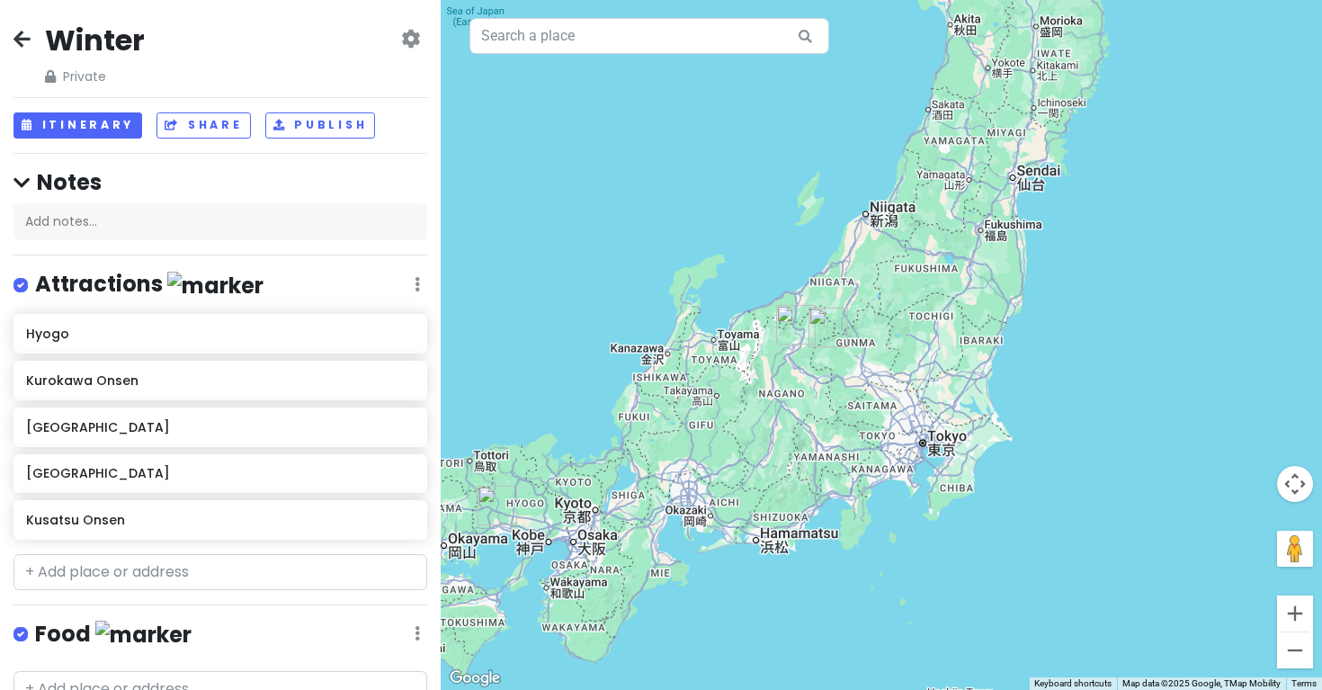
drag, startPoint x: 569, startPoint y: 383, endPoint x: 627, endPoint y: 298, distance: 103.6
click at [627, 298] on div at bounding box center [882, 345] width 882 height 690
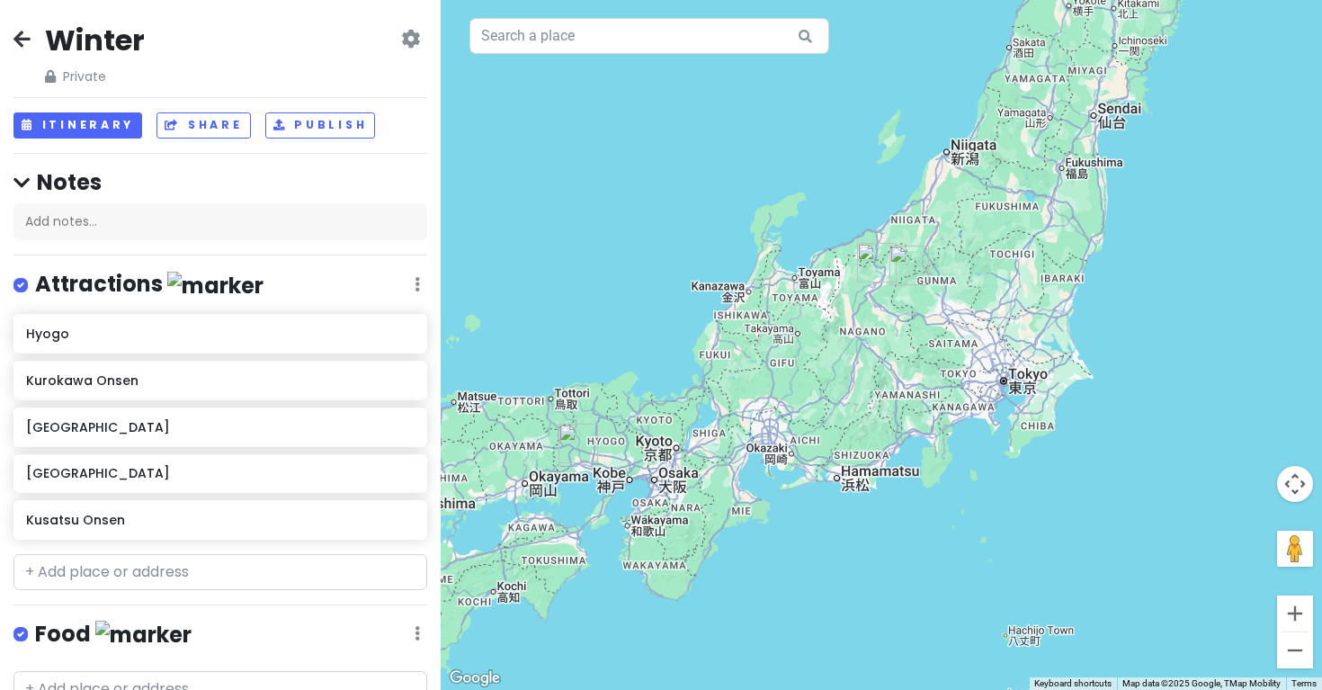
drag, startPoint x: 712, startPoint y: 288, endPoint x: 798, endPoint y: 226, distance: 106.4
click at [798, 226] on div at bounding box center [882, 345] width 882 height 690
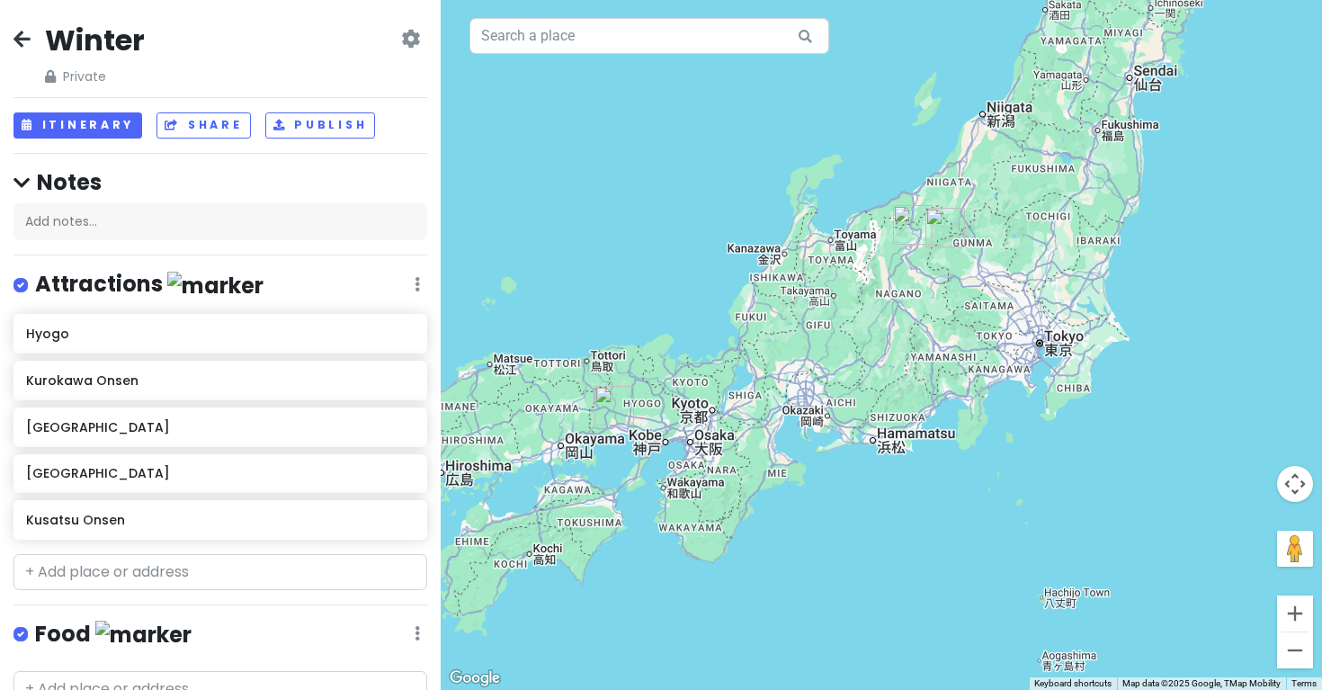
drag, startPoint x: 668, startPoint y: 298, endPoint x: 705, endPoint y: 260, distance: 53.4
click at [705, 260] on div at bounding box center [882, 345] width 882 height 690
click at [254, 555] on input "text" at bounding box center [220, 572] width 414 height 36
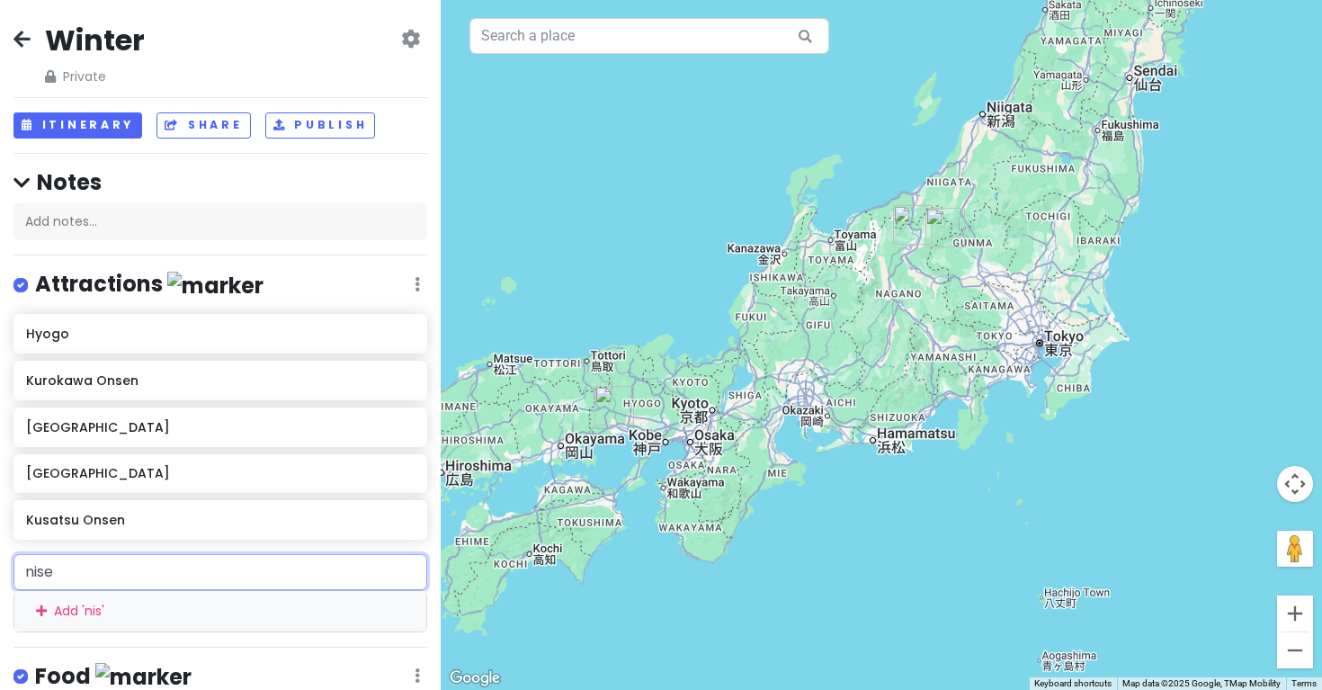
type input "nisek"
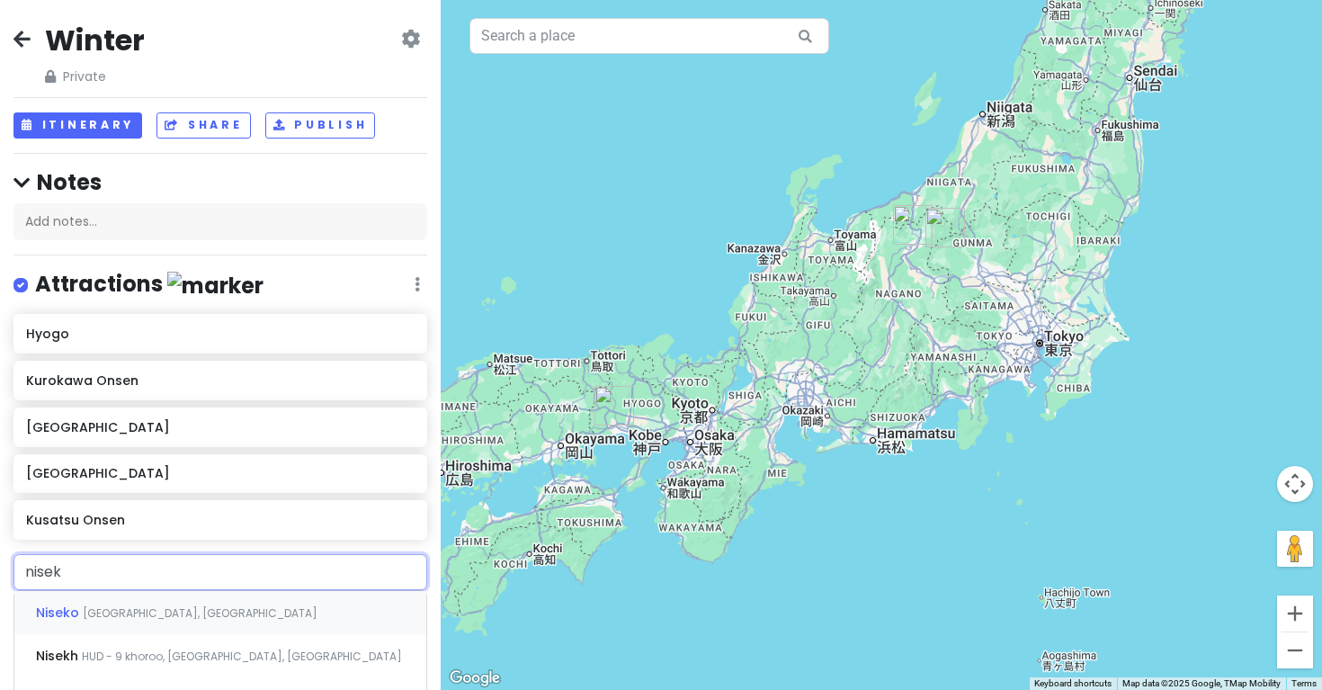
click at [237, 610] on div "Niseko [GEOGRAPHIC_DATA], [GEOGRAPHIC_DATA]" at bounding box center [220, 612] width 412 height 43
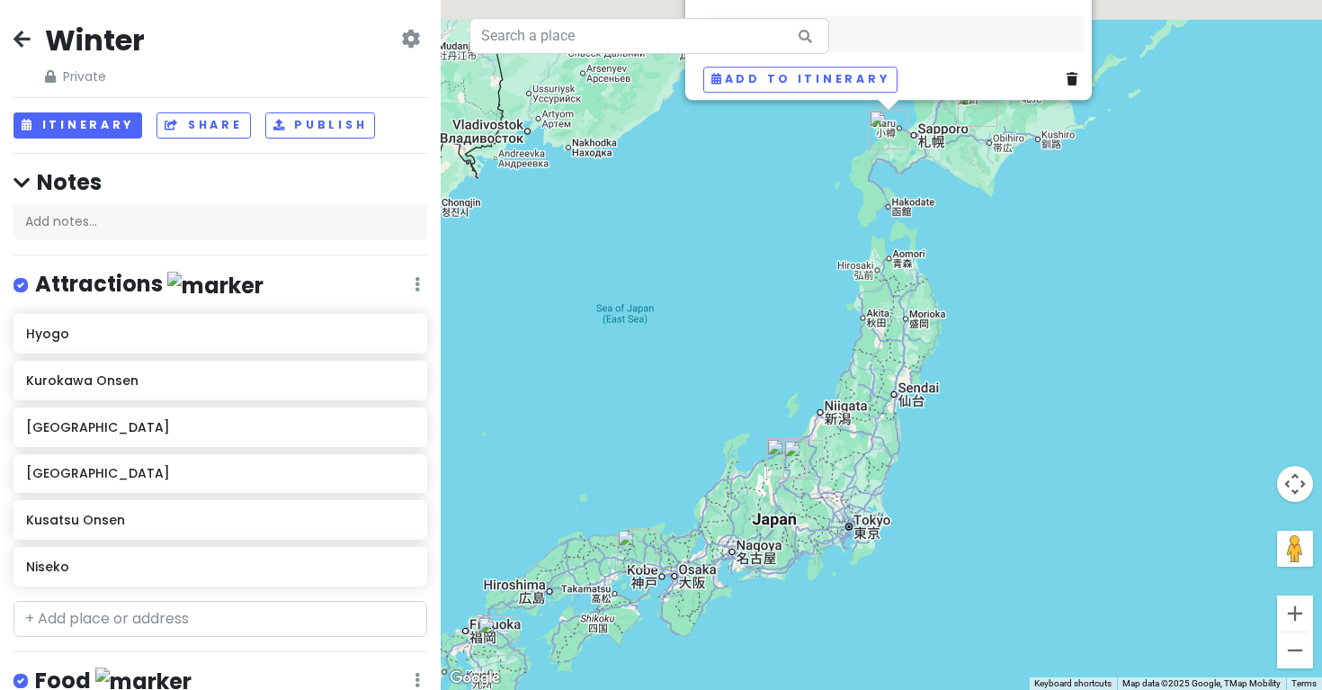
drag, startPoint x: 752, startPoint y: 323, endPoint x: 710, endPoint y: 524, distance: 205.0
click at [710, 524] on div "[PERSON_NAME], [GEOGRAPHIC_DATA], [GEOGRAPHIC_DATA], [GEOGRAPHIC_DATA] Attracti…" at bounding box center [882, 345] width 882 height 690
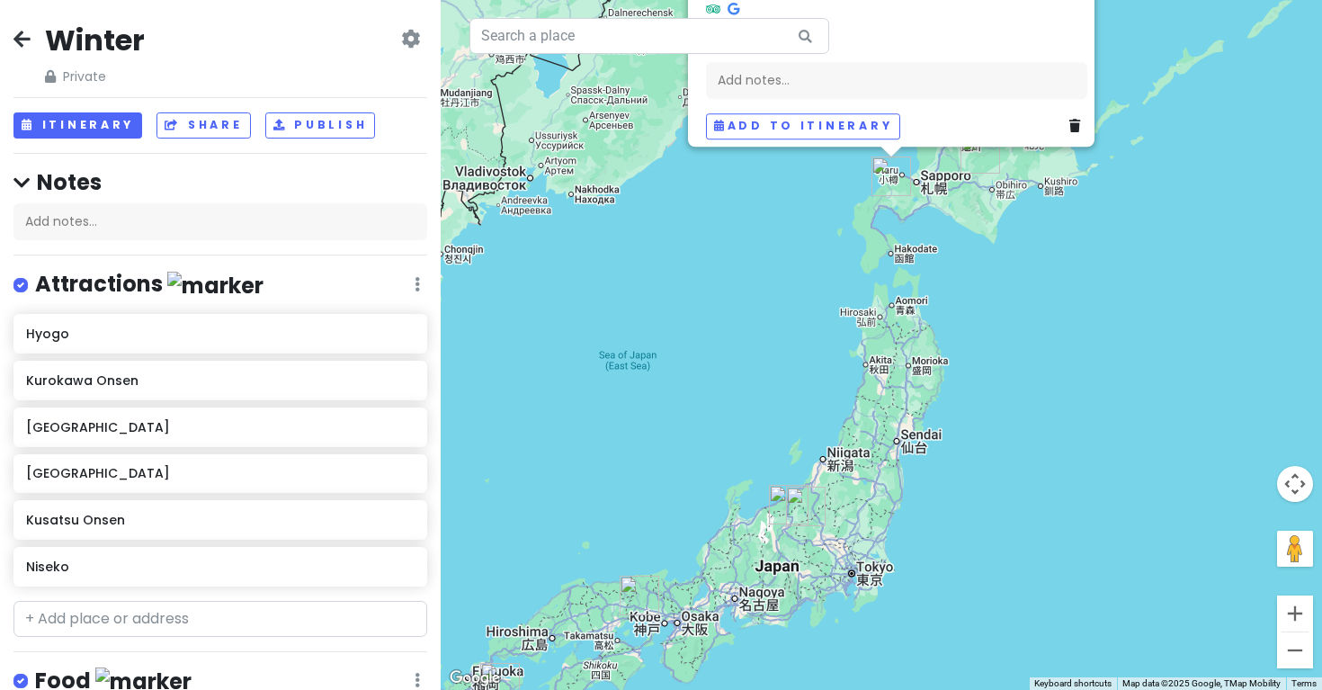
click at [750, 411] on div "[PERSON_NAME], [GEOGRAPHIC_DATA], [GEOGRAPHIC_DATA], [GEOGRAPHIC_DATA] Attracti…" at bounding box center [882, 345] width 882 height 690
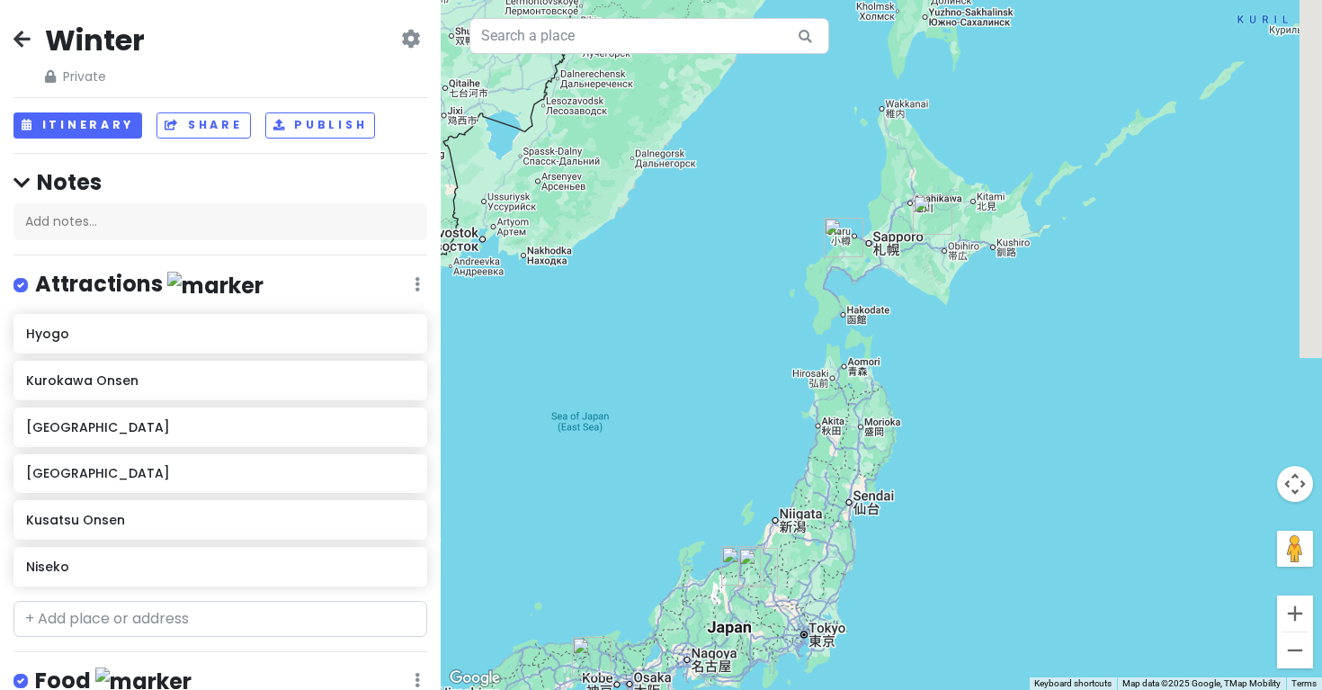
drag, startPoint x: 792, startPoint y: 339, endPoint x: 721, endPoint y: 446, distance: 128.5
click at [721, 446] on div at bounding box center [882, 345] width 882 height 690
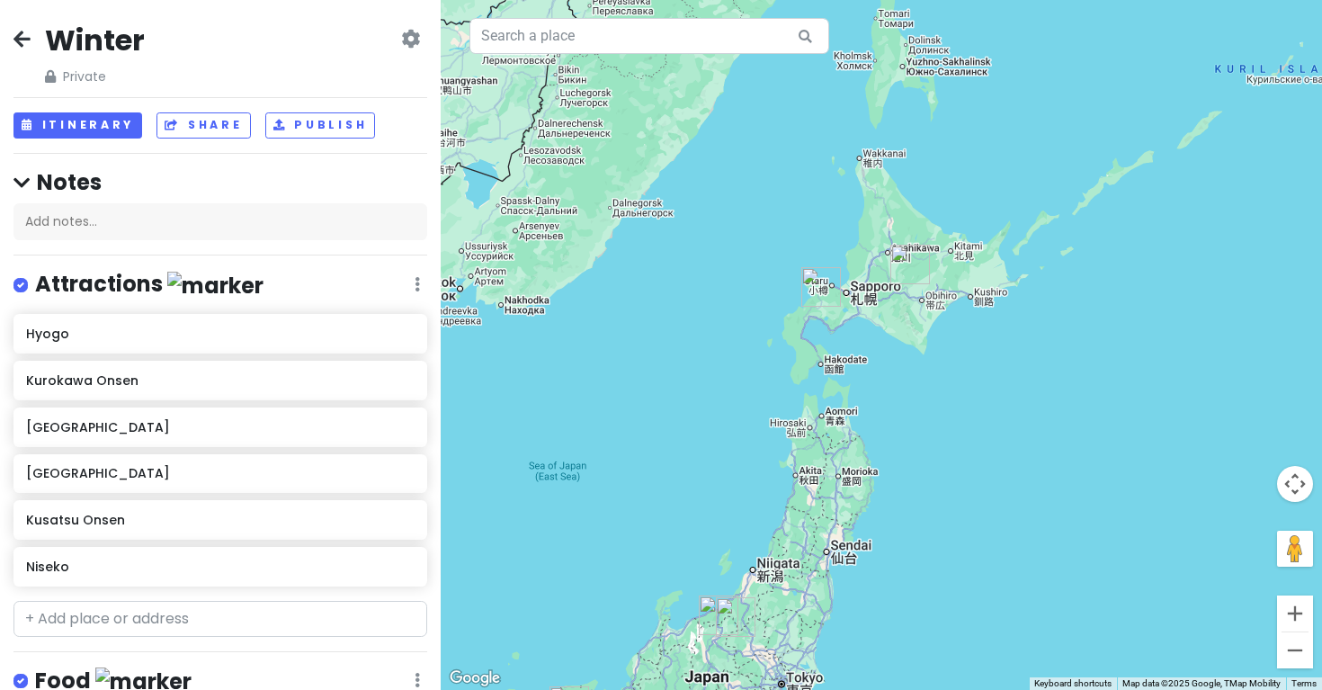
click at [821, 289] on img "Niseko" at bounding box center [822, 287] width 40 height 40
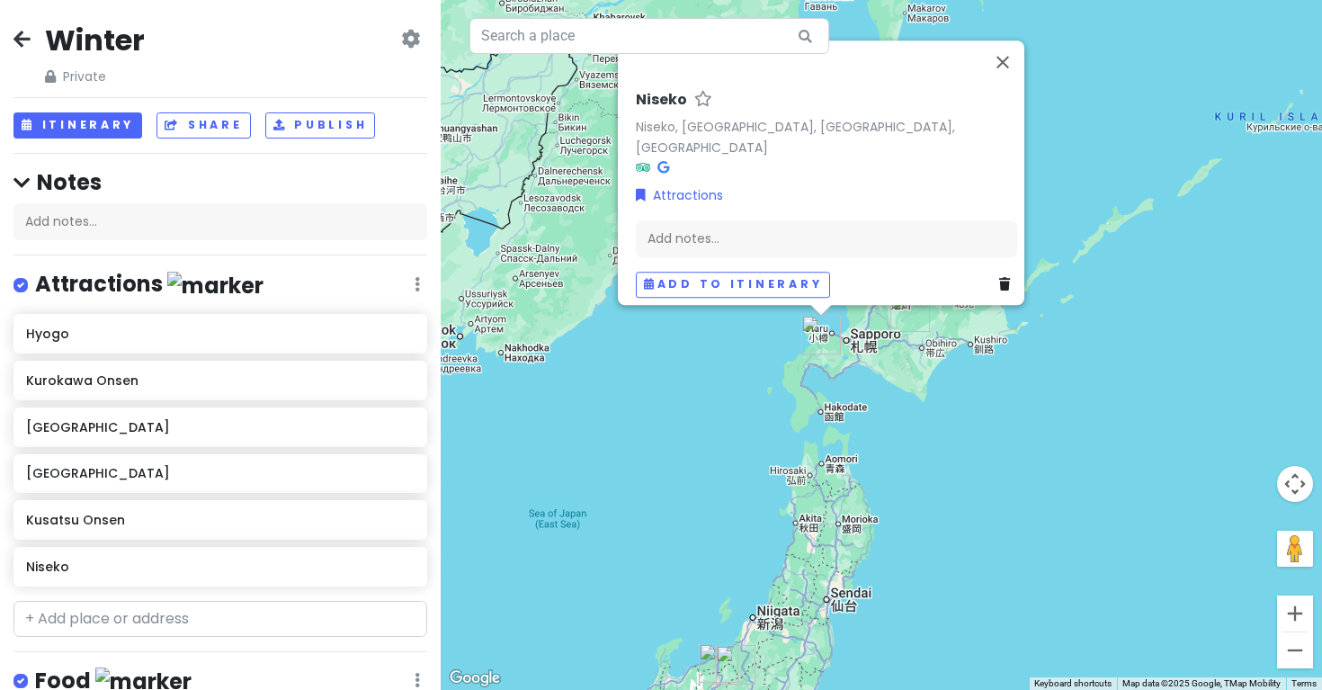
click at [757, 392] on div "[PERSON_NAME], [GEOGRAPHIC_DATA], [GEOGRAPHIC_DATA], [GEOGRAPHIC_DATA] Attracti…" at bounding box center [882, 345] width 882 height 690
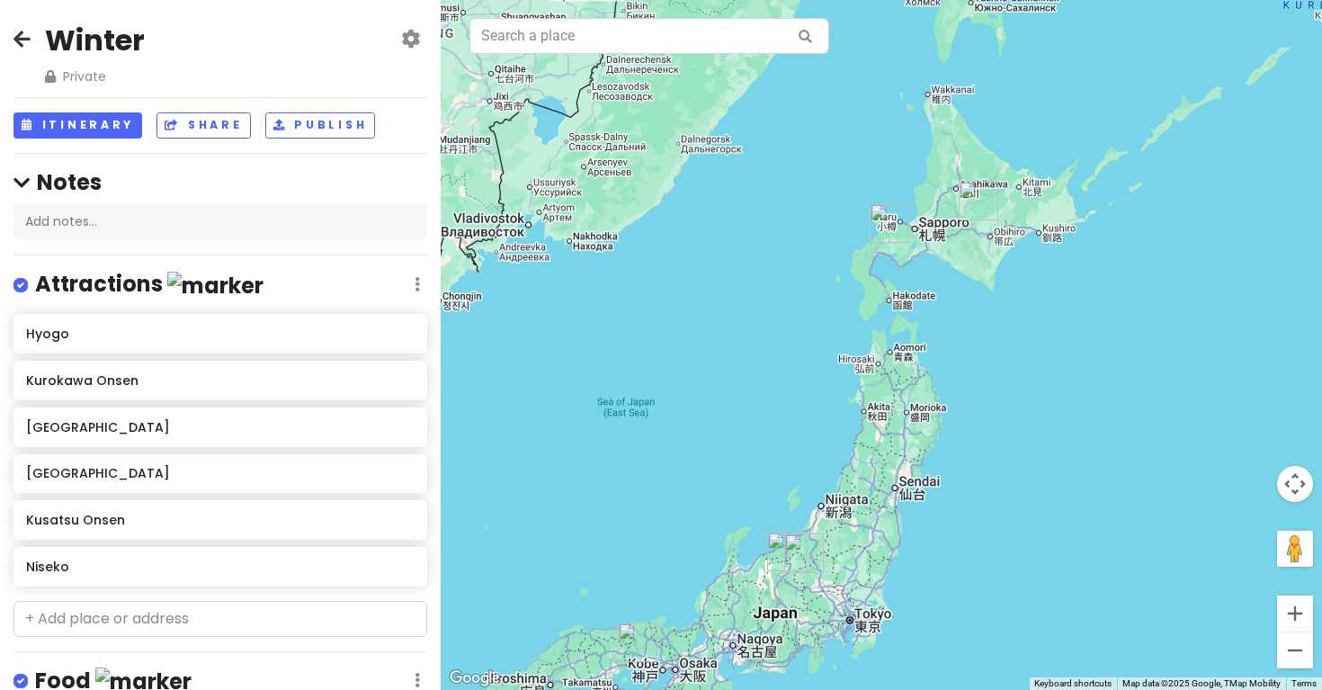
drag, startPoint x: 757, startPoint y: 392, endPoint x: 823, endPoint y: 280, distance: 130.7
click at [824, 280] on div at bounding box center [882, 345] width 882 height 690
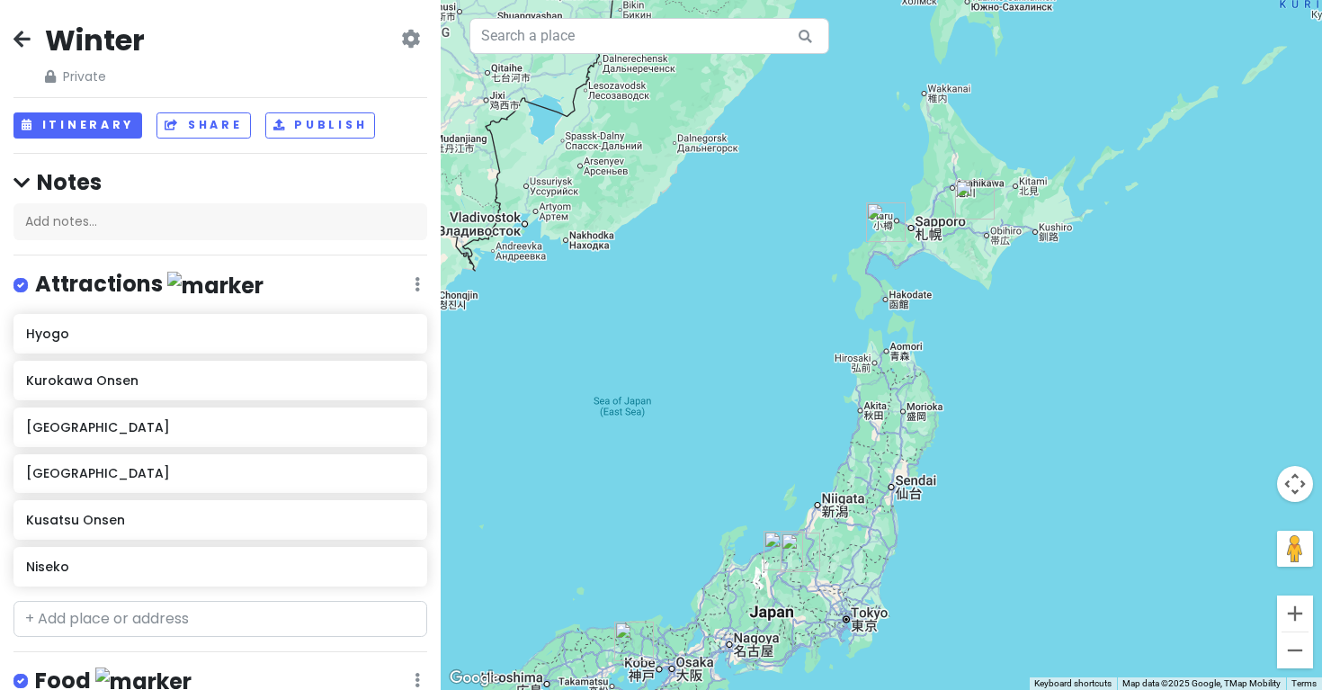
click at [775, 552] on img "Nagano" at bounding box center [784, 551] width 40 height 40
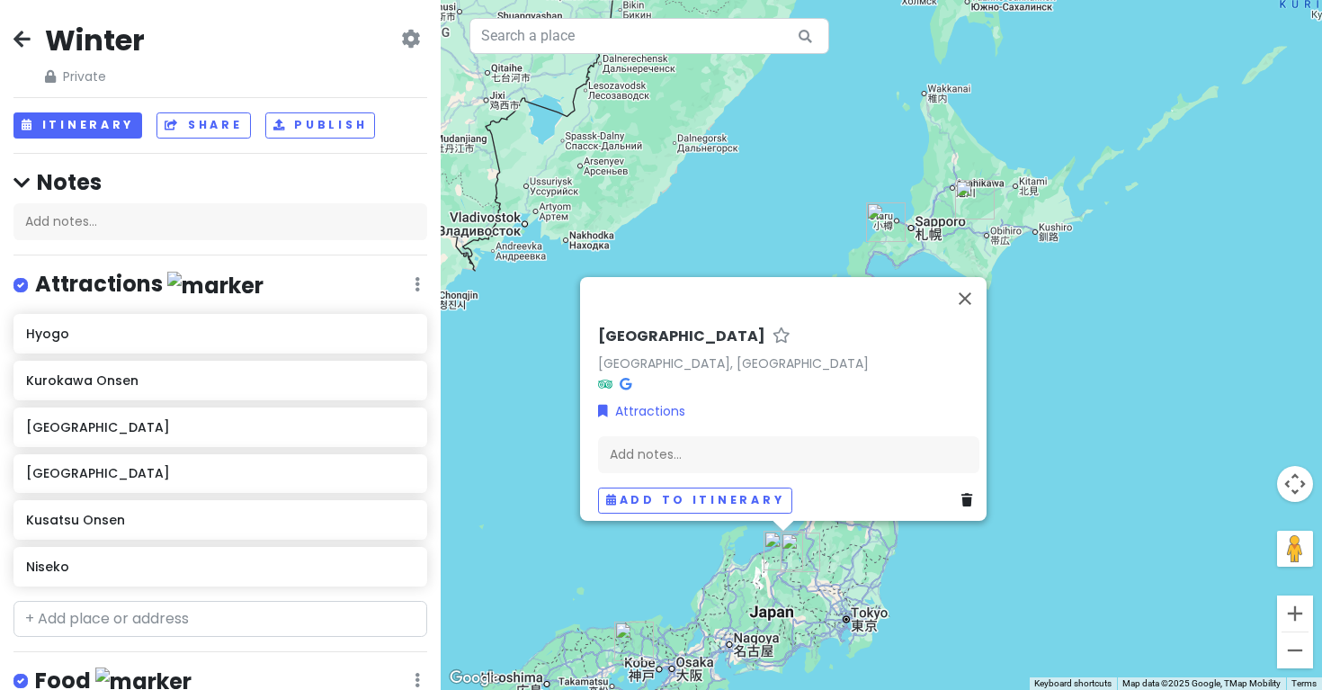
click at [775, 552] on img "Nagano" at bounding box center [784, 551] width 40 height 40
click at [801, 555] on img "Kusatsu Onsen" at bounding box center [801, 553] width 40 height 40
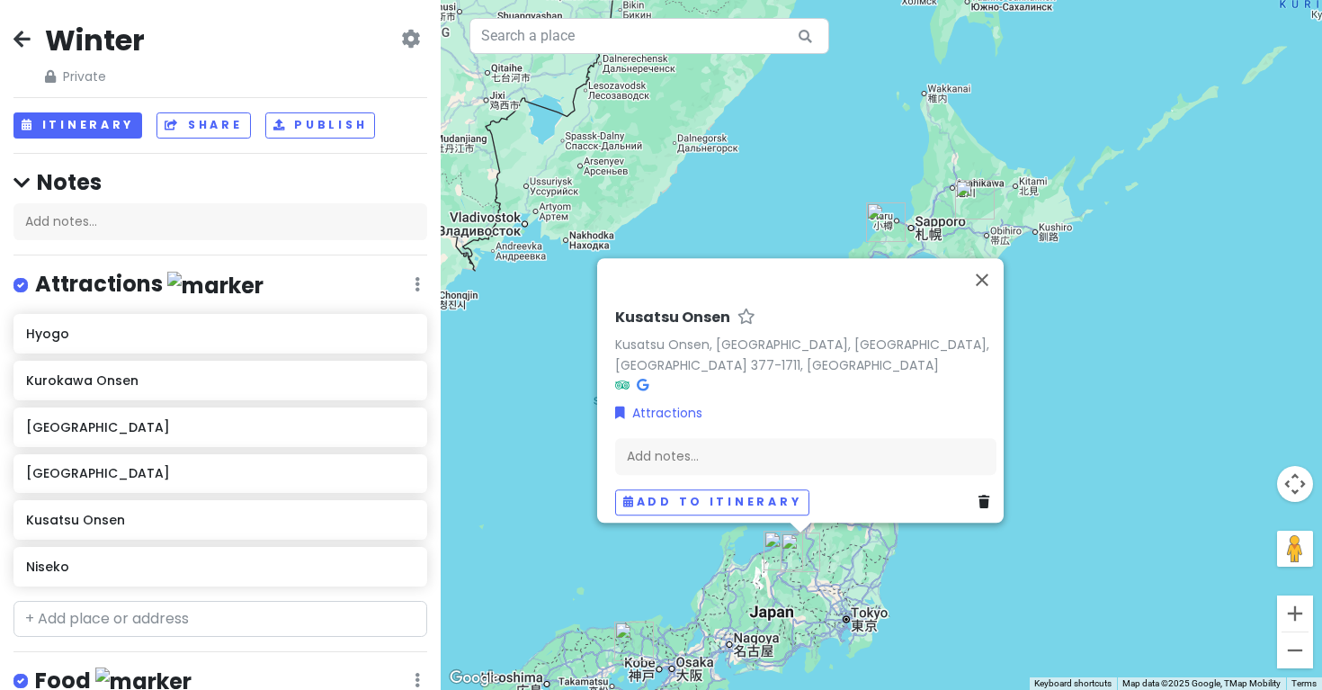
click at [695, 545] on div "Kusatsu Onsen Kusatsu Onsen, [GEOGRAPHIC_DATA], [GEOGRAPHIC_DATA], [GEOGRAPHIC_…" at bounding box center [882, 345] width 882 height 690
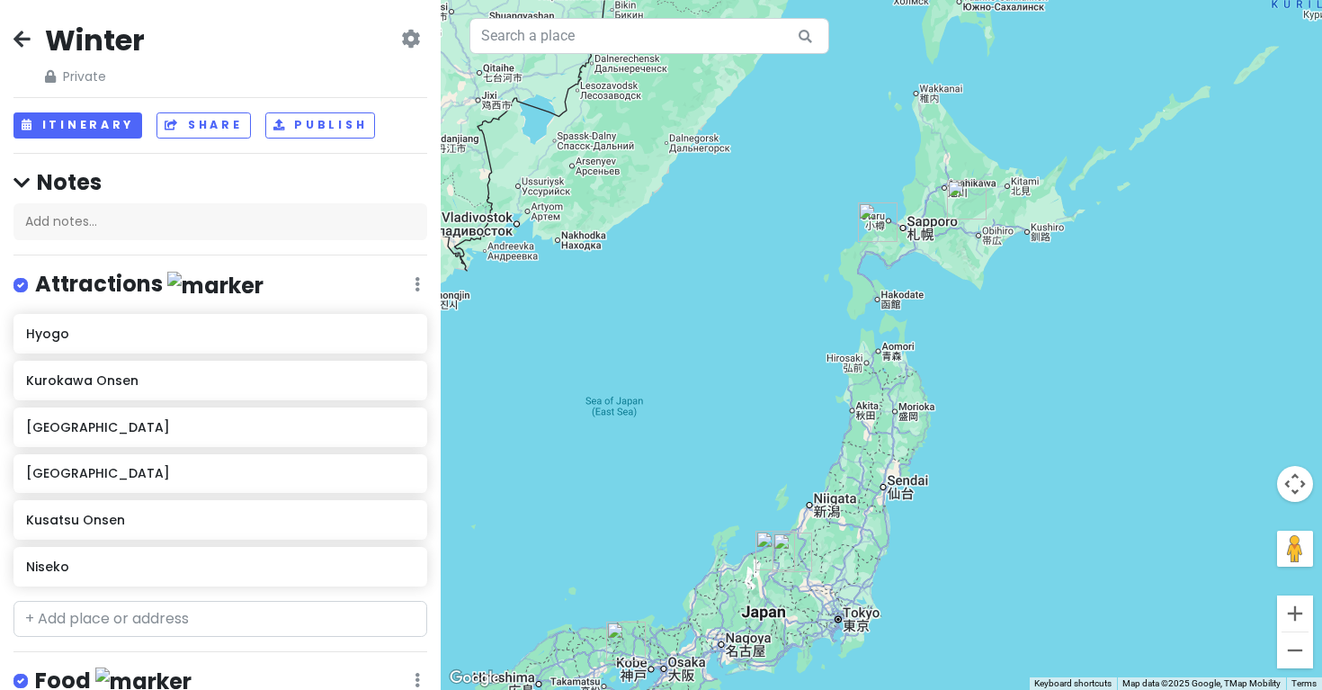
drag, startPoint x: 962, startPoint y: 274, endPoint x: 841, endPoint y: 347, distance: 140.9
click at [842, 346] on div at bounding box center [882, 345] width 882 height 690
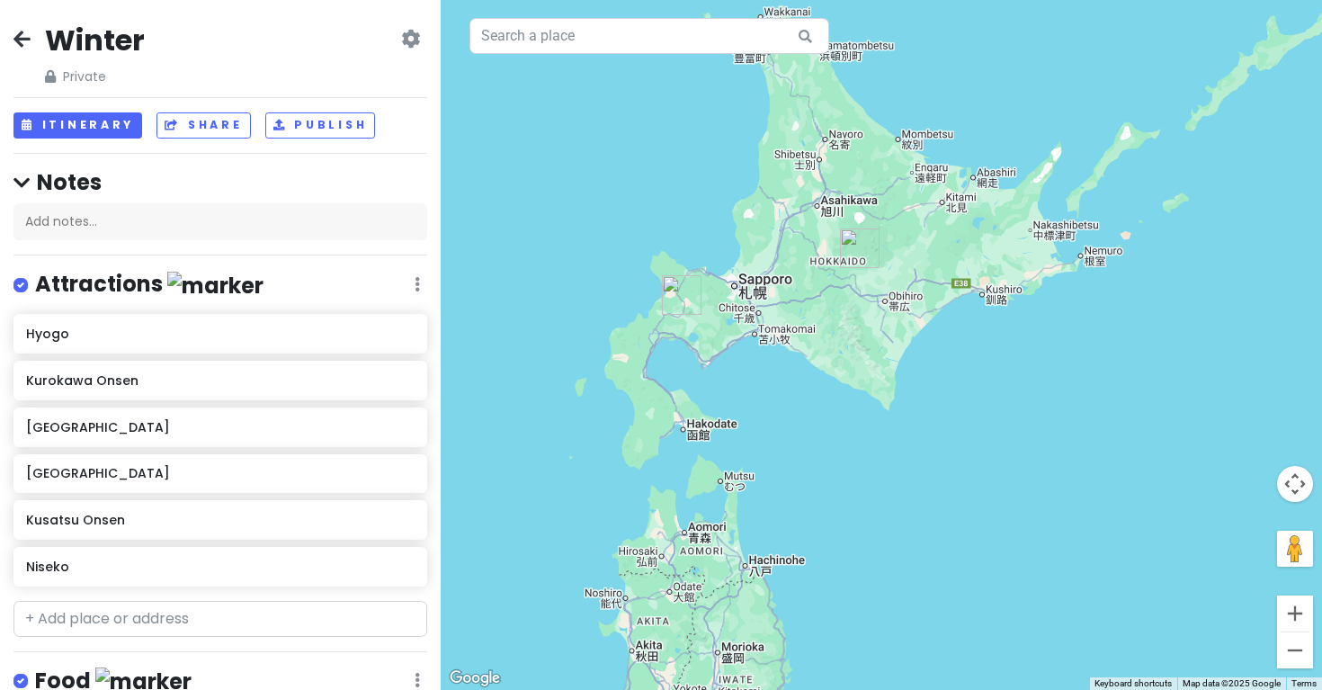
drag, startPoint x: 783, startPoint y: 390, endPoint x: 808, endPoint y: 394, distance: 25.4
click at [792, 390] on div at bounding box center [882, 345] width 882 height 690
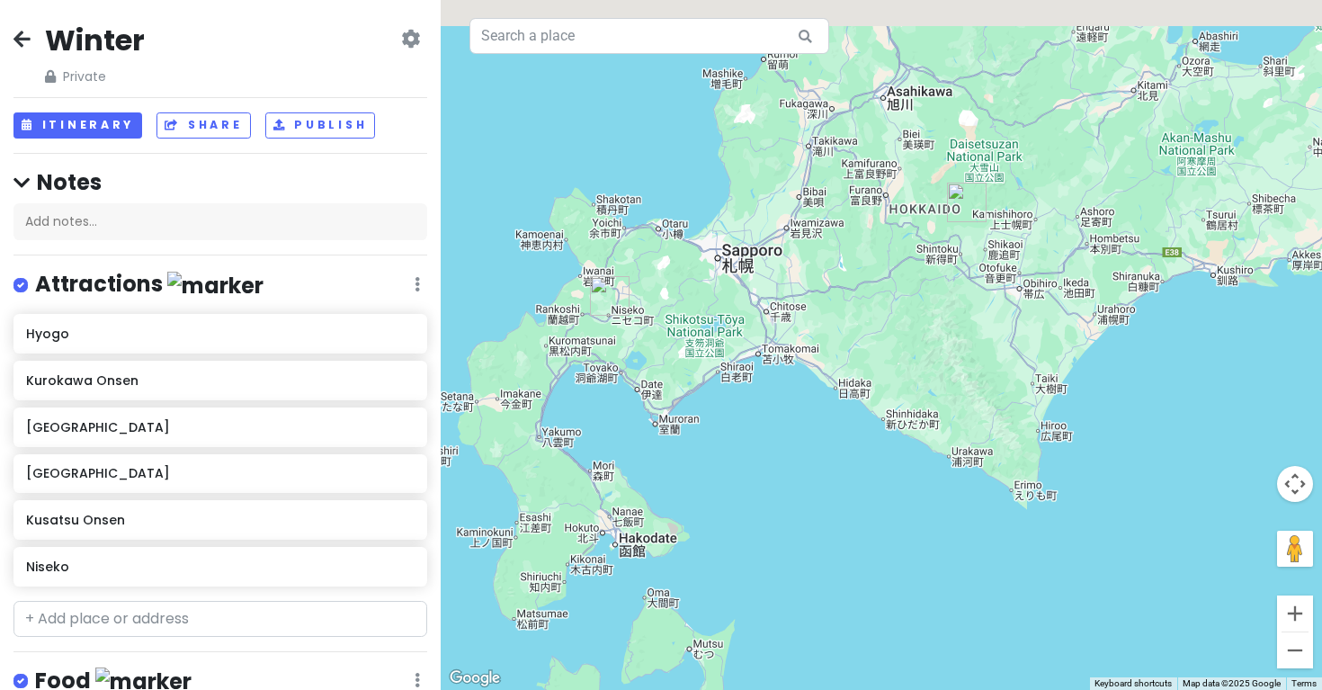
drag, startPoint x: 812, startPoint y: 393, endPoint x: 823, endPoint y: 502, distance: 109.4
click at [823, 502] on div at bounding box center [882, 345] width 882 height 690
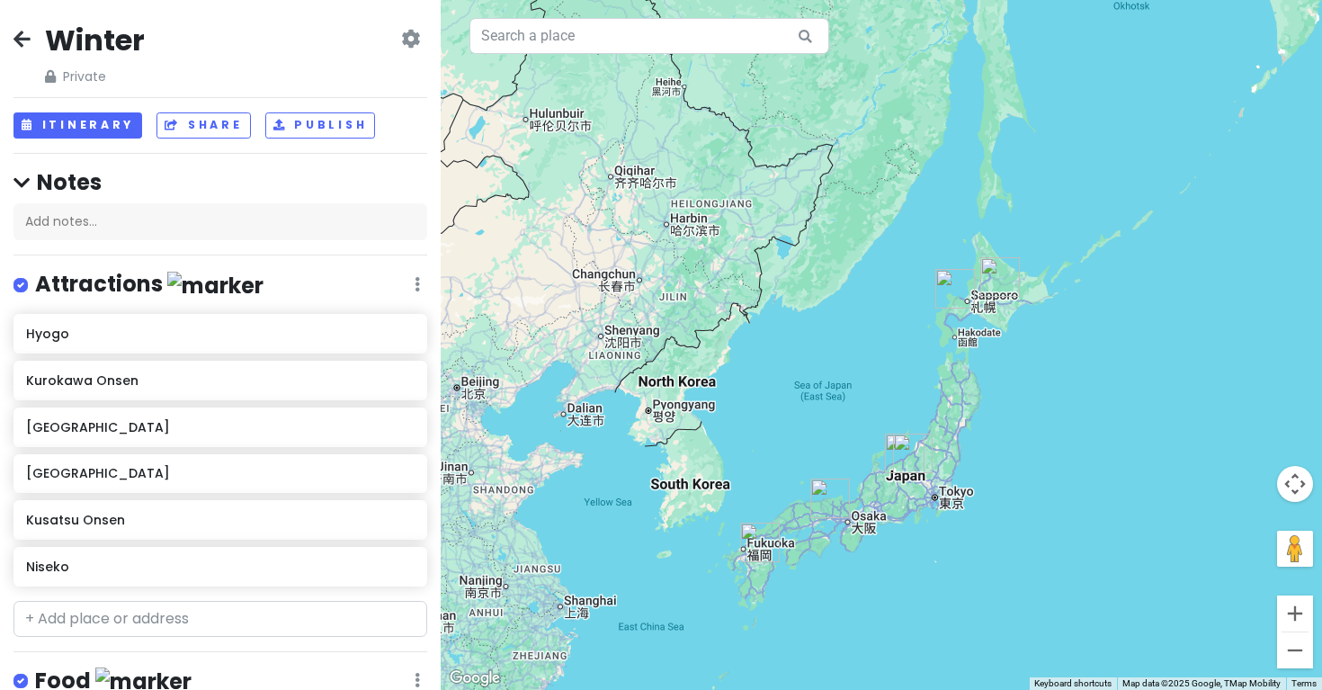
drag, startPoint x: 717, startPoint y: 364, endPoint x: 873, endPoint y: 317, distance: 162.8
click at [873, 317] on div at bounding box center [882, 345] width 882 height 690
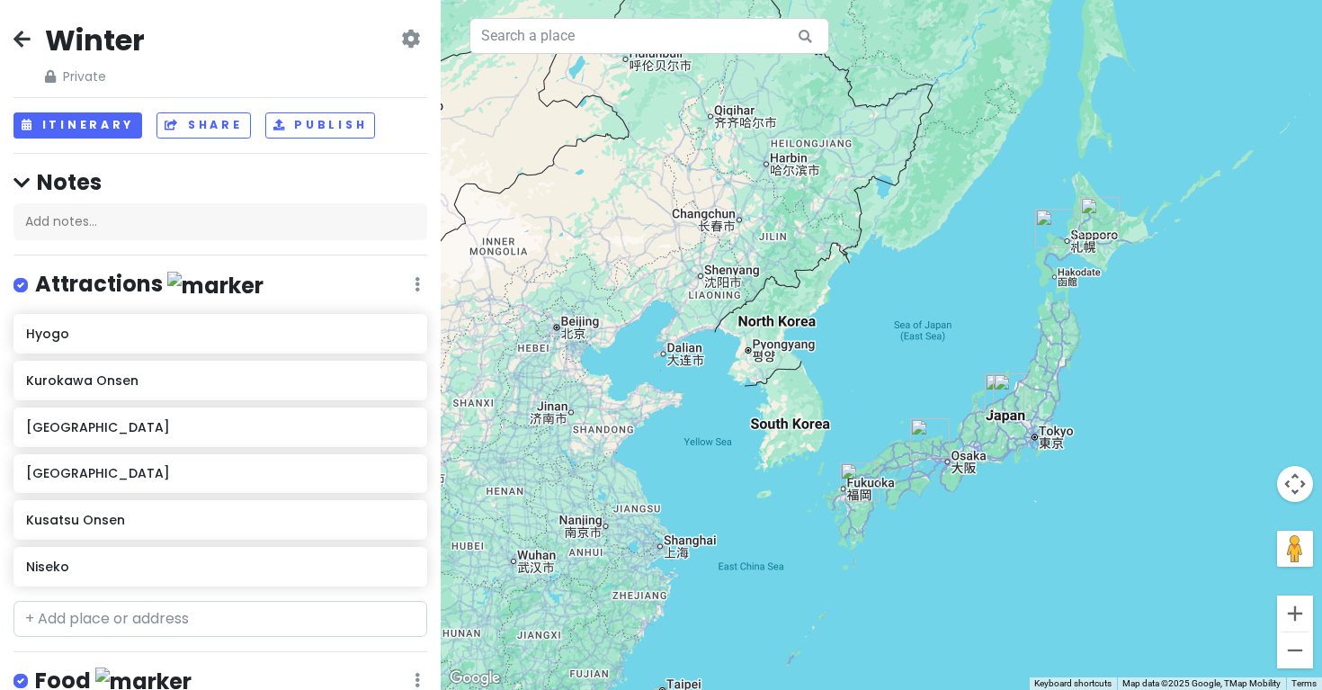
drag, startPoint x: 875, startPoint y: 317, endPoint x: 968, endPoint y: 254, distance: 112.0
click at [968, 256] on div at bounding box center [882, 345] width 882 height 690
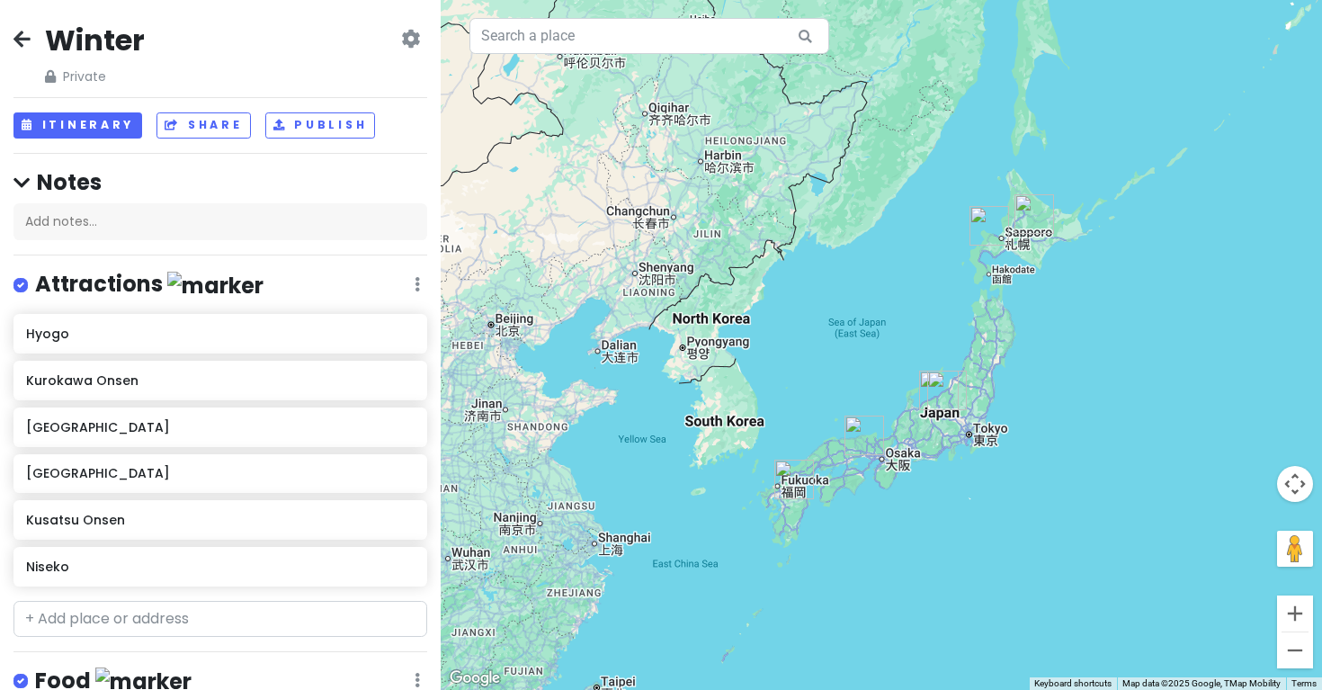
drag, startPoint x: 1087, startPoint y: 273, endPoint x: 1021, endPoint y: 271, distance: 65.7
click at [1021, 271] on div at bounding box center [882, 345] width 882 height 690
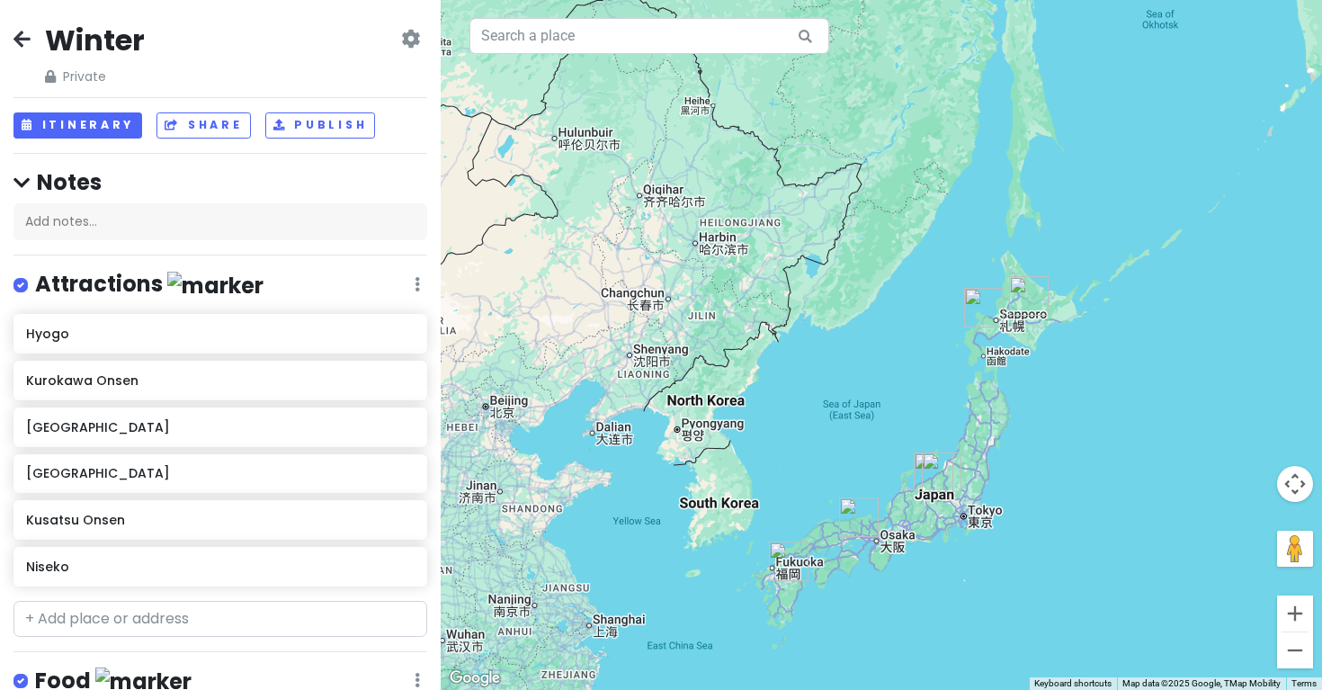
drag, startPoint x: 941, startPoint y: 285, endPoint x: 861, endPoint y: 401, distance: 141.0
click at [861, 401] on div at bounding box center [882, 345] width 882 height 690
